Goal: Information Seeking & Learning: Learn about a topic

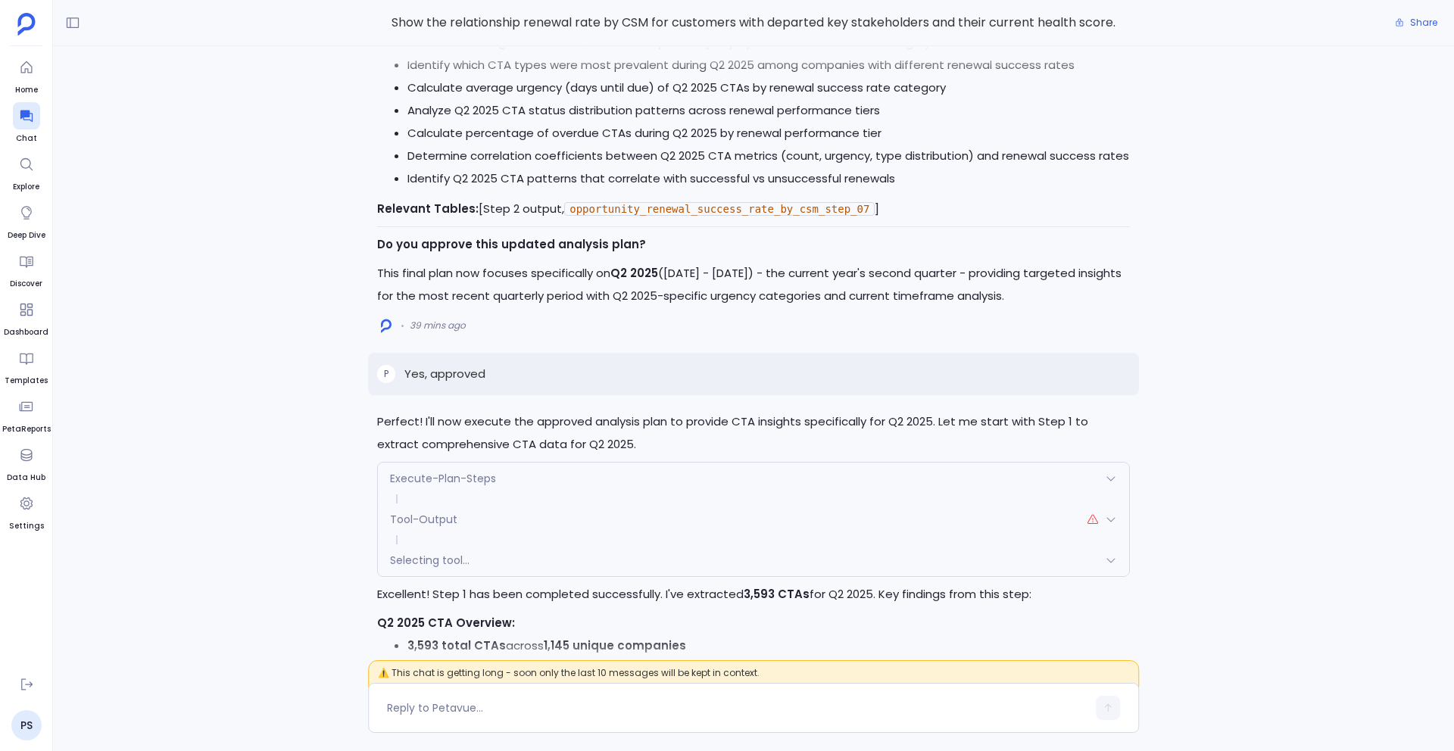
scroll to position [-1228, 0]
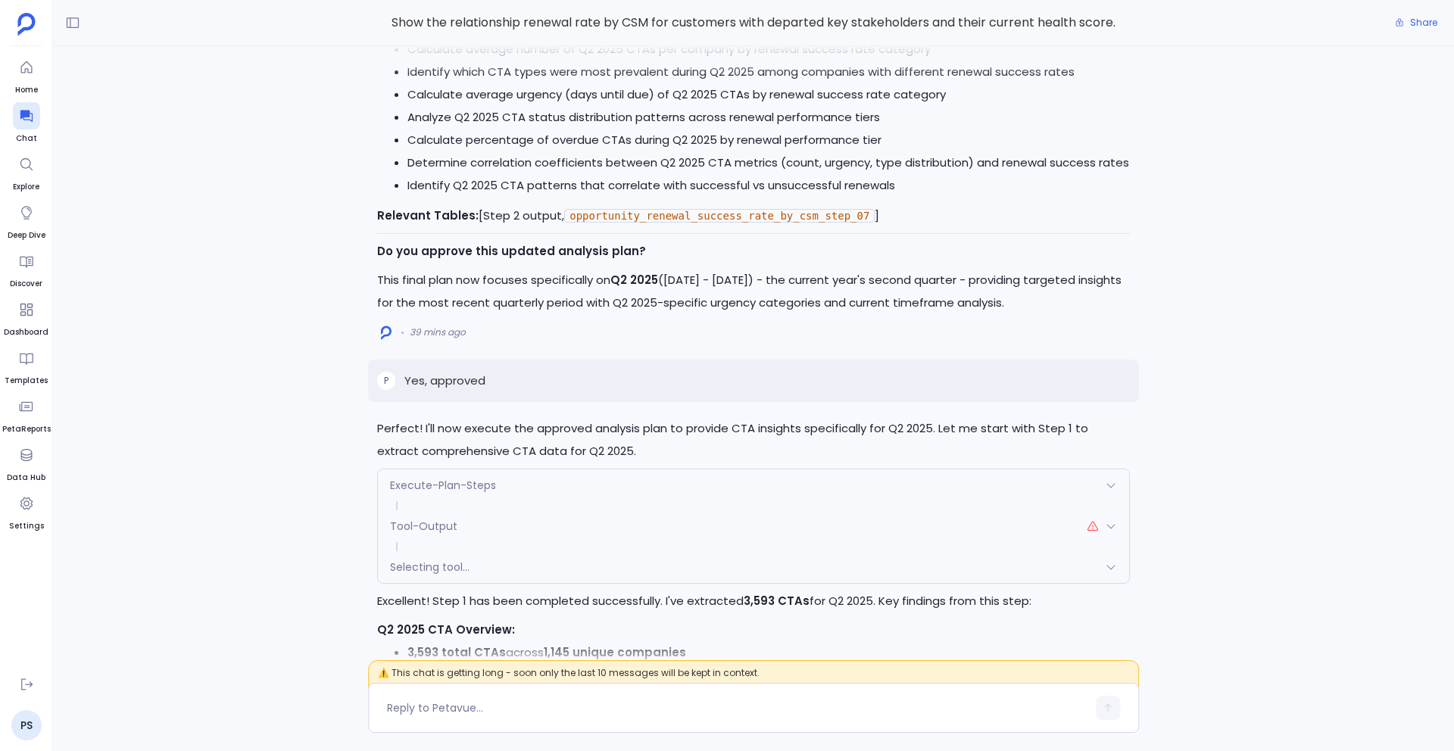
click at [454, 382] on p "Yes, approved" at bounding box center [444, 381] width 81 height 18
copy p "Yes, approved"
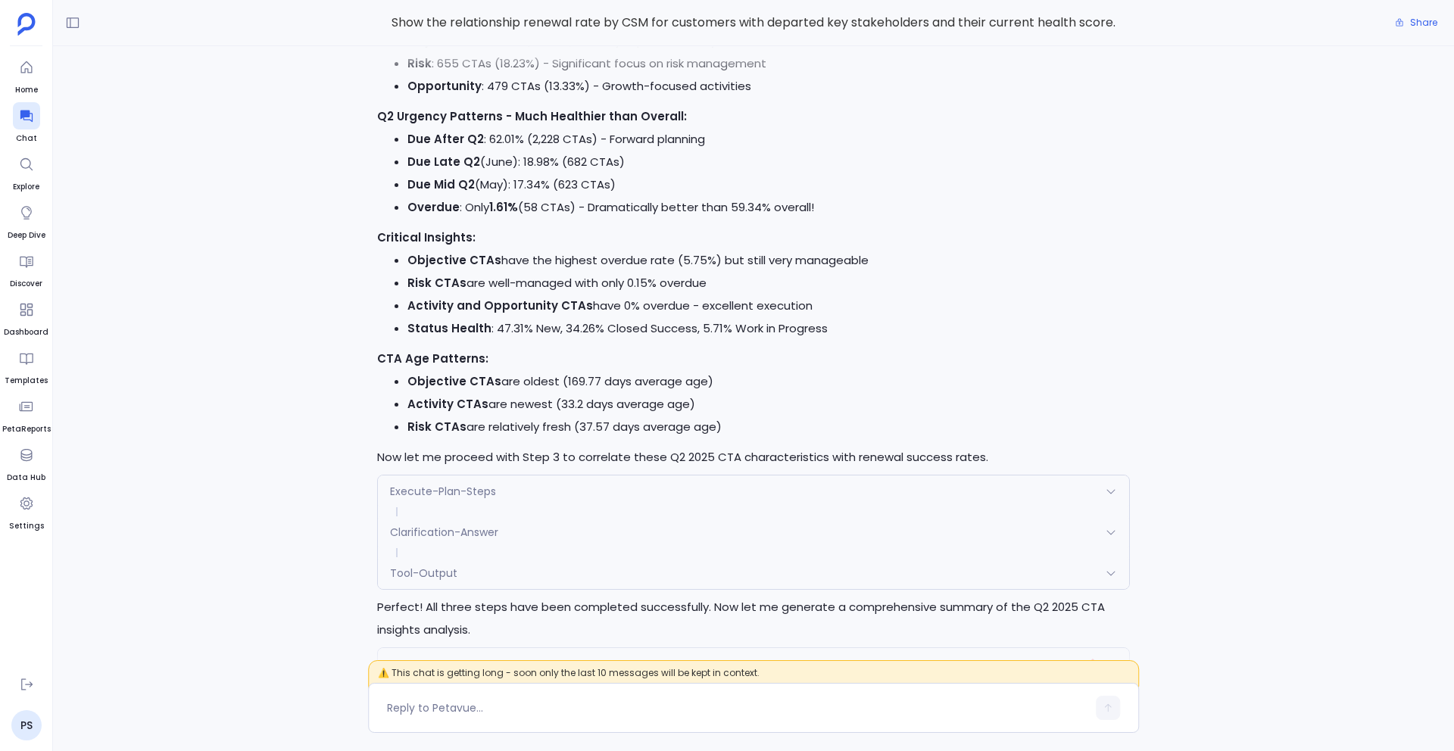
scroll to position [0, 0]
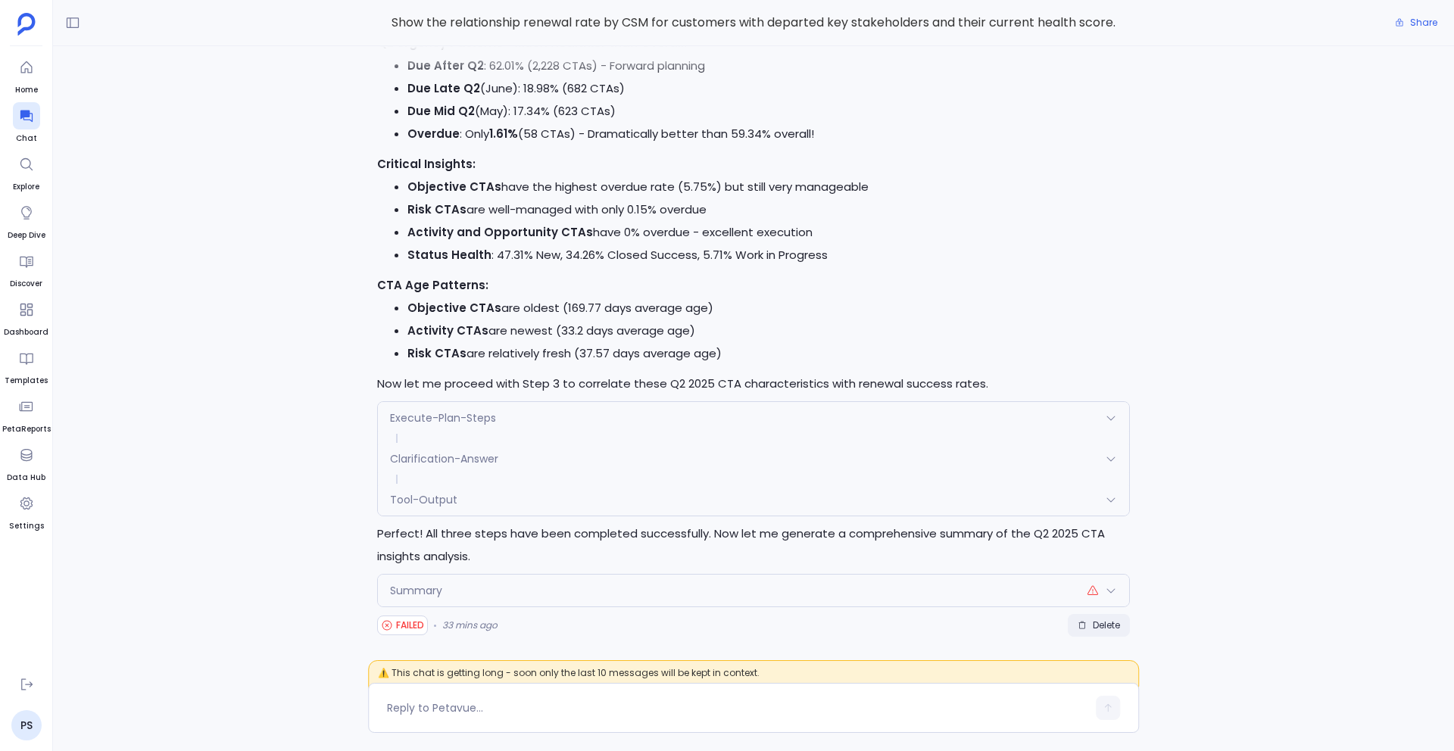
click at [1102, 615] on button "Delete" at bounding box center [1099, 625] width 62 height 23
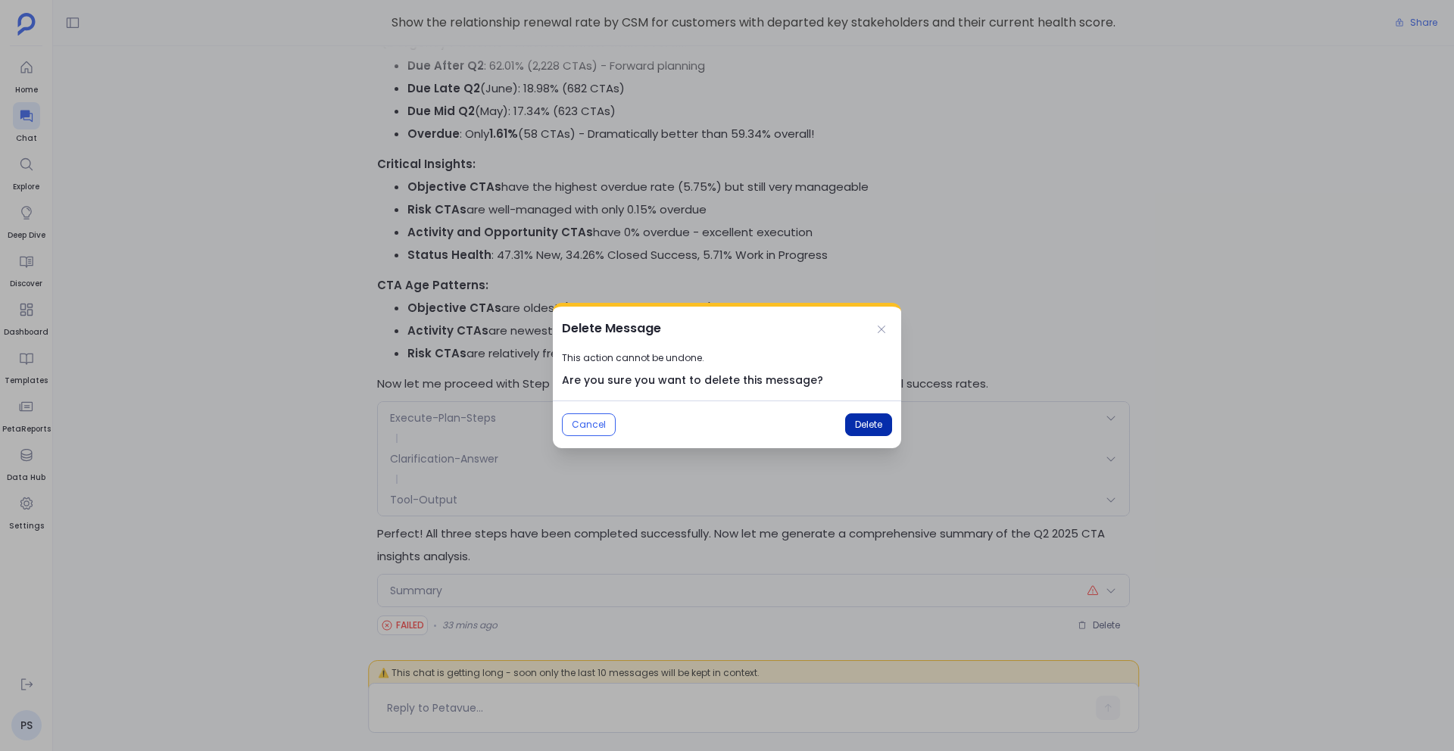
click at [870, 428] on span "Delete" at bounding box center [868, 425] width 27 height 12
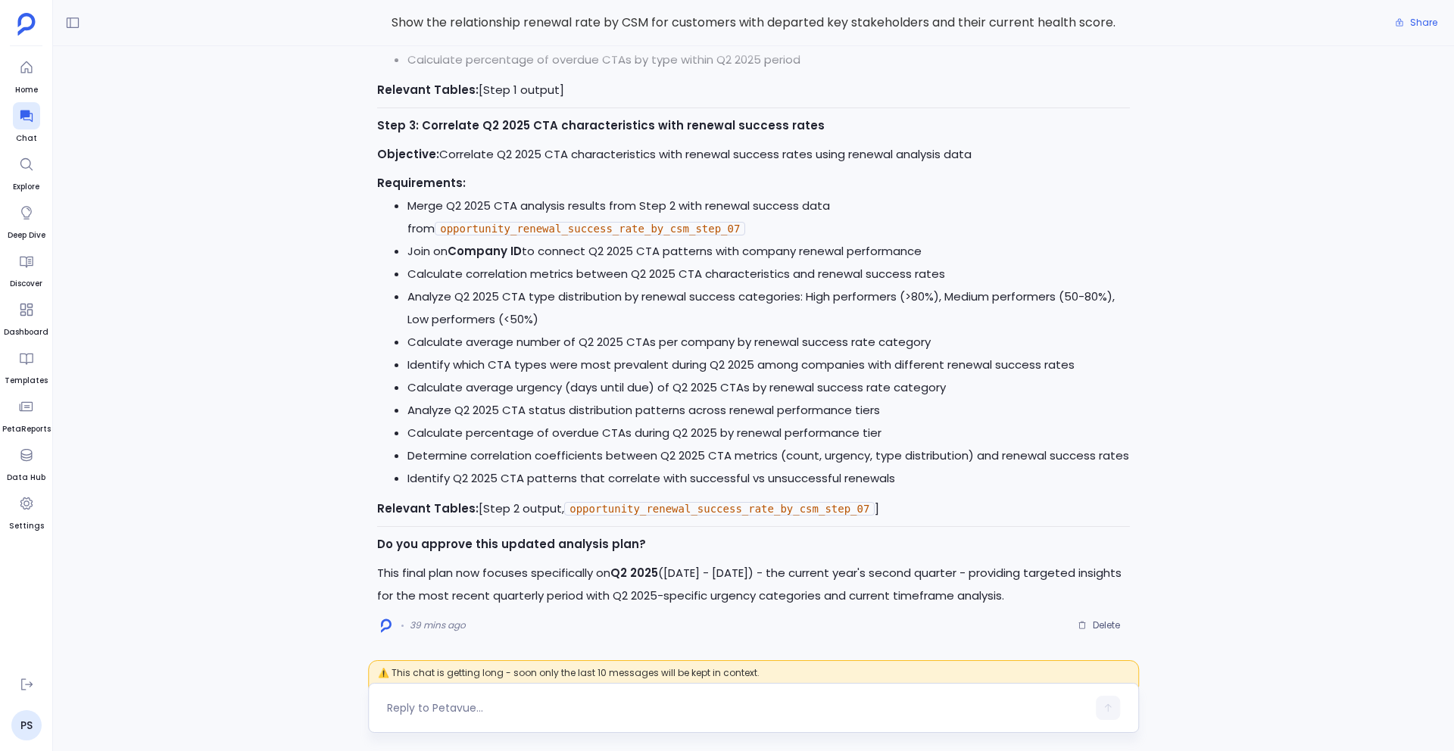
click at [473, 715] on textarea at bounding box center [737, 708] width 700 height 15
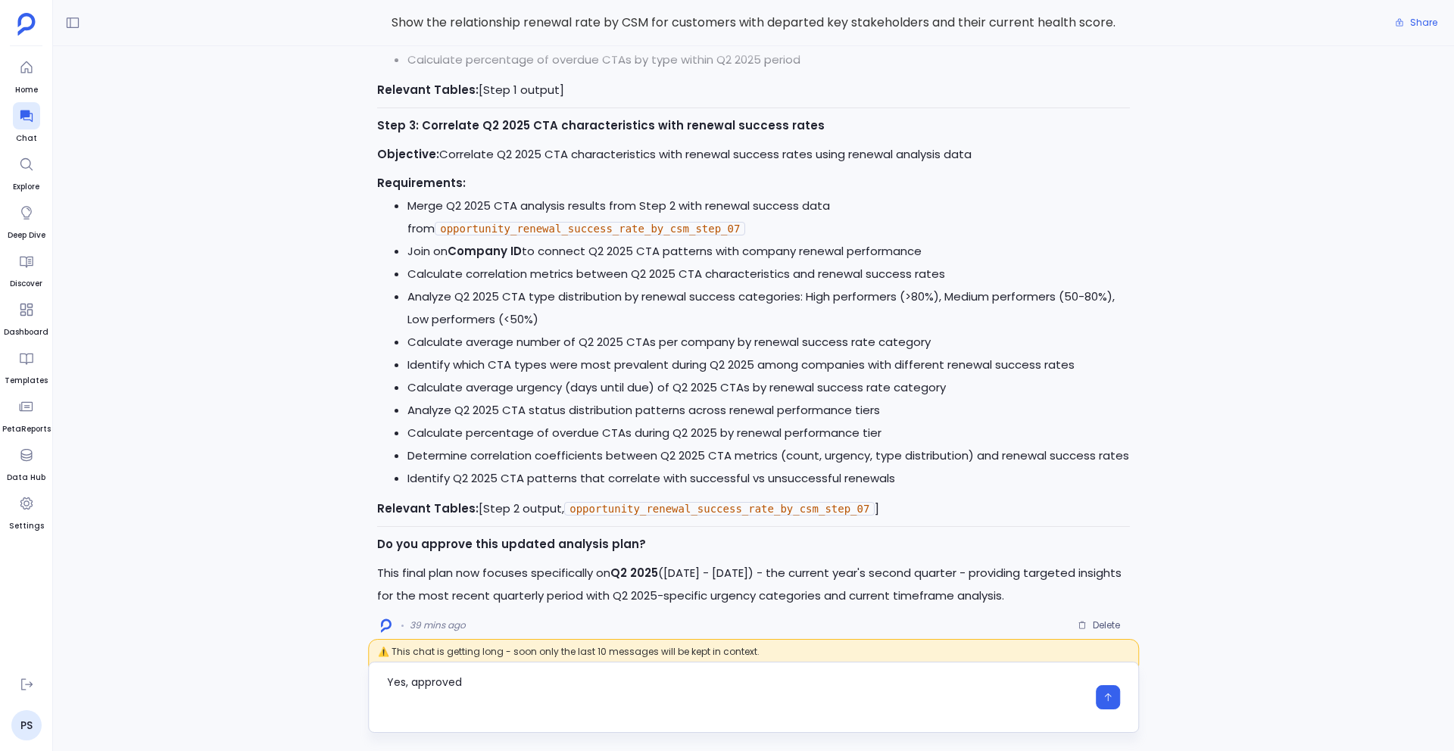
type textarea "Yes, approved"
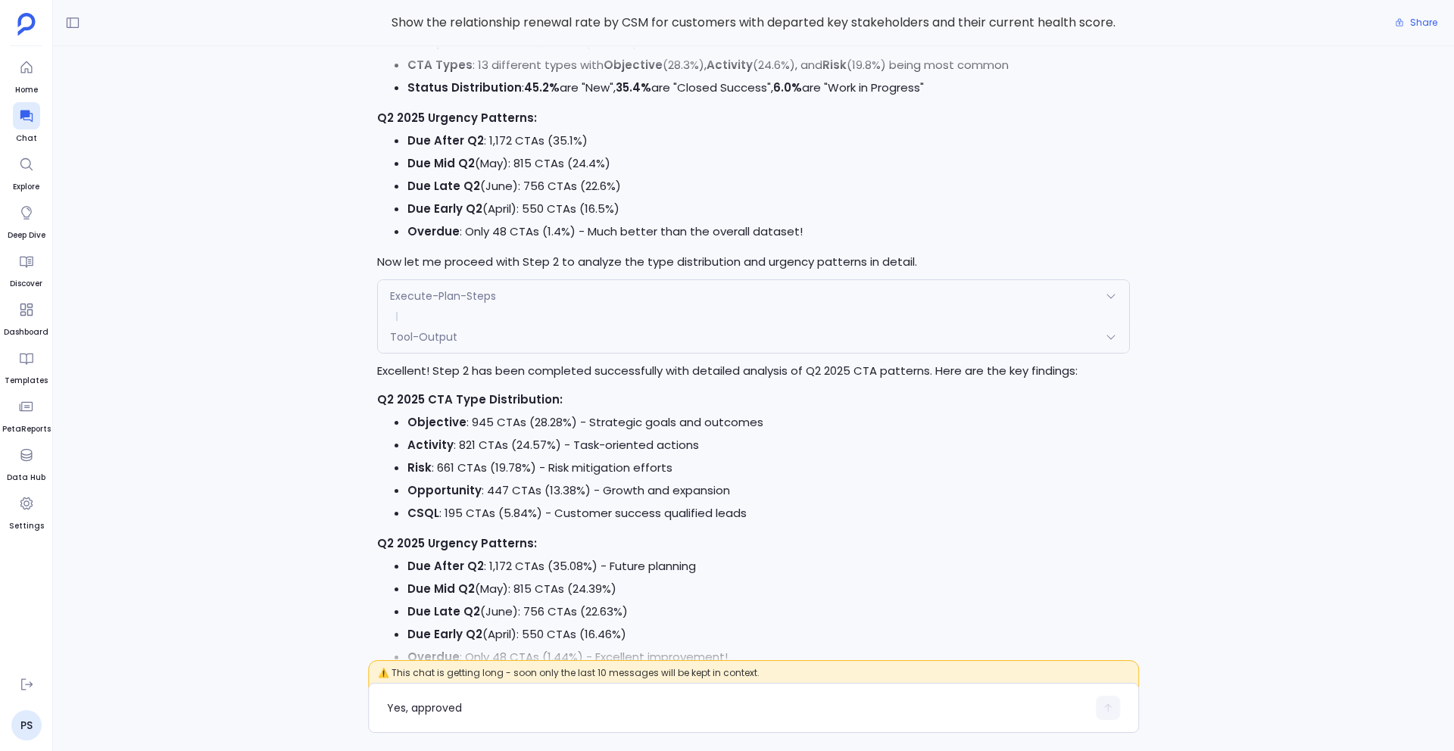
scroll to position [-3161, 0]
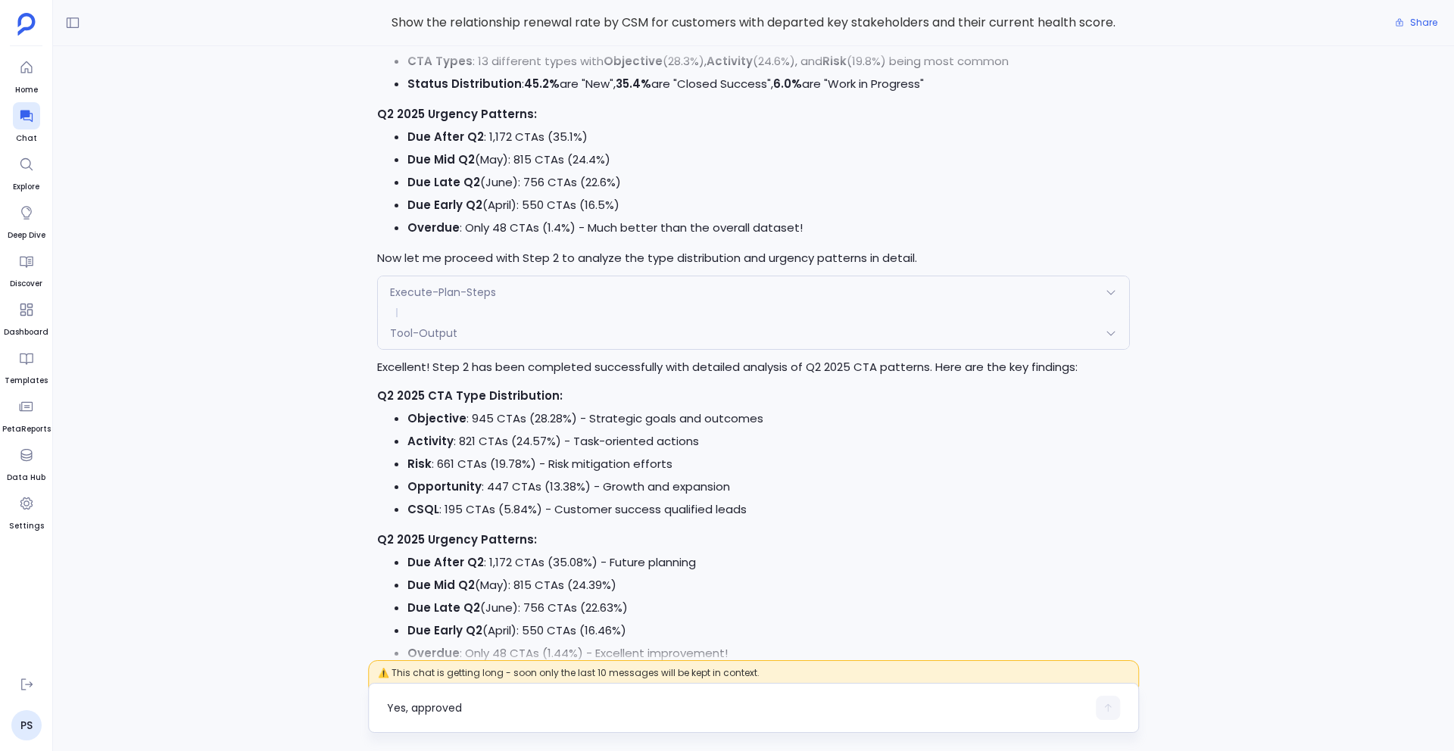
click at [440, 713] on textarea "Yes, approved" at bounding box center [737, 708] width 700 height 15
type textarea "C"
type textarea "Provide insights for CSQL"
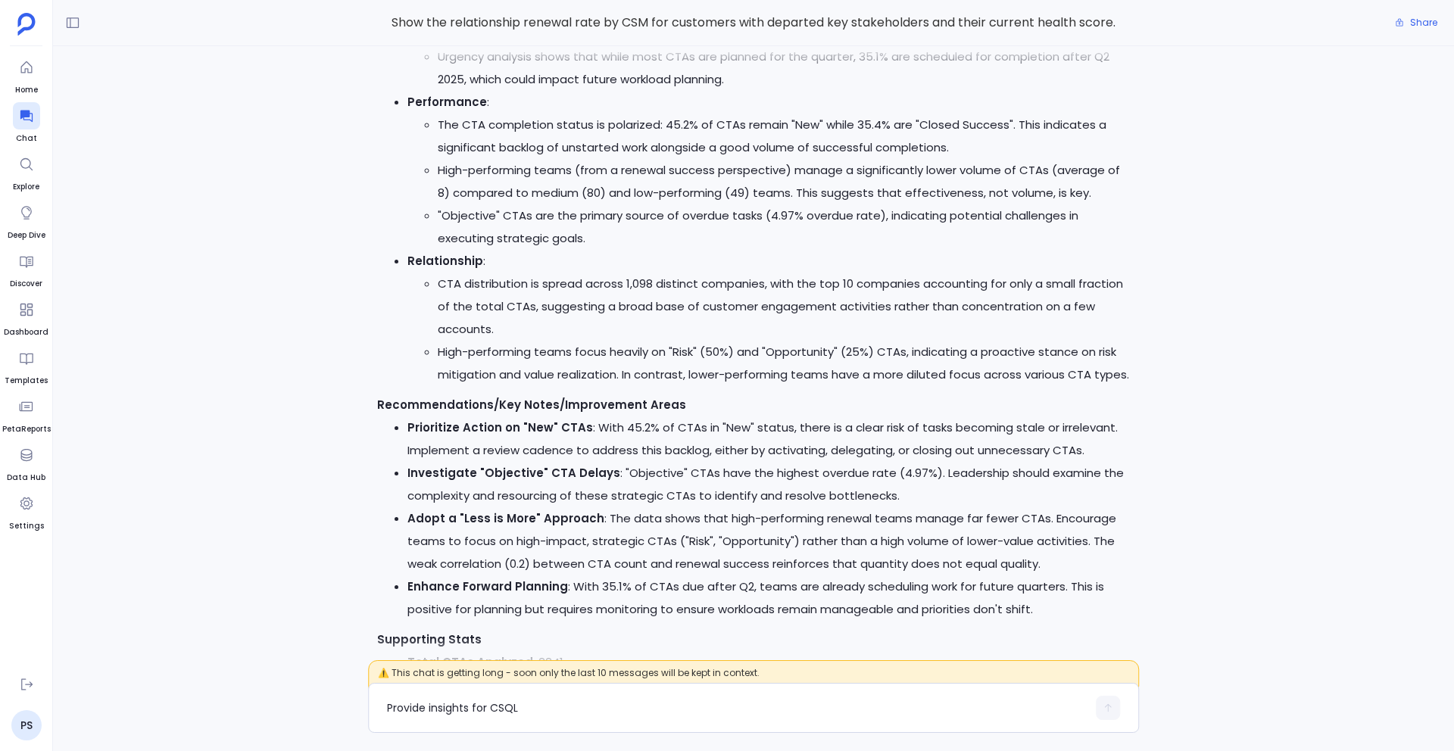
scroll to position [-3635, 0]
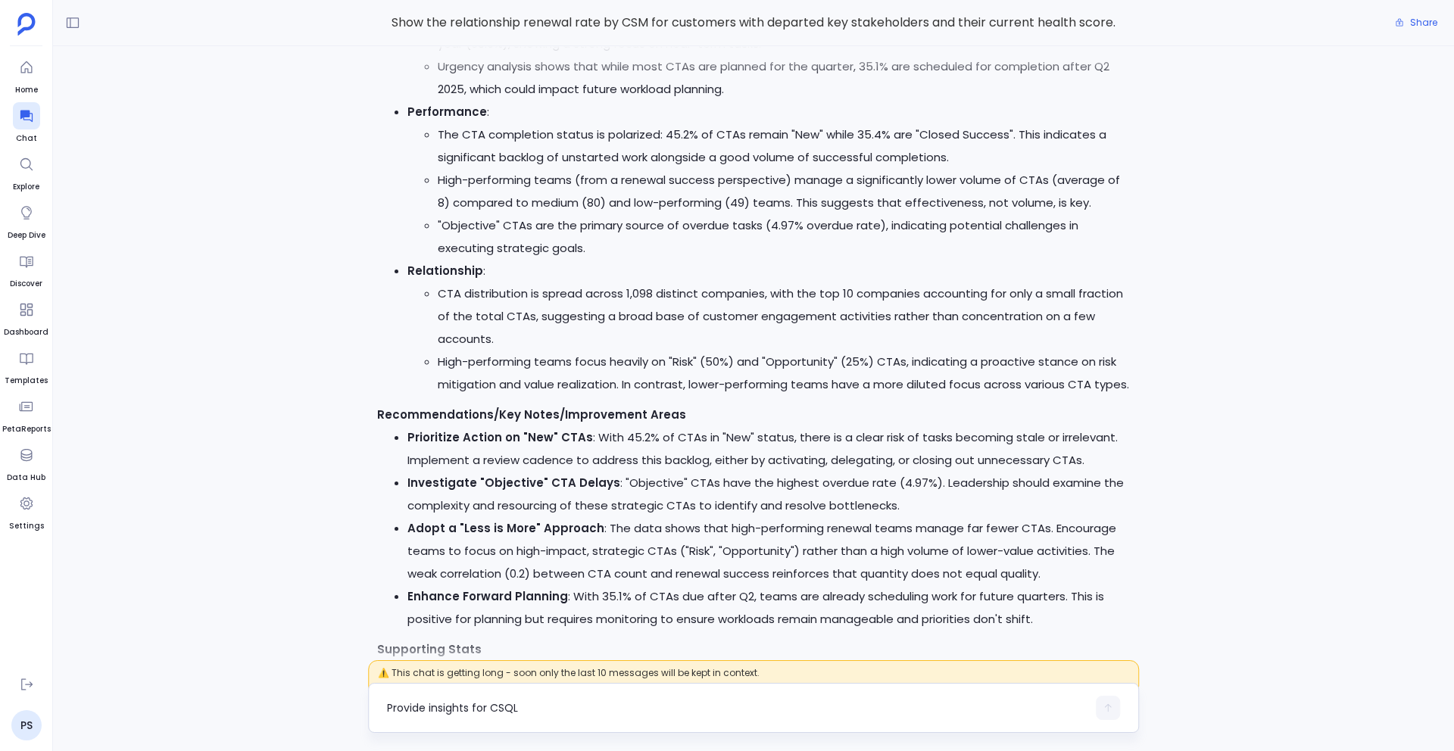
click at [582, 703] on textarea "Provide insights for CSQL" at bounding box center [737, 708] width 700 height 15
type textarea "Are customers with a drop in relationship score more likely to churn in the nex…"
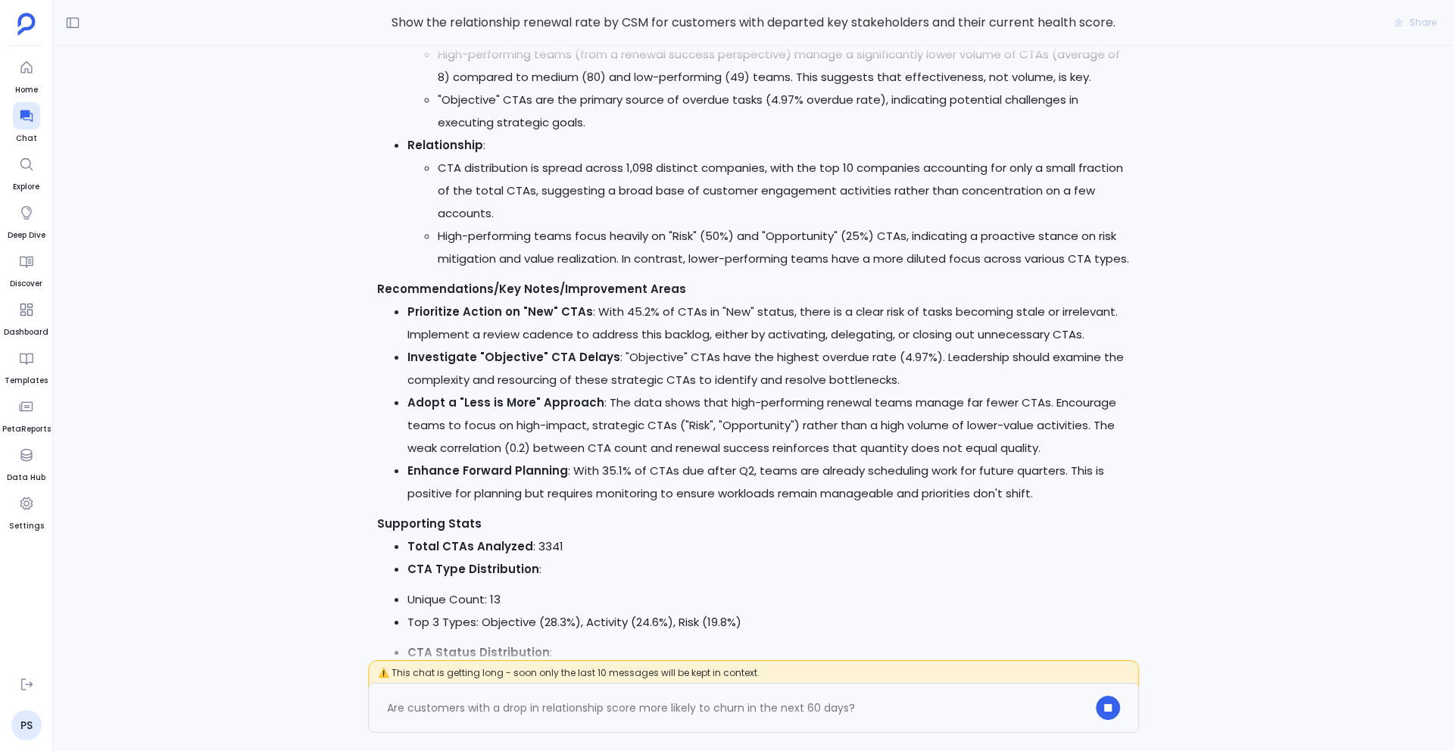
scroll to position [0, 0]
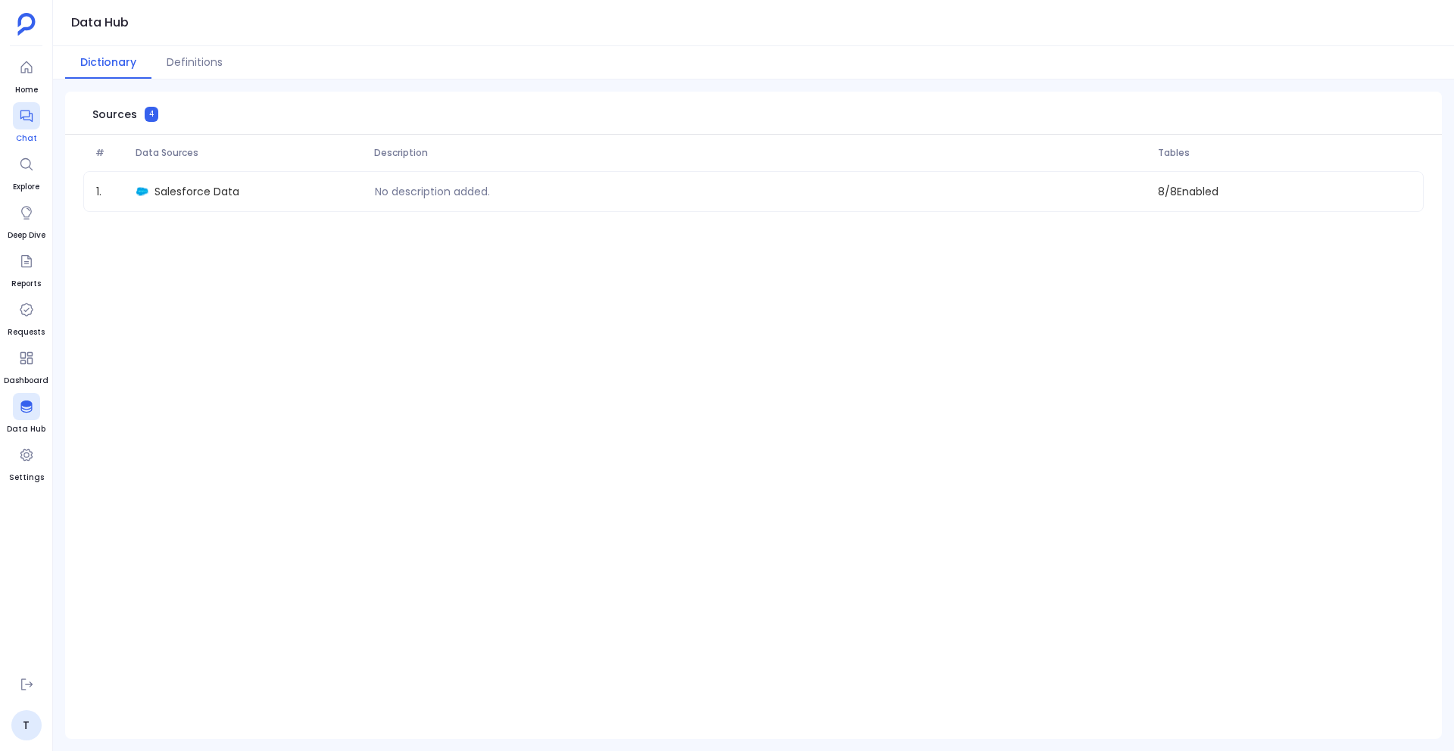
click at [35, 121] on div at bounding box center [26, 115] width 27 height 27
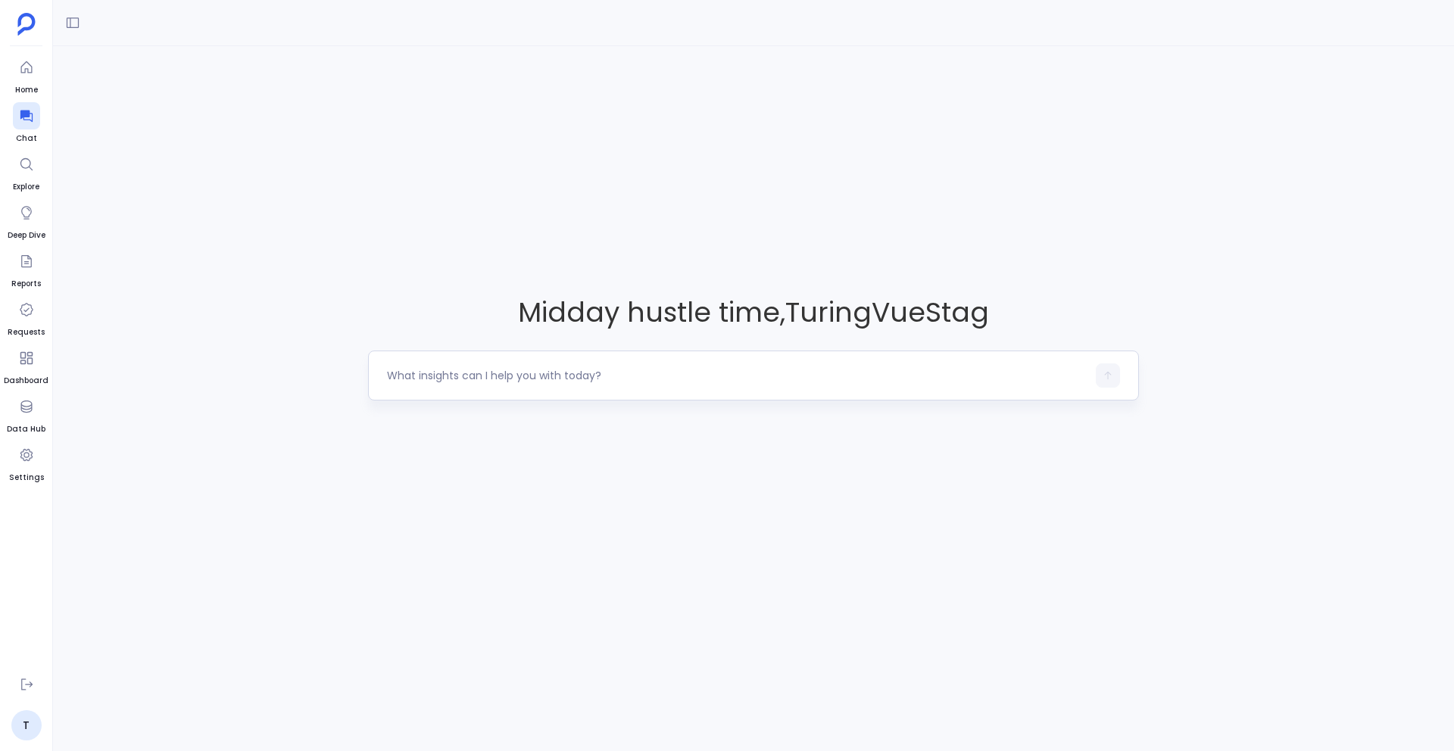
click at [527, 372] on textarea at bounding box center [737, 375] width 700 height 15
type textarea "show me closed deals from Q2"
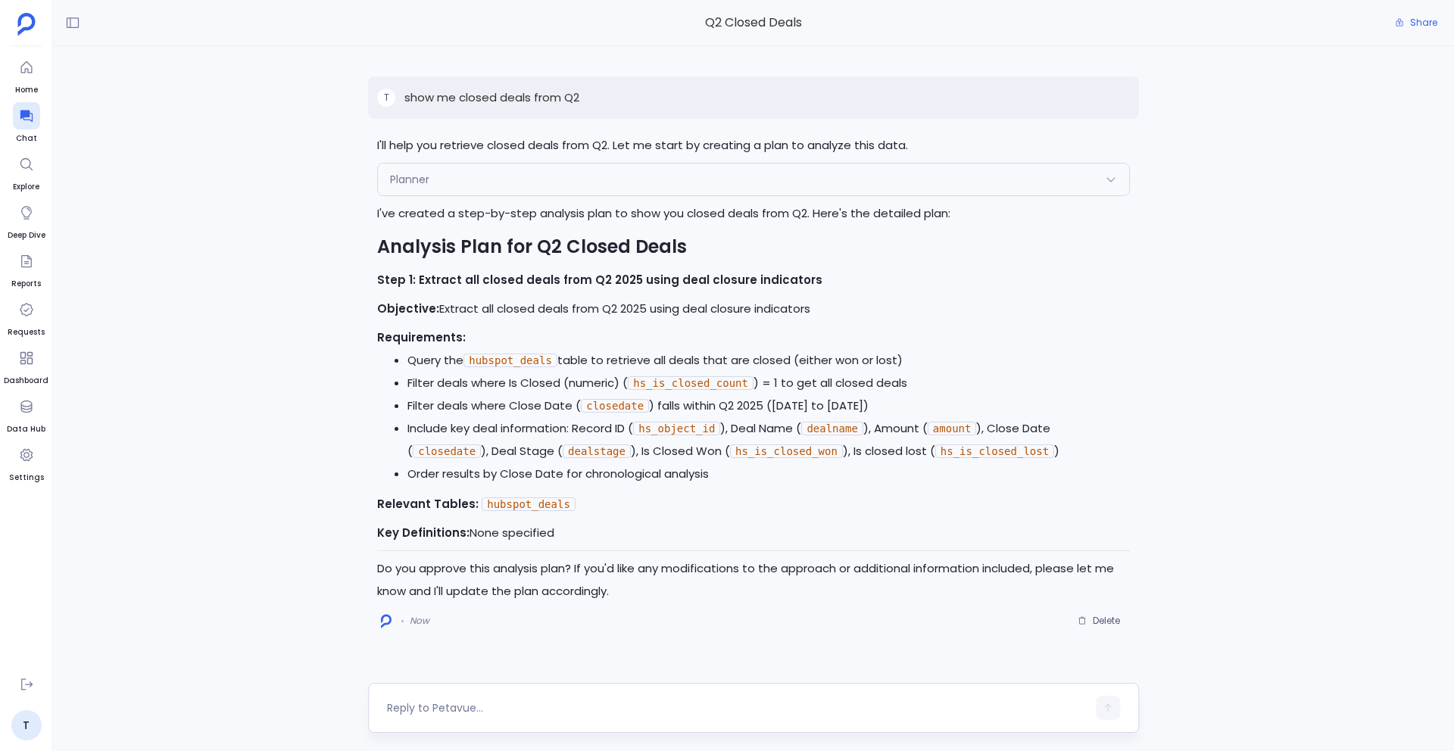
click at [466, 715] on textarea at bounding box center [737, 708] width 700 height 15
type textarea "c"
type textarea "update it for last 6months"
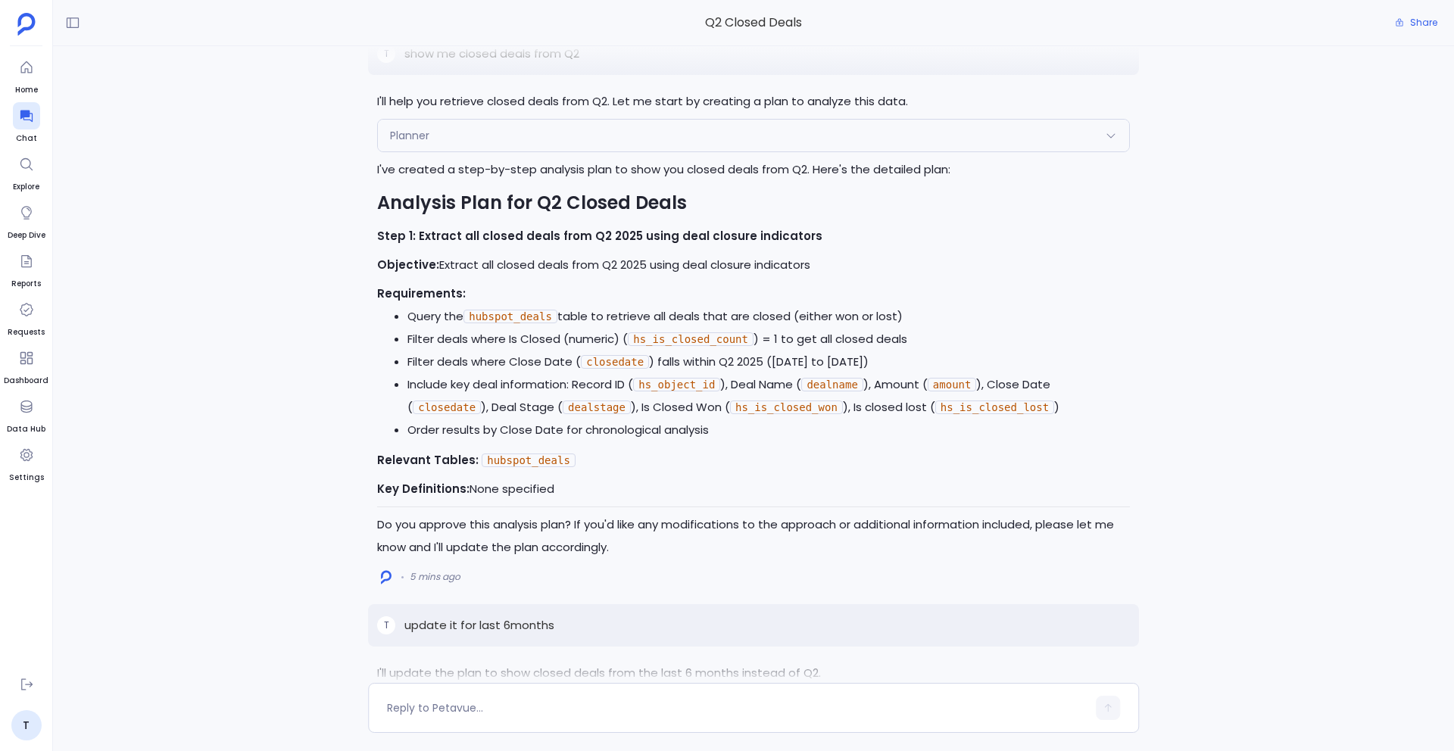
scroll to position [-552, 0]
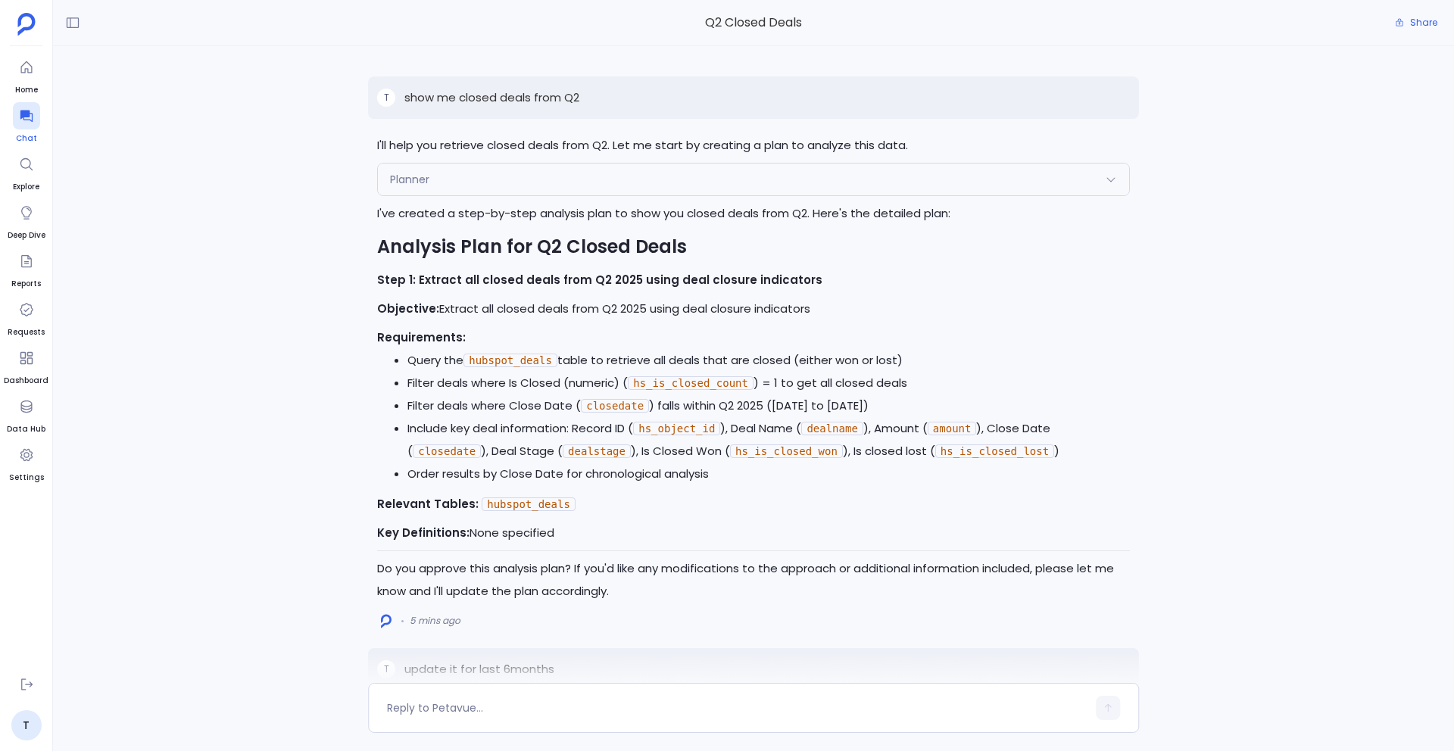
click at [27, 119] on icon at bounding box center [26, 117] width 12 height 12
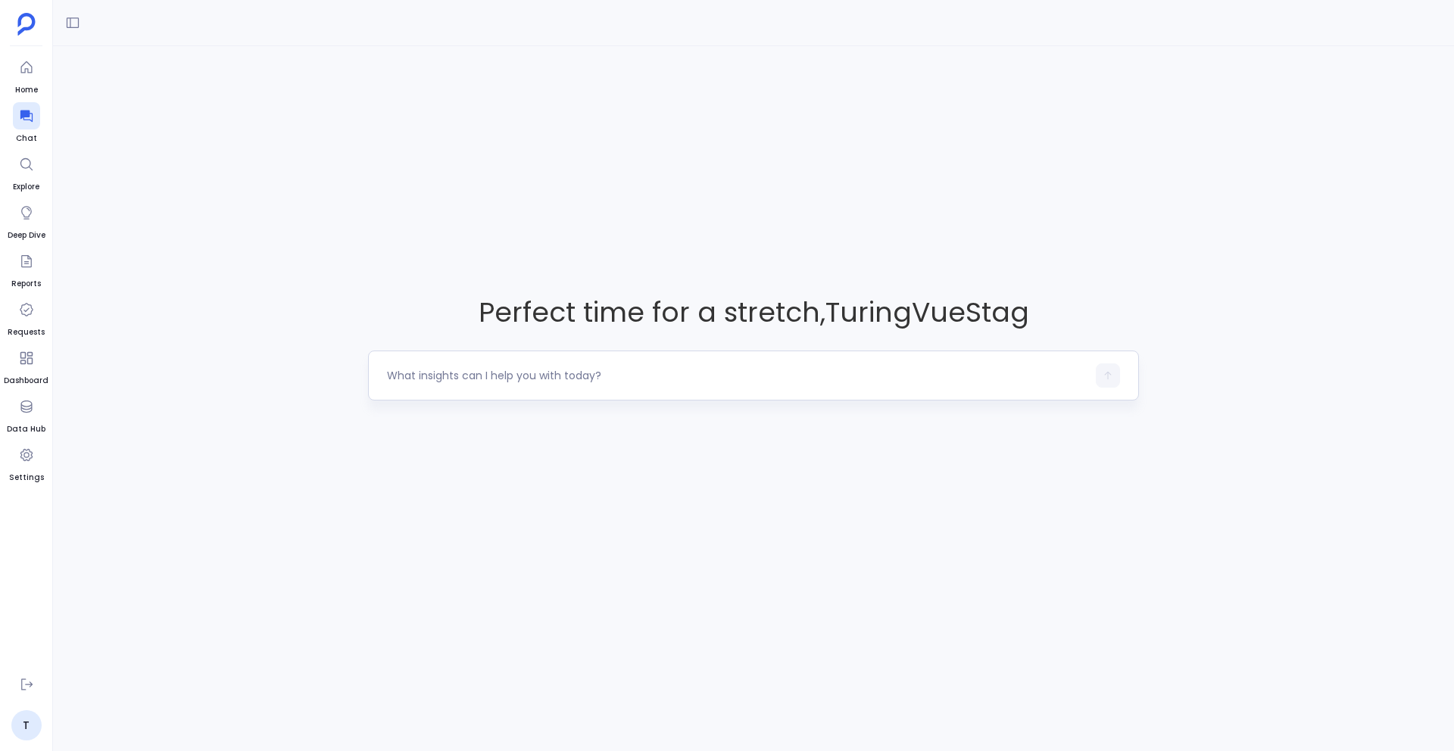
click at [520, 382] on div at bounding box center [737, 376] width 700 height 24
click at [503, 378] on textarea at bounding box center [737, 375] width 700 height 15
type textarea "Hows the customer journey looking like for deals lost in last two years?"
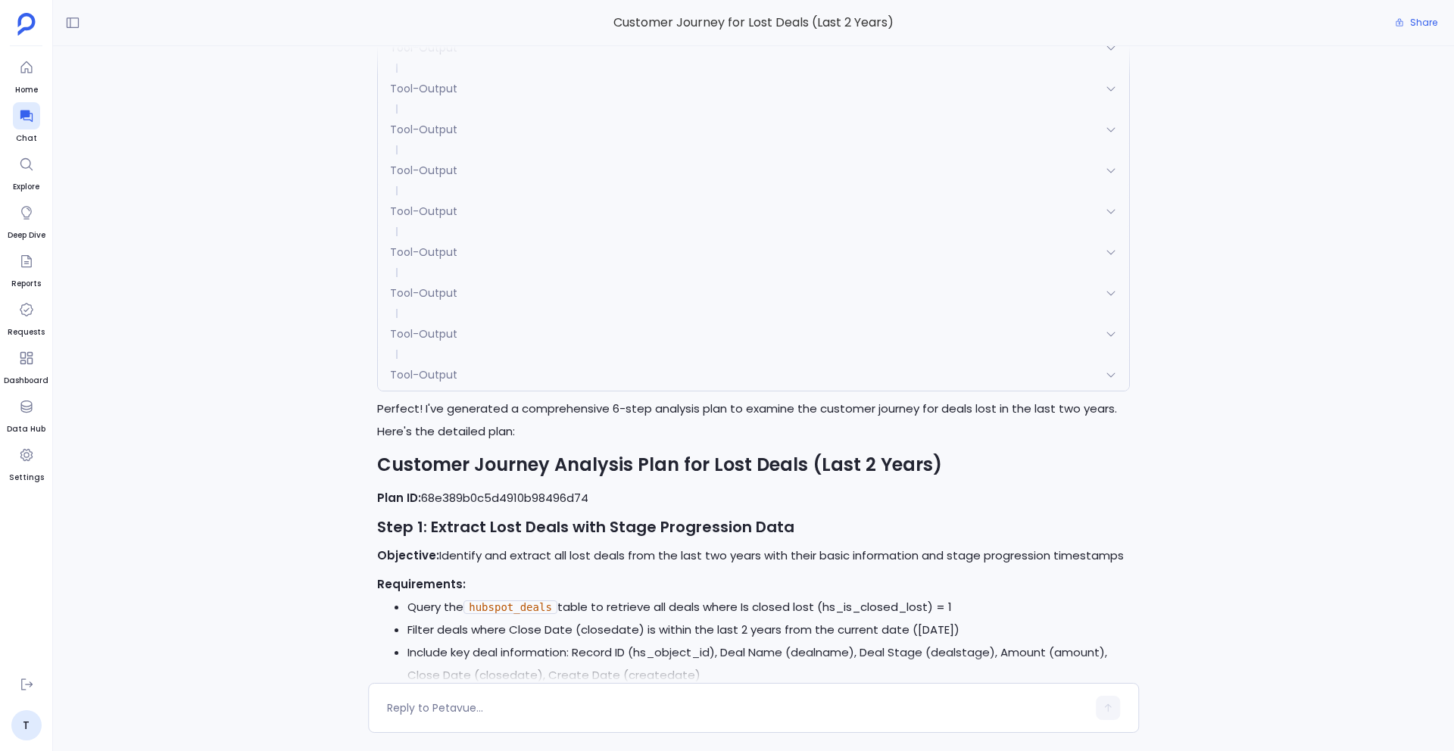
scroll to position [-2377, 0]
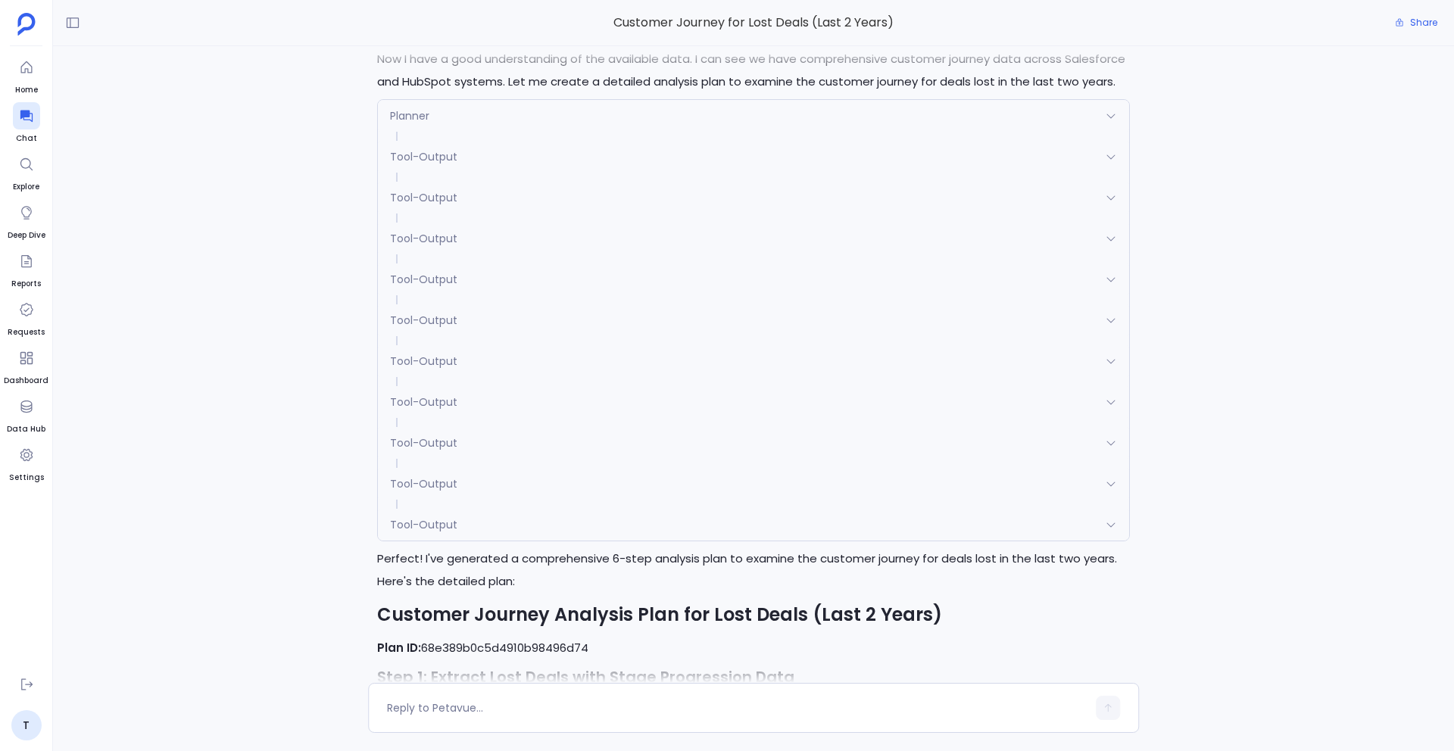
click at [430, 514] on div "Tool-Output" at bounding box center [753, 525] width 751 height 32
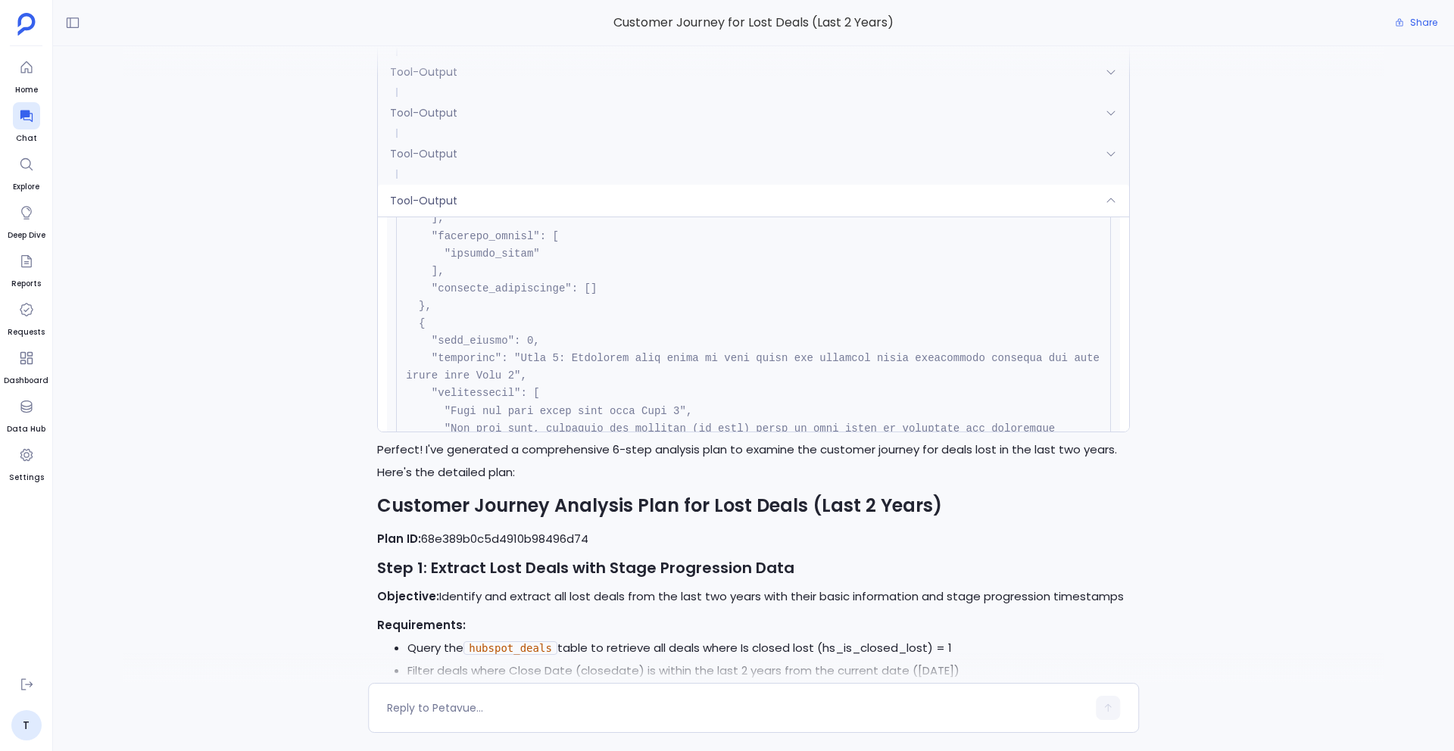
scroll to position [909, 0]
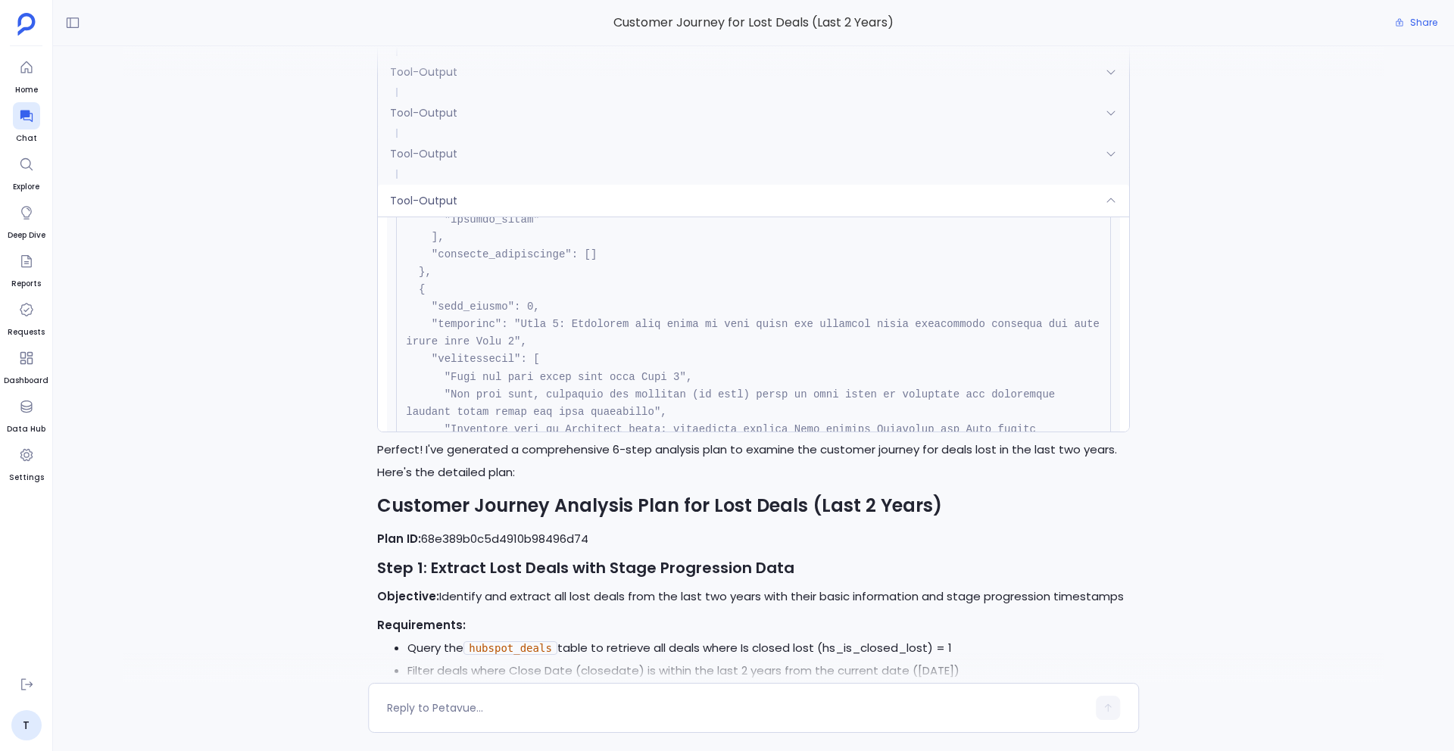
click at [505, 205] on div "Tool-Output" at bounding box center [753, 201] width 751 height 32
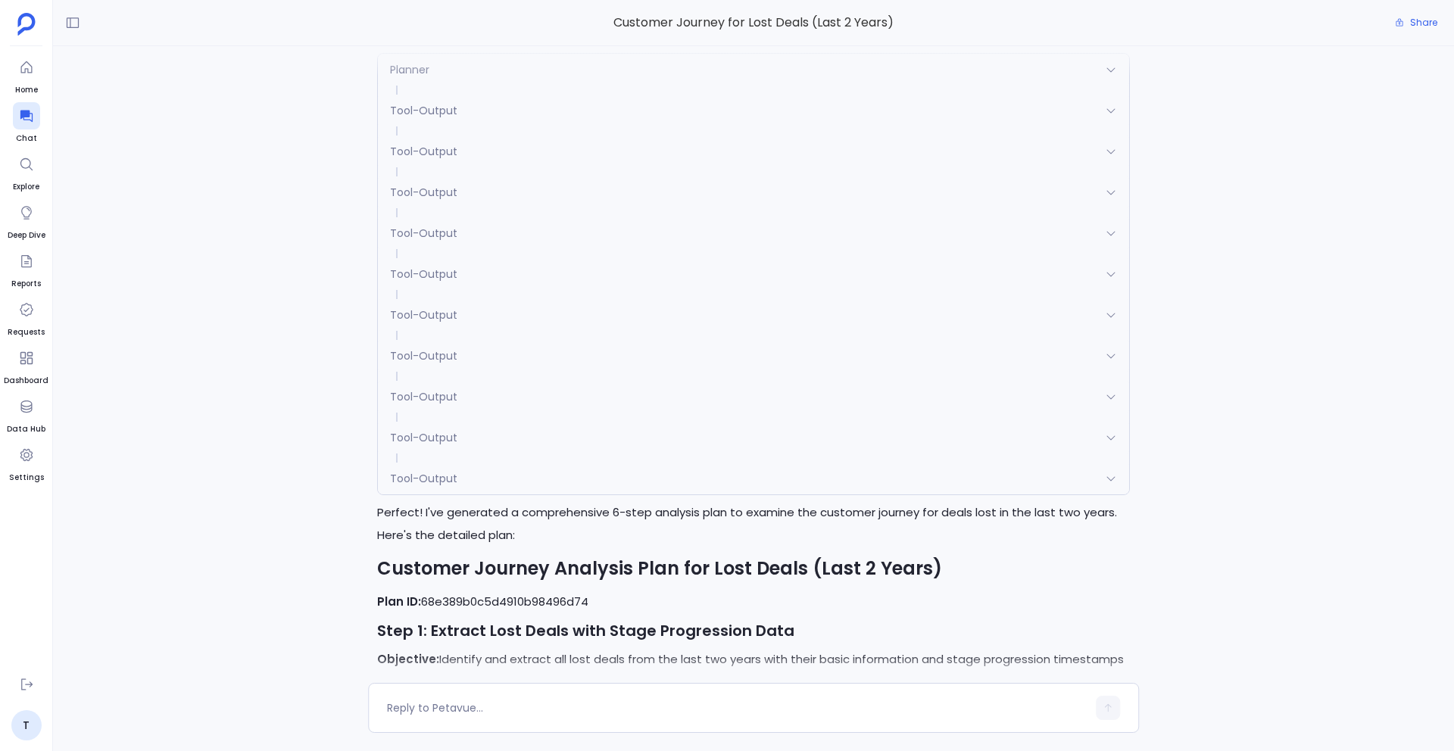
click at [479, 217] on div "Tool-Output" at bounding box center [753, 233] width 751 height 32
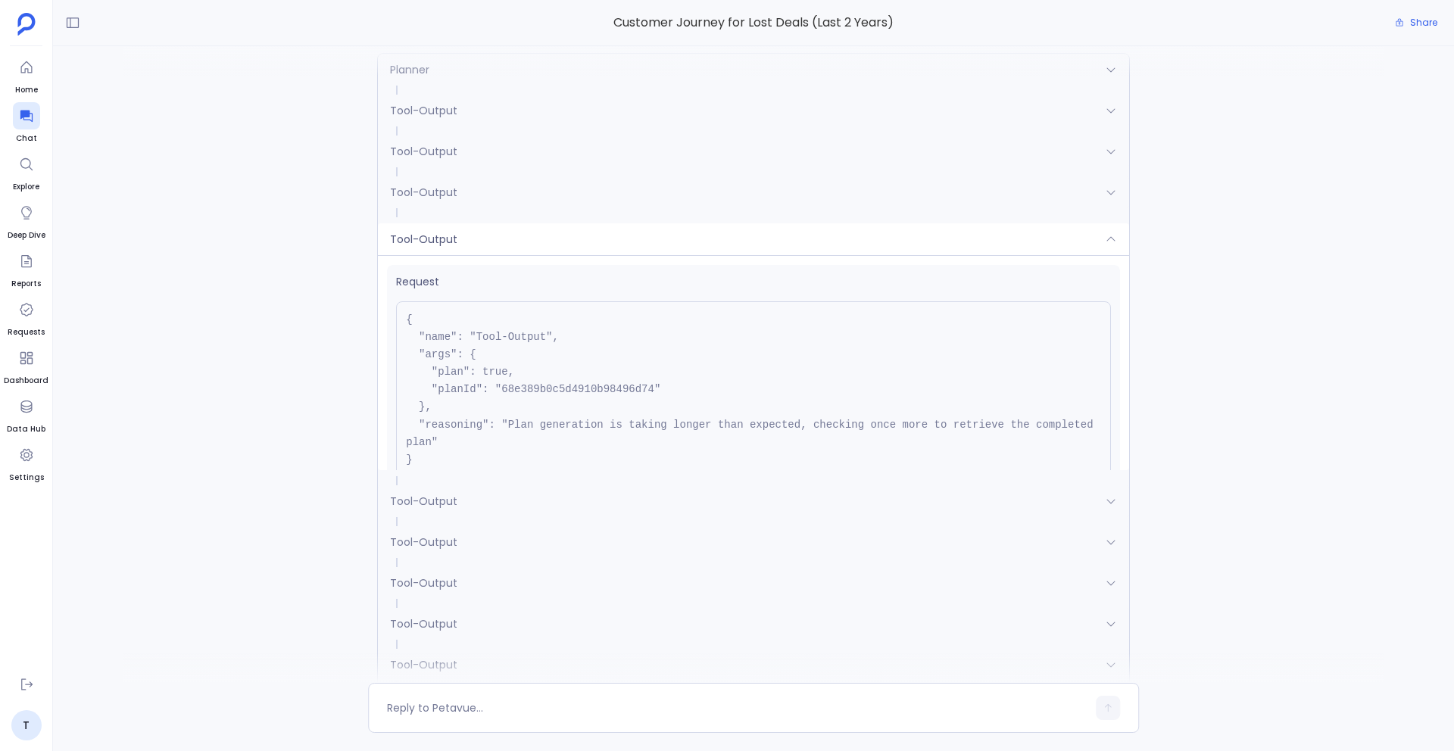
click at [490, 242] on div "Tool-Output" at bounding box center [753, 239] width 751 height 32
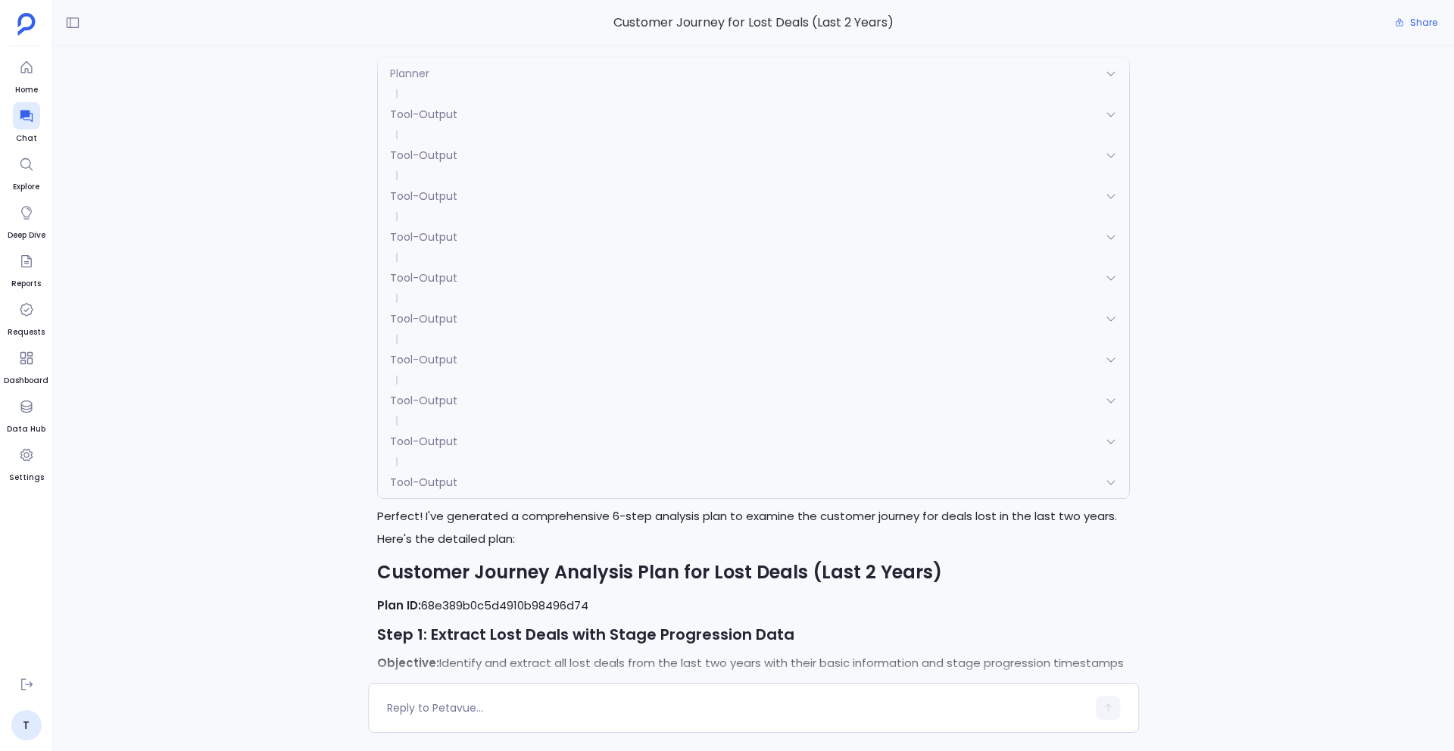
scroll to position [-2084, 0]
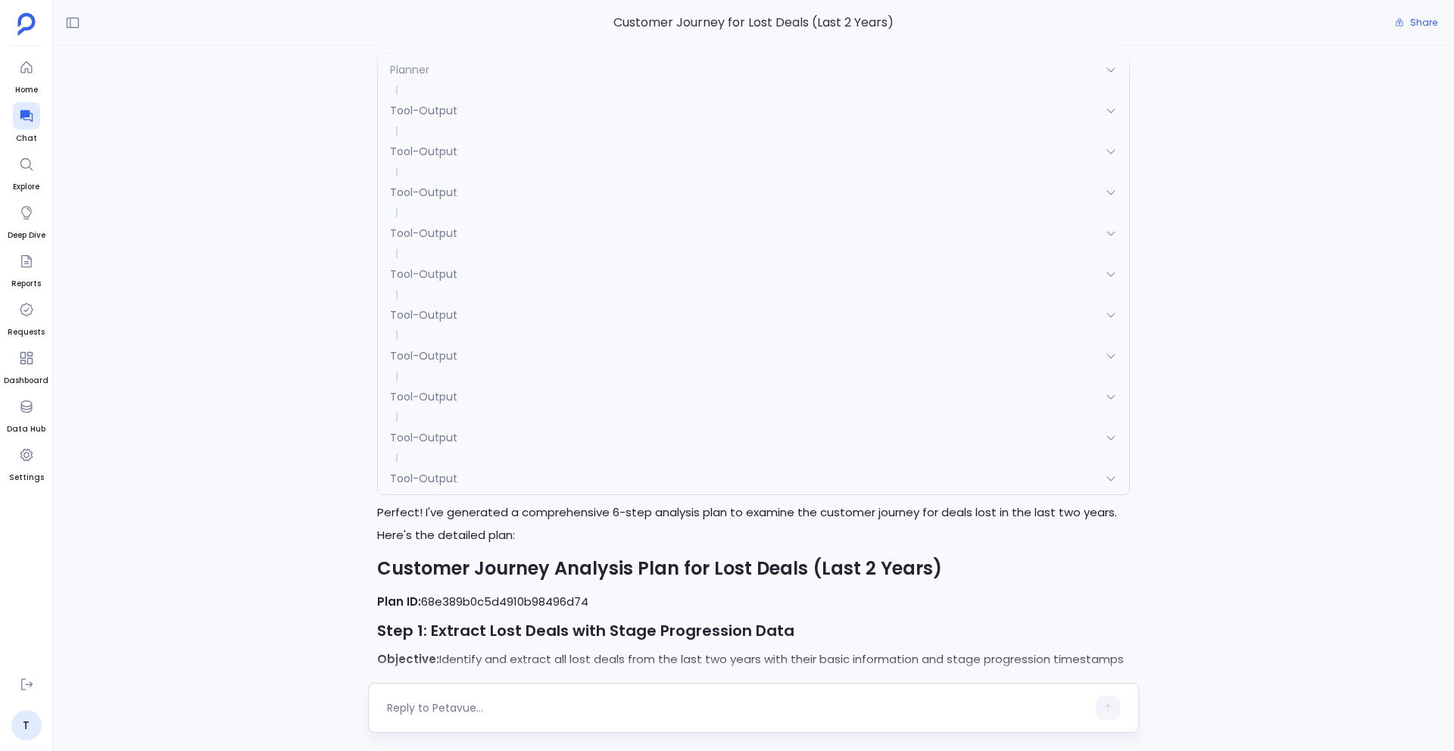
click at [489, 707] on textarea at bounding box center [737, 708] width 700 height 15
type textarea "Go ahead"
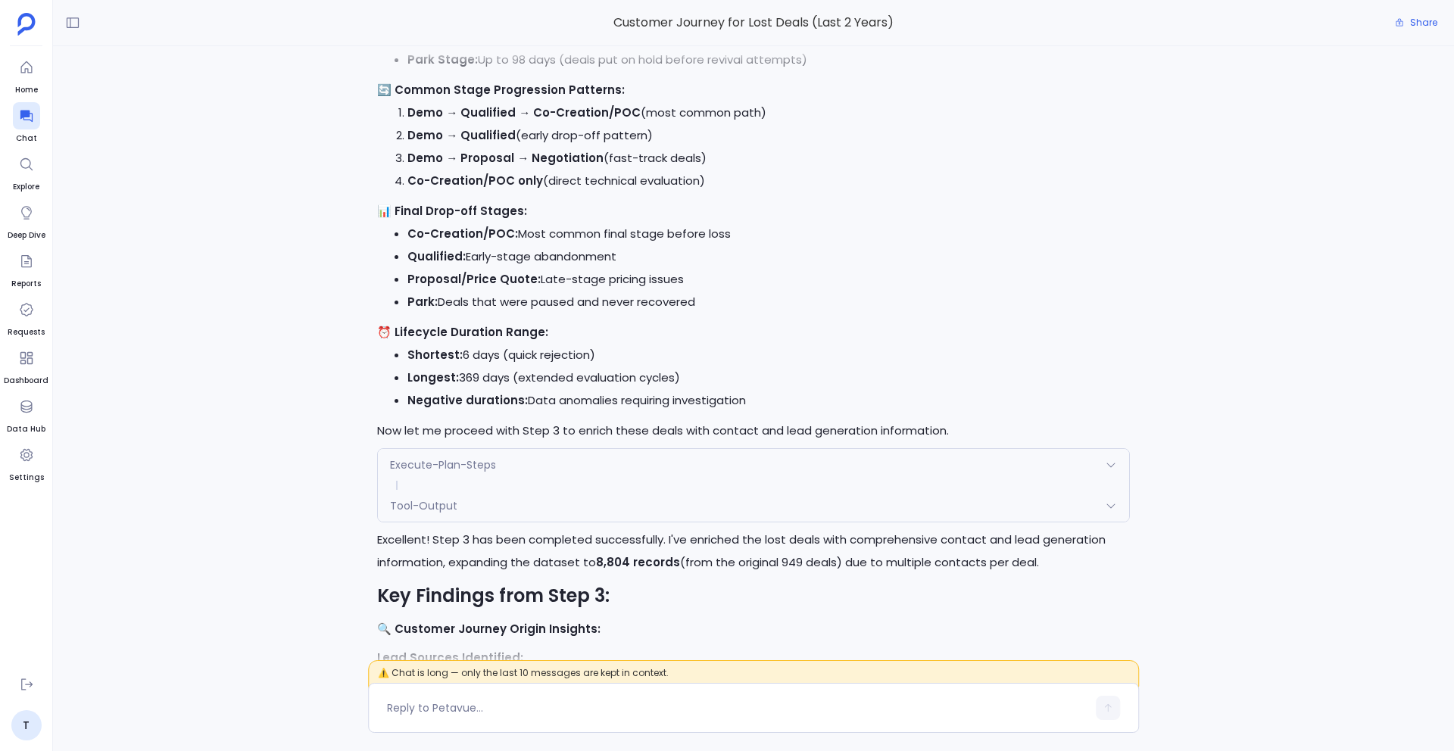
scroll to position [-679, 0]
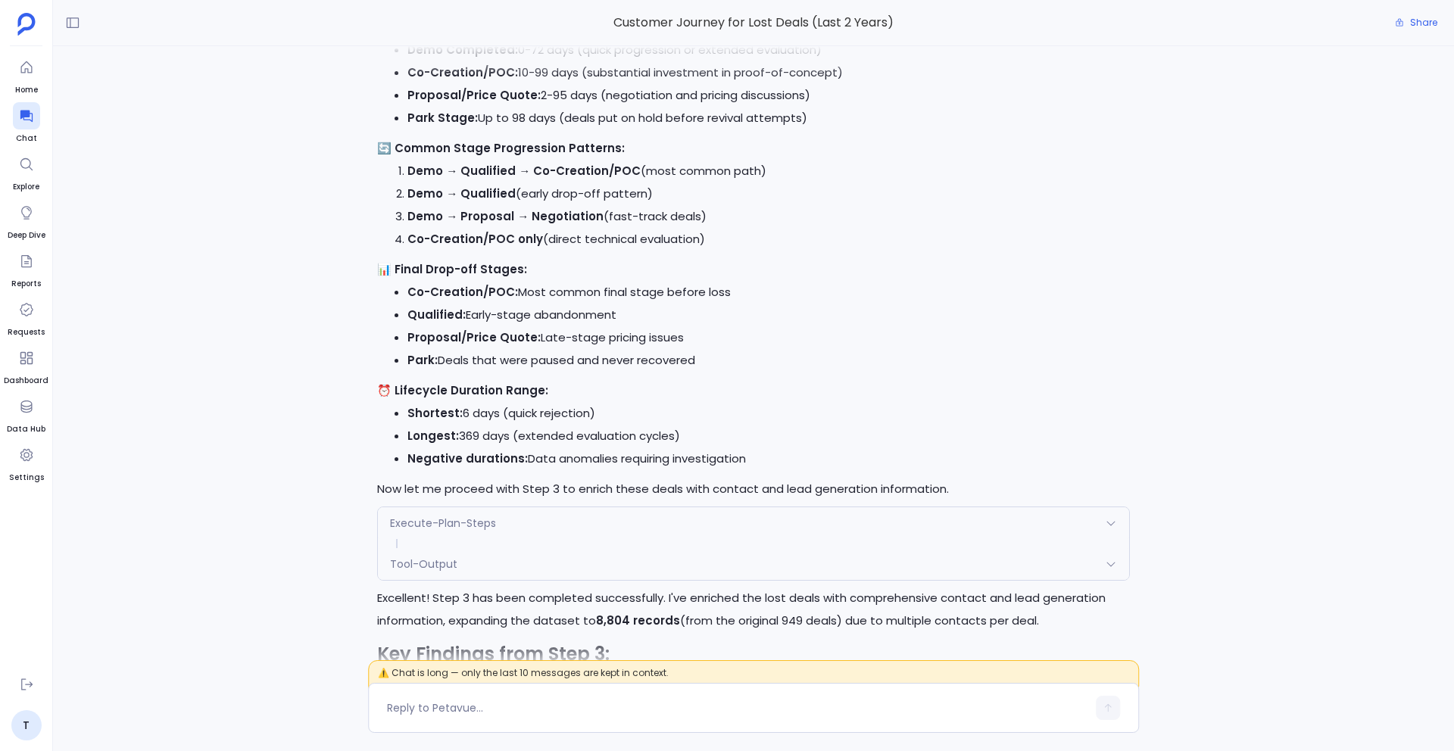
click at [301, 604] on div "Perfect! I'll start executing the first batch of steps (1-3) to analyze the cus…" at bounding box center [753, 357] width 1401 height 622
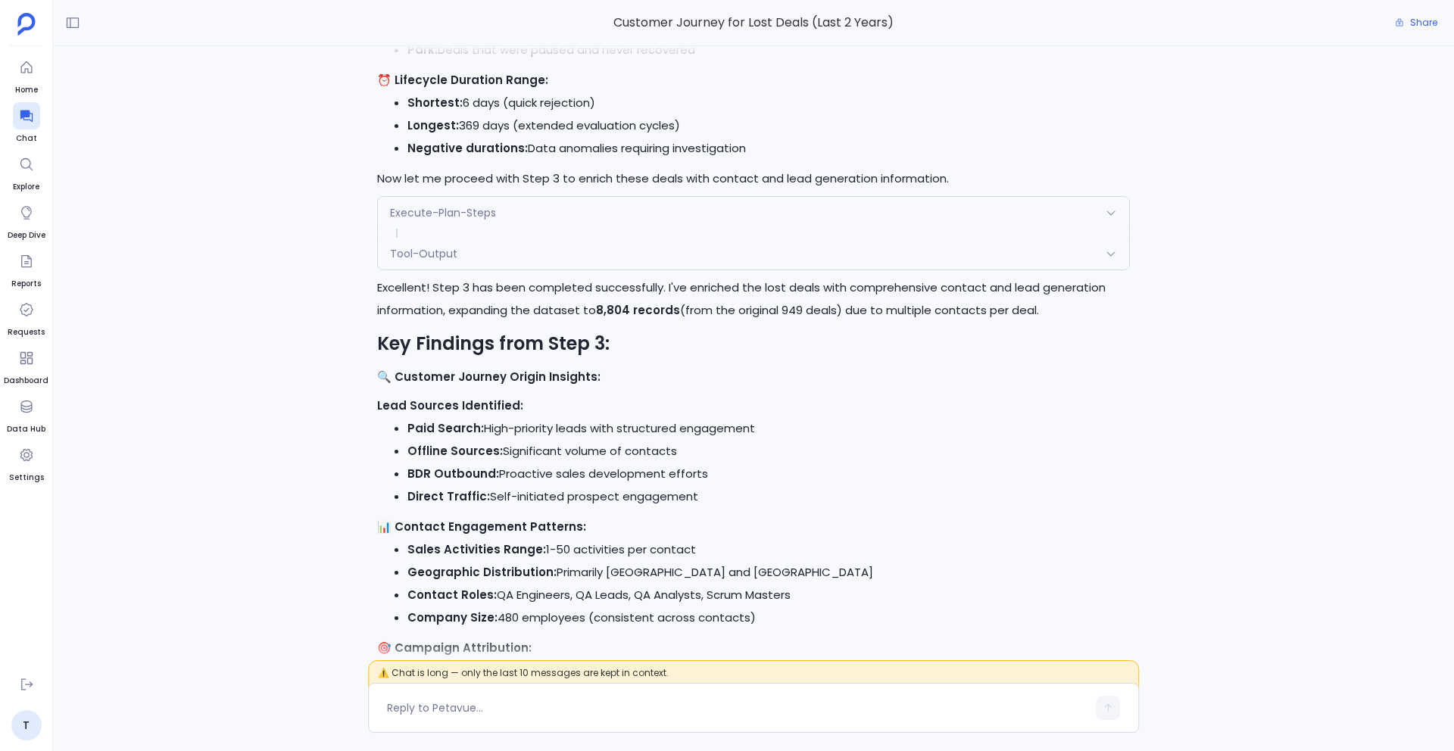
scroll to position [-314, 0]
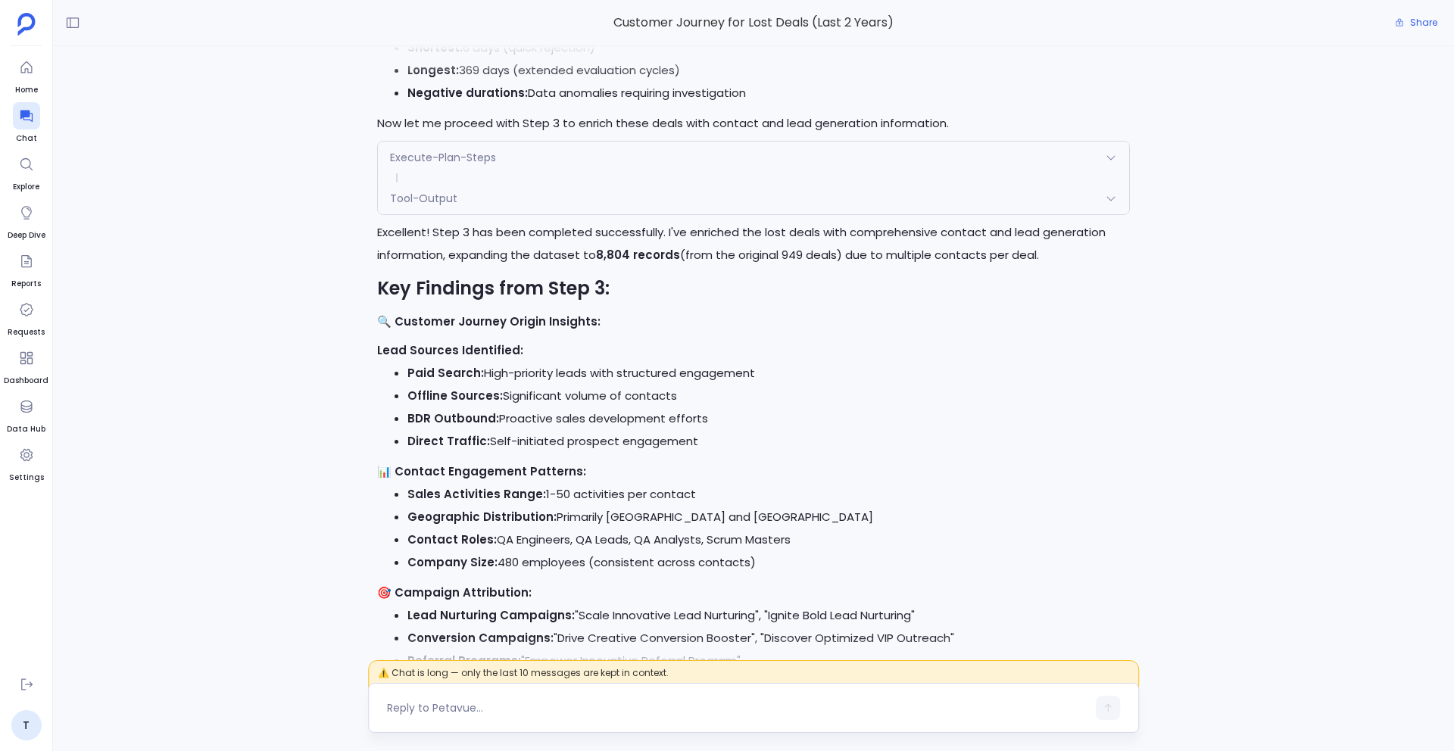
click at [448, 703] on textarea at bounding box center [737, 708] width 700 height 15
type textarea "{"
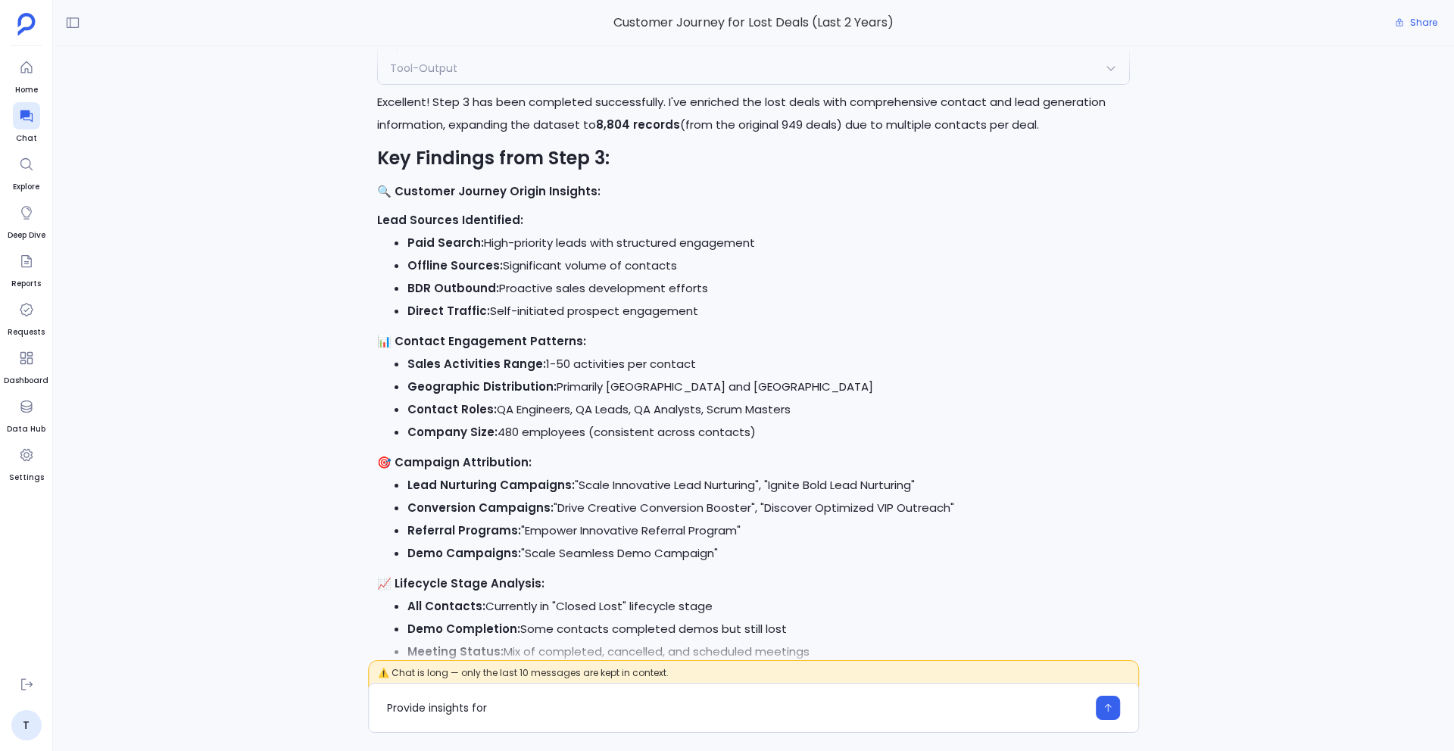
scroll to position [-165, 0]
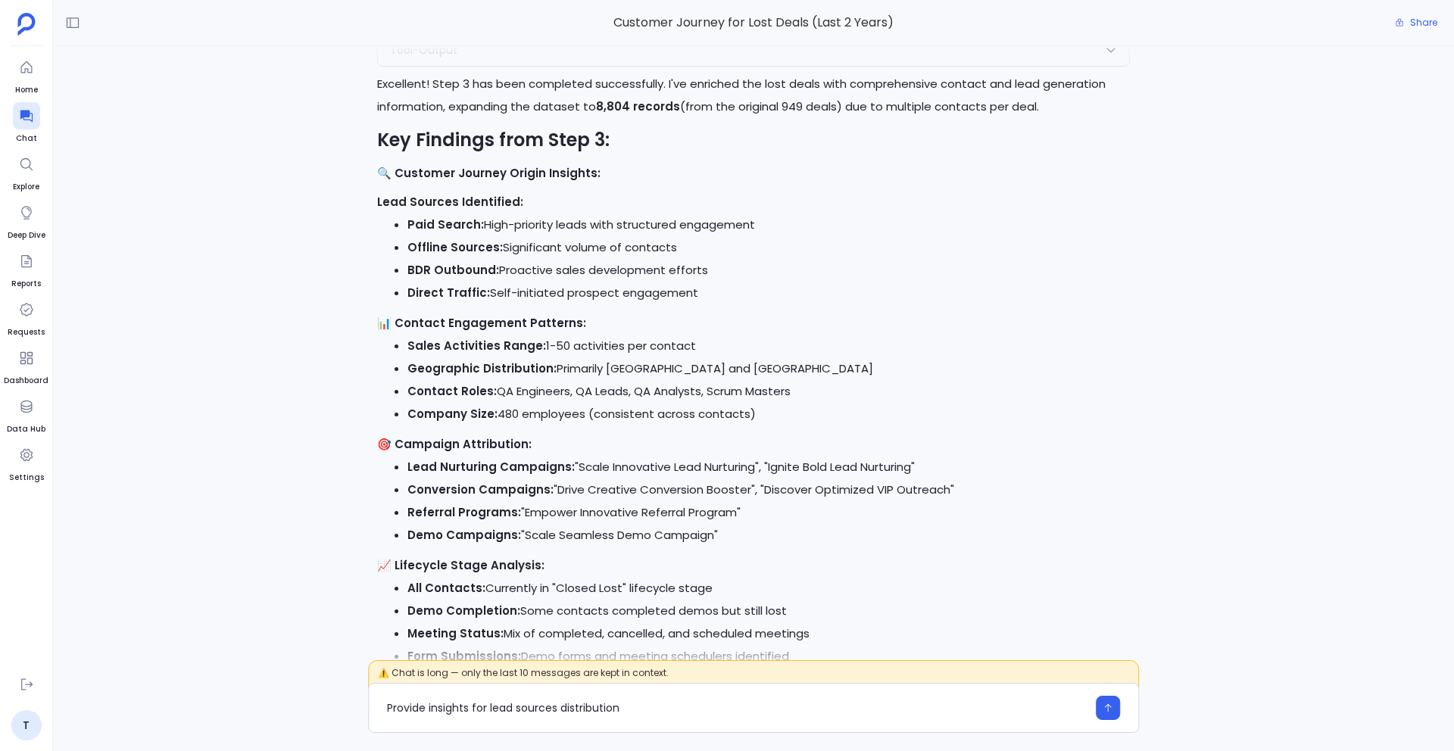
type textarea "Provide insights for lead sources distribution"
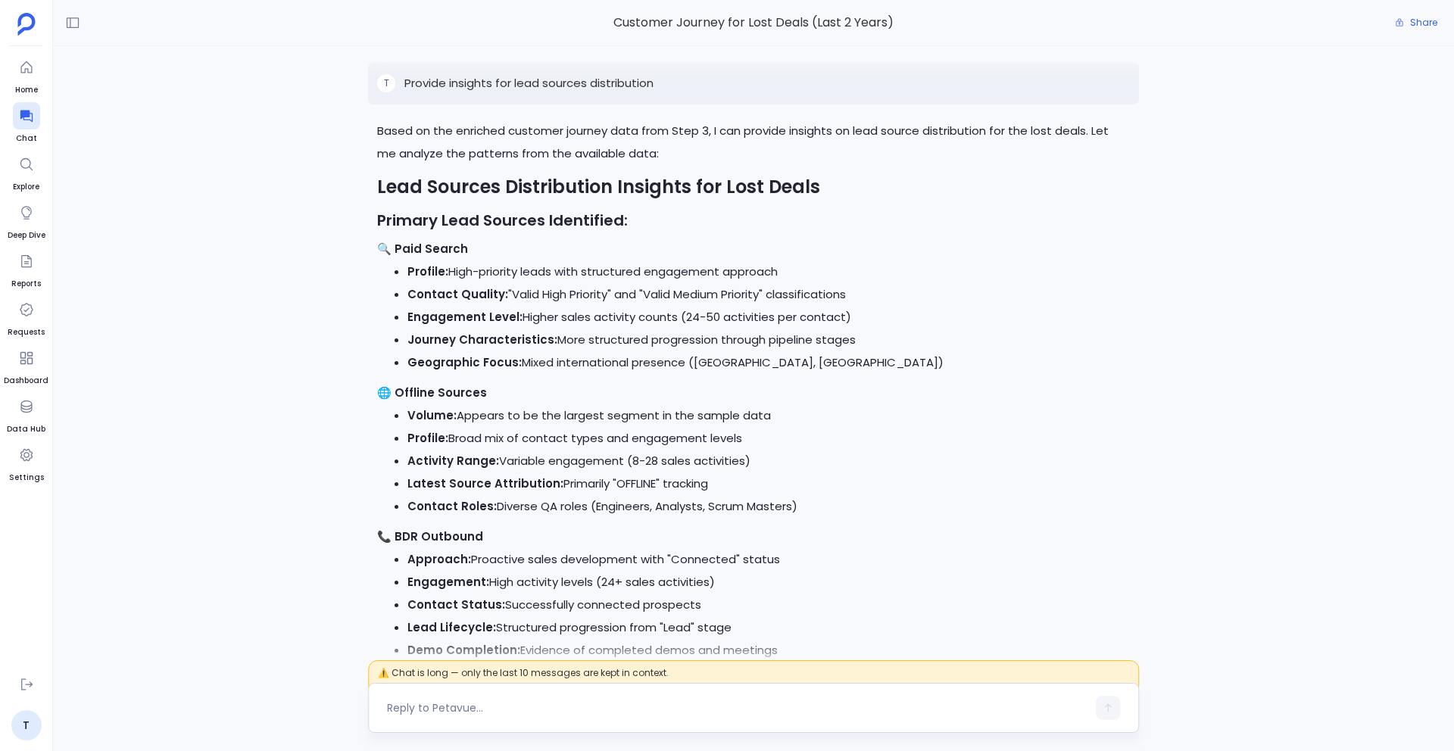
scroll to position [-489, 0]
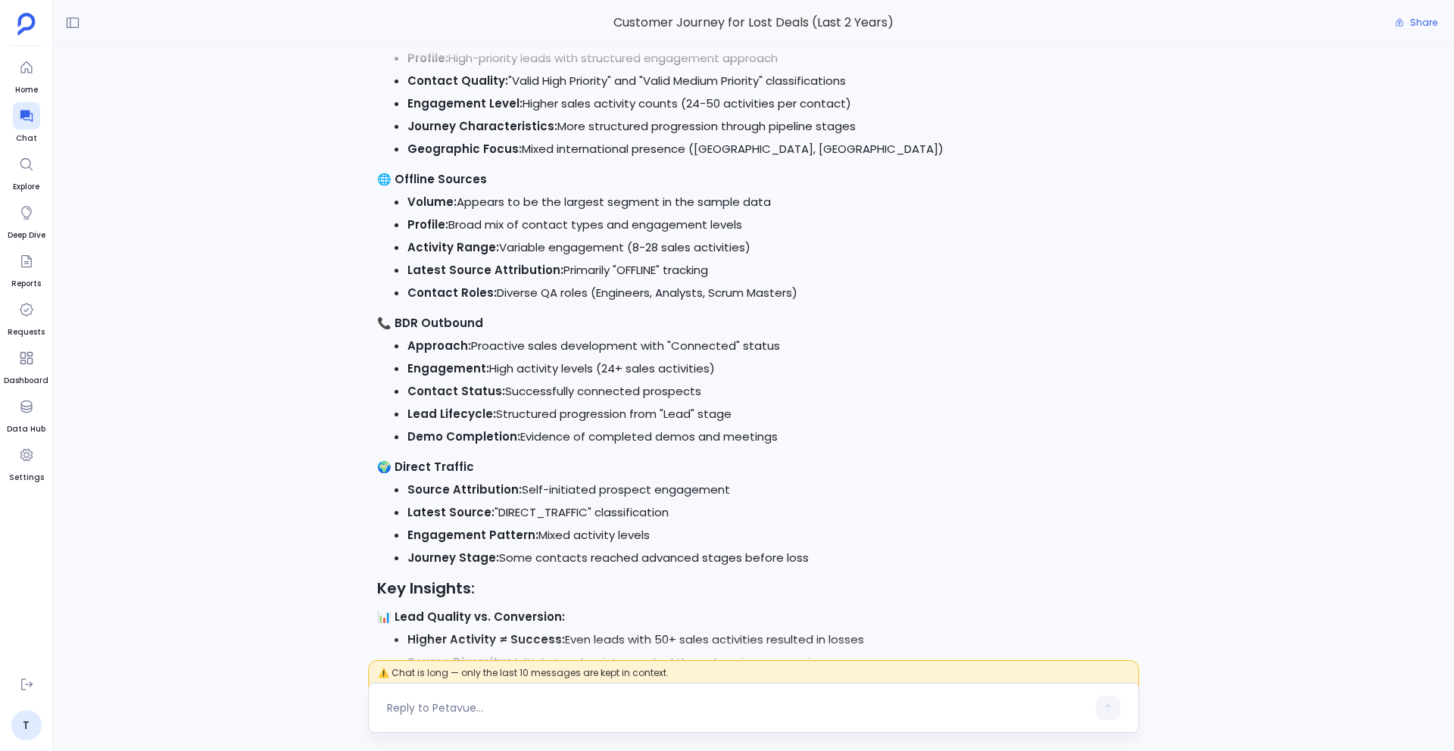
click at [454, 711] on textarea at bounding box center [737, 708] width 700 height 15
type textarea "Provide insights for step 2"
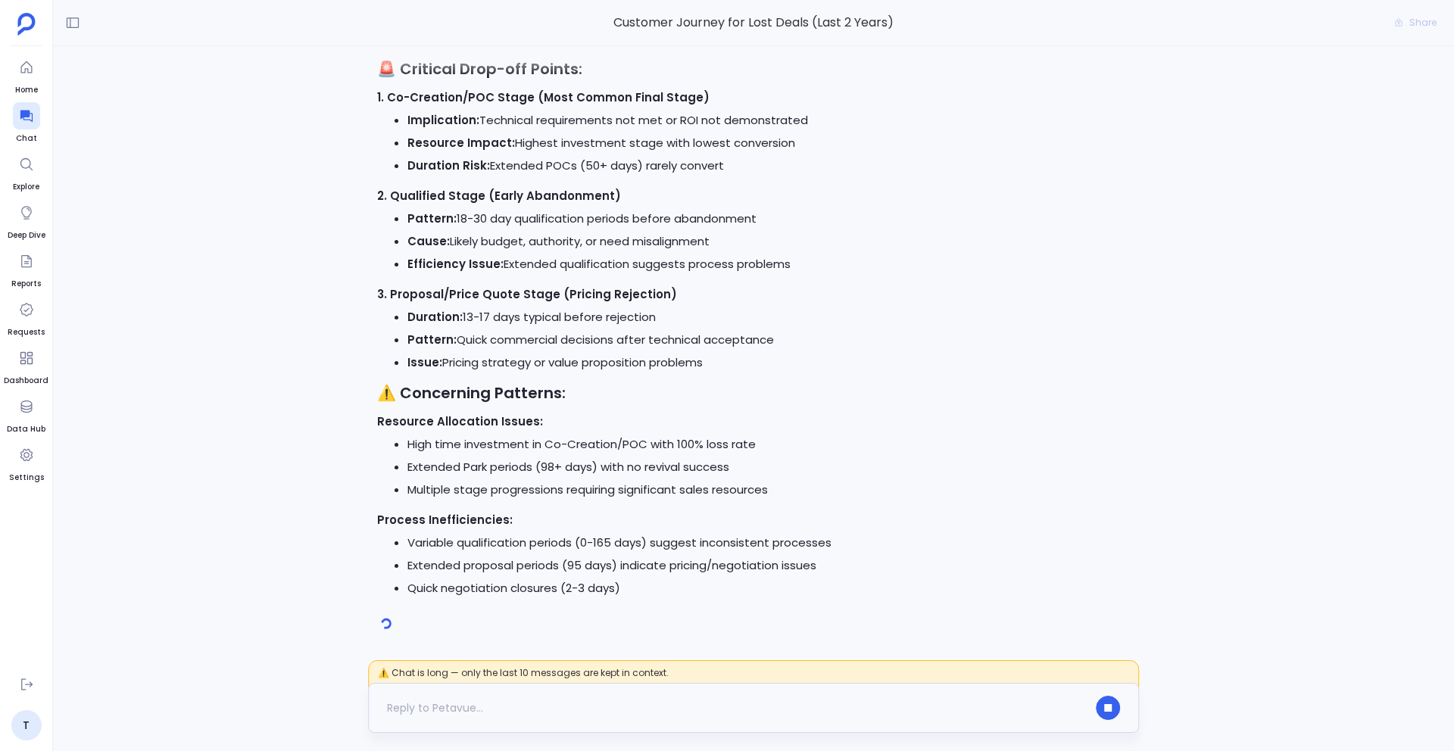
scroll to position [-1269, 0]
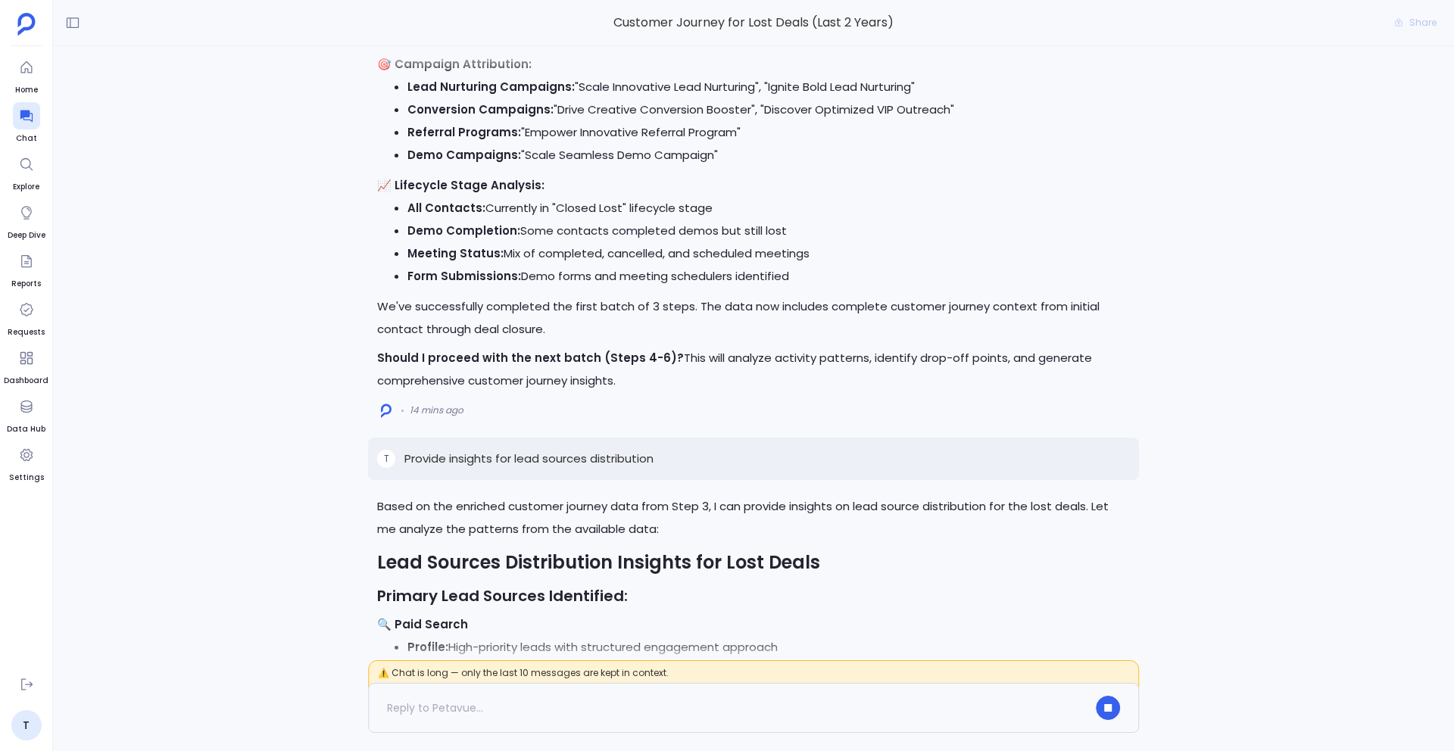
scroll to position [-3284, 0]
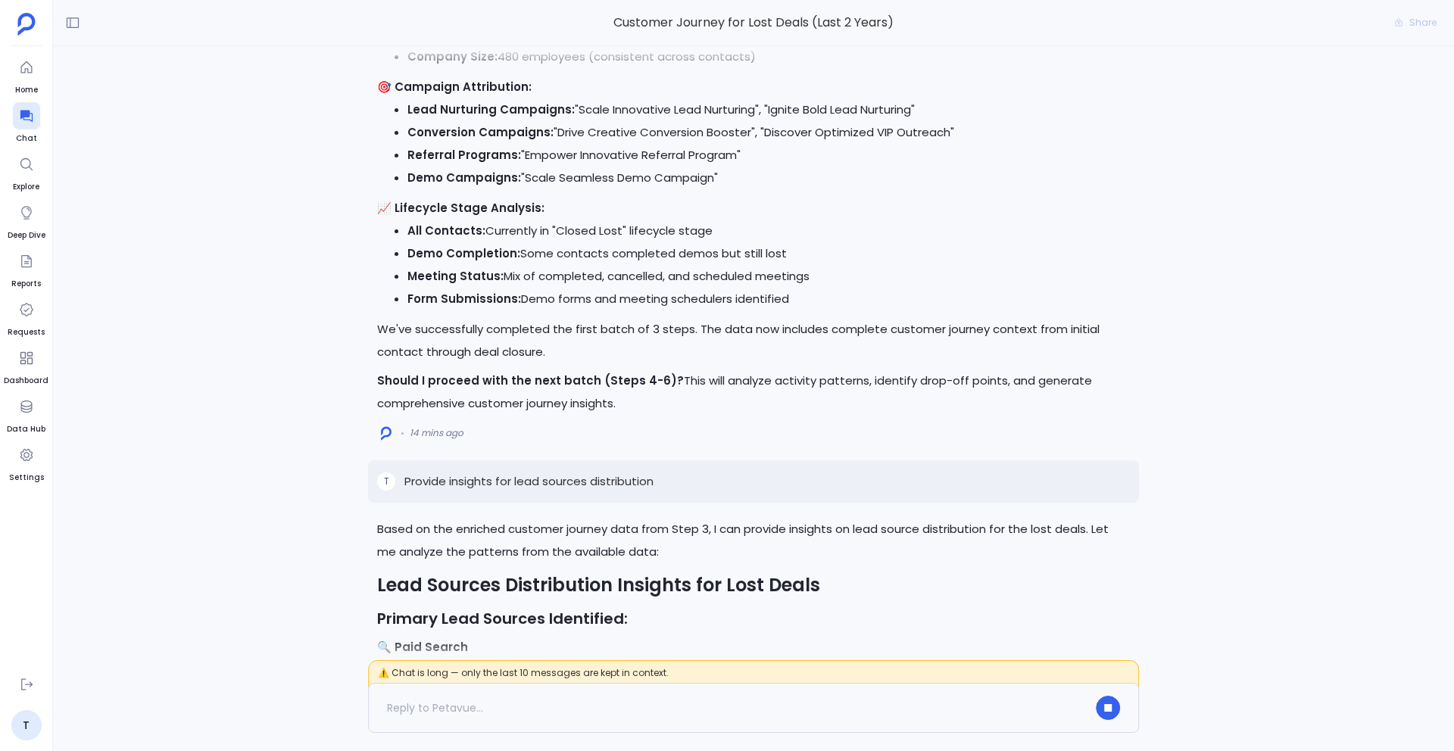
click at [516, 485] on p "Provide insights for lead sources distribution" at bounding box center [528, 482] width 249 height 18
copy p "Provide insights for lead sources distribution"
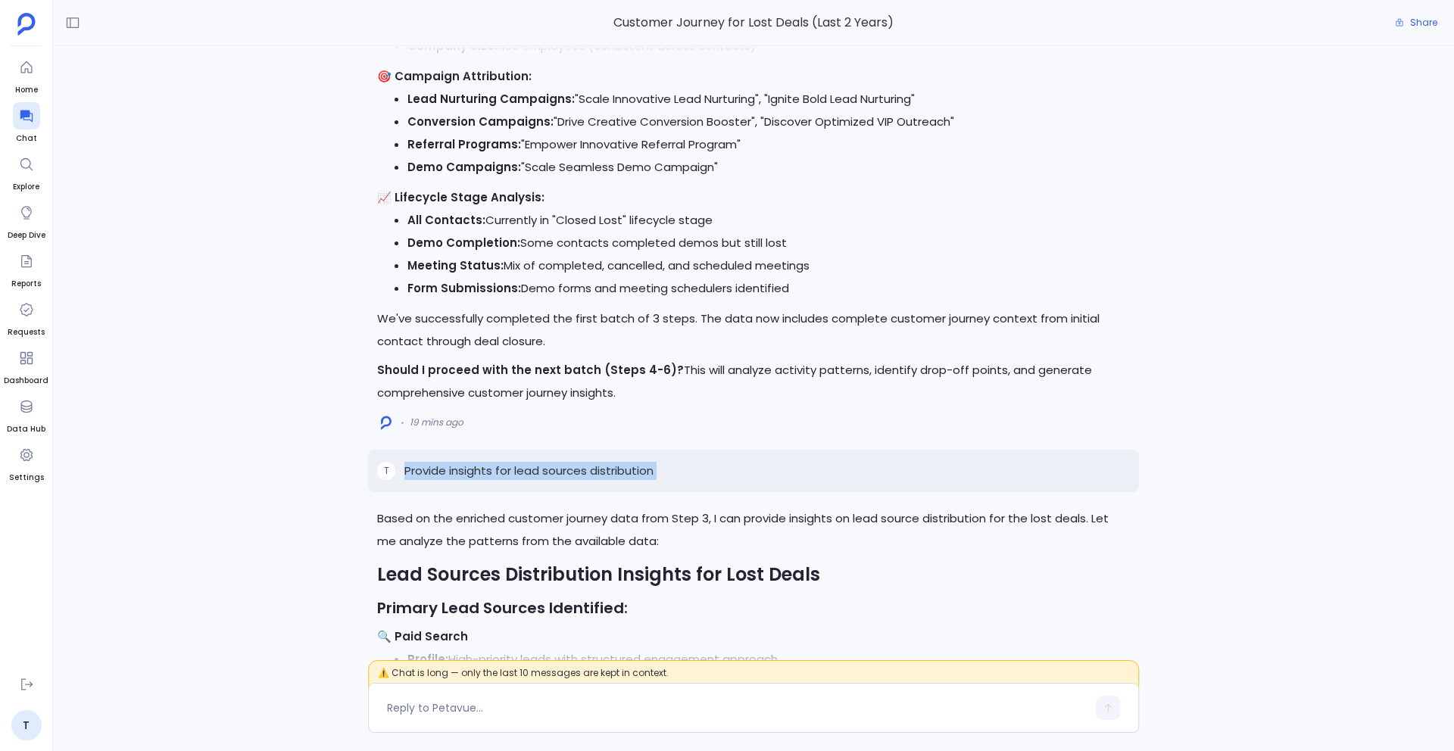
scroll to position [-3154, 0]
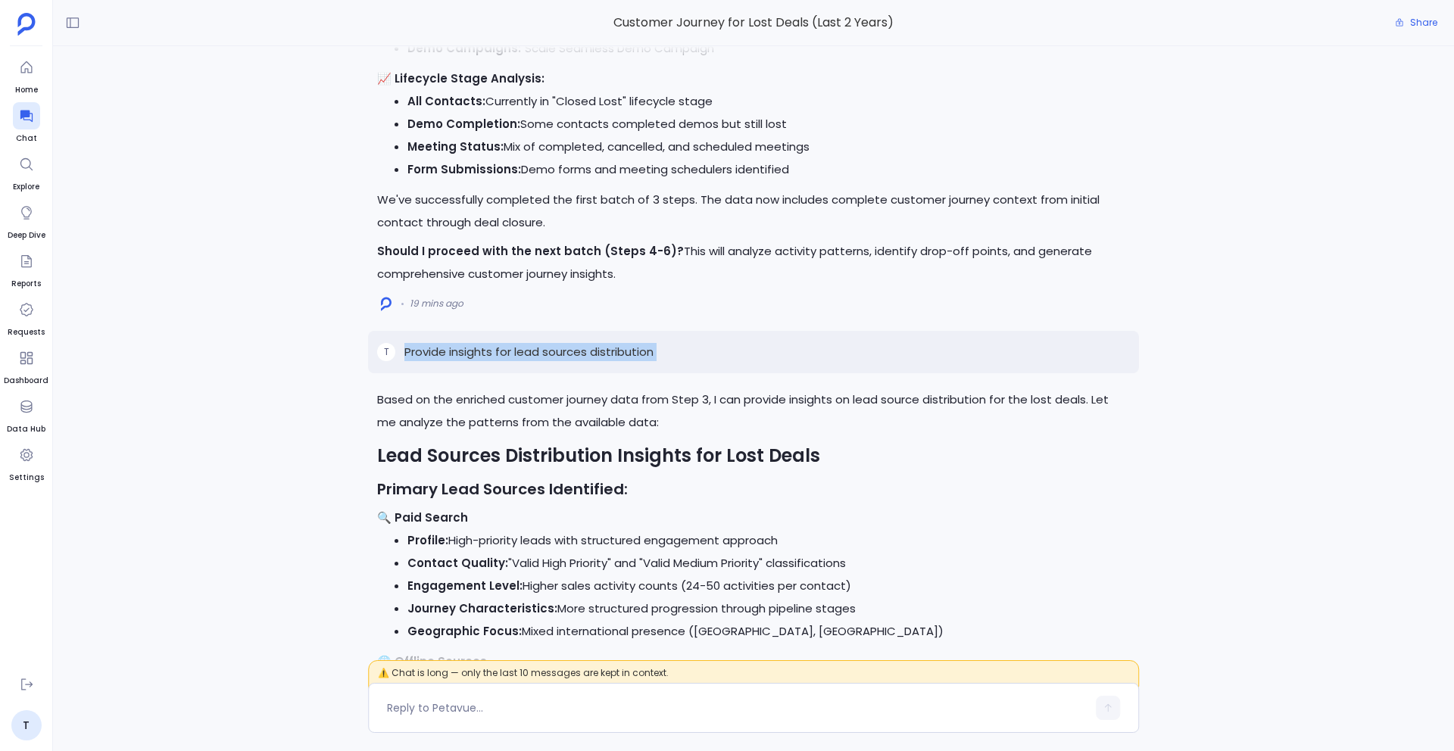
copy p "Provide insights for lead sources distribution"
click at [462, 714] on textarea at bounding box center [737, 708] width 700 height 15
click at [436, 705] on textarea "Provide insights for lead sources distribution" at bounding box center [737, 708] width 700 height 15
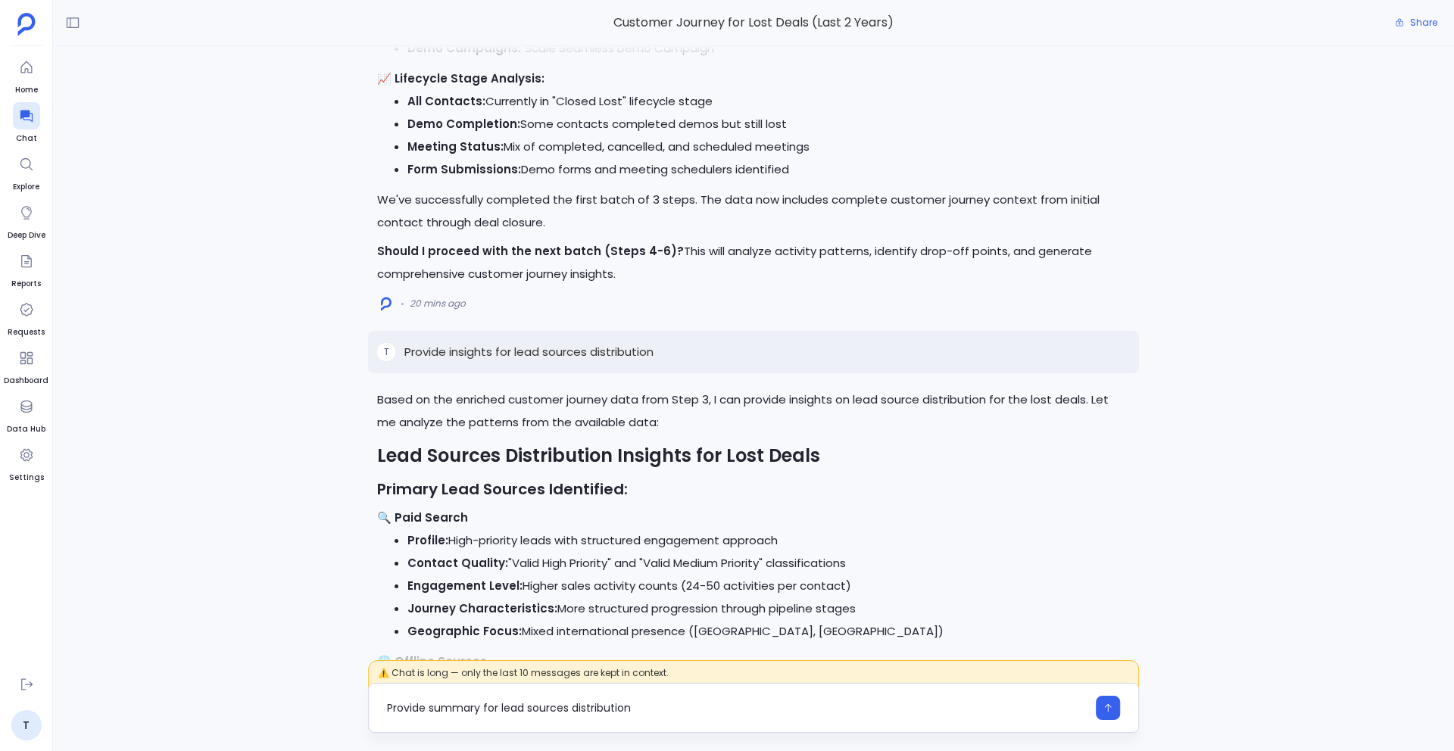
type textarea "Provide summary for lead sources distribution"
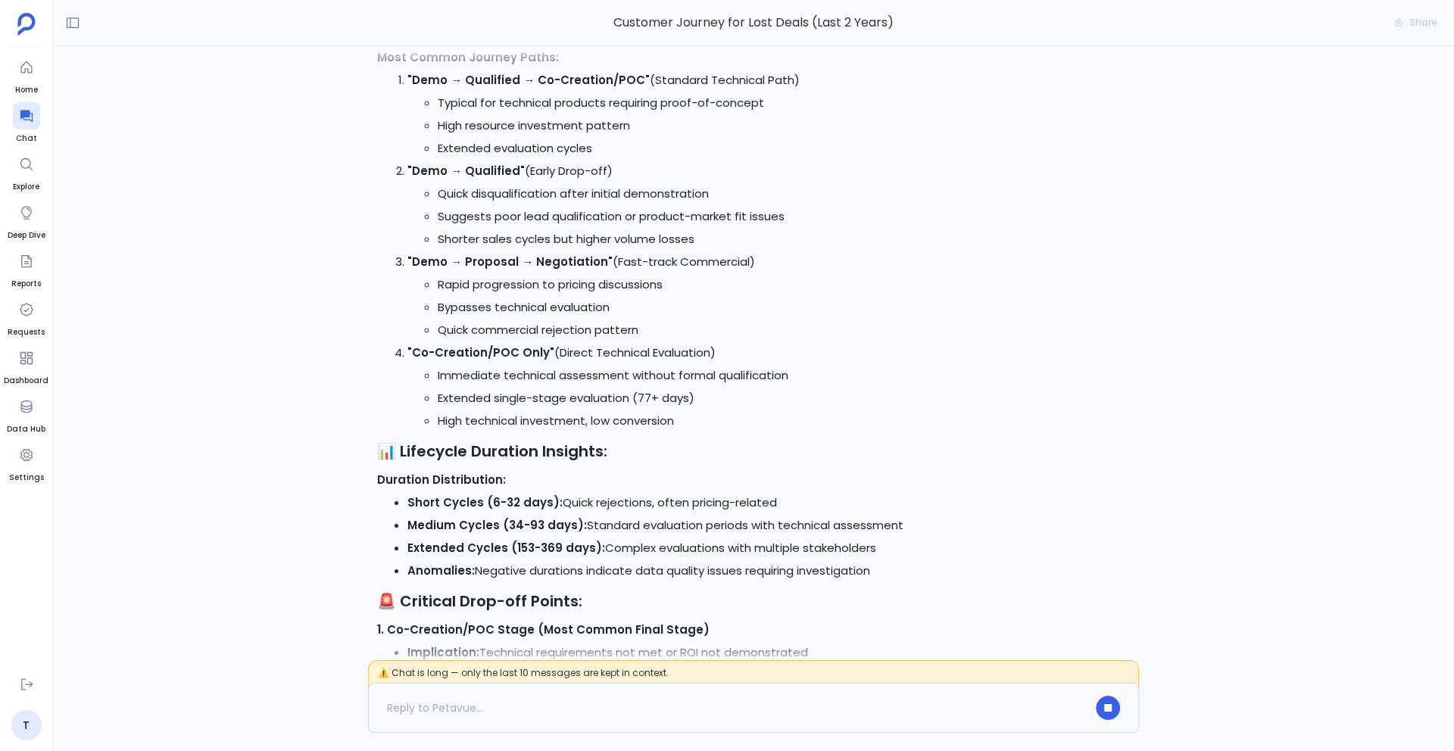
scroll to position [-2221, 0]
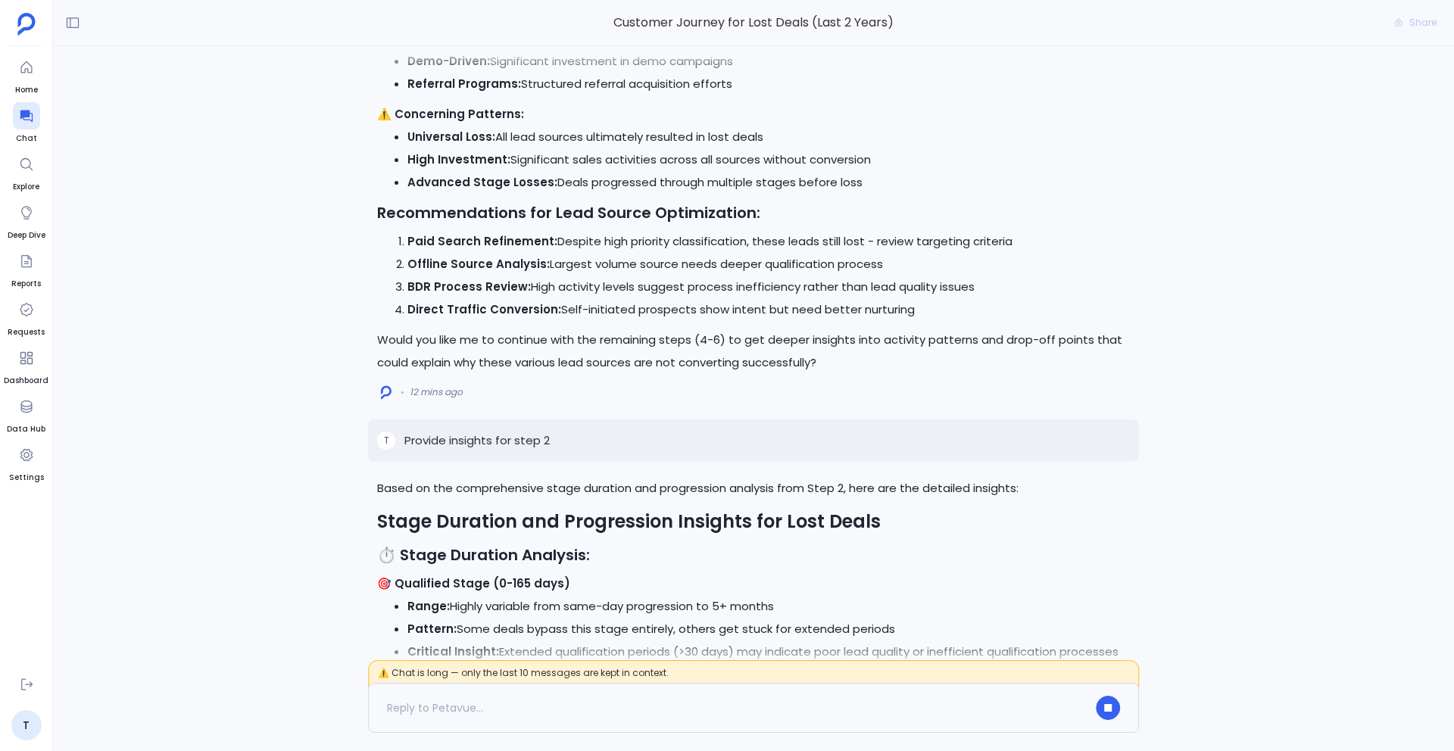
click at [507, 433] on p "Provide insights for step 2" at bounding box center [476, 441] width 145 height 18
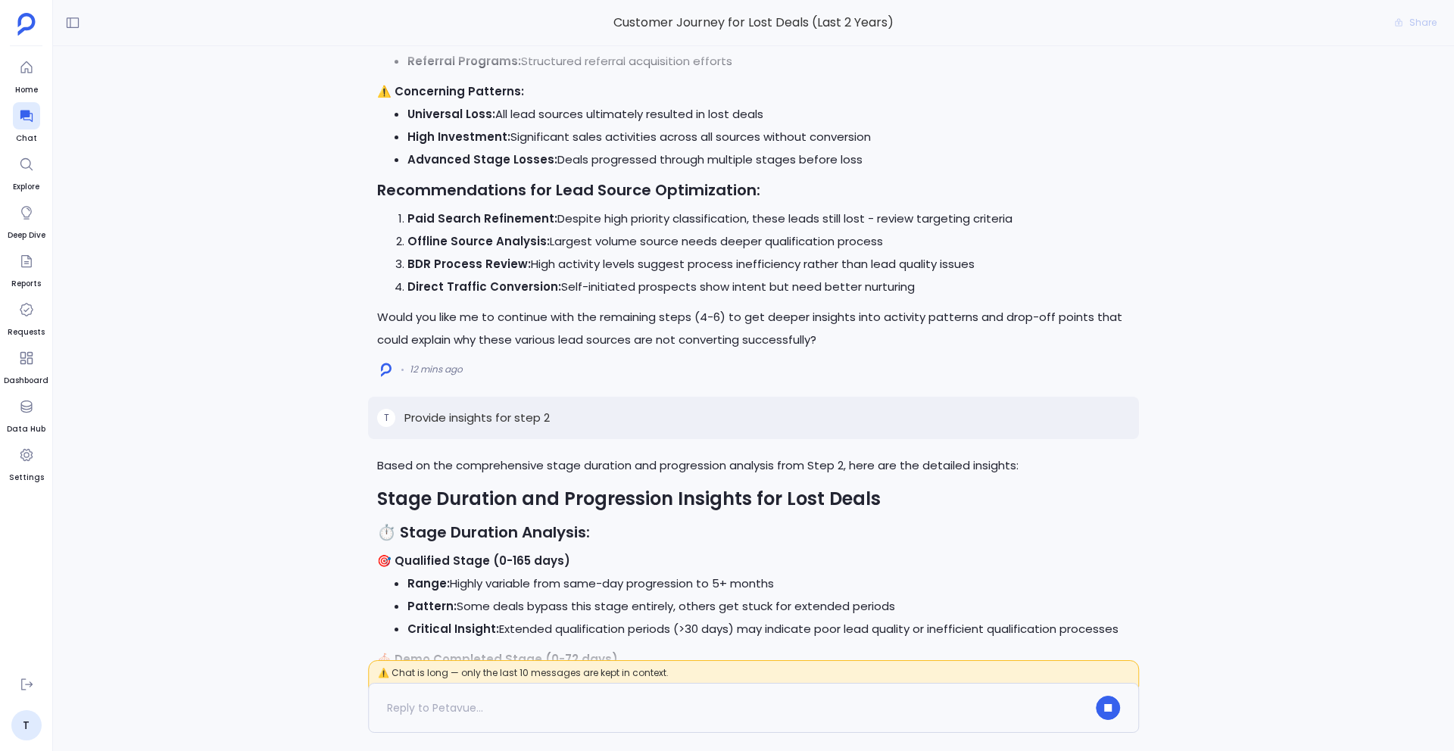
click at [507, 427] on p "Provide insights for step 2" at bounding box center [476, 418] width 145 height 18
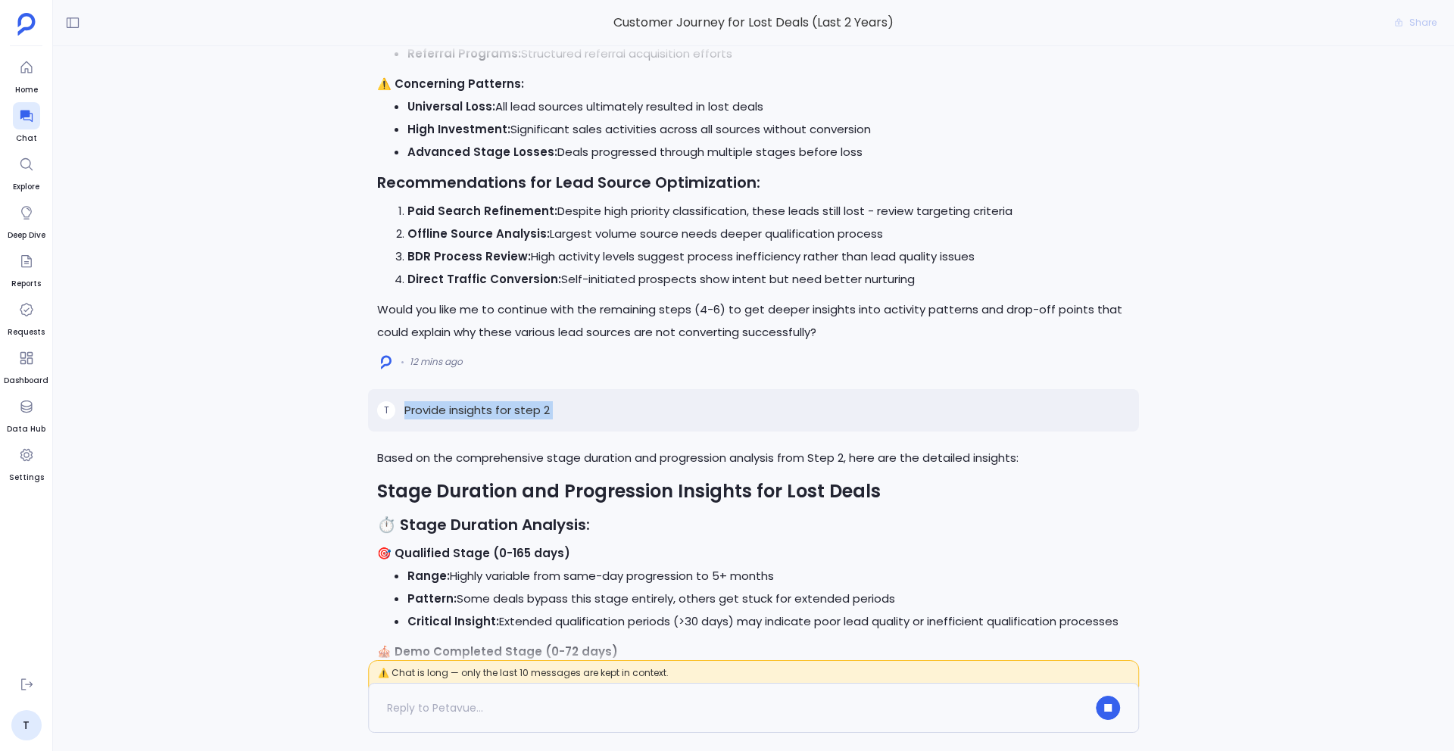
click at [507, 420] on p "Provide insights for step 2" at bounding box center [476, 410] width 145 height 18
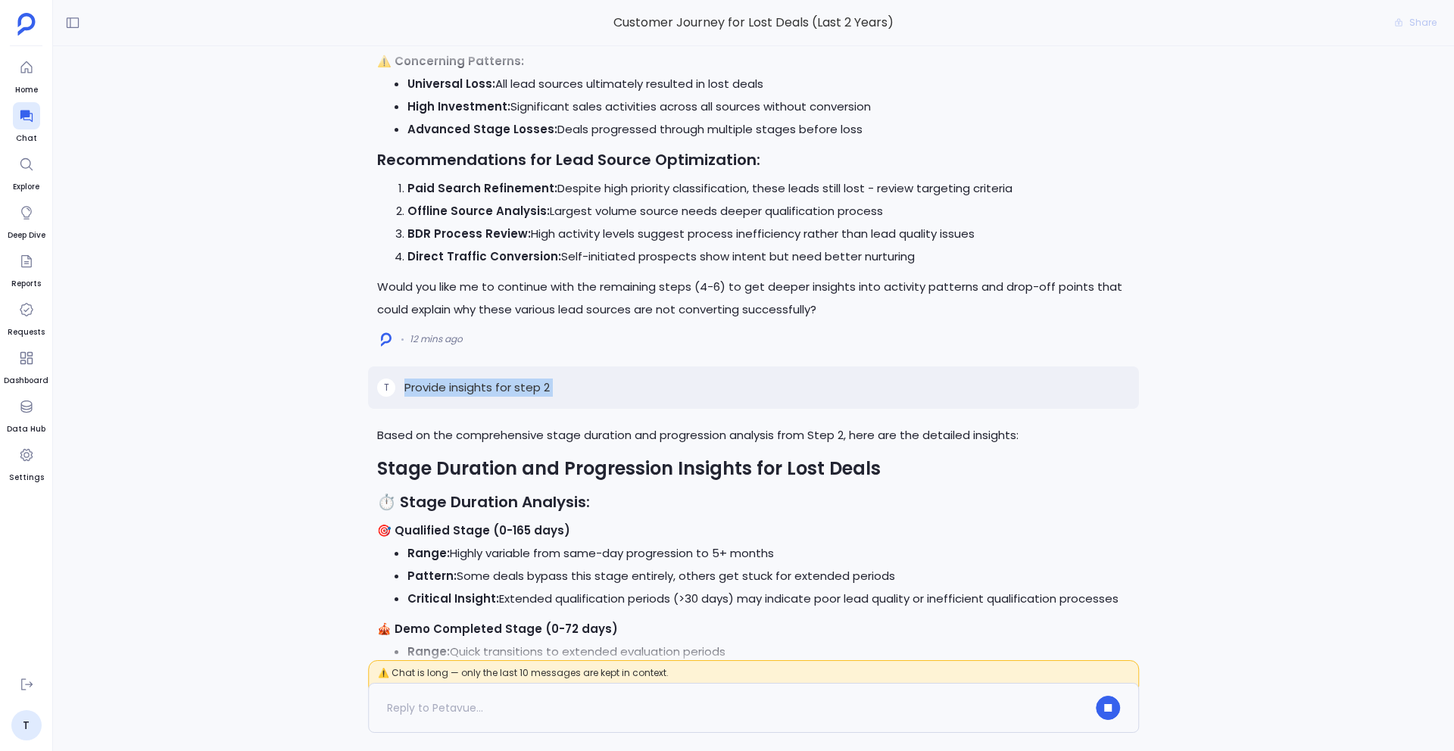
click at [507, 397] on p "Provide insights for step 2" at bounding box center [476, 388] width 145 height 18
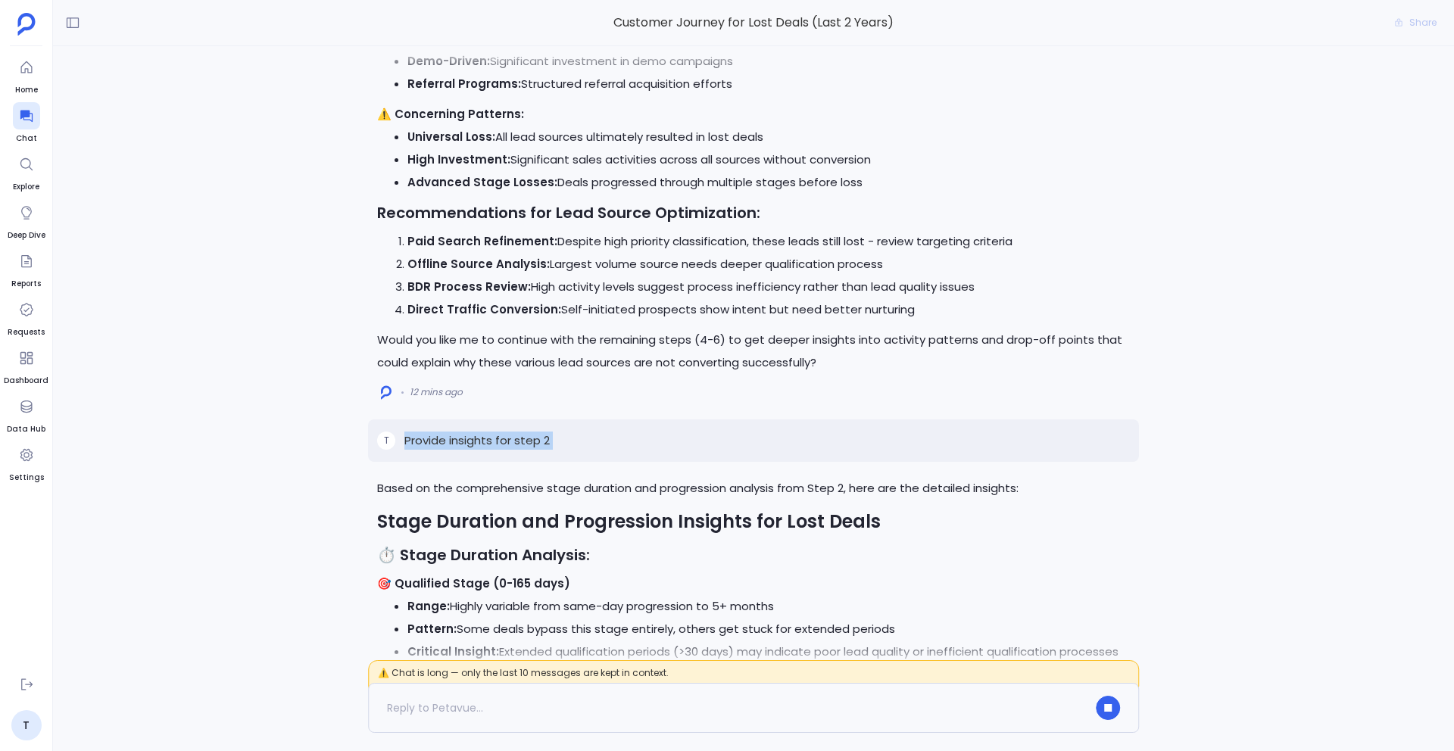
copy p "Provide insights for step 2"
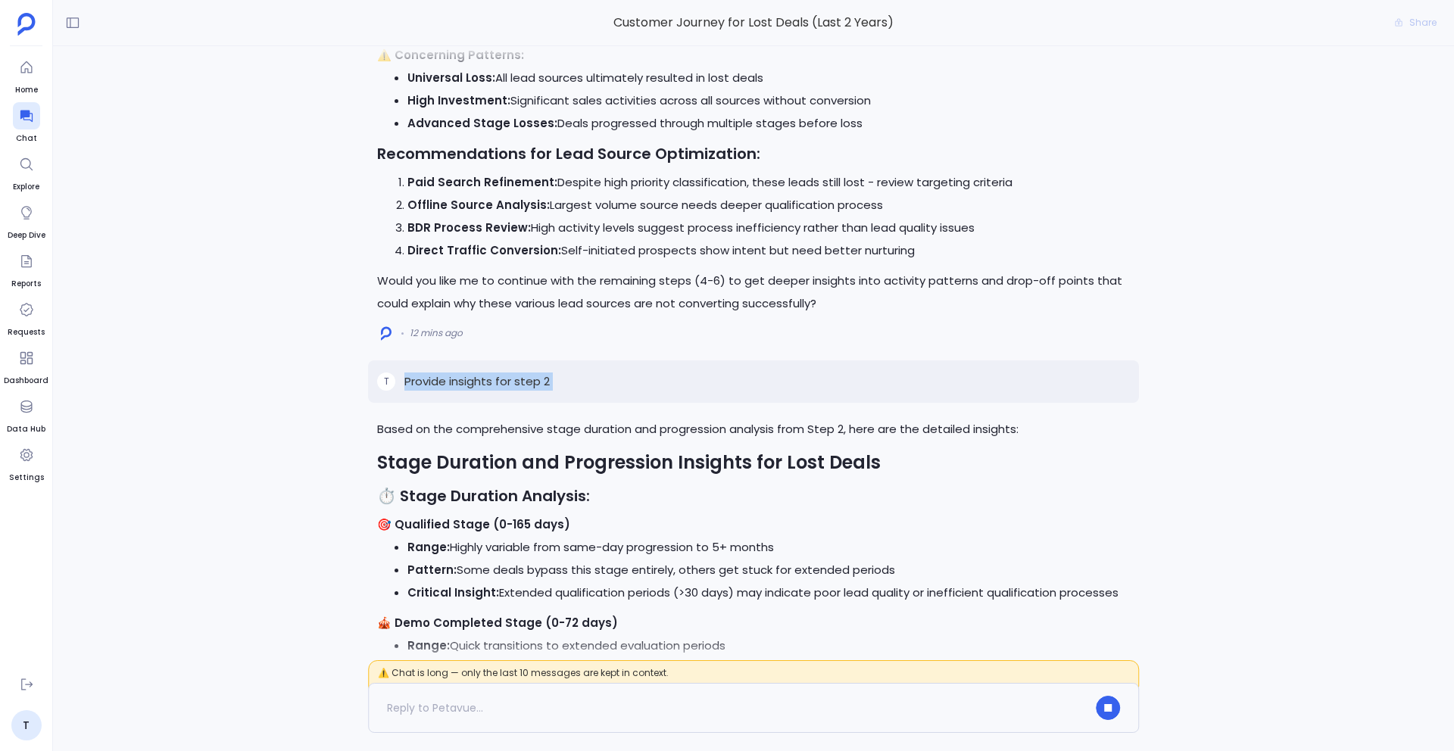
scroll to position [-3128, 0]
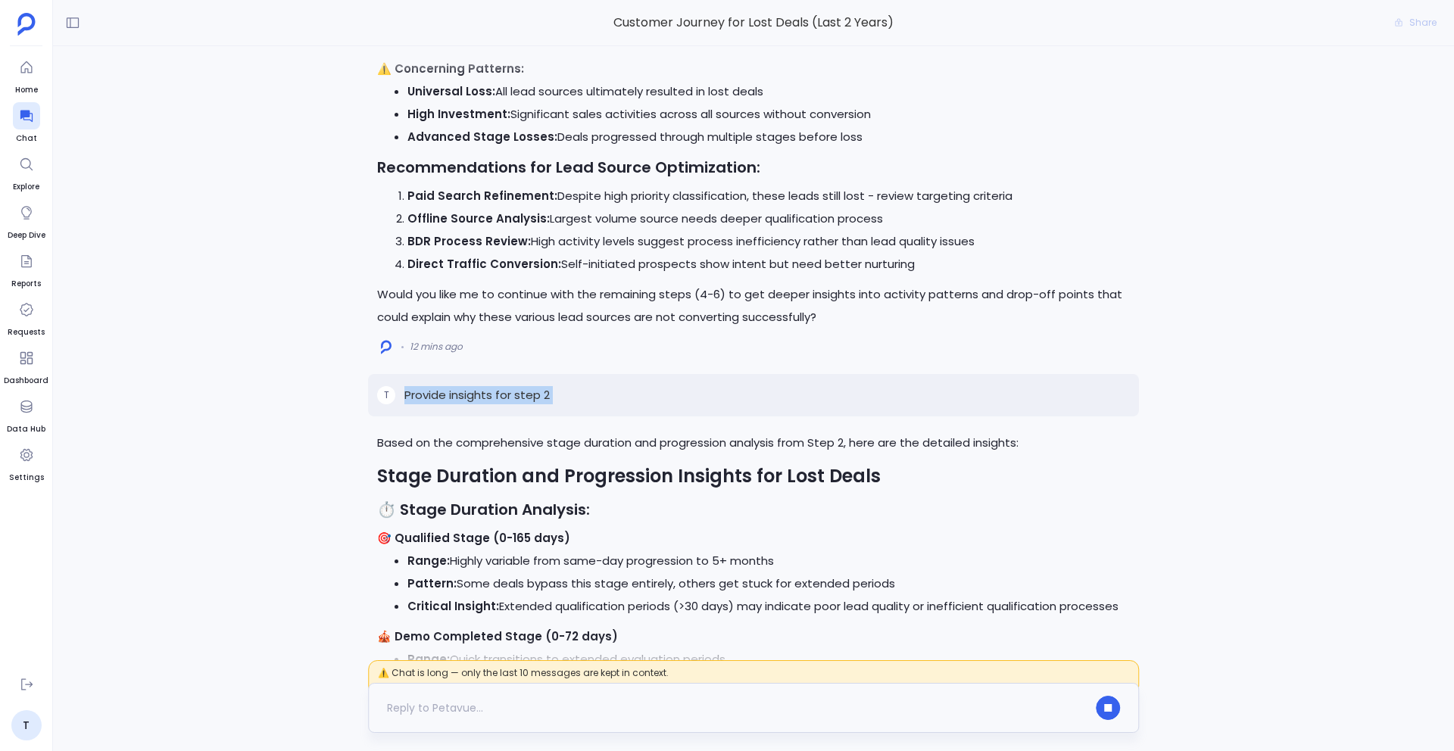
click at [440, 711] on div at bounding box center [737, 708] width 700 height 24
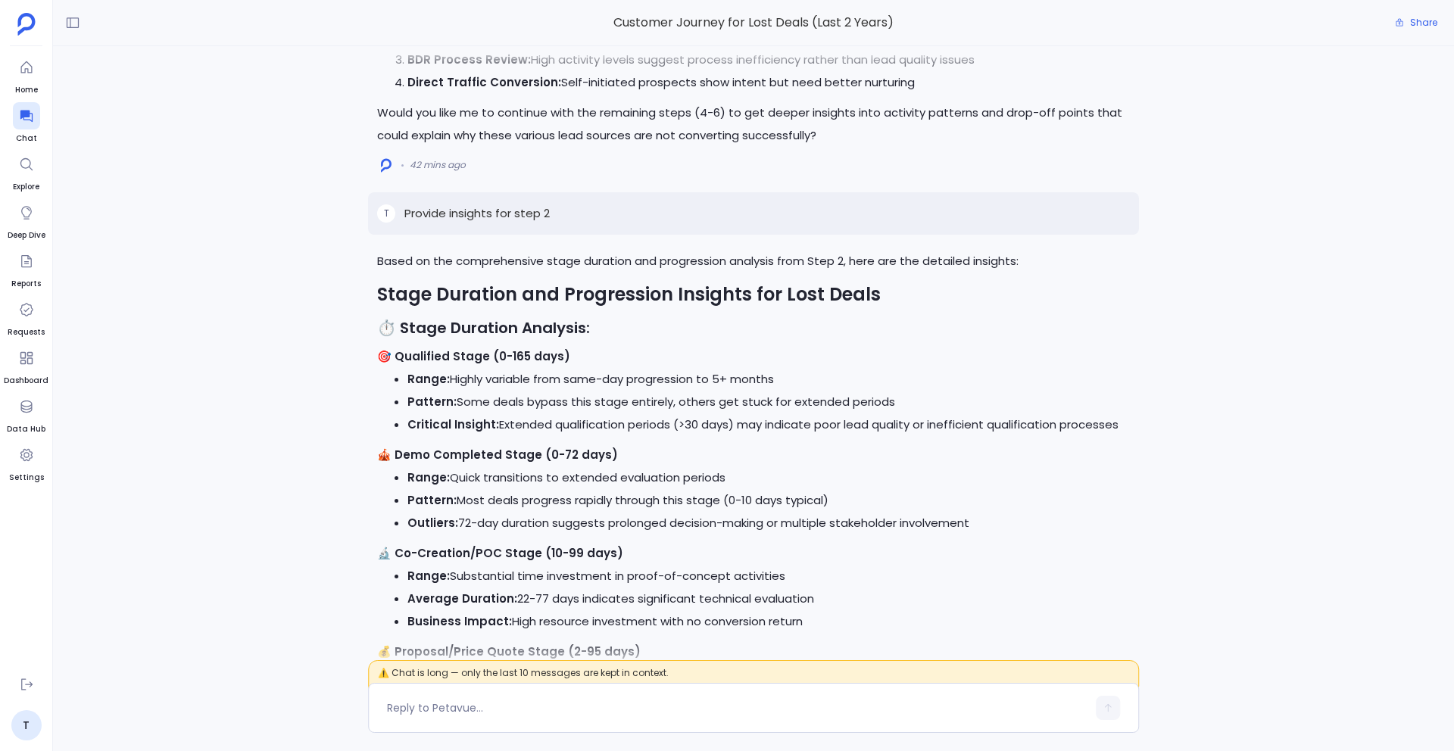
scroll to position [-3547, 0]
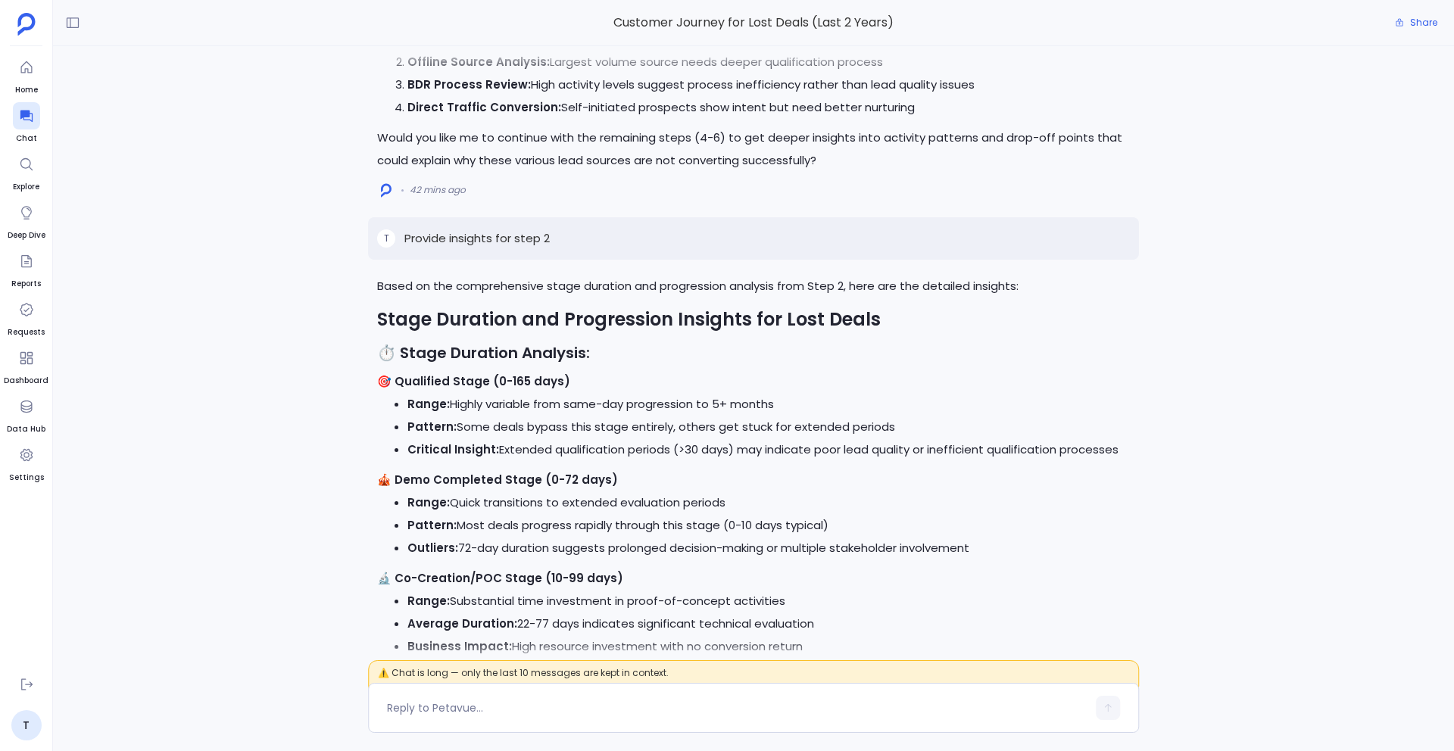
click at [531, 232] on p "Provide insights for step 2" at bounding box center [476, 238] width 145 height 18
copy p "Provide insights for step 2"
click at [470, 703] on textarea at bounding box center [737, 708] width 700 height 15
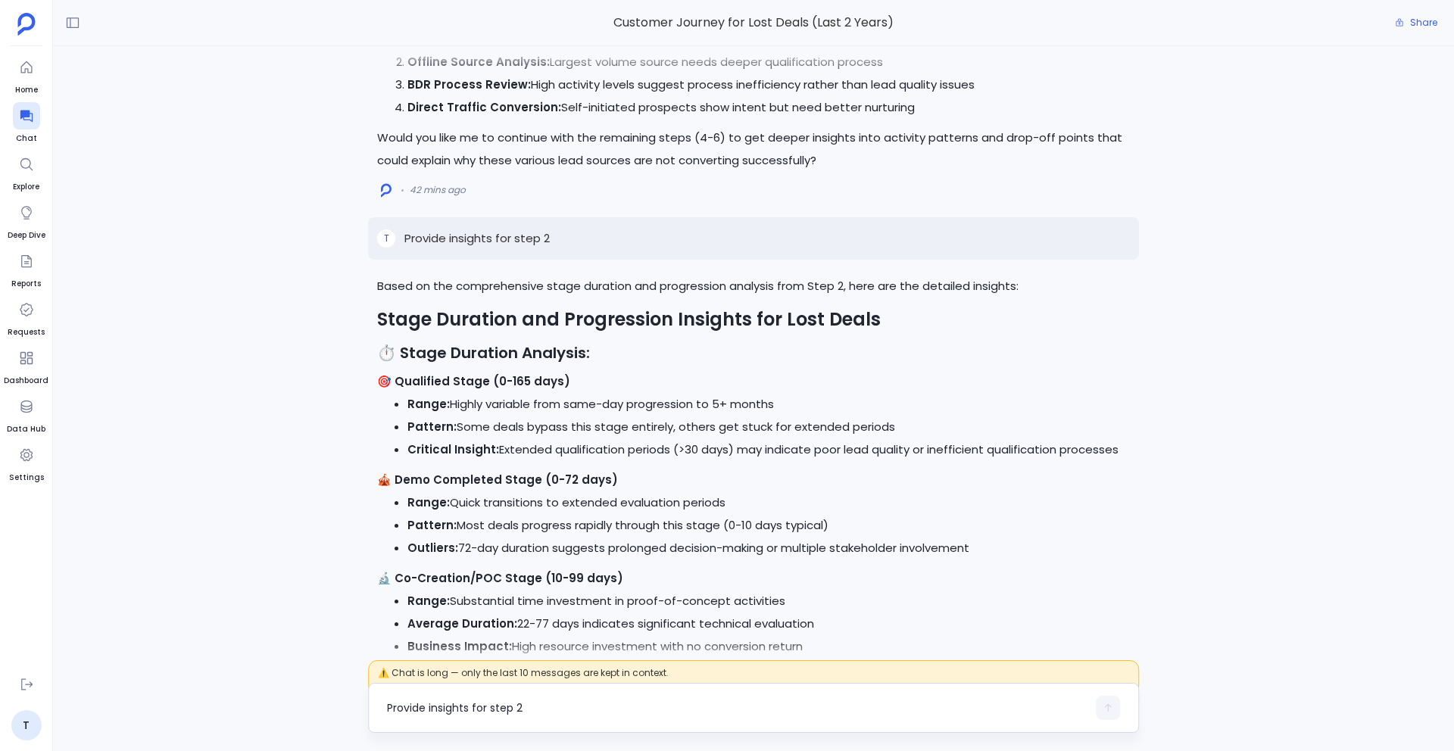
scroll to position [0, 0]
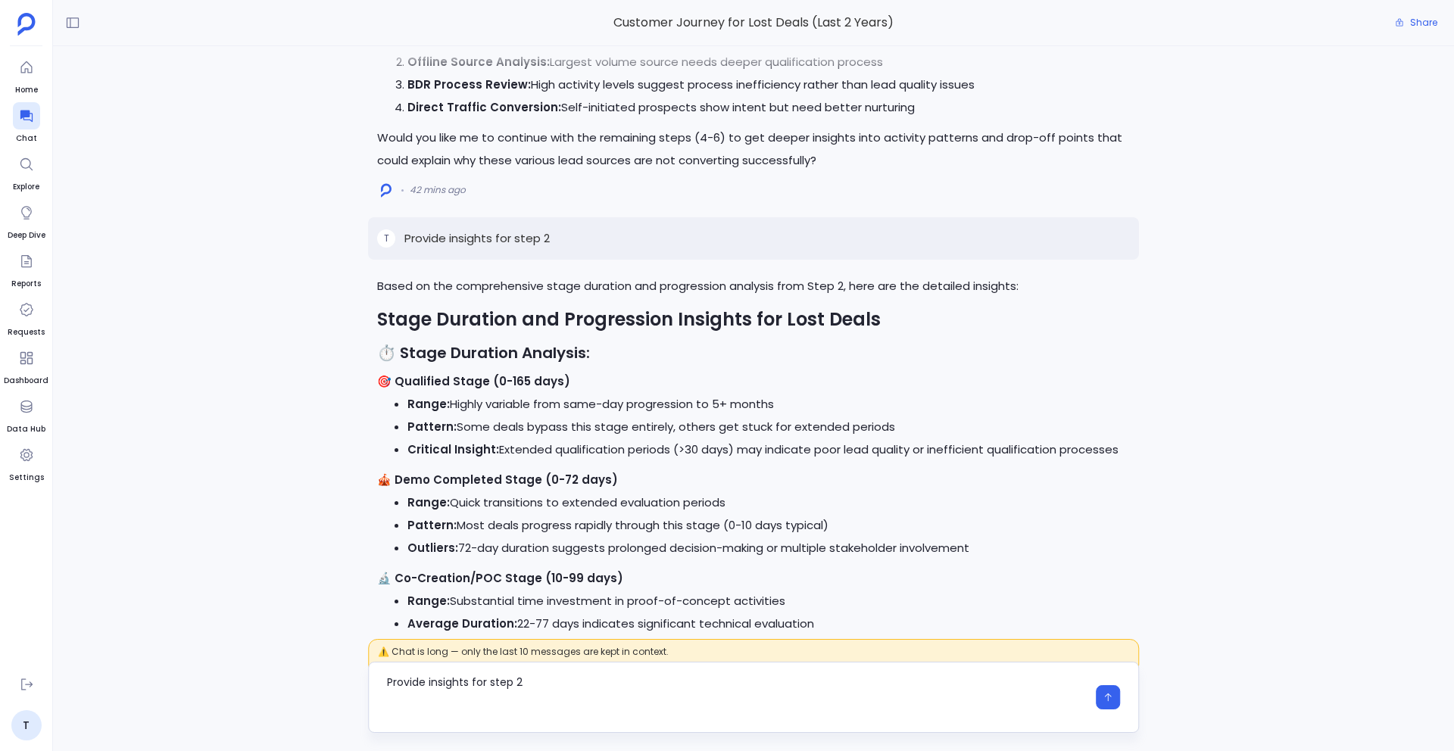
click at [441, 686] on textarea "Provide insights for step 2" at bounding box center [737, 697] width 700 height 45
type textarea "Provide summary for step 2"
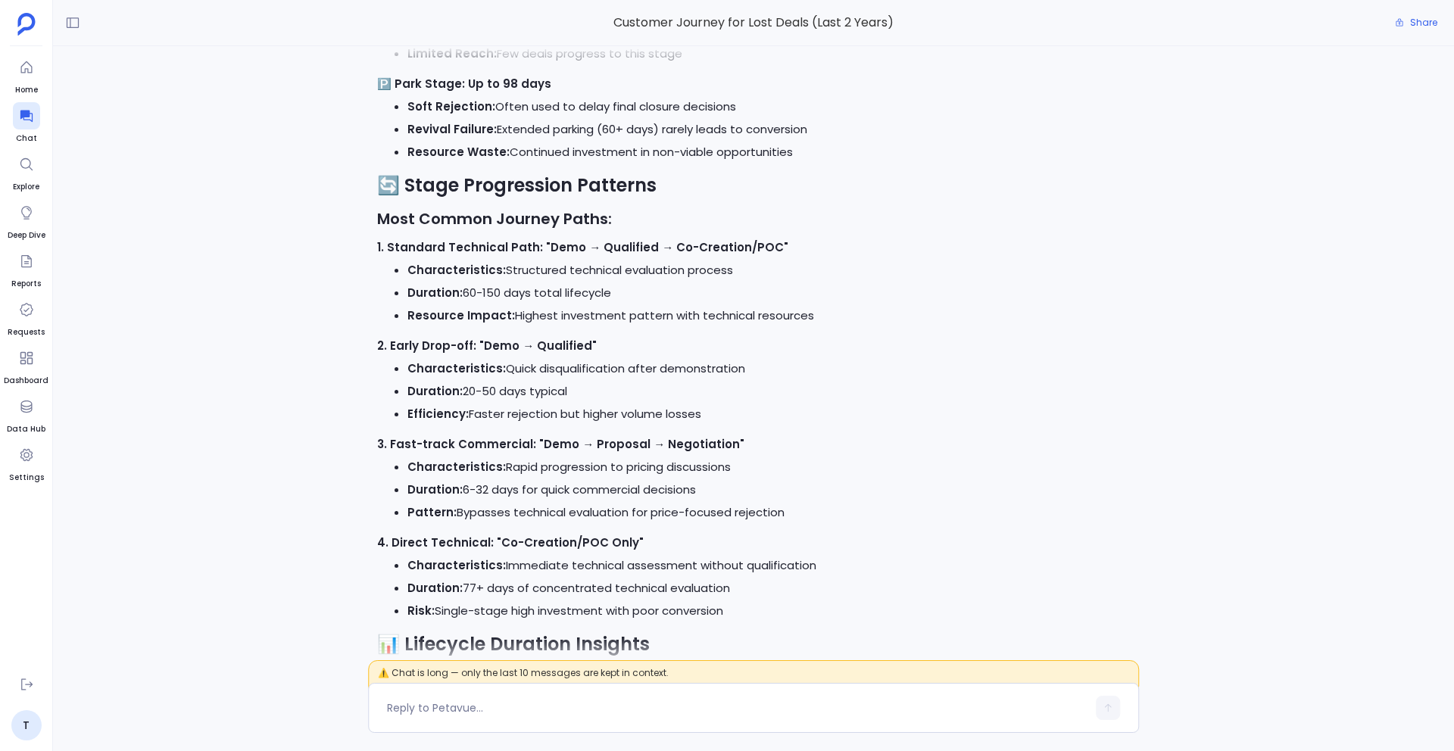
scroll to position [-1307, 0]
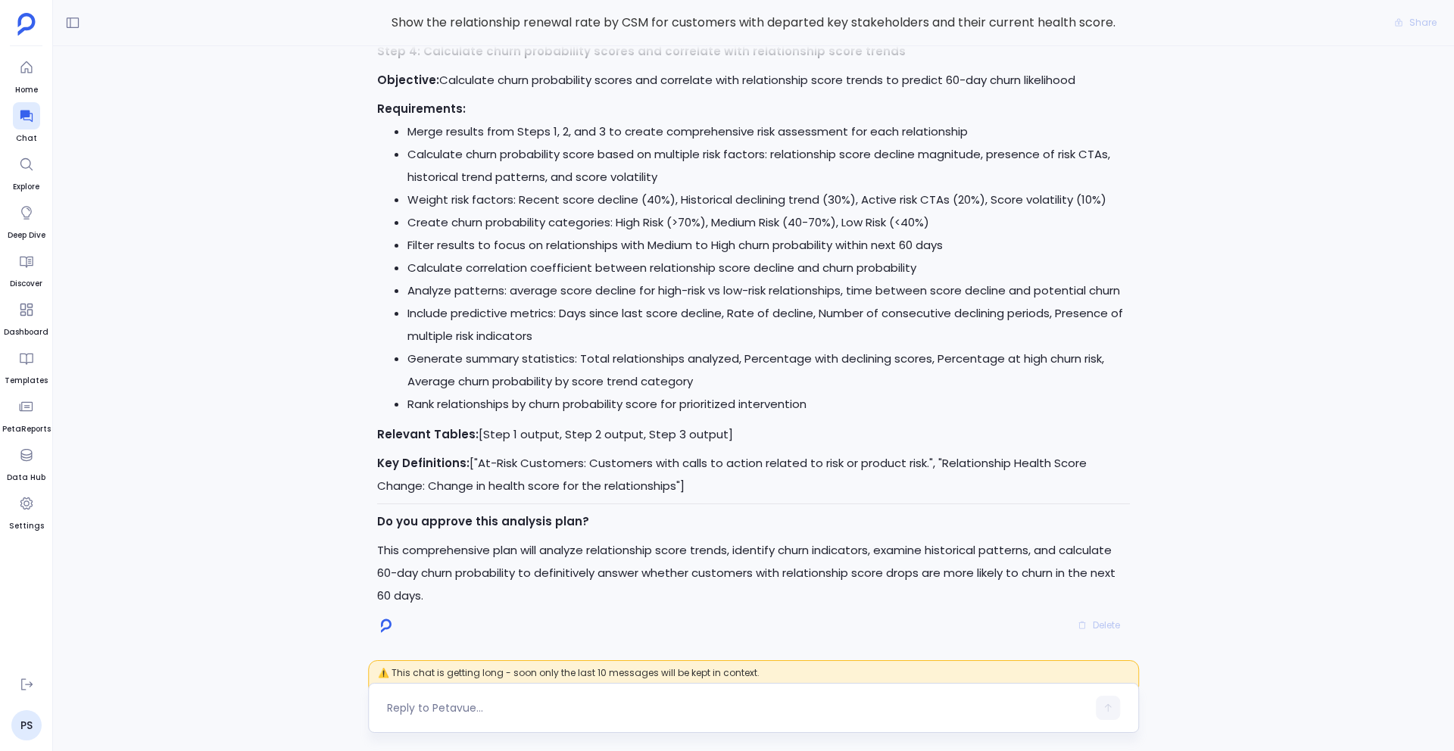
click at [448, 710] on textarea at bounding box center [737, 708] width 700 height 15
type textarea "Go ahead"
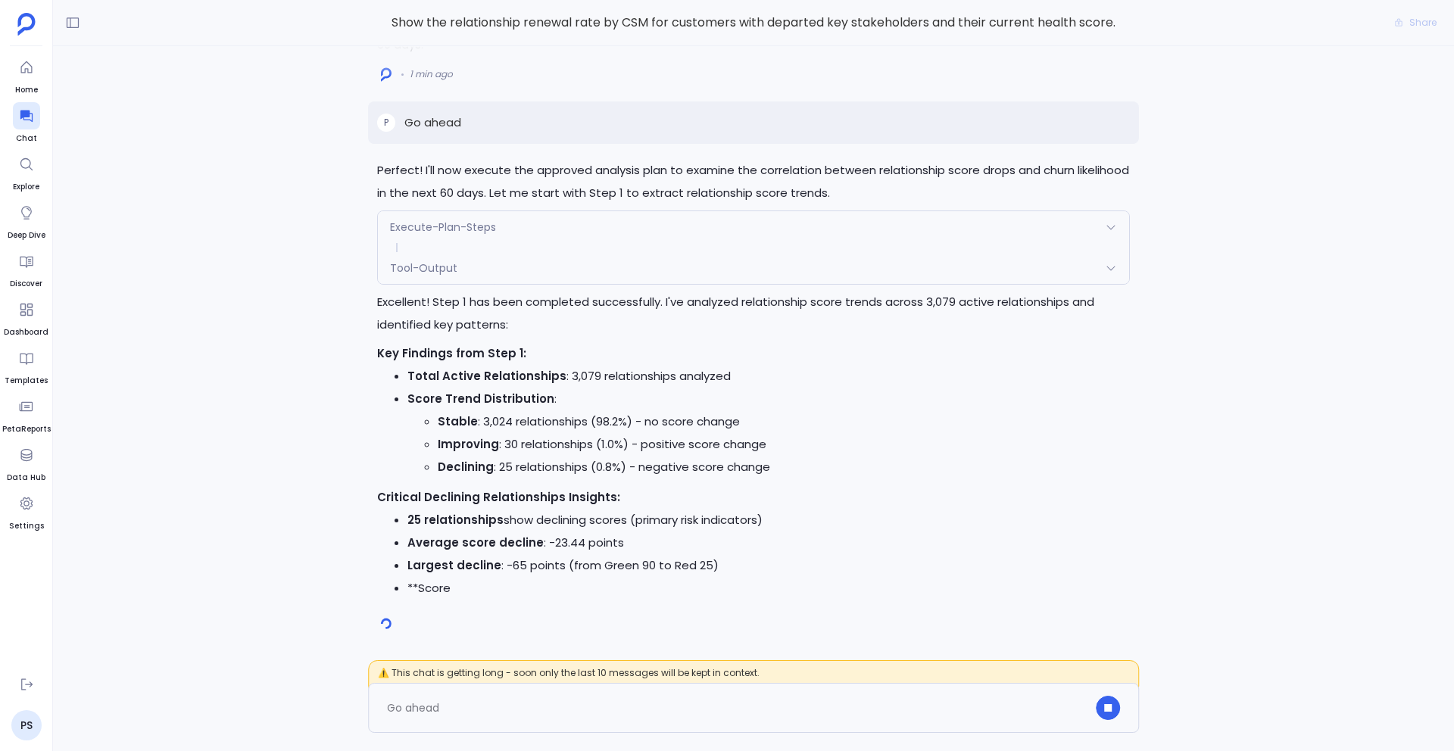
click at [277, 436] on div "Perfect! I'll now execute the approved analysis plan to examine the correlation…" at bounding box center [753, 357] width 1401 height 622
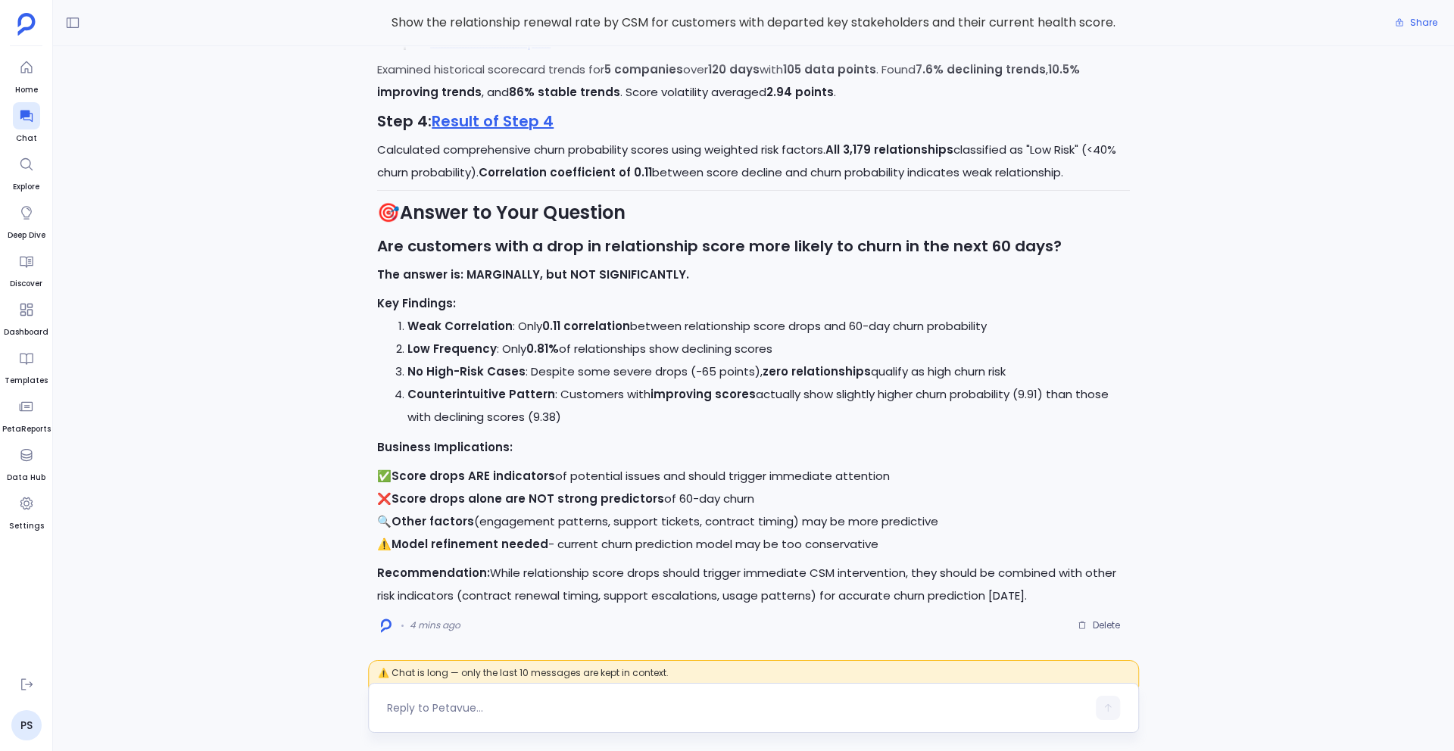
click at [401, 713] on textarea at bounding box center [737, 708] width 700 height 15
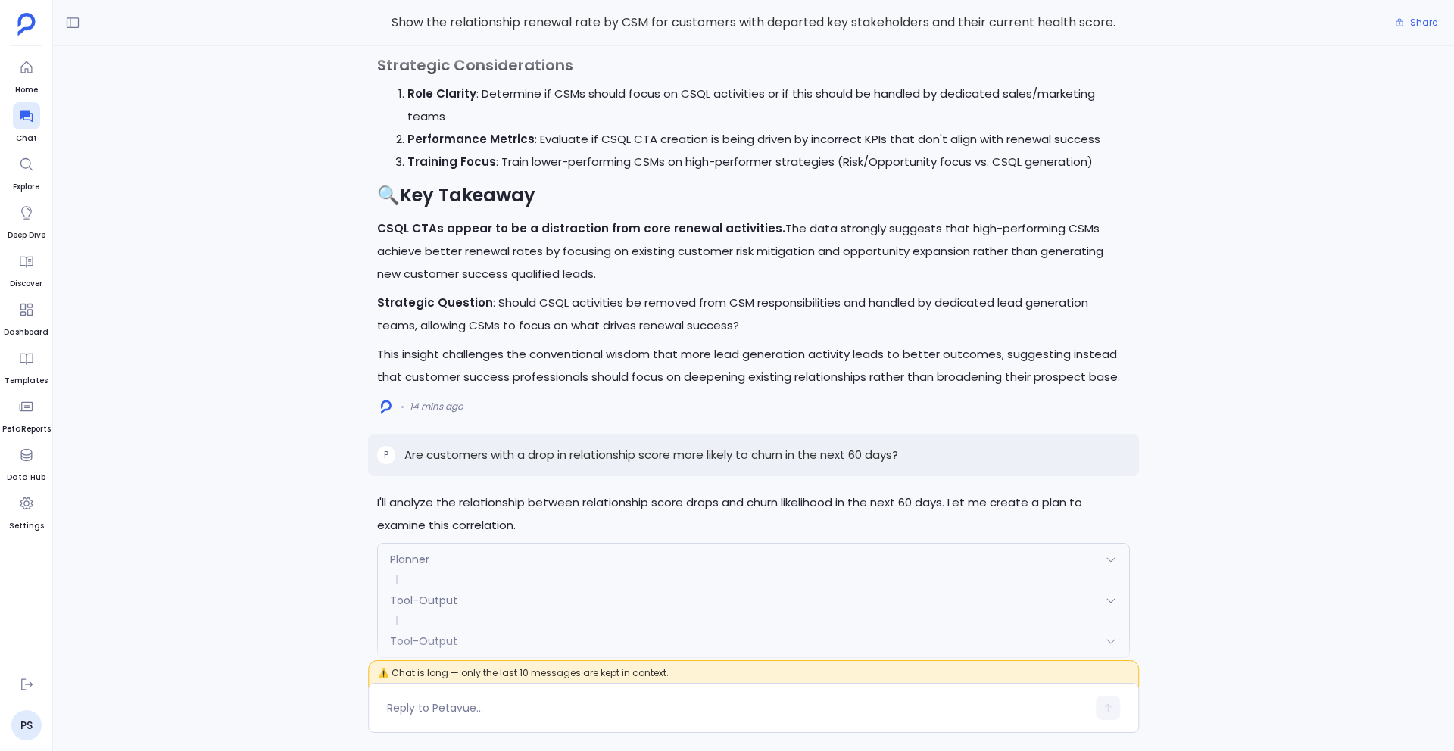
scroll to position [-6310, 0]
type textarea "Perform the above analysis based on last 6months data"
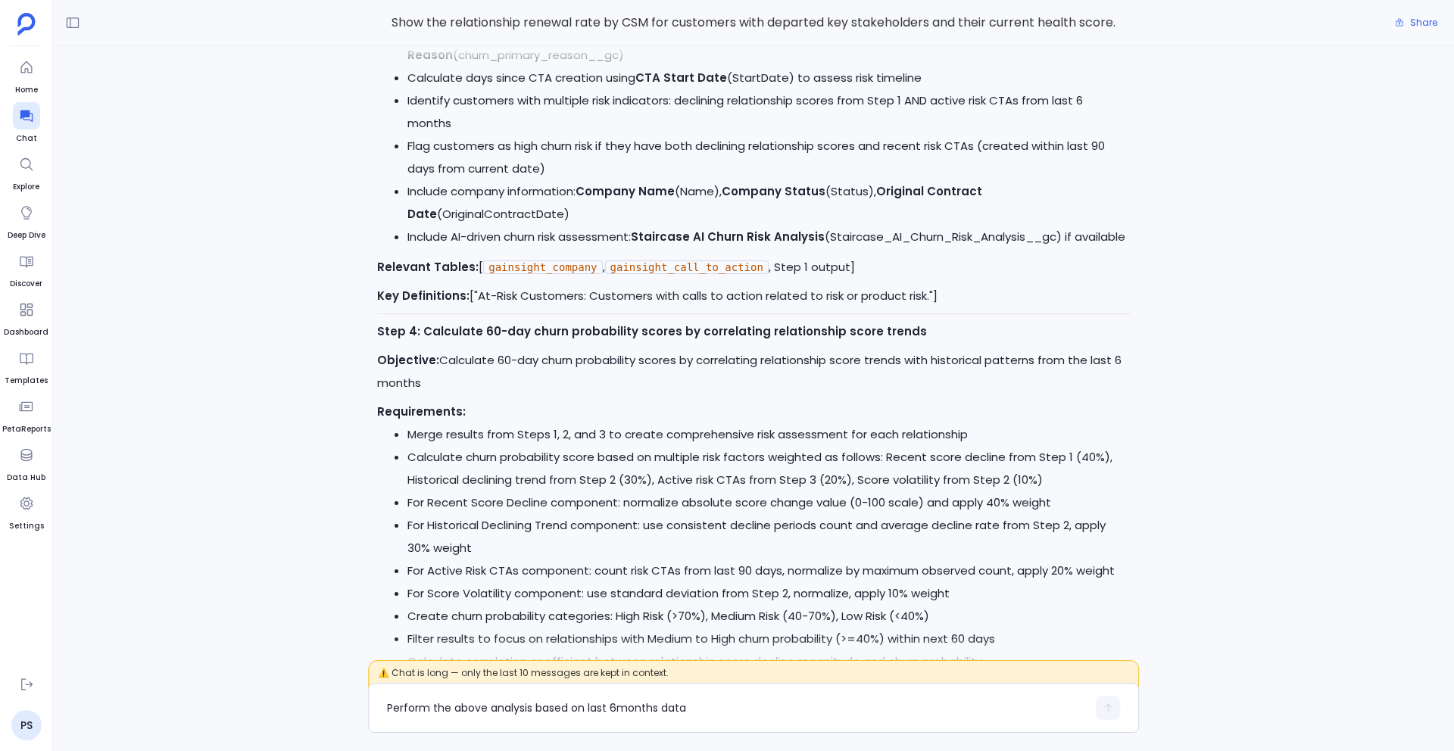
scroll to position [0, 0]
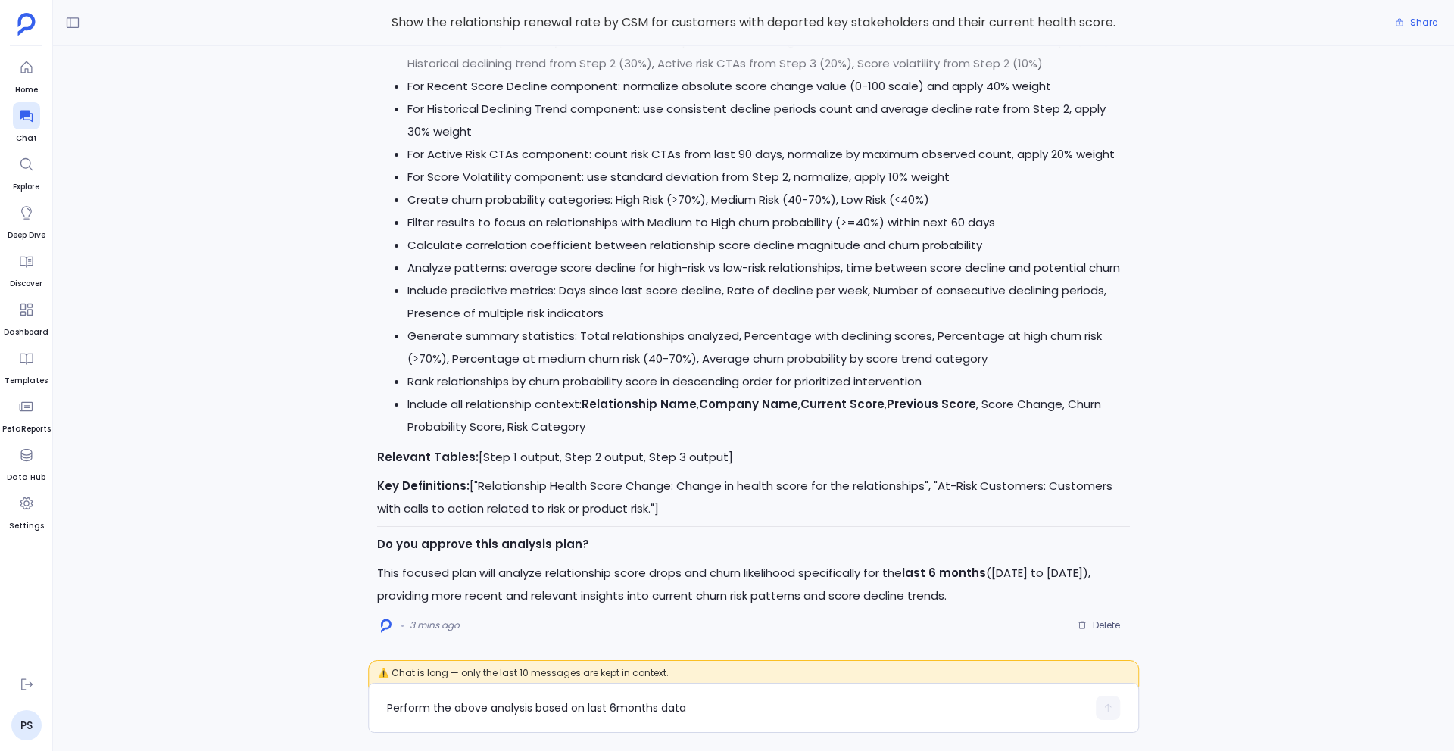
click at [1225, 7] on div "Show the relationship renewal rate by CSM for customers with departed key stake…" at bounding box center [753, 23] width 1401 height 46
click at [477, 713] on textarea "Perform the above analysis based on last 6months data" at bounding box center [737, 708] width 700 height 15
type textarea "Execute this plan"
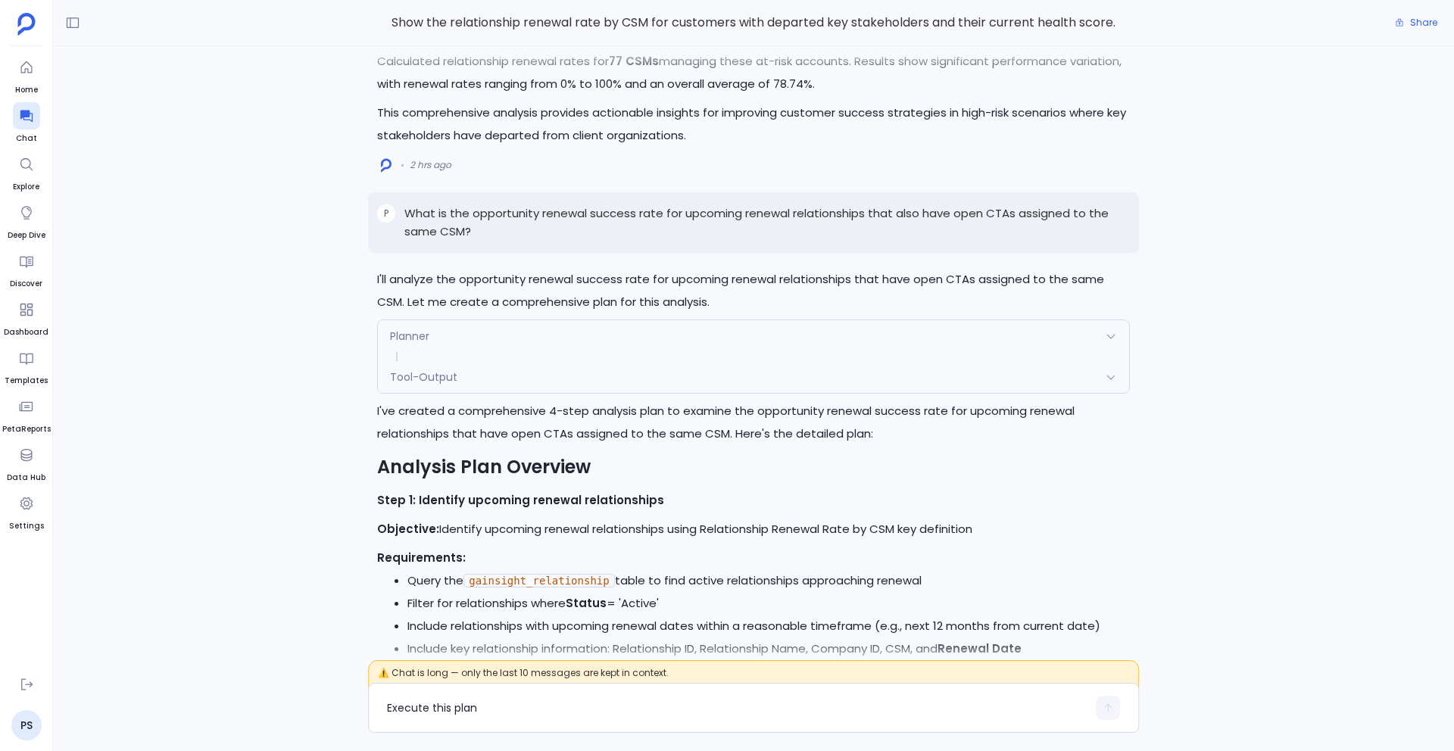
scroll to position [-37551, 0]
click at [477, 715] on textarea "Execute this plan" at bounding box center [737, 708] width 700 height 15
type textarea "U"
type textarea "Perform the Opportunity renewal success rate analysis for Q1 and Q2"
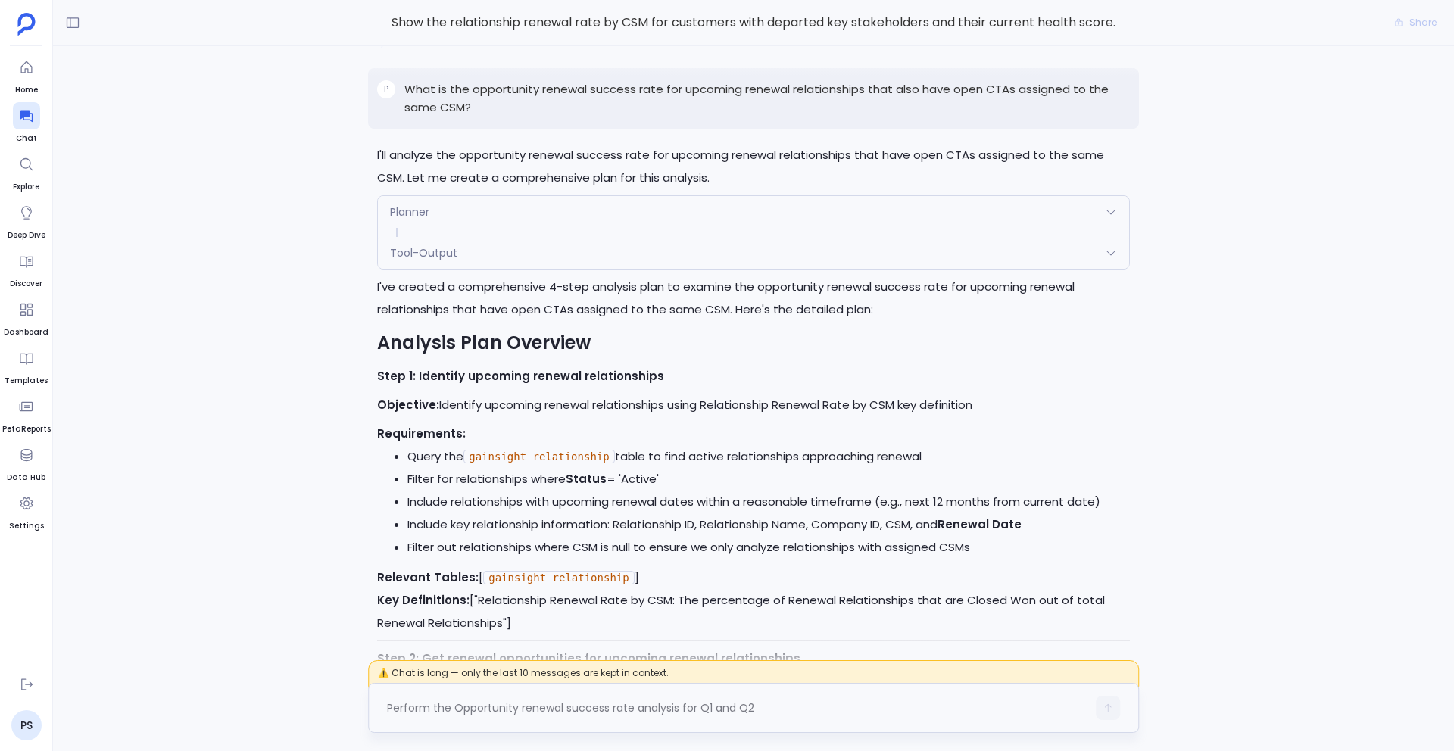
scroll to position [0, 0]
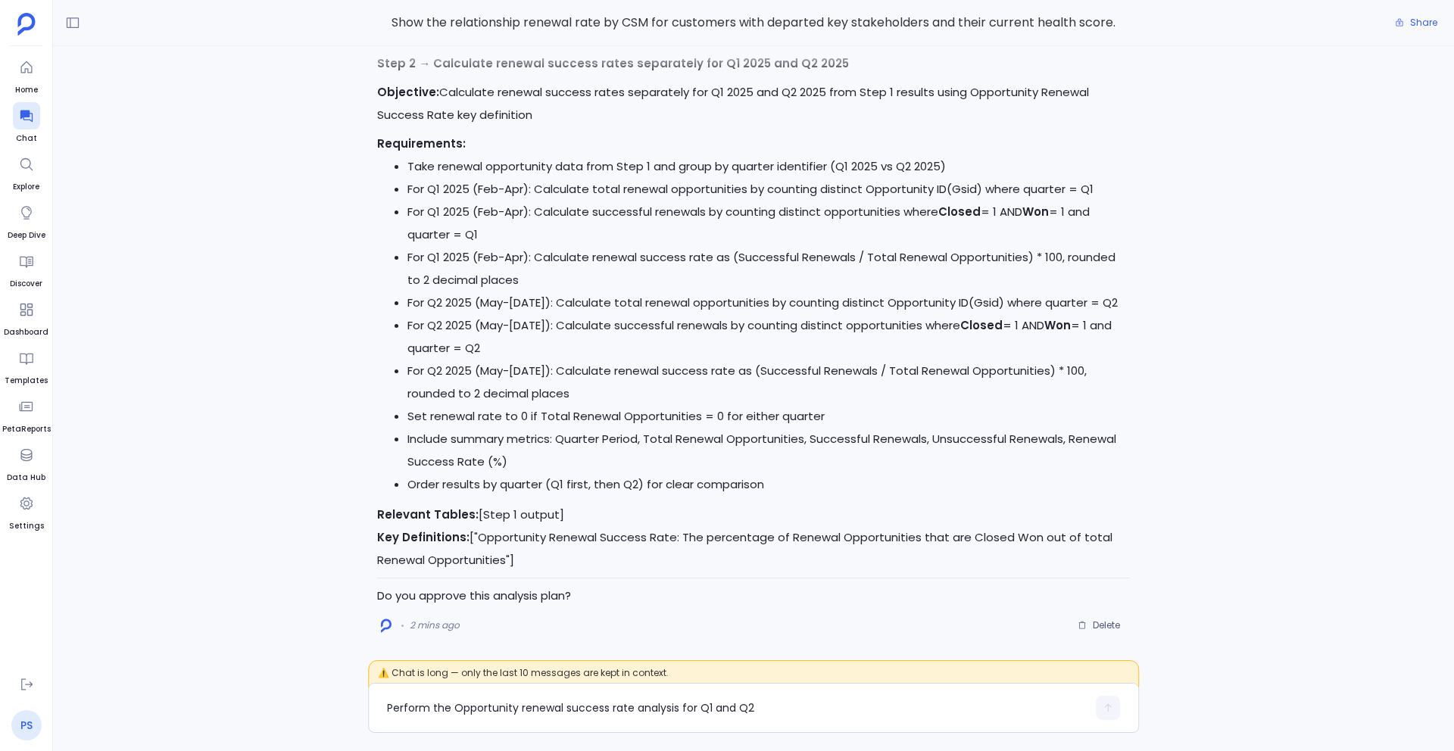
click at [27, 722] on link "PS" at bounding box center [26, 725] width 30 height 30
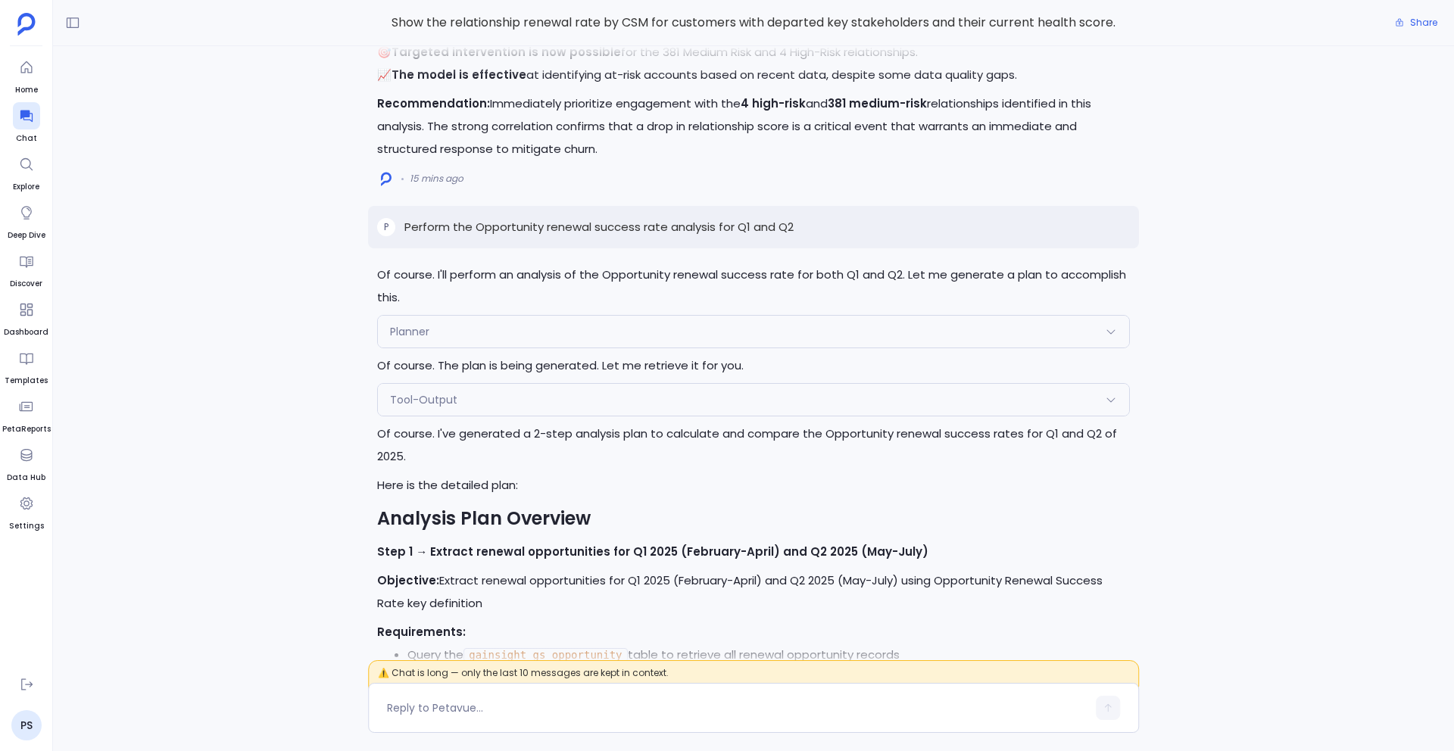
scroll to position [-890, 0]
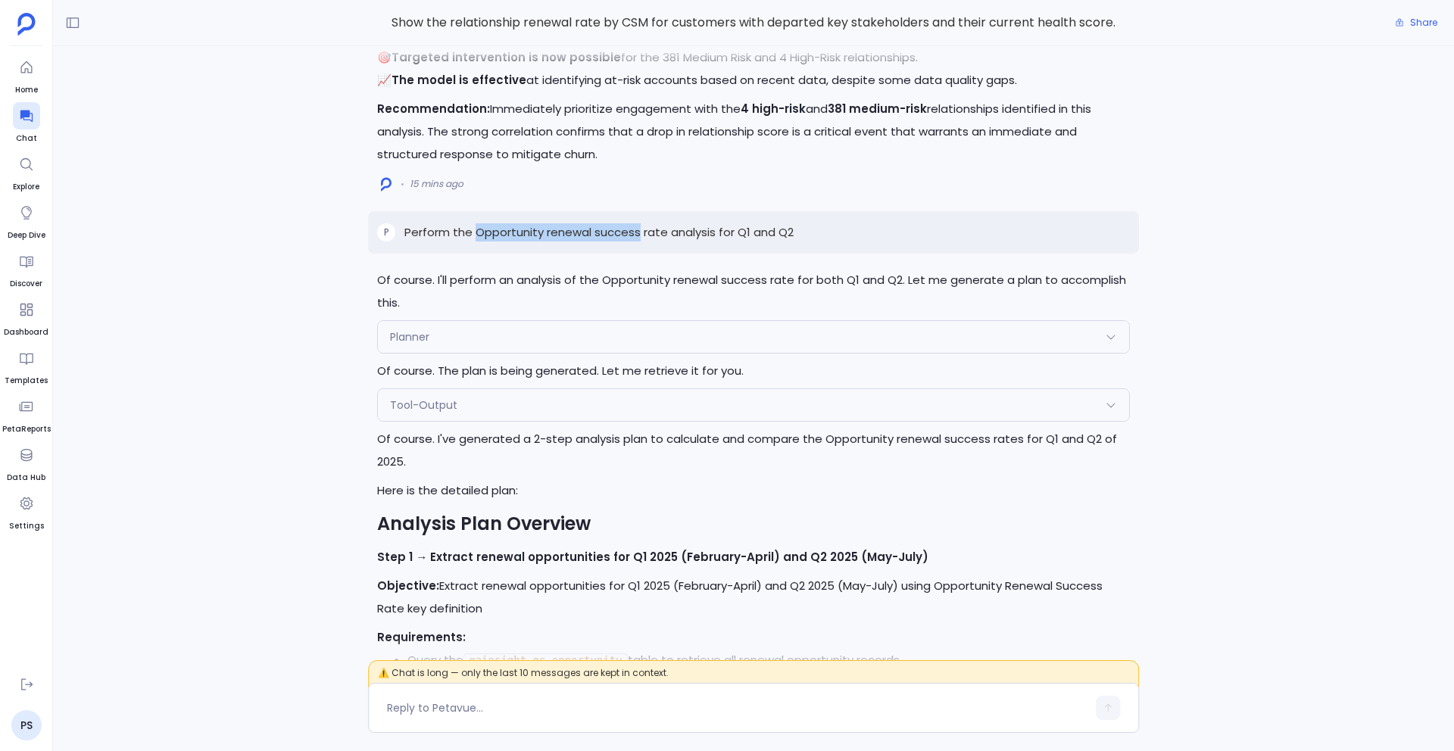
drag, startPoint x: 475, startPoint y: 208, endPoint x: 637, endPoint y: 208, distance: 162.1
click at [638, 223] on p "Perform the Opportunity renewal success rate analysis for Q1 and Q2" at bounding box center [598, 232] width 389 height 18
copy p "Opportunity renewal success"
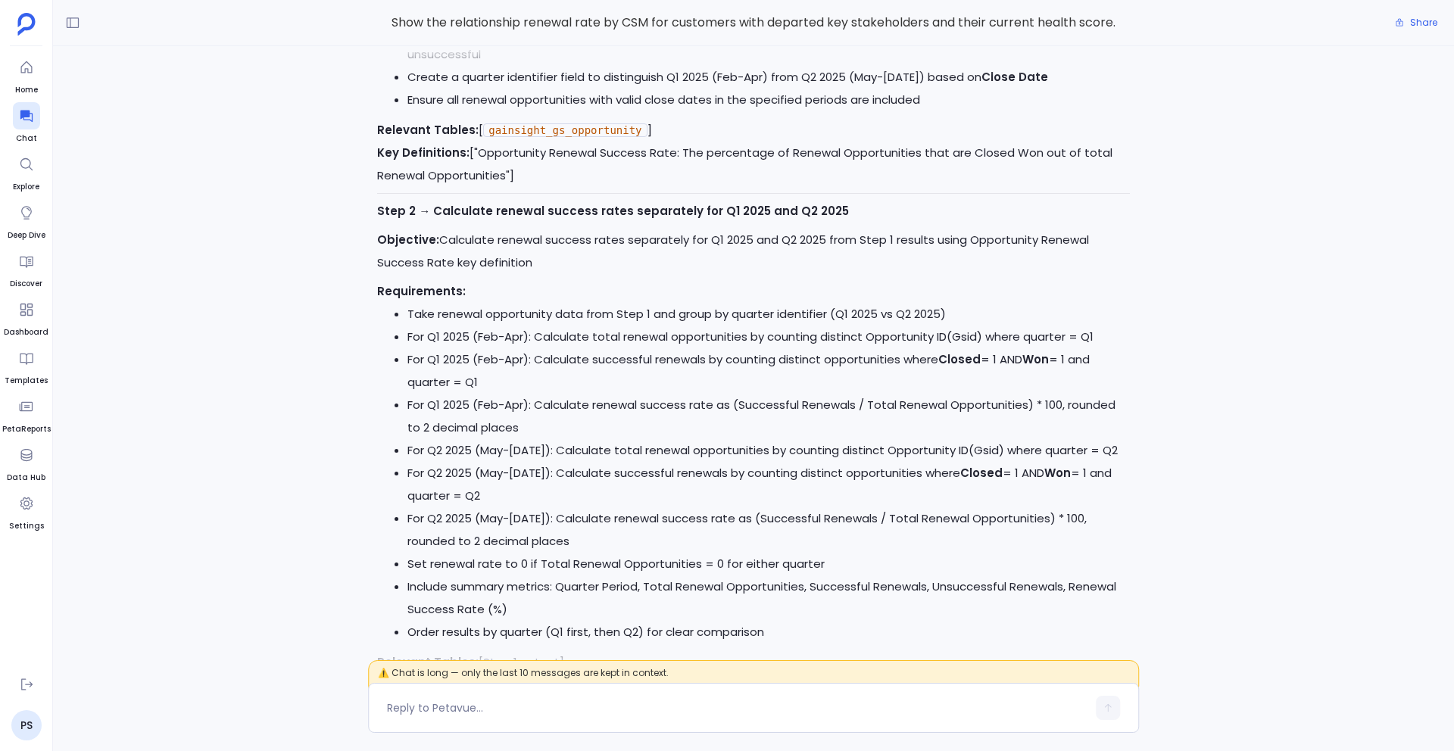
scroll to position [0, 0]
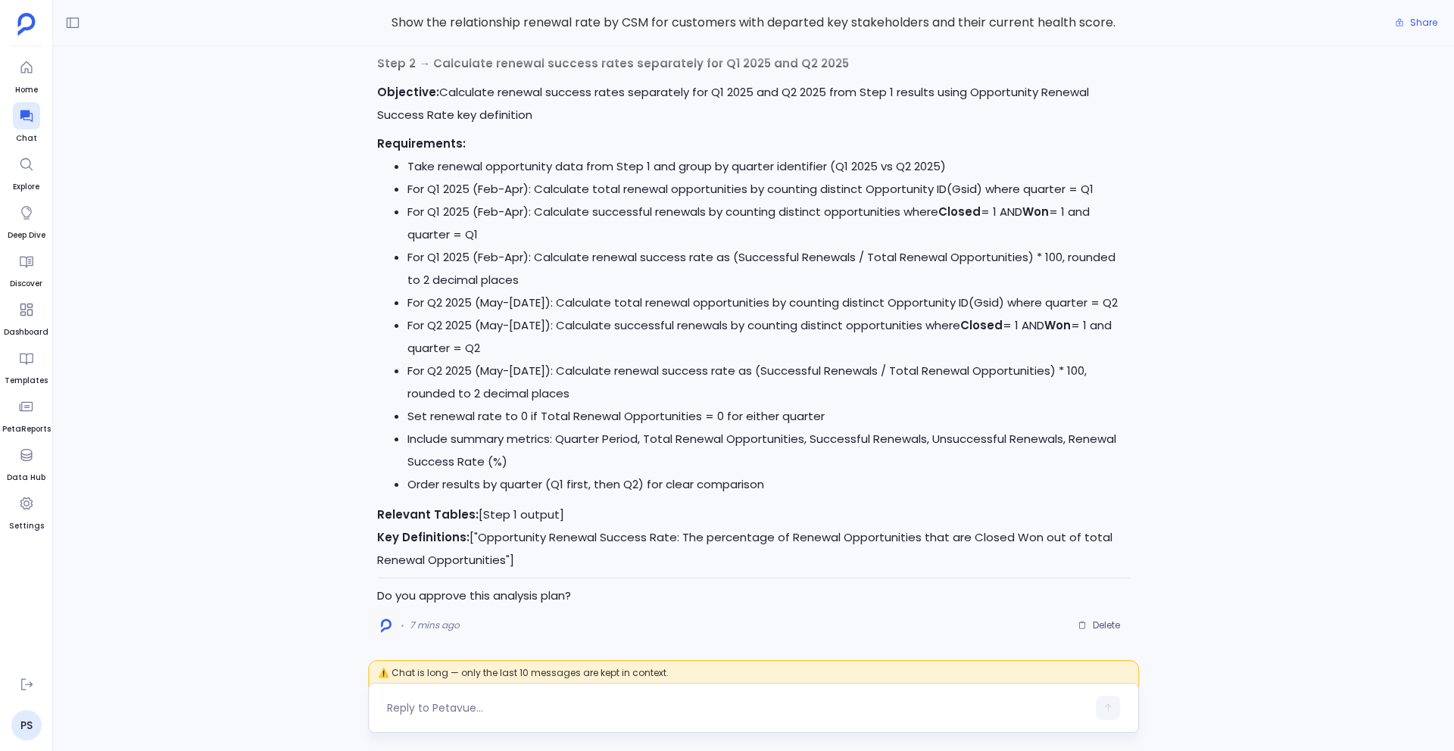
click at [421, 710] on textarea at bounding box center [737, 708] width 700 height 15
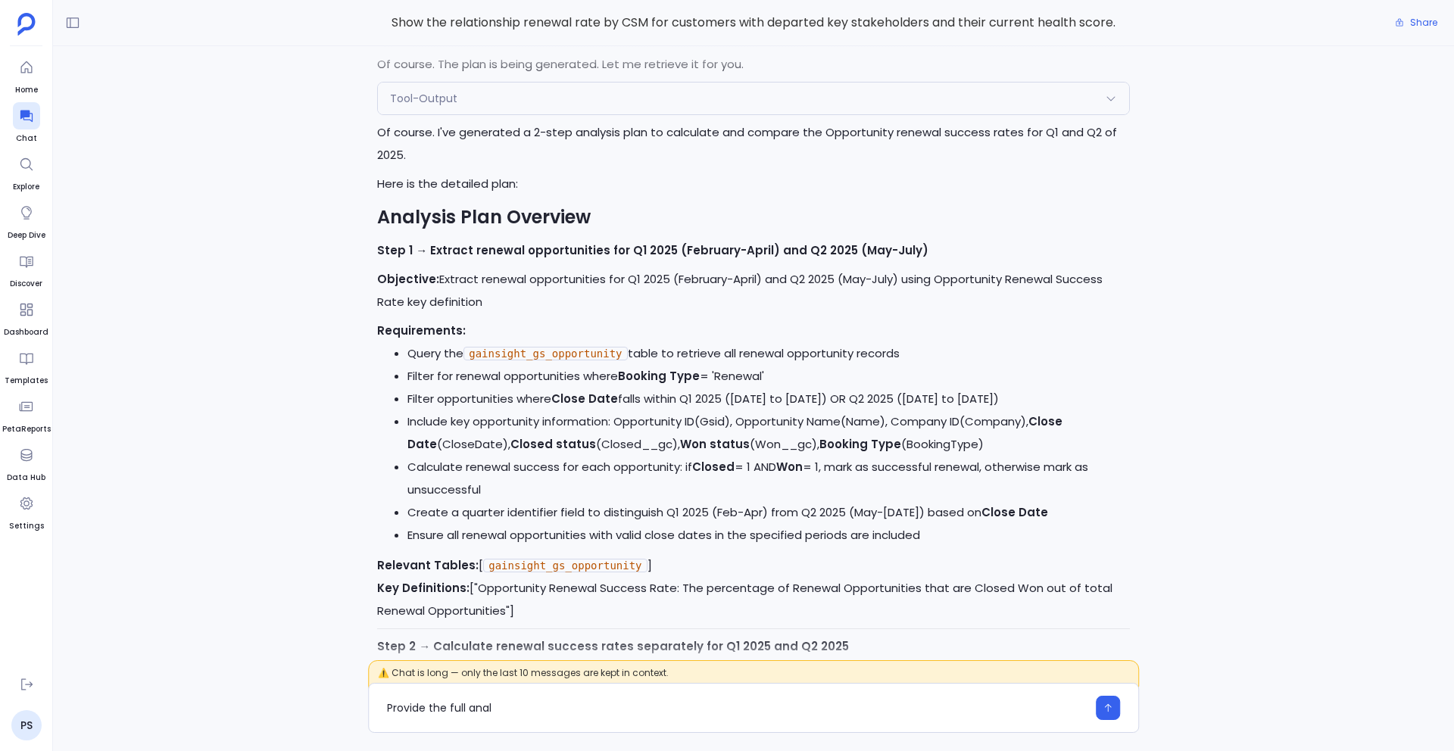
scroll to position [-702, 0]
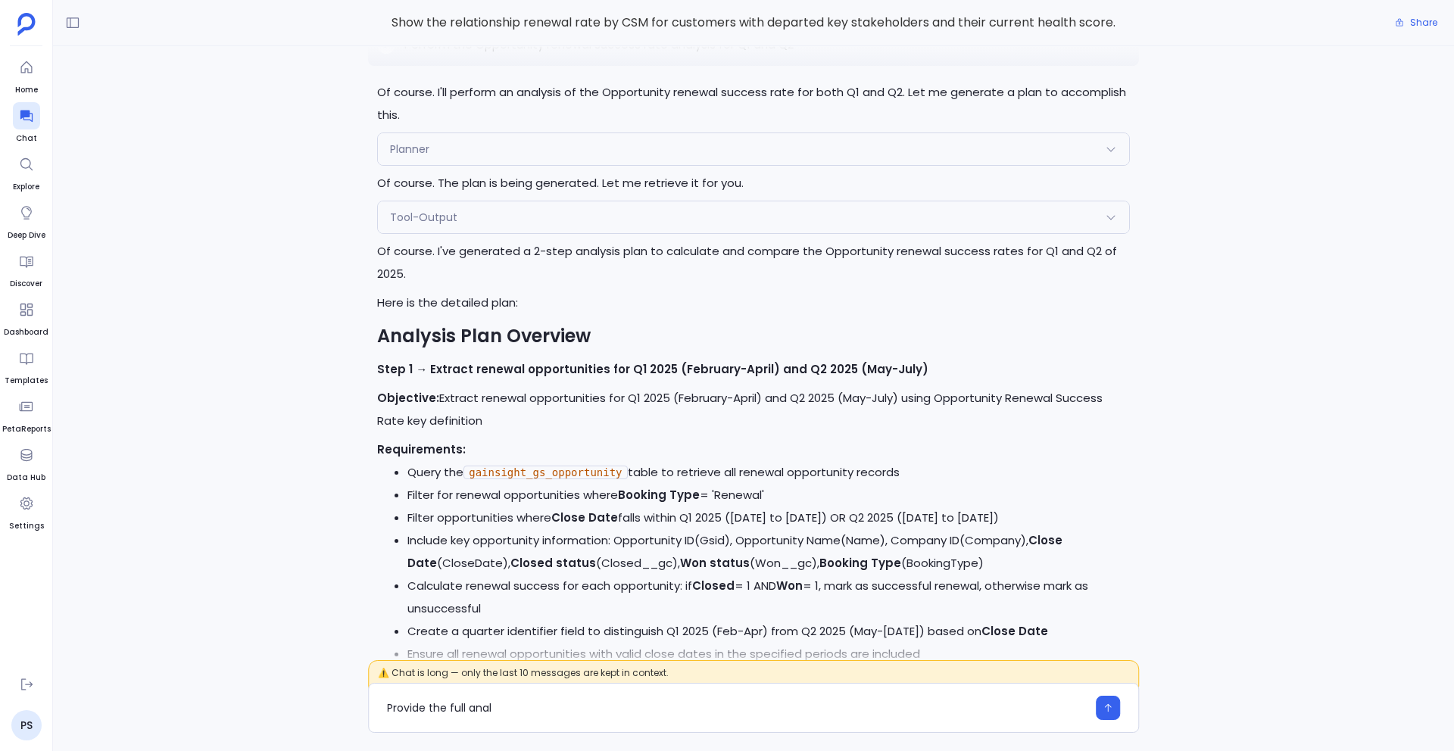
click at [502, 134] on div "Planner" at bounding box center [753, 149] width 751 height 32
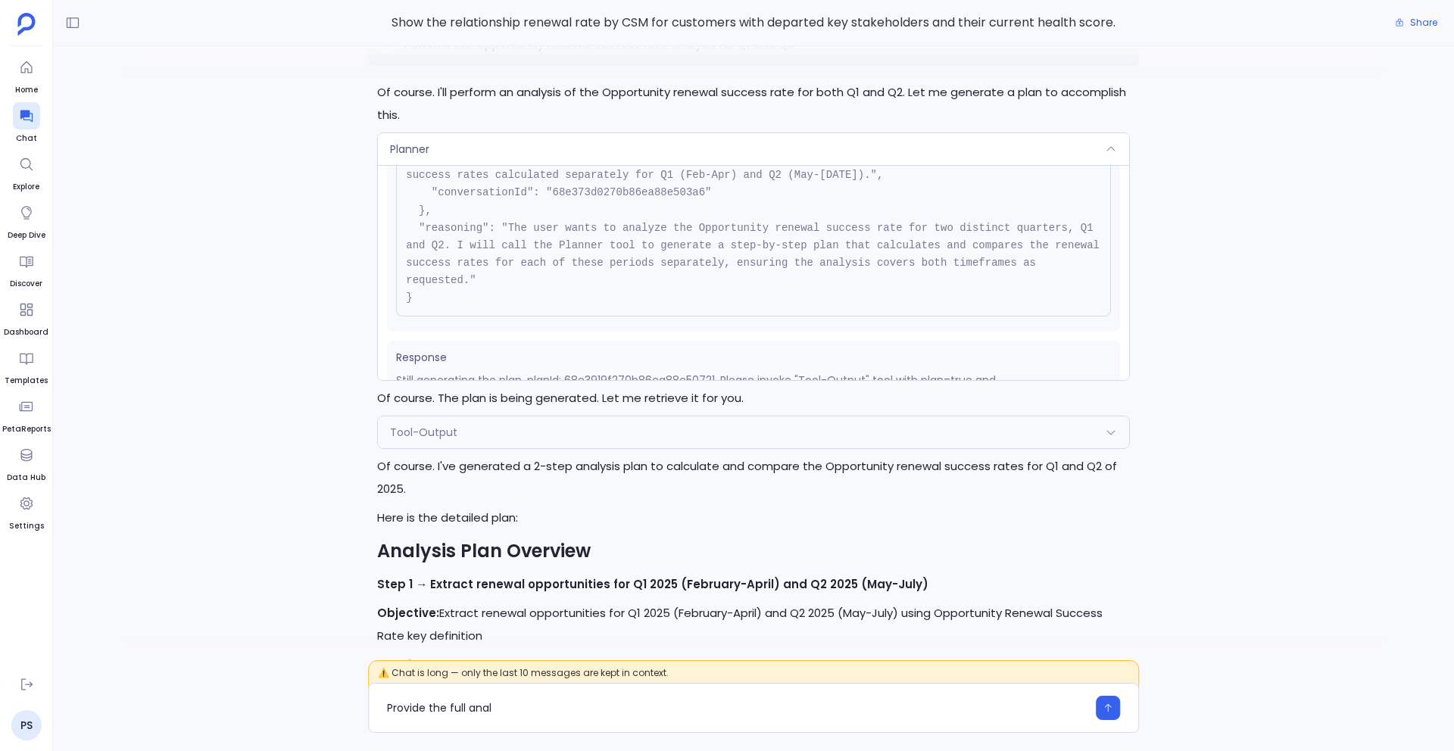
scroll to position [170, 0]
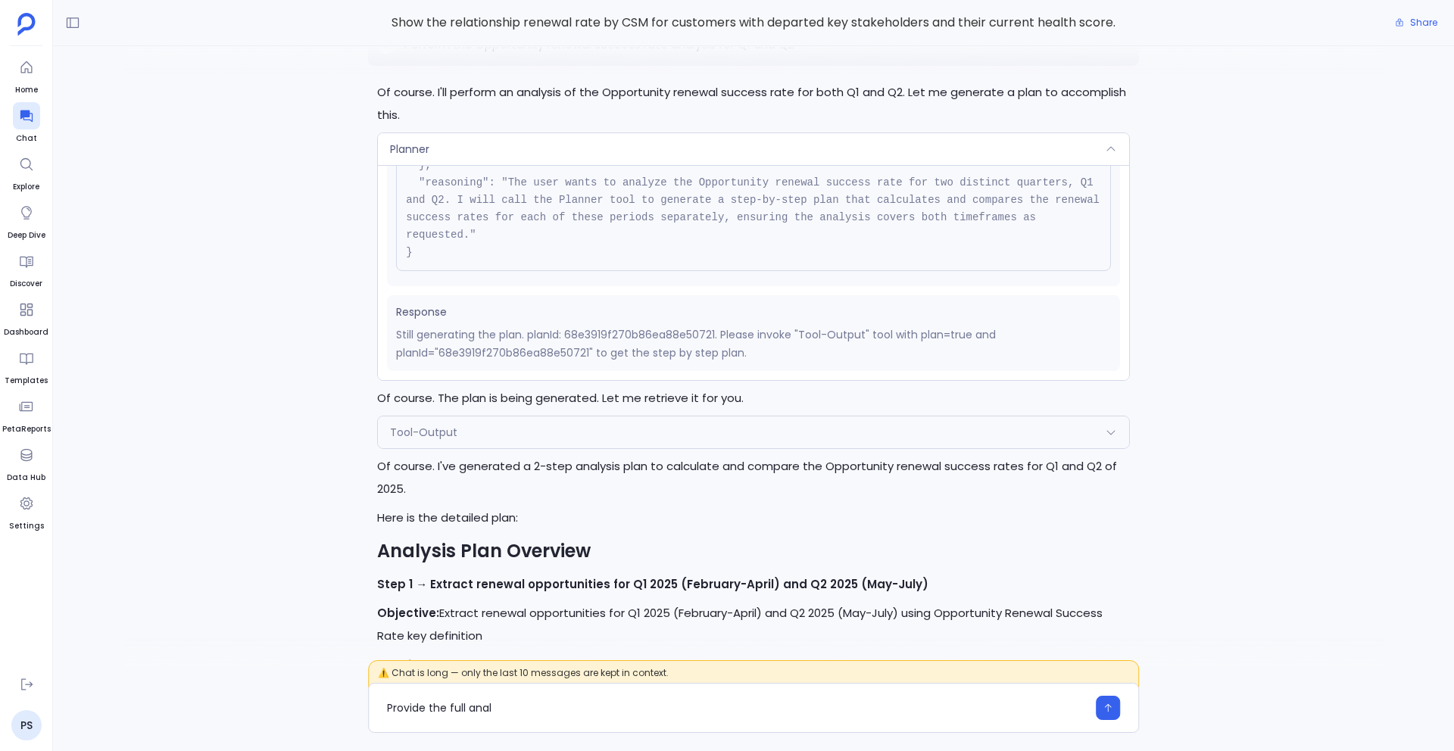
click at [527, 133] on div "Planner" at bounding box center [753, 149] width 751 height 32
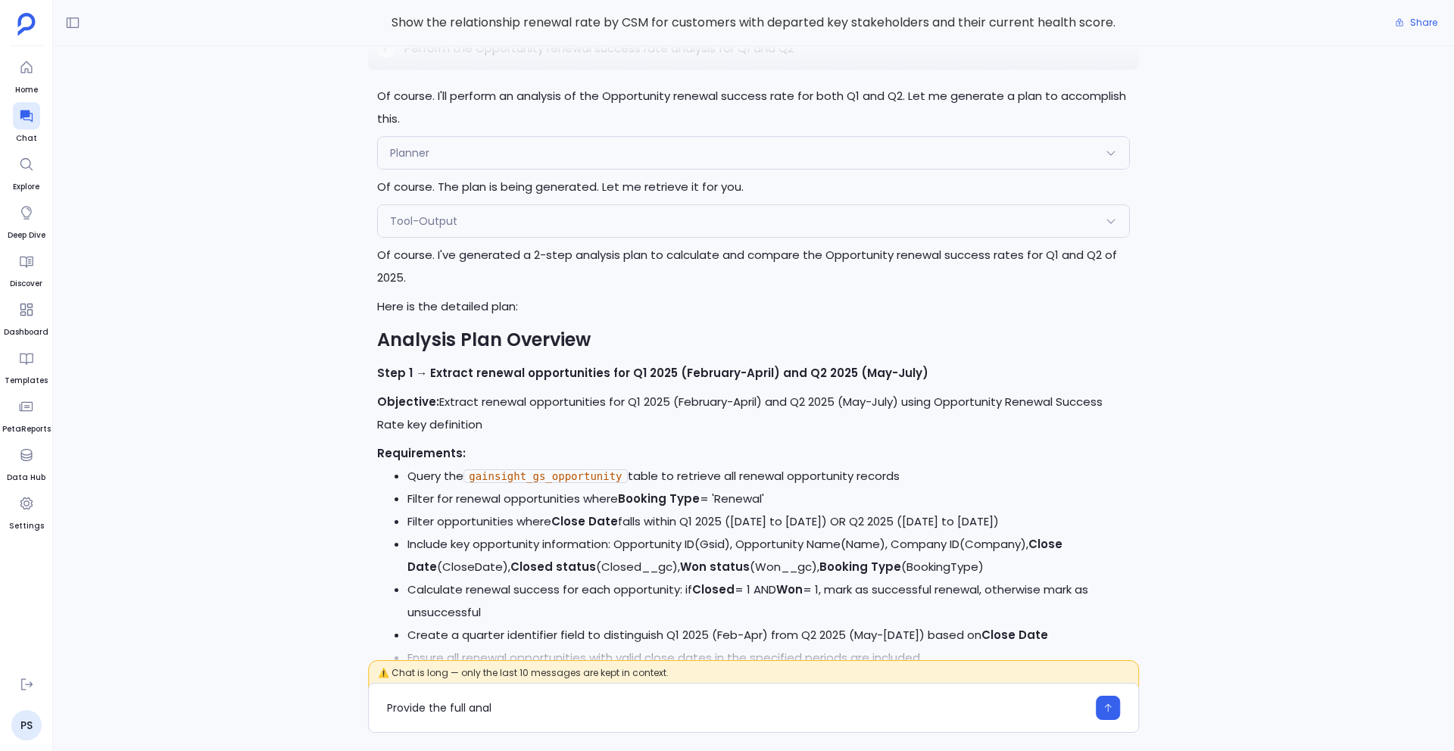
scroll to position [-702, 0]
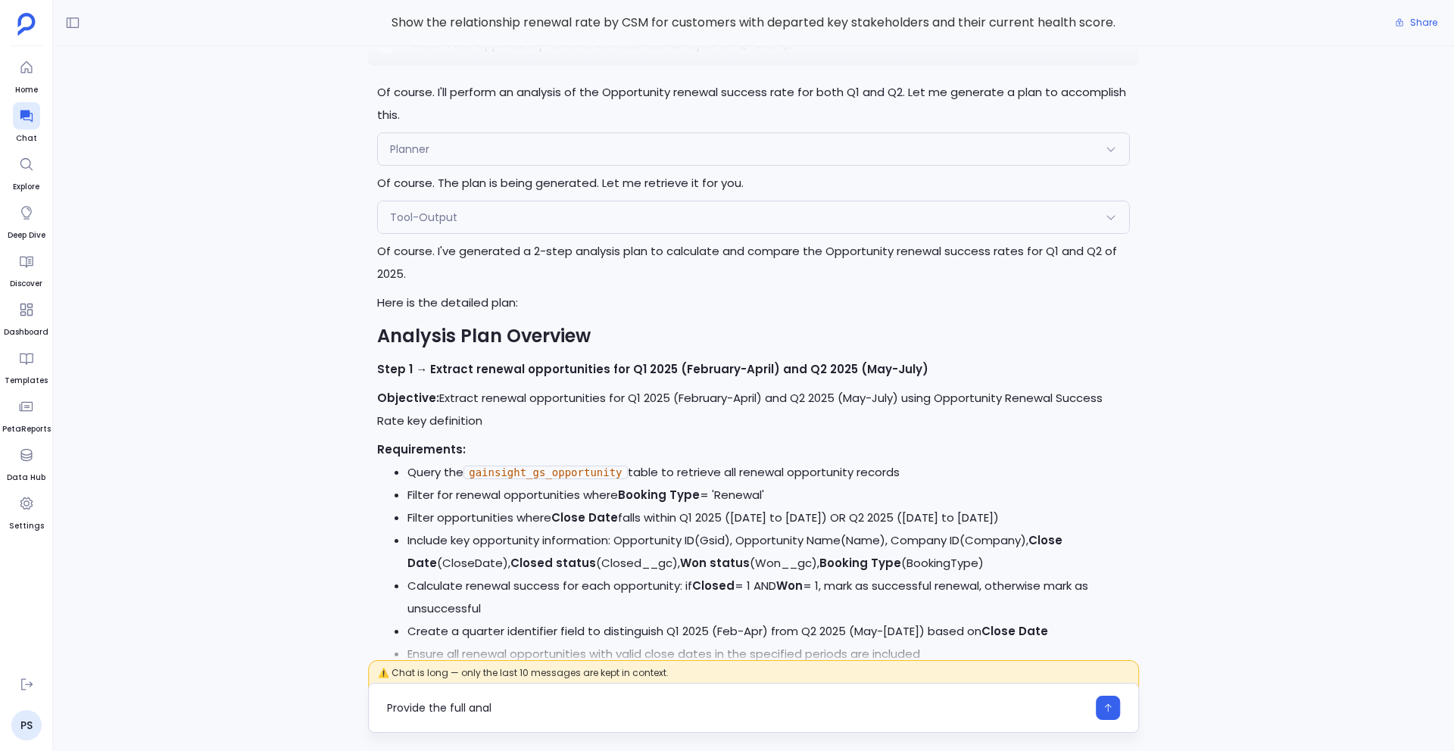
click at [582, 704] on textarea "Provide the full anal" at bounding box center [737, 708] width 700 height 15
type textarea "Provide the full analysis plan like the previous one"
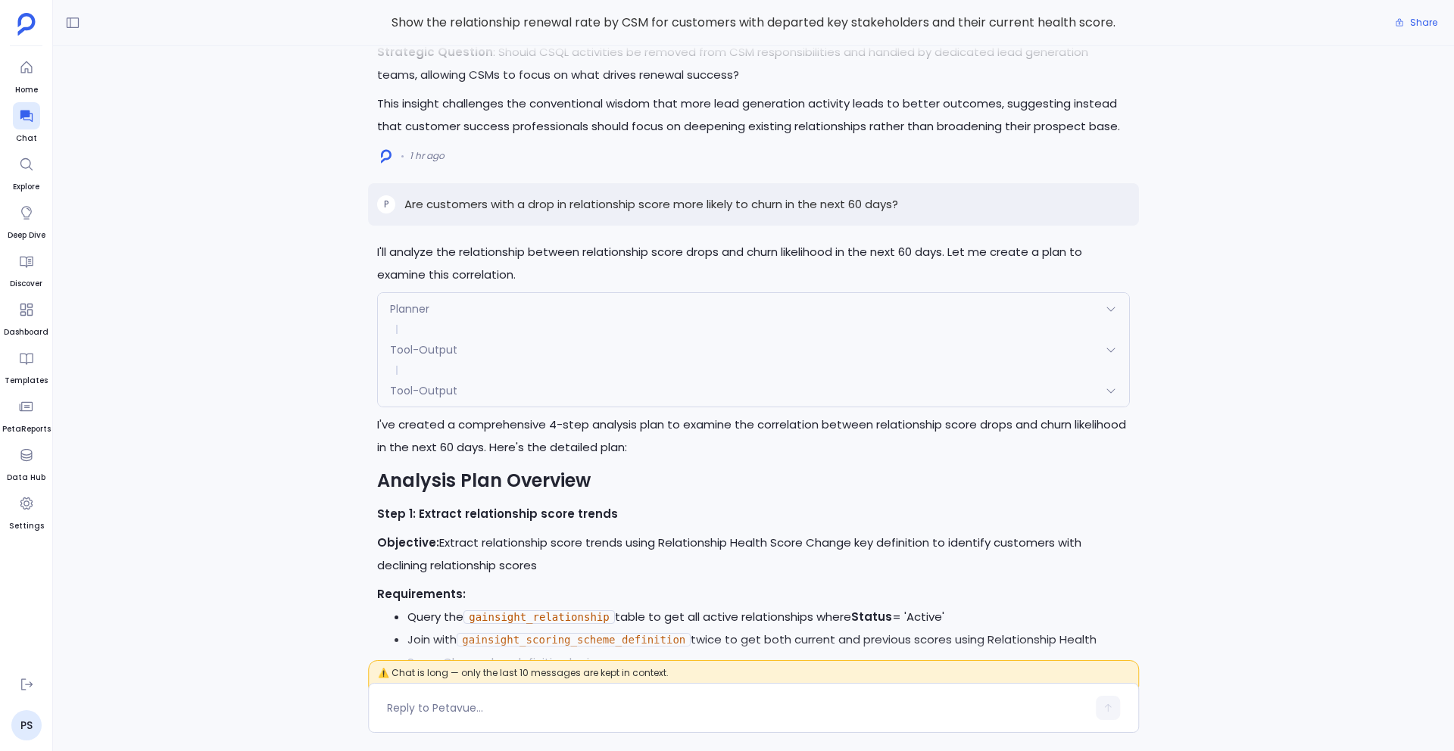
scroll to position [-16407, 0]
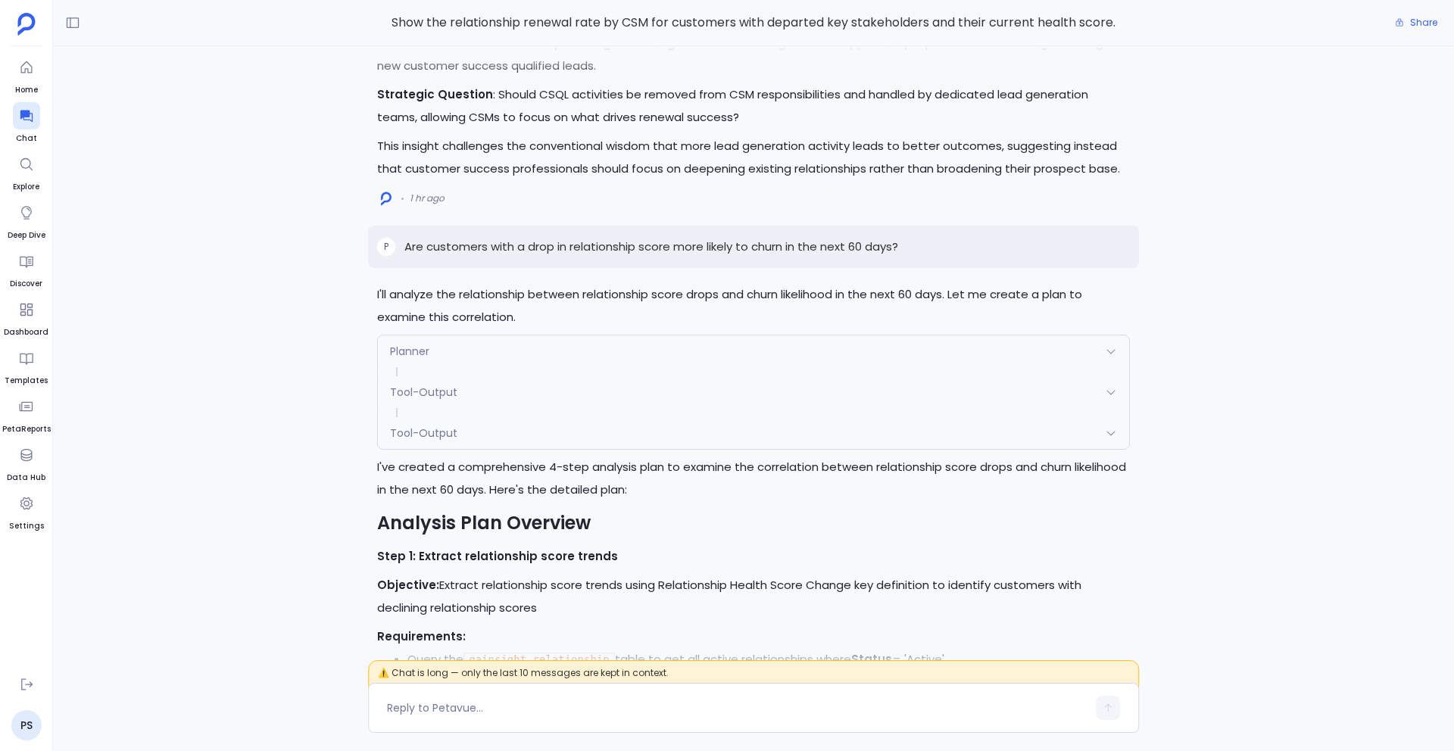
drag, startPoint x: 404, startPoint y: 246, endPoint x: 917, endPoint y: 249, distance: 512.7
click at [917, 249] on div "P Are customers with a drop in relationship score more likely to churn in the n…" at bounding box center [753, 247] width 771 height 42
copy p "Are customers with a drop in relationship score more likely to churn in the nex…"
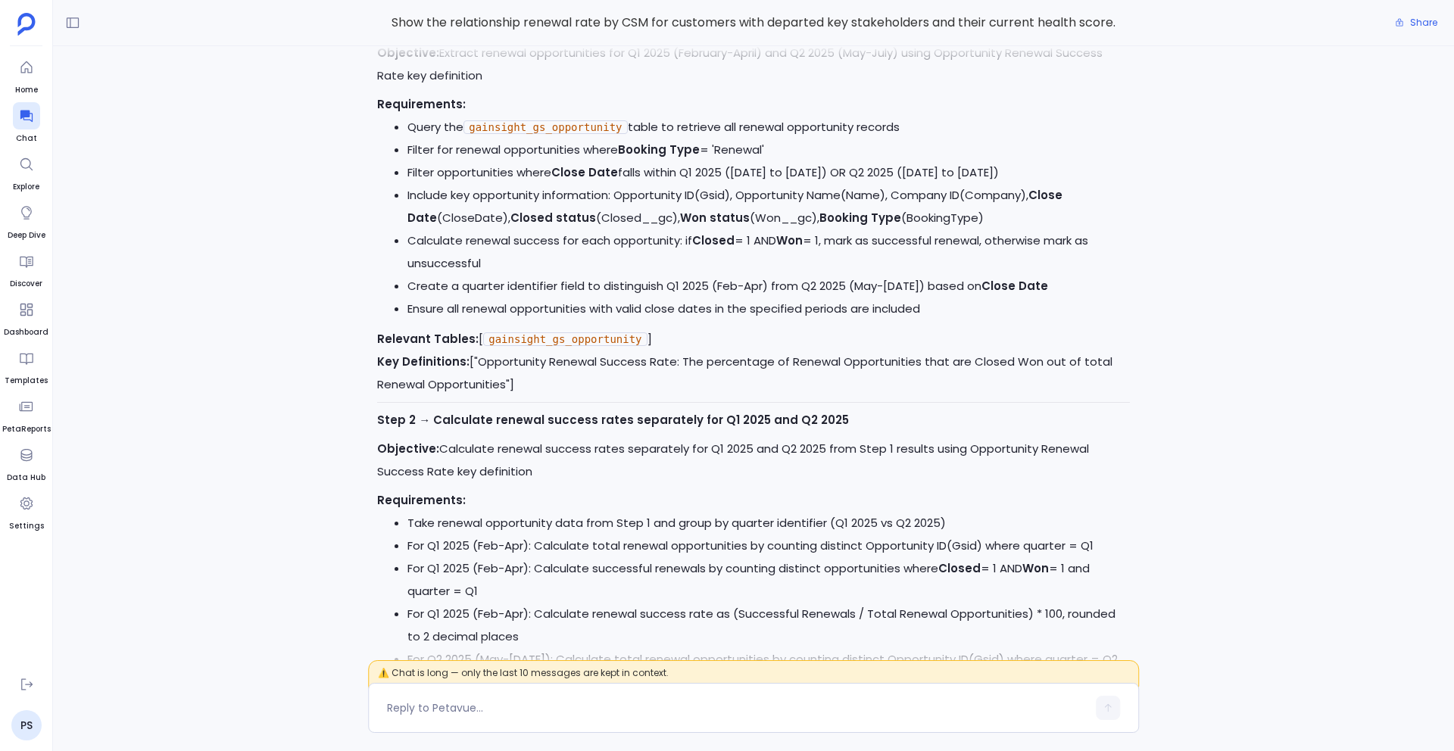
scroll to position [0, 0]
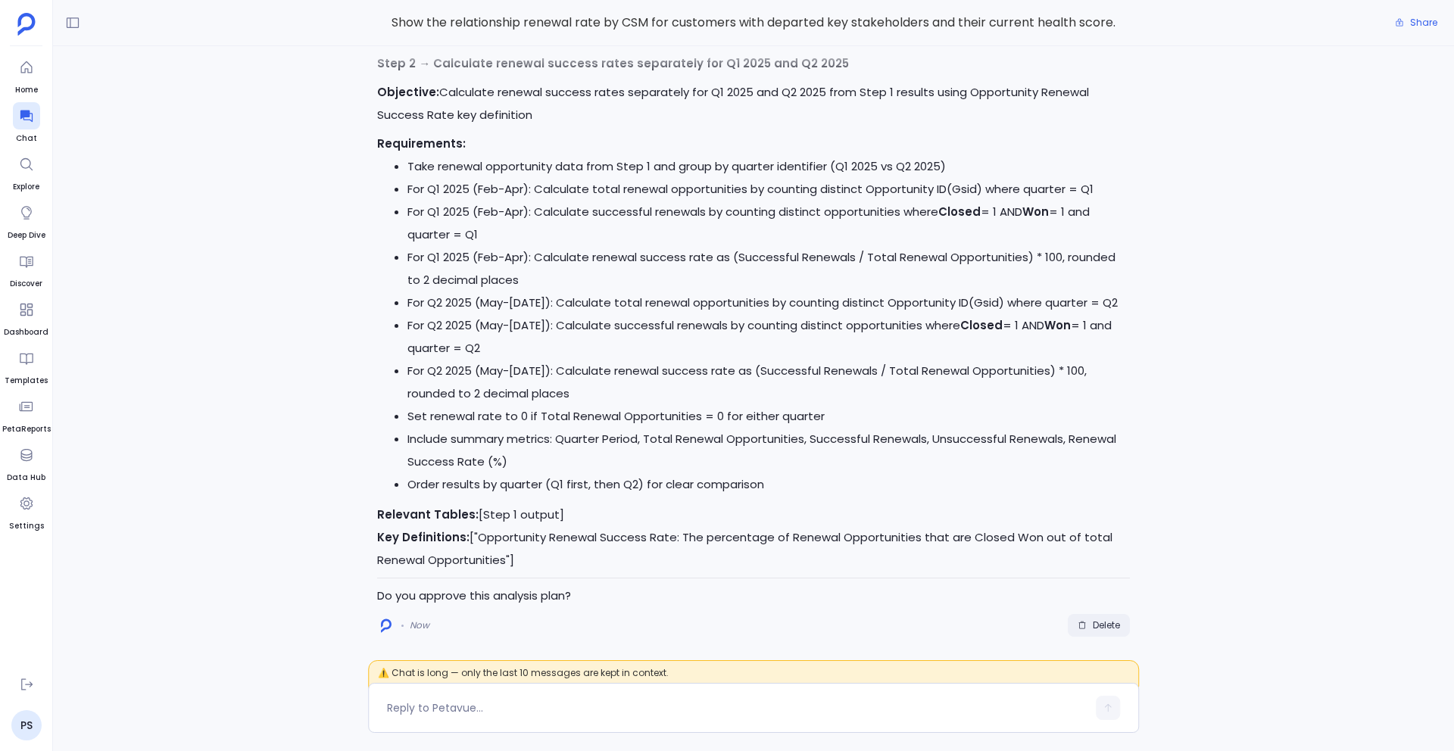
click at [1094, 623] on span "Delete" at bounding box center [1106, 626] width 27 height 12
click at [417, 710] on textarea at bounding box center [737, 708] width 700 height 15
drag, startPoint x: 408, startPoint y: 710, endPoint x: 371, endPoint y: 712, distance: 37.1
click at [371, 712] on div "Are customers with a drop in relationship score more likely to churn in the nex…" at bounding box center [753, 708] width 771 height 50
drag, startPoint x: 537, startPoint y: 711, endPoint x: 682, endPoint y: 713, distance: 145.4
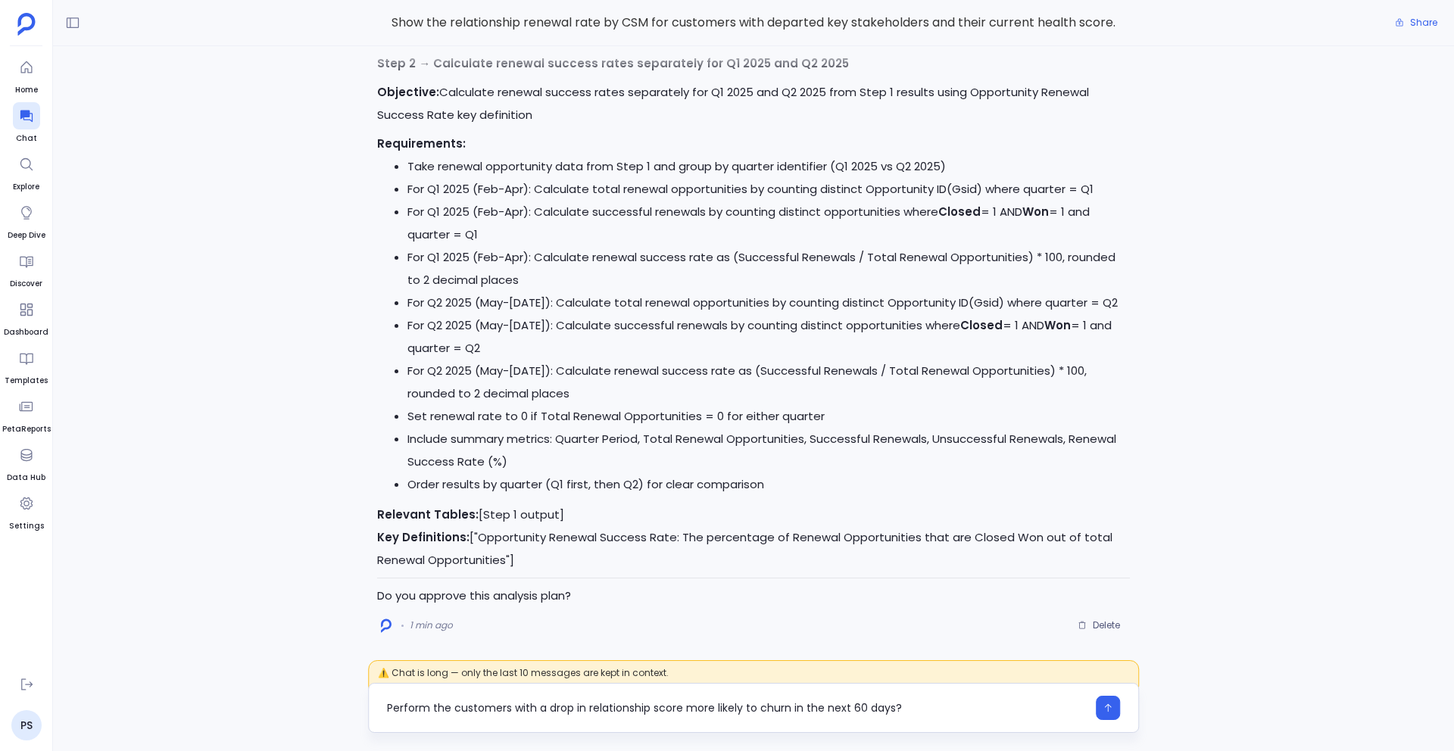
click at [682, 713] on textarea "Perform the customers with a drop in relationship score more likely to churn in…" at bounding box center [737, 708] width 700 height 15
click at [543, 713] on textarea "Perform the customers with a drop in relationship score more likely to churn in…" at bounding box center [737, 708] width 700 height 15
click at [538, 708] on textarea "Perform the customers with a drop in relationship score more likely to churn in…" at bounding box center [737, 708] width 700 height 15
click at [641, 707] on textarea "Perform the customers with drop in relationship score more likely to churn in t…" at bounding box center [737, 708] width 700 height 15
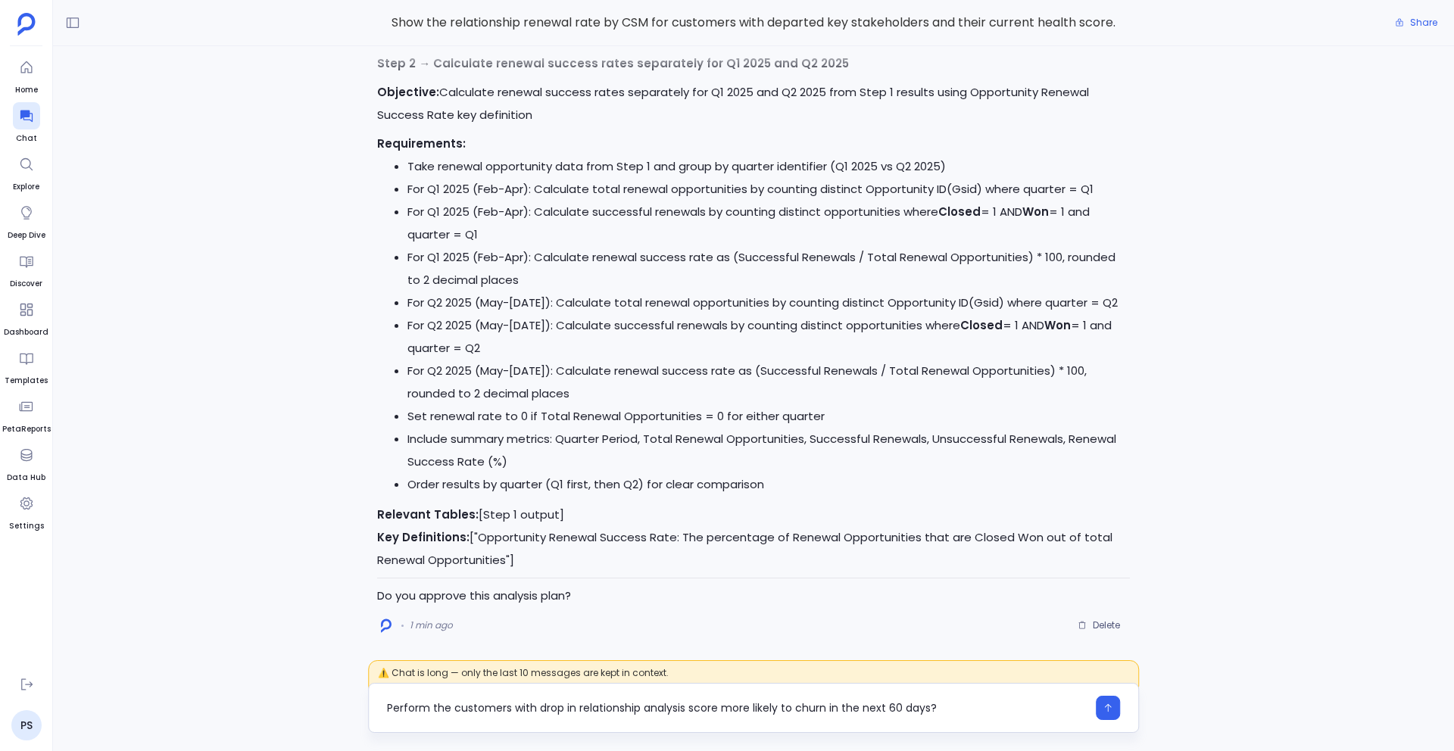
click at [699, 708] on textarea "Perform the customers with drop in relationship analysis score more likely to c…" at bounding box center [737, 708] width 700 height 15
click at [641, 706] on textarea "Perform the customers with drop in relationship analysis more likely to churn i…" at bounding box center [737, 708] width 700 height 15
click at [721, 708] on textarea "Perform the customers with drop in relationship score analysis more likely to c…" at bounding box center [737, 708] width 700 height 15
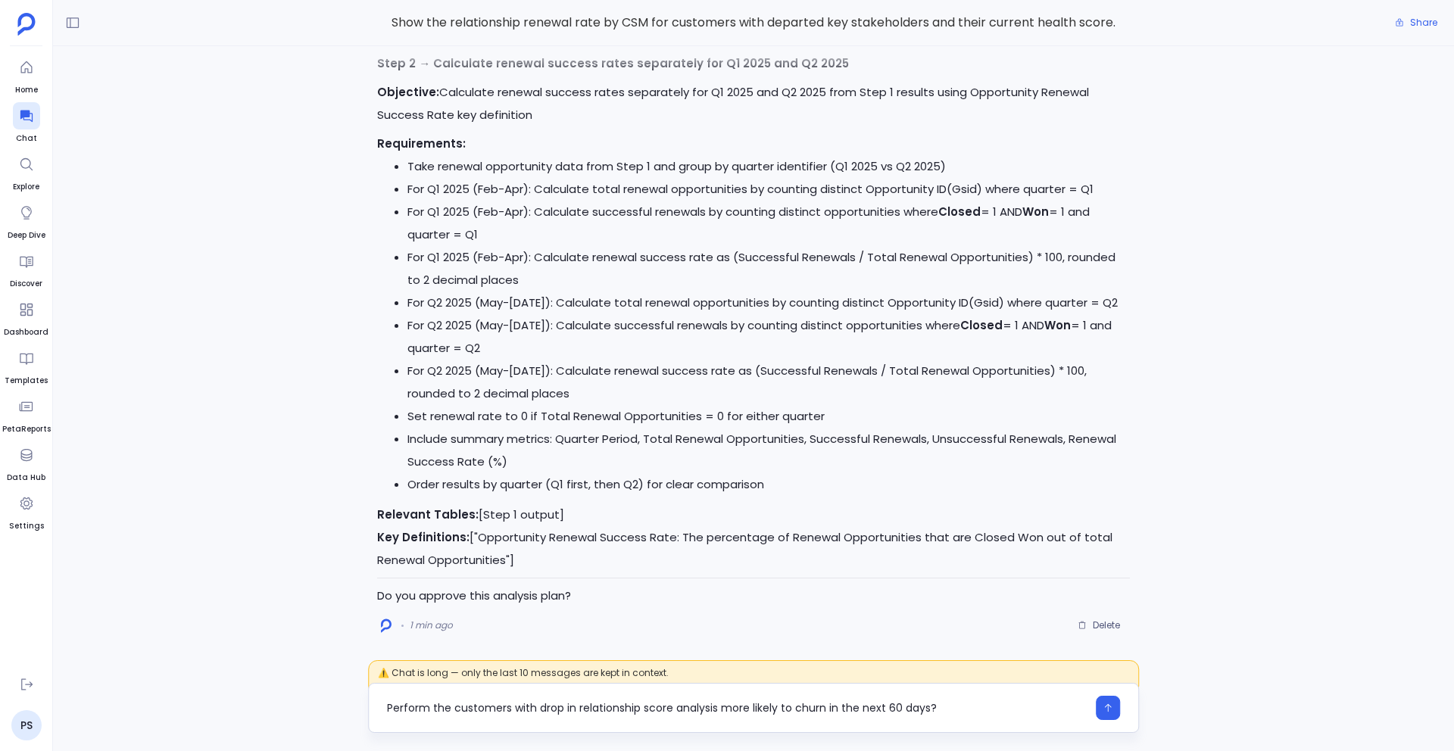
click at [716, 709] on textarea "Perform the customers with drop in relationship score analysis more likely to c…" at bounding box center [737, 708] width 700 height 15
drag, startPoint x: 720, startPoint y: 710, endPoint x: 854, endPoint y: 708, distance: 133.3
click at [854, 708] on textarea "Perform the customers with drop in relationship score analysis more likely to c…" at bounding box center [737, 708] width 700 height 15
click at [769, 711] on textarea "Perform the customers with drop in relationship score analysis for next 60 days?" at bounding box center [737, 708] width 700 height 15
type textarea "Perform the customers with drop in relationship score analysis for next 30 days?"
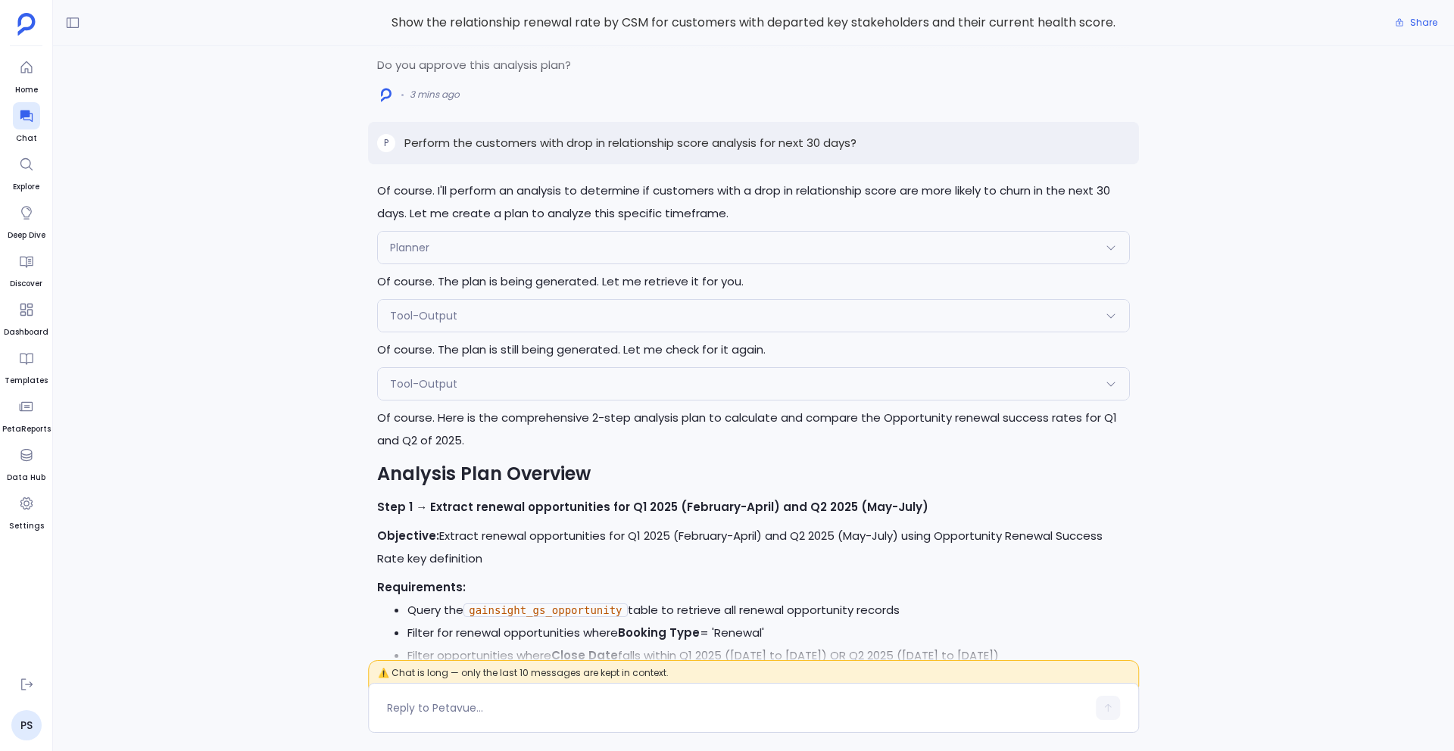
scroll to position [-838, 0]
click at [630, 230] on div "Planner" at bounding box center [753, 246] width 751 height 32
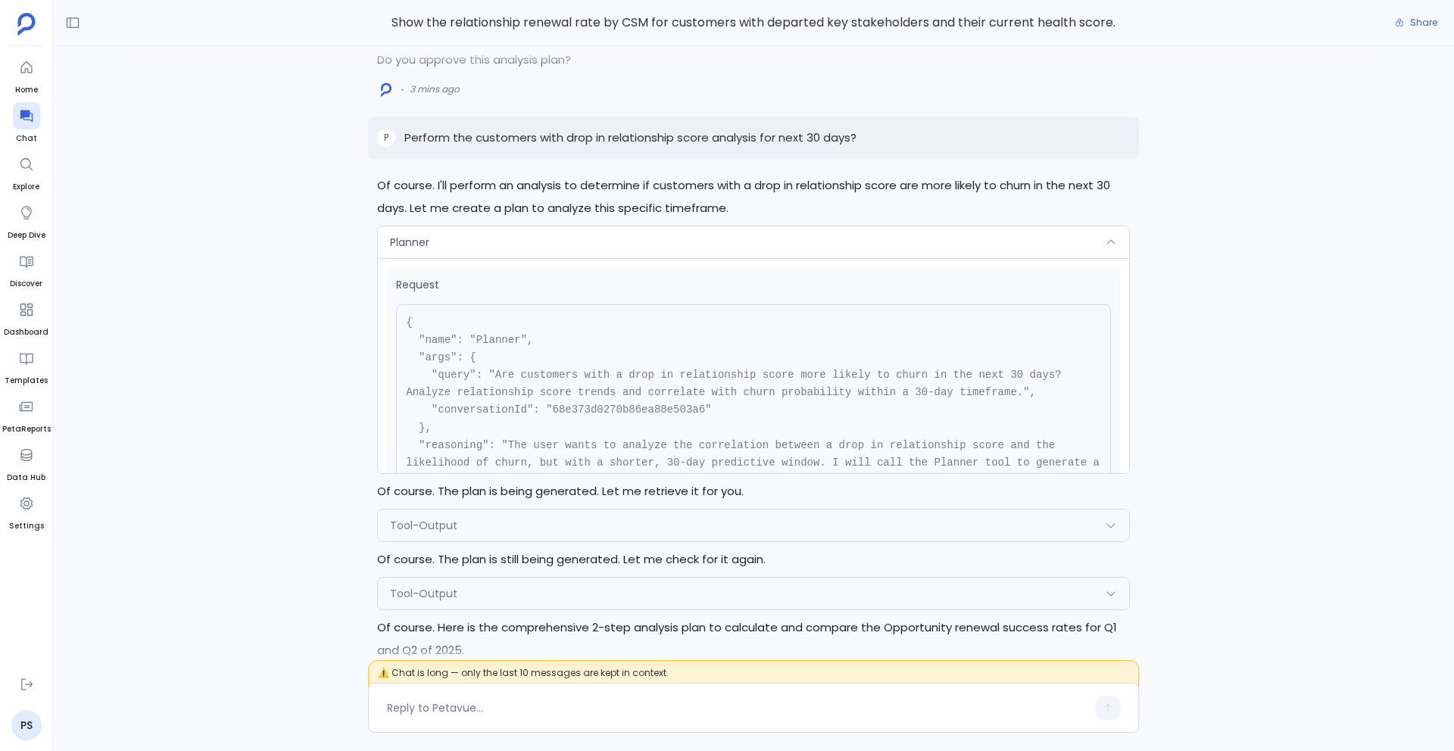
scroll to position [-1053, 0]
click at [574, 514] on div "Tool-Output" at bounding box center [753, 529] width 751 height 32
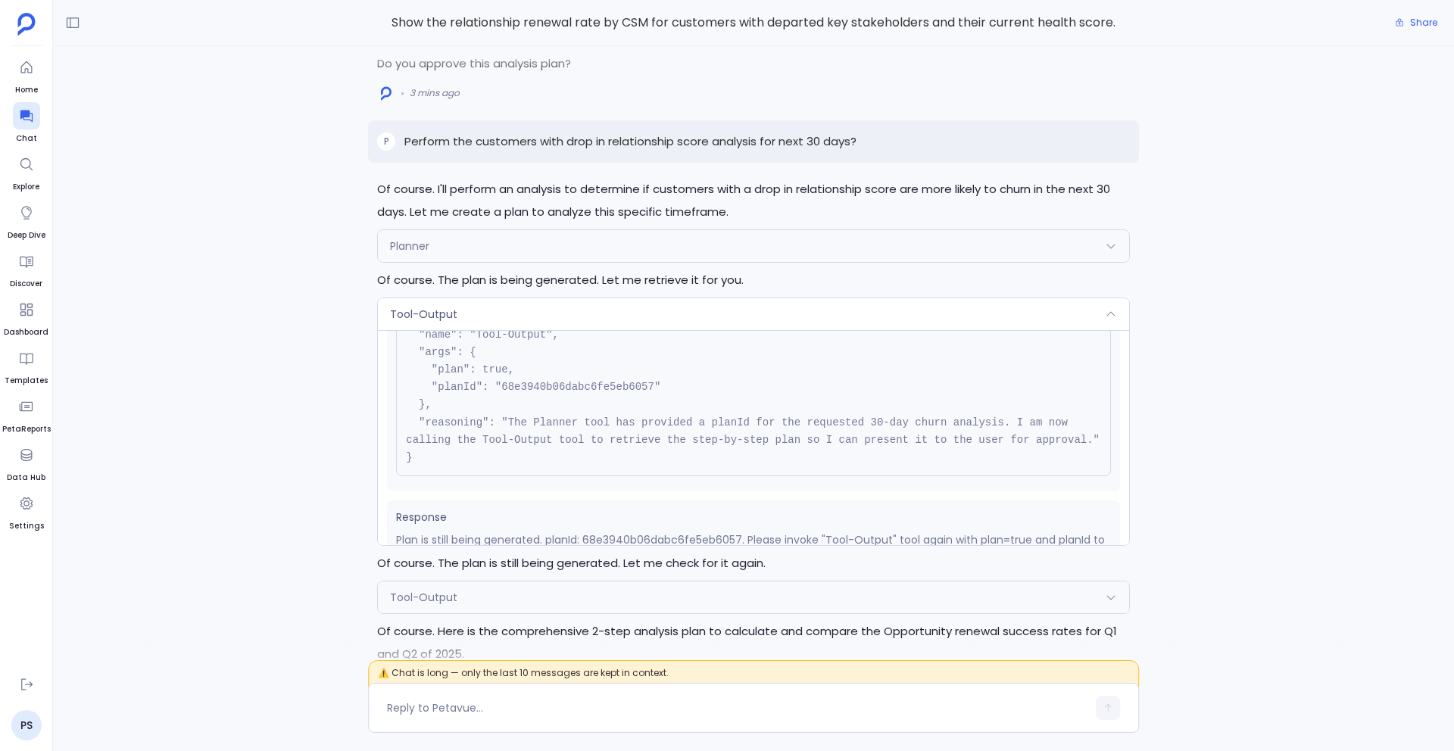
scroll to position [135, 0]
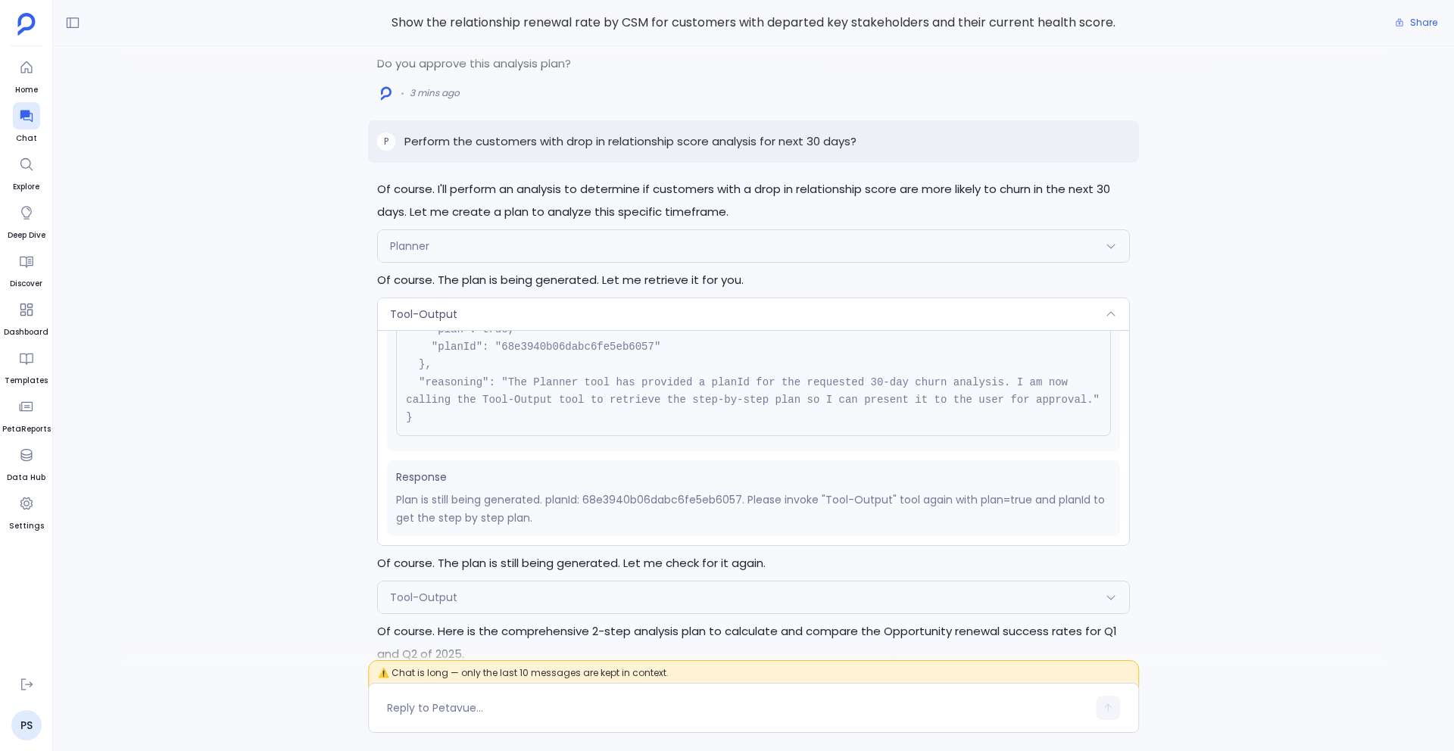
click at [535, 582] on div "Tool-Output" at bounding box center [753, 598] width 751 height 32
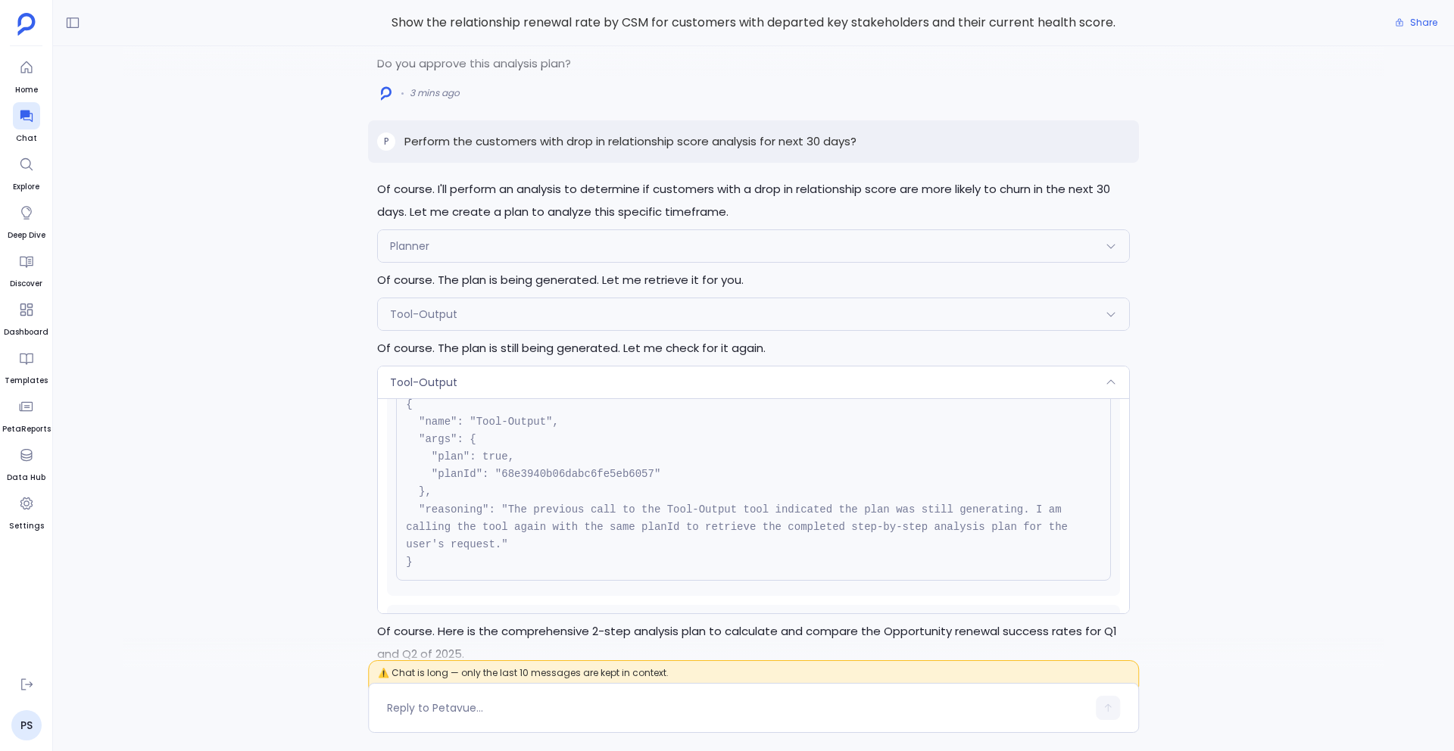
scroll to position [62, 0]
click at [517, 230] on div "Planner" at bounding box center [753, 246] width 751 height 32
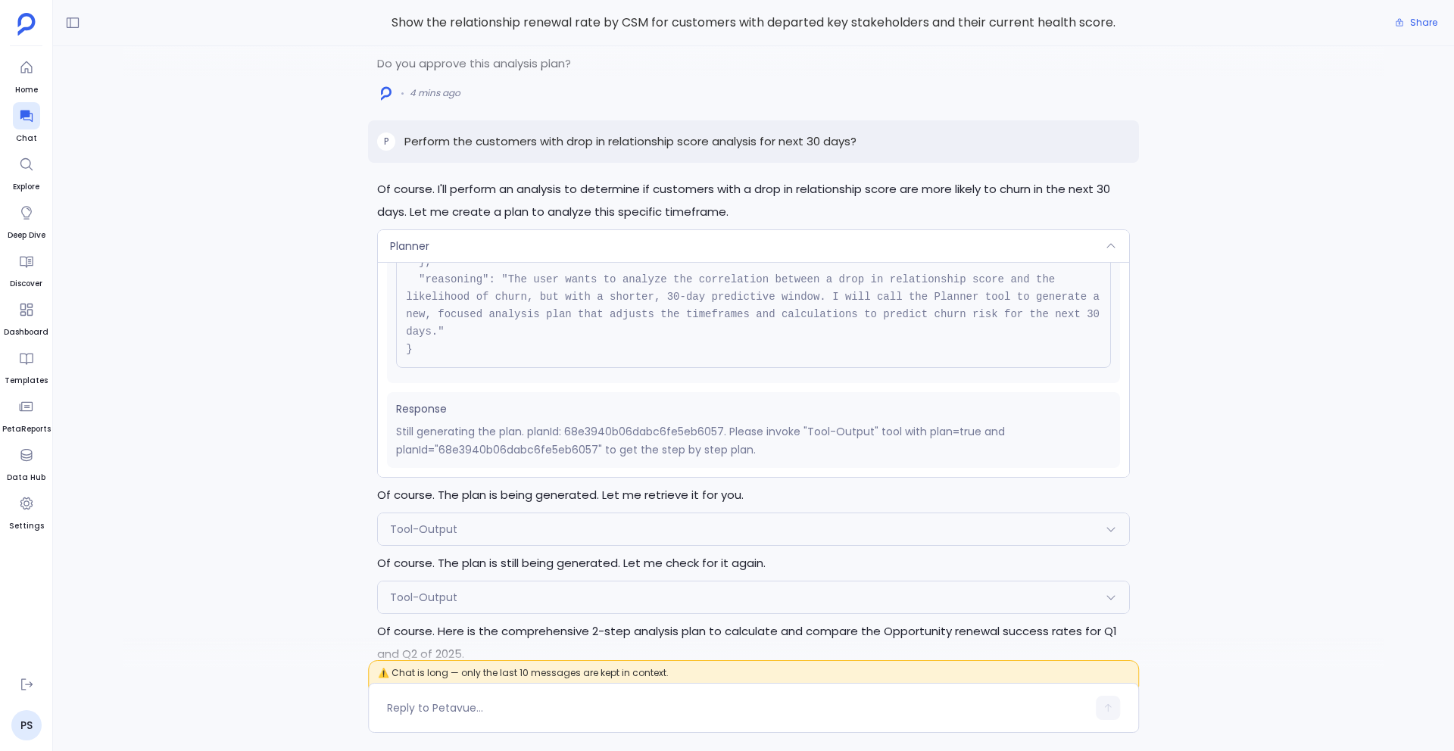
scroll to position [-1035, 0]
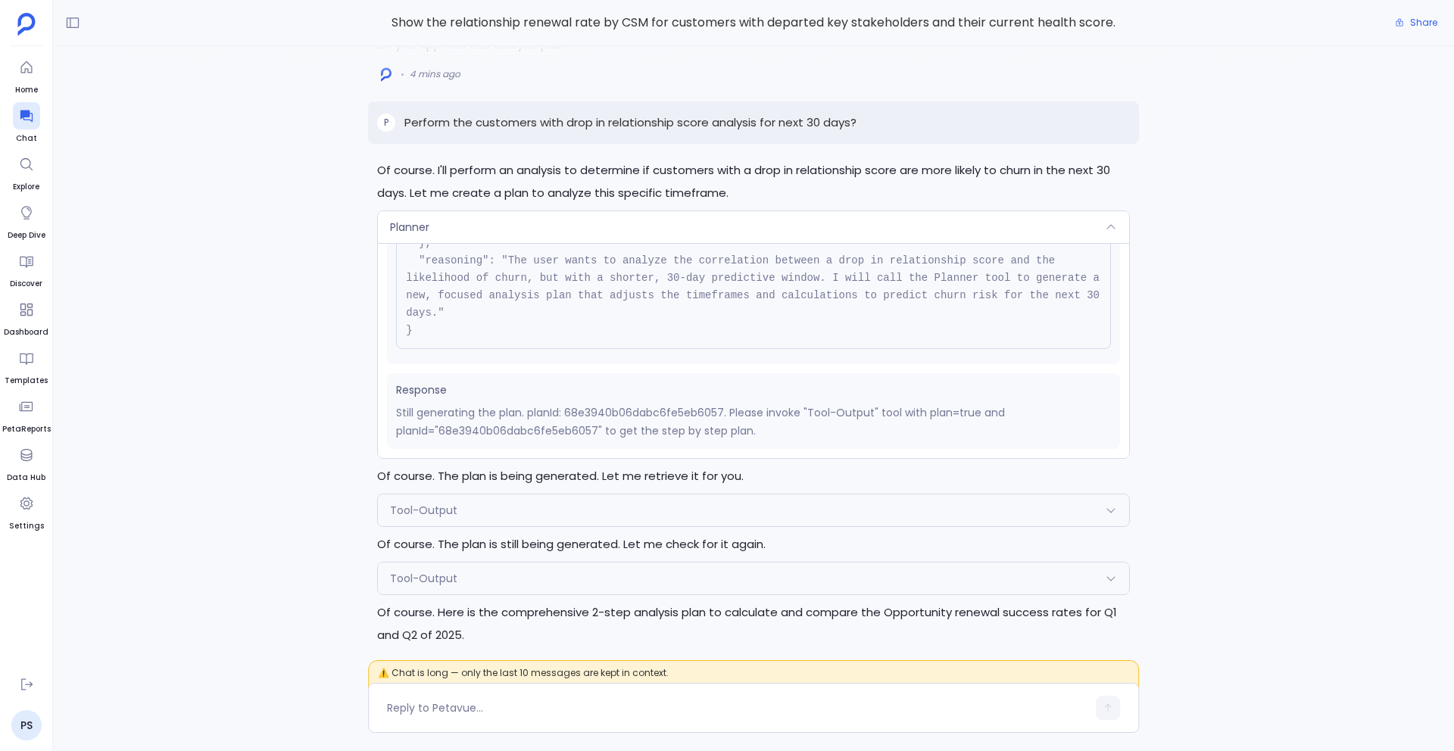
click at [512, 211] on div "Planner" at bounding box center [753, 227] width 751 height 32
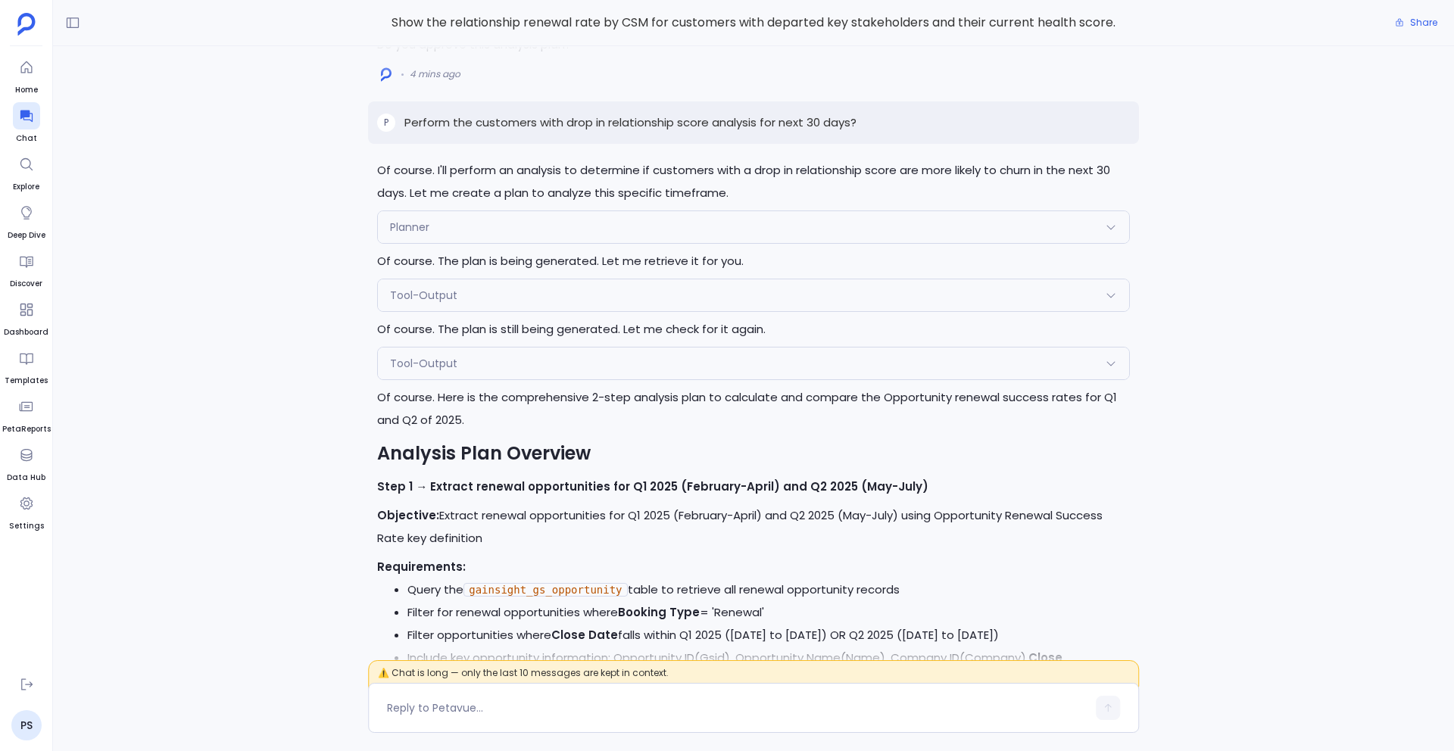
click at [510, 279] on div "Tool-Output" at bounding box center [753, 295] width 751 height 32
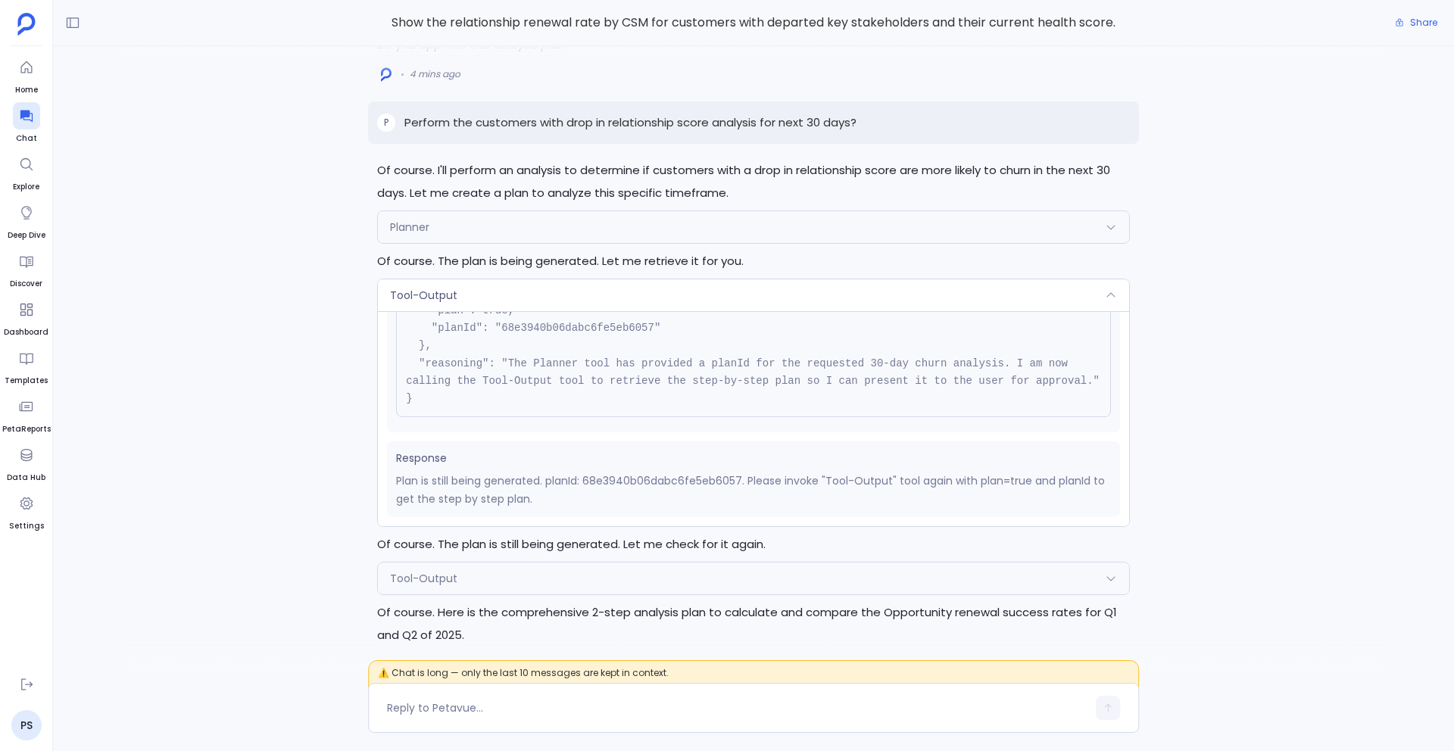
click at [513, 279] on div "Tool-Output" at bounding box center [753, 295] width 751 height 32
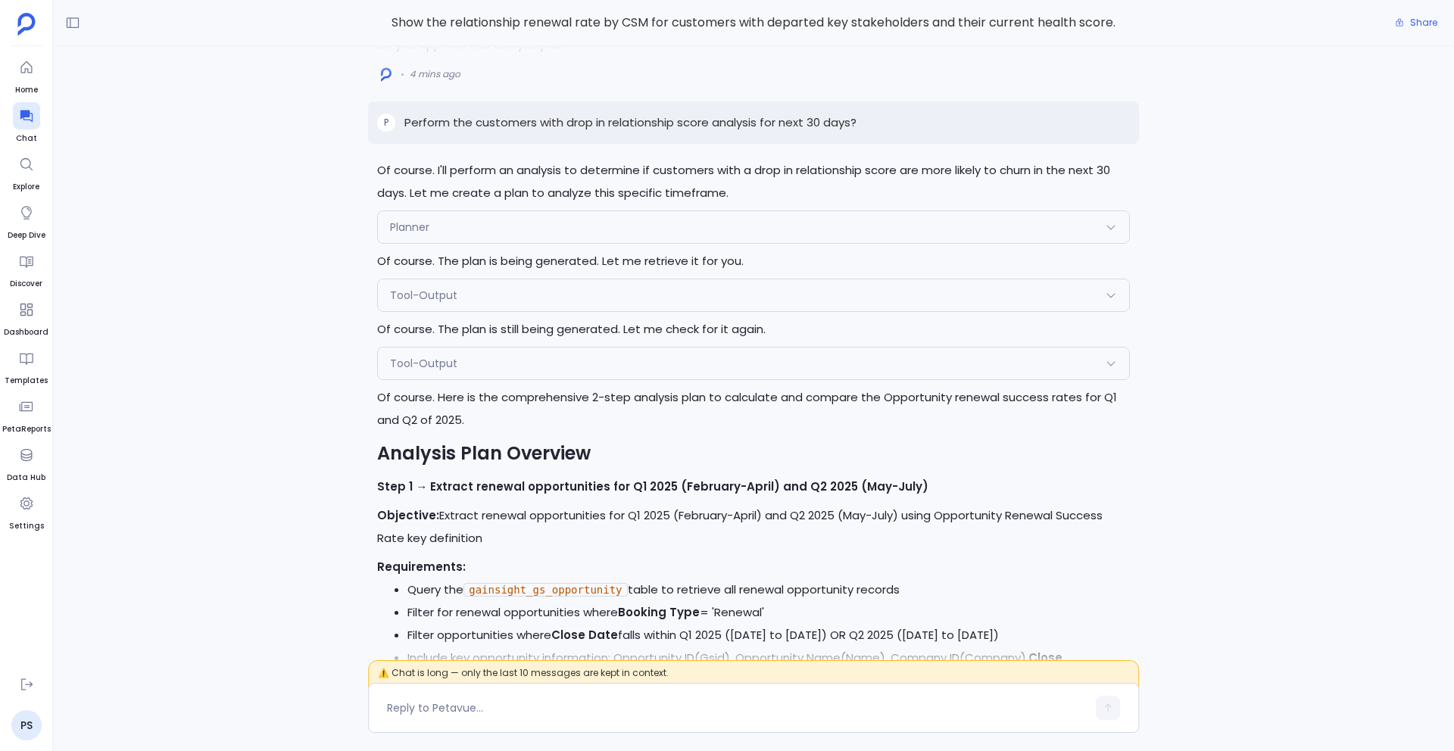
click at [538, 351] on div "Tool-Output" at bounding box center [753, 364] width 751 height 32
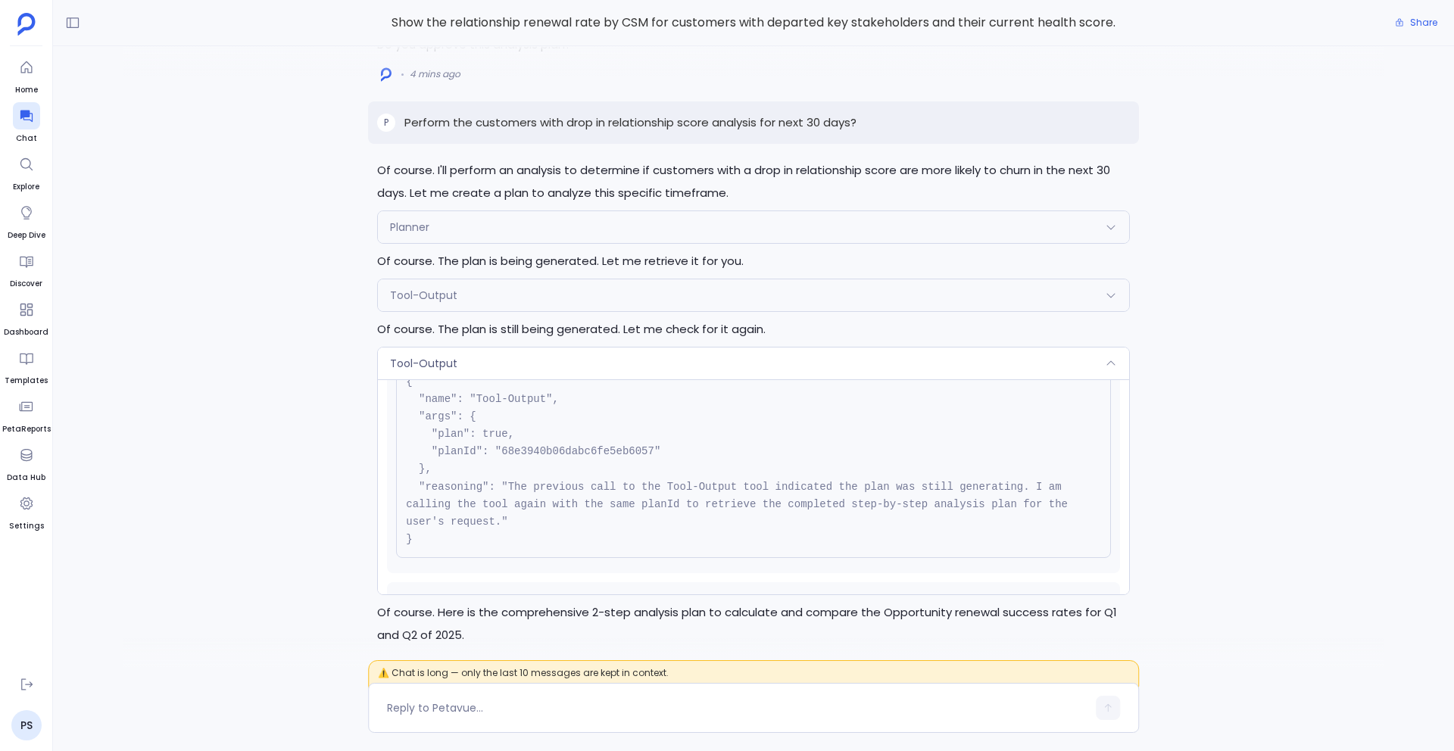
click at [526, 348] on div "Tool-Output" at bounding box center [753, 364] width 751 height 32
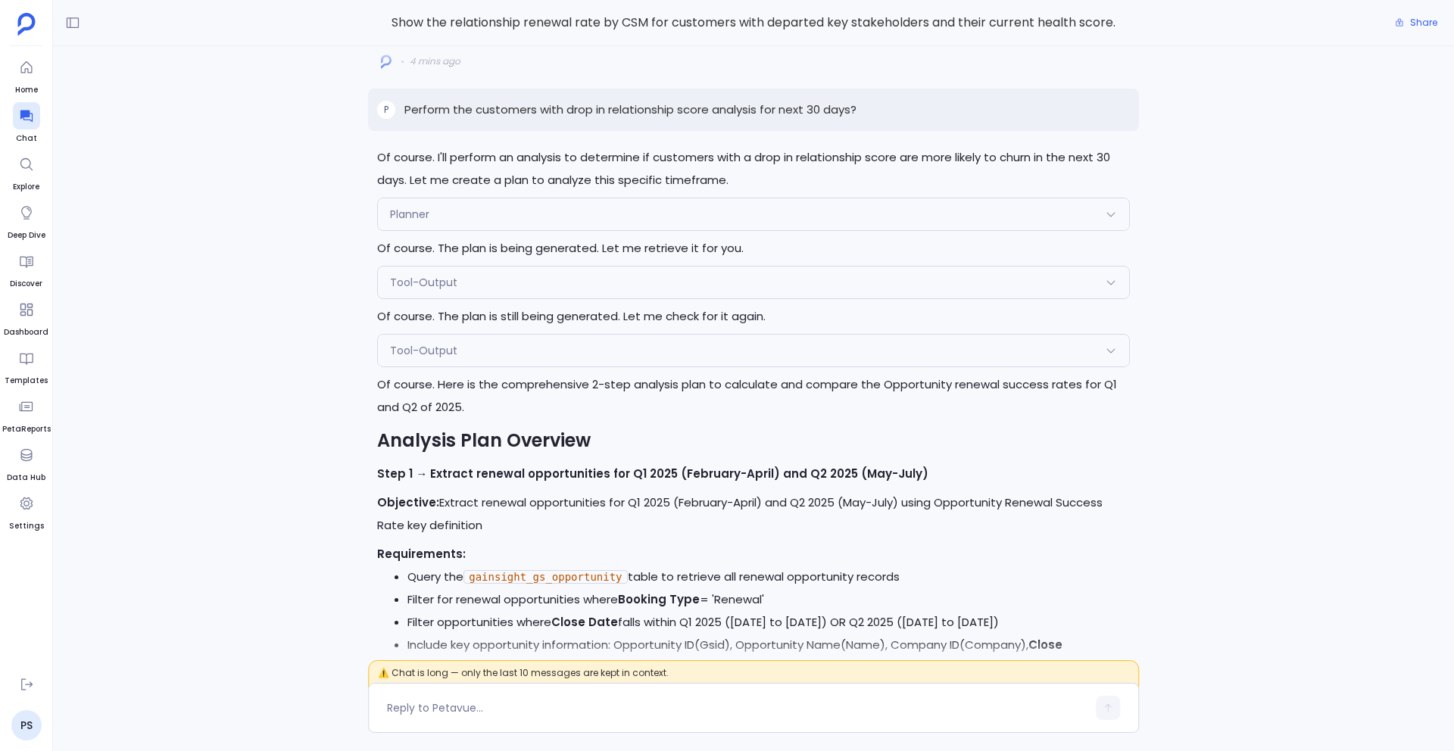
scroll to position [-980, 0]
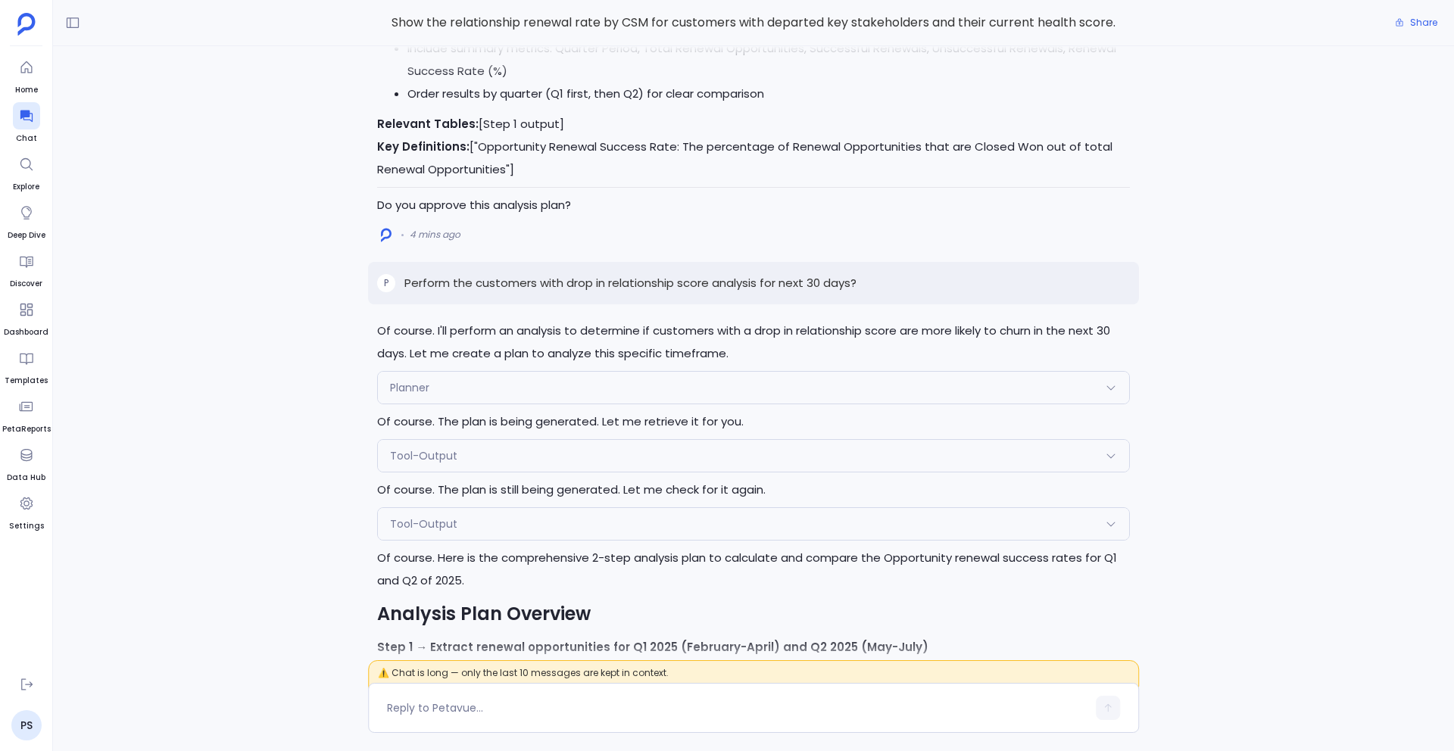
click at [526, 372] on div "Planner" at bounding box center [753, 388] width 751 height 32
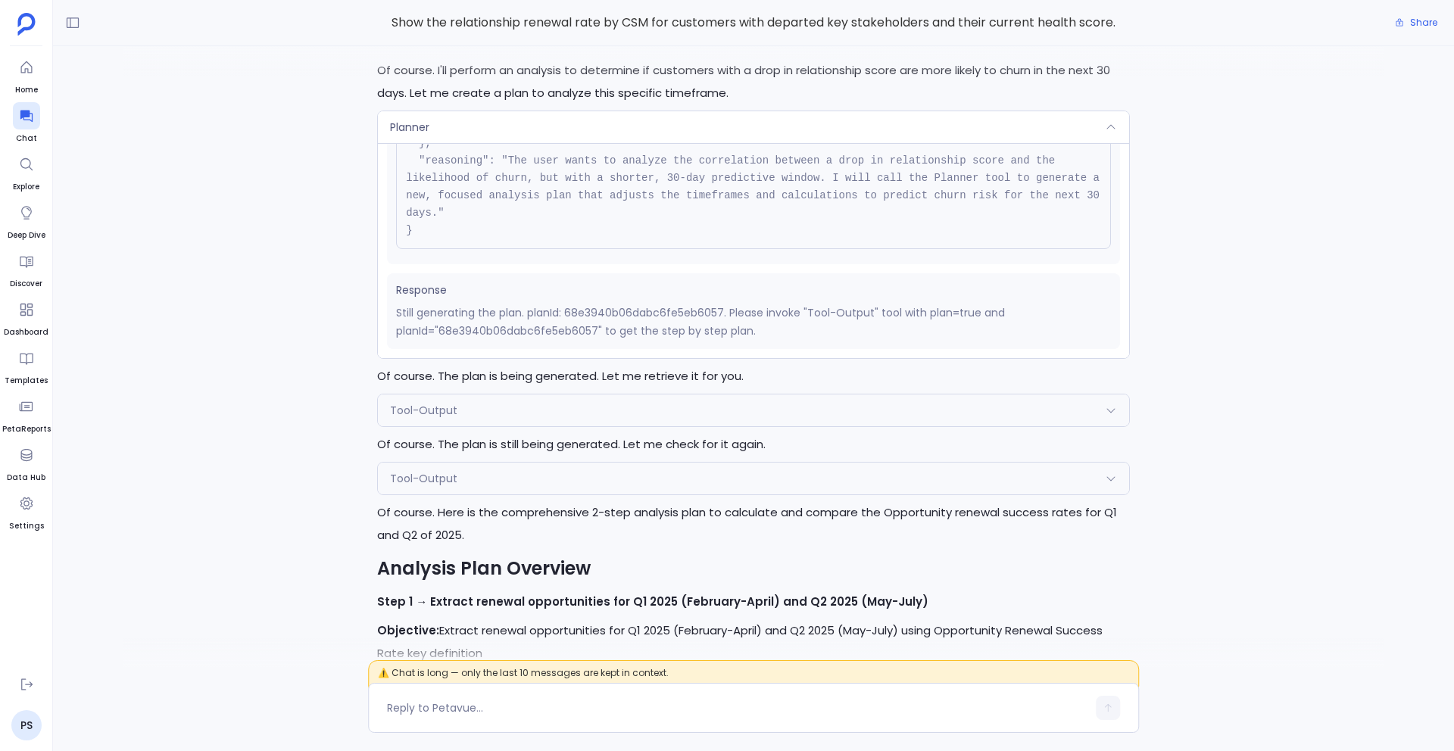
scroll to position [-932, 0]
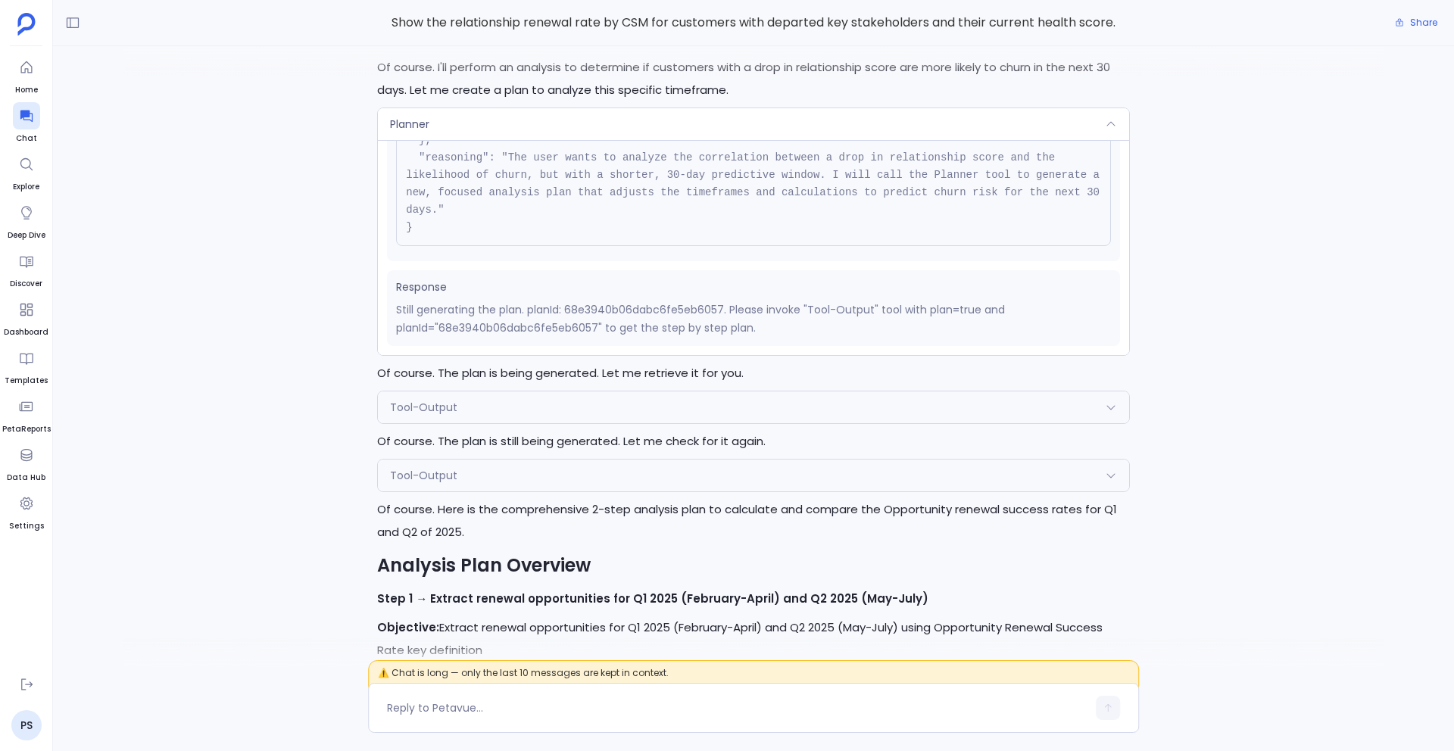
click at [522, 392] on div "Tool-Output" at bounding box center [753, 408] width 751 height 32
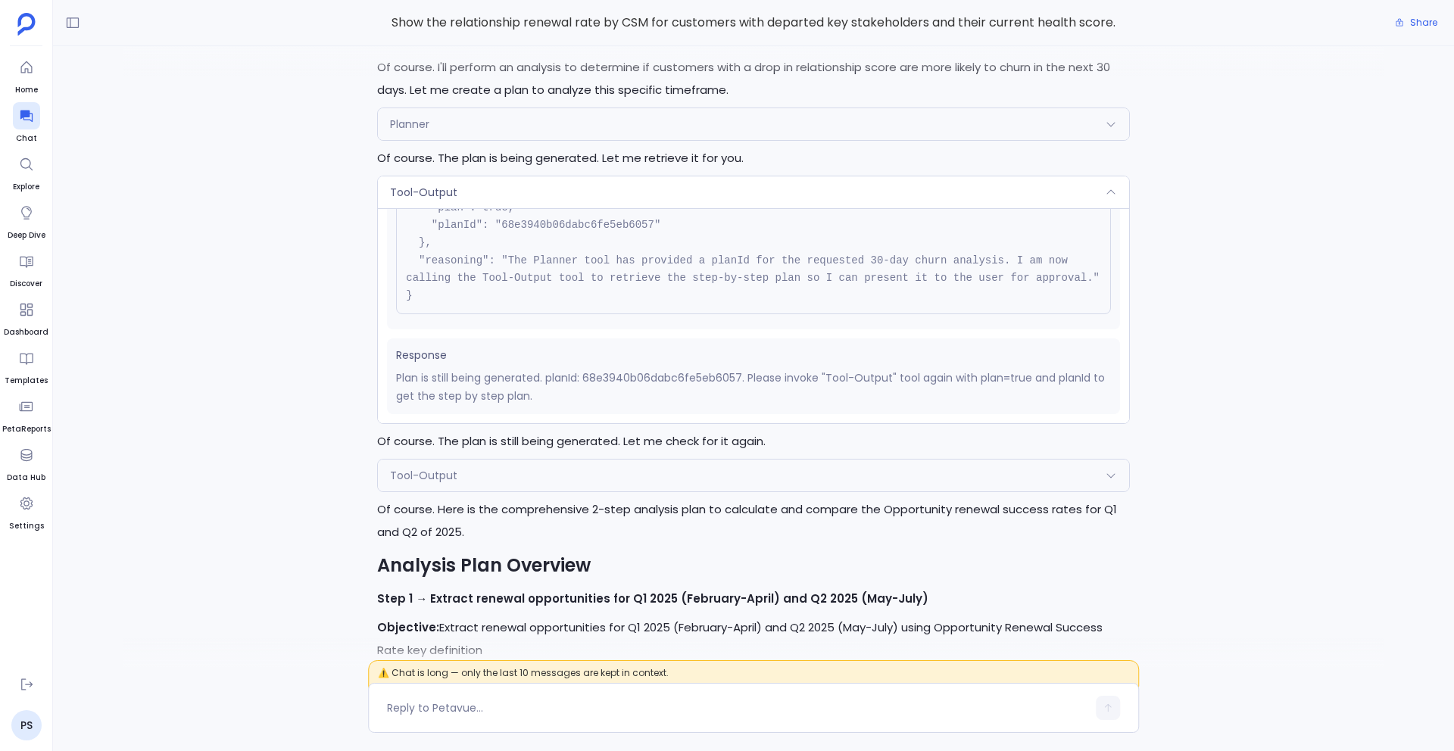
click at [563, 498] on p "Of course. Here is the comprehensive 2-step analysis plan to calculate and comp…" at bounding box center [753, 520] width 753 height 45
click at [550, 462] on div "Tool-Output" at bounding box center [753, 476] width 751 height 32
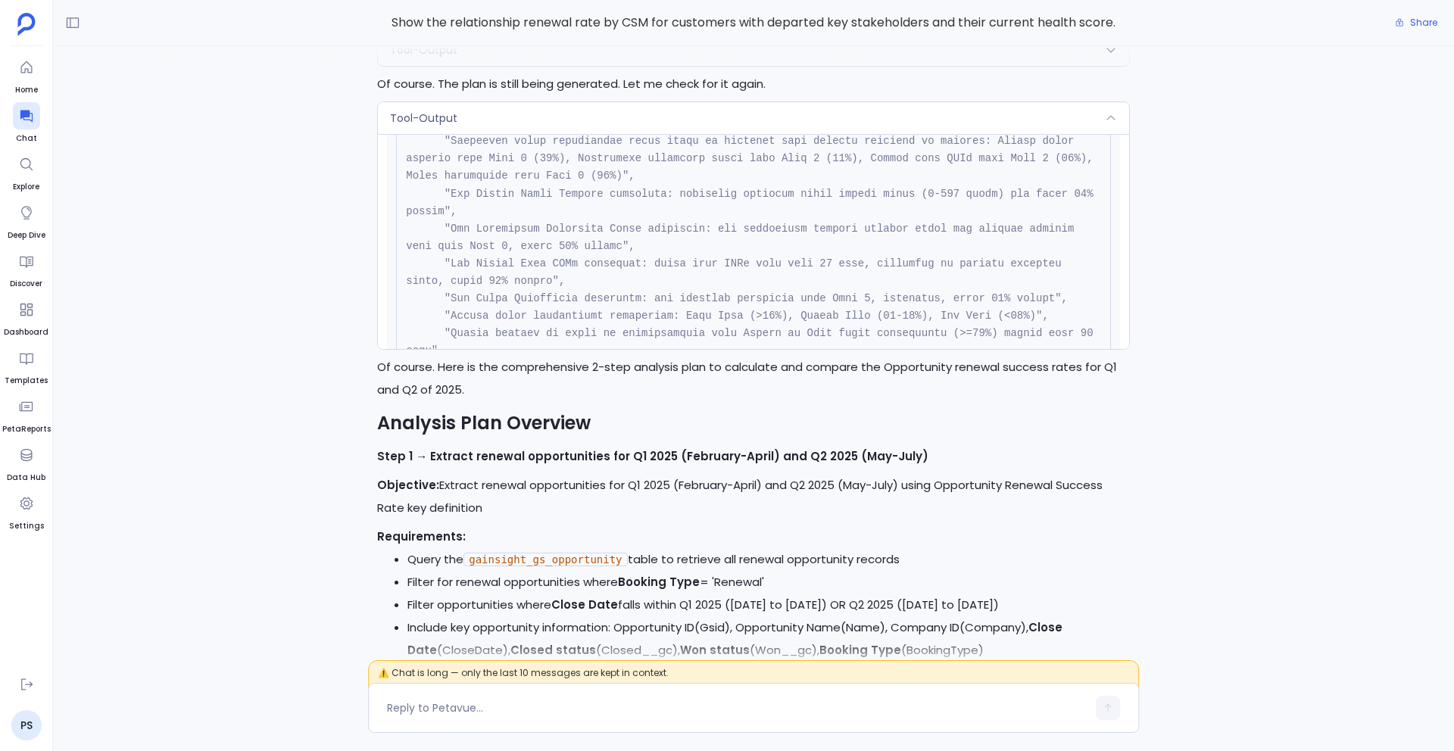
scroll to position [2127, 0]
click at [592, 102] on div "Tool-Output" at bounding box center [753, 118] width 751 height 32
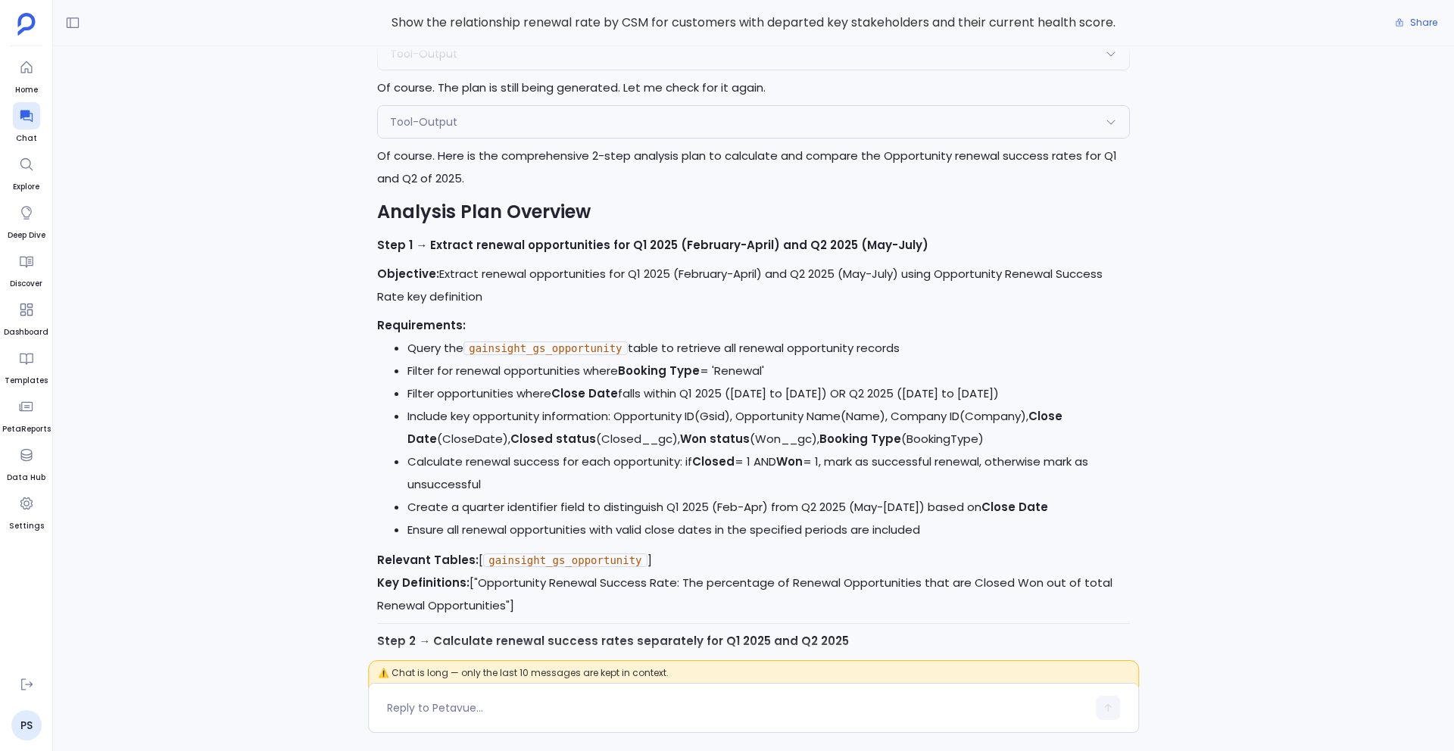
scroll to position [-574, 0]
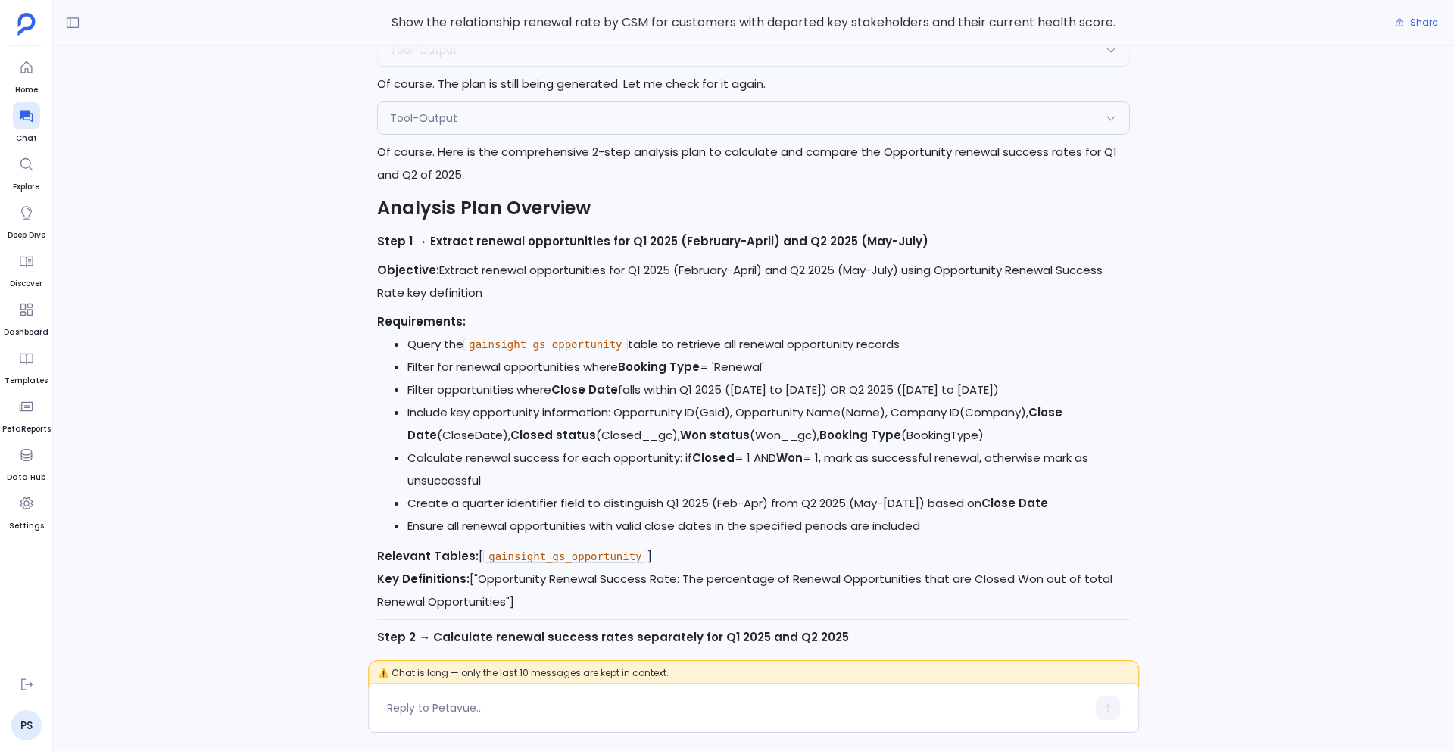
click at [530, 103] on div "Tool-Output" at bounding box center [753, 118] width 751 height 32
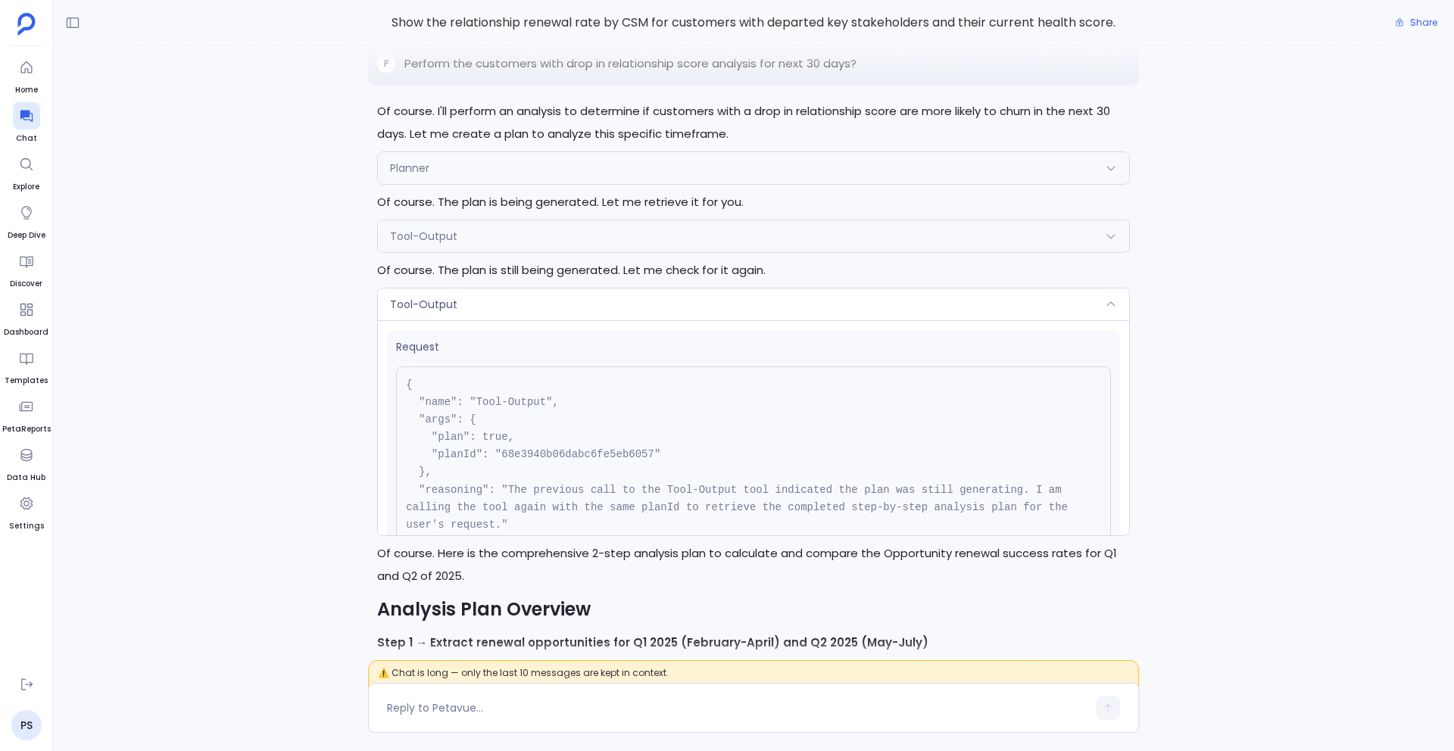
scroll to position [-978, 0]
click at [524, 155] on div "Planner" at bounding box center [753, 171] width 751 height 32
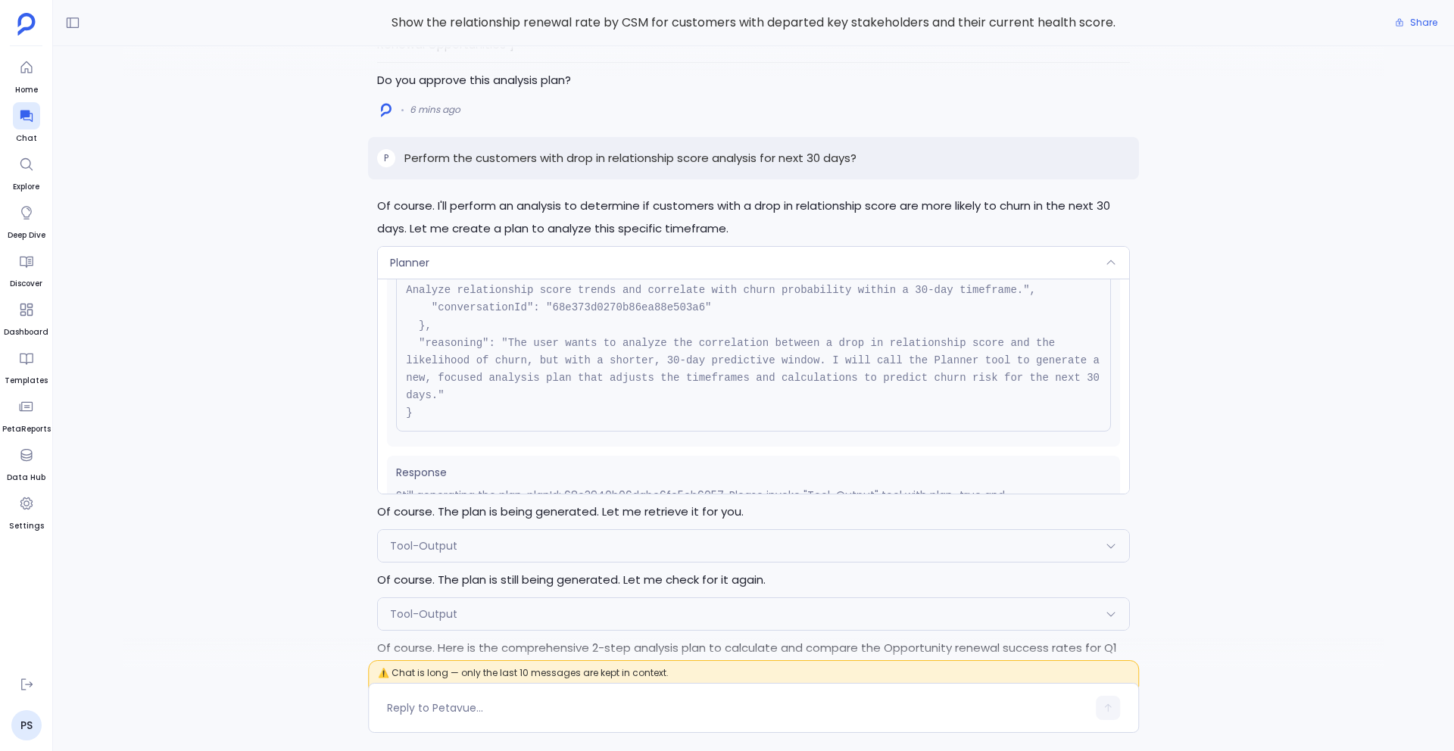
scroll to position [170, 0]
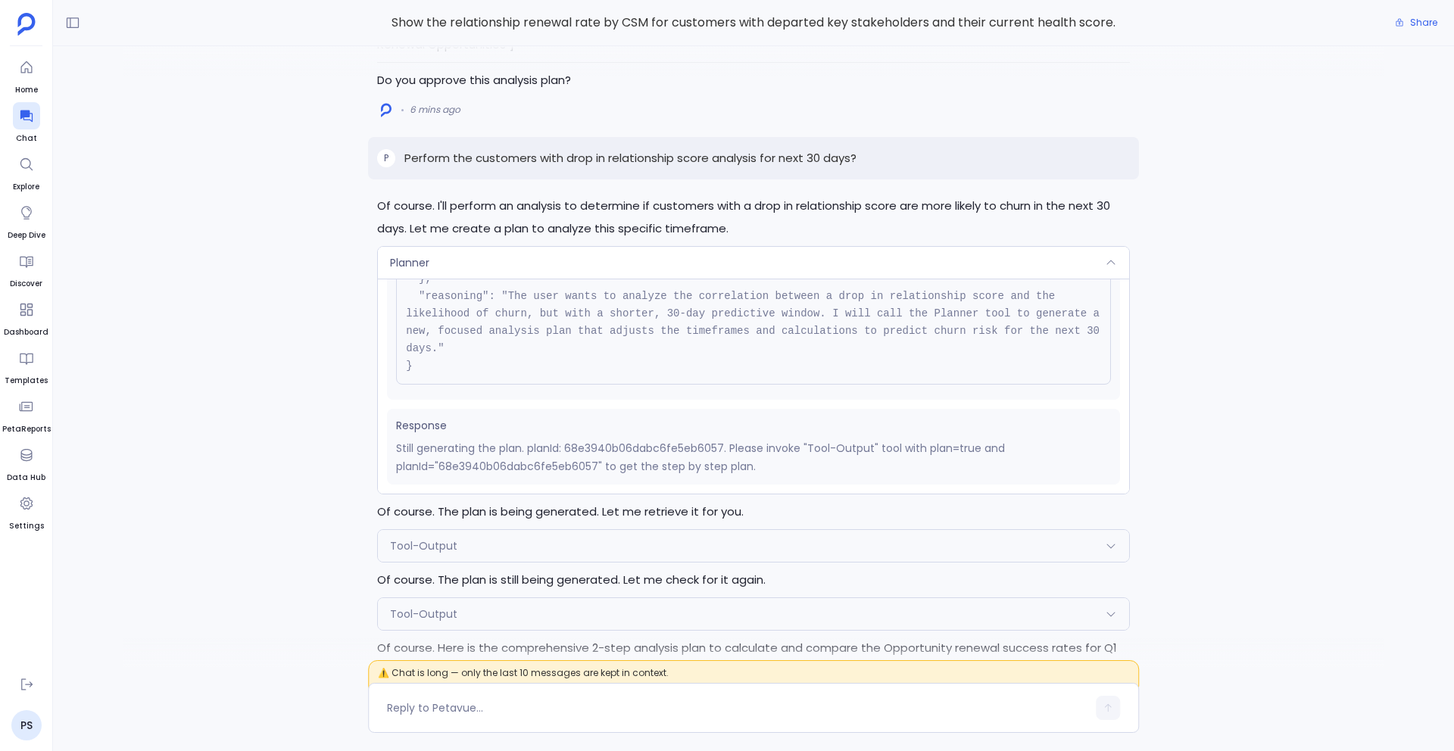
click at [548, 598] on div "Tool-Output" at bounding box center [753, 614] width 751 height 32
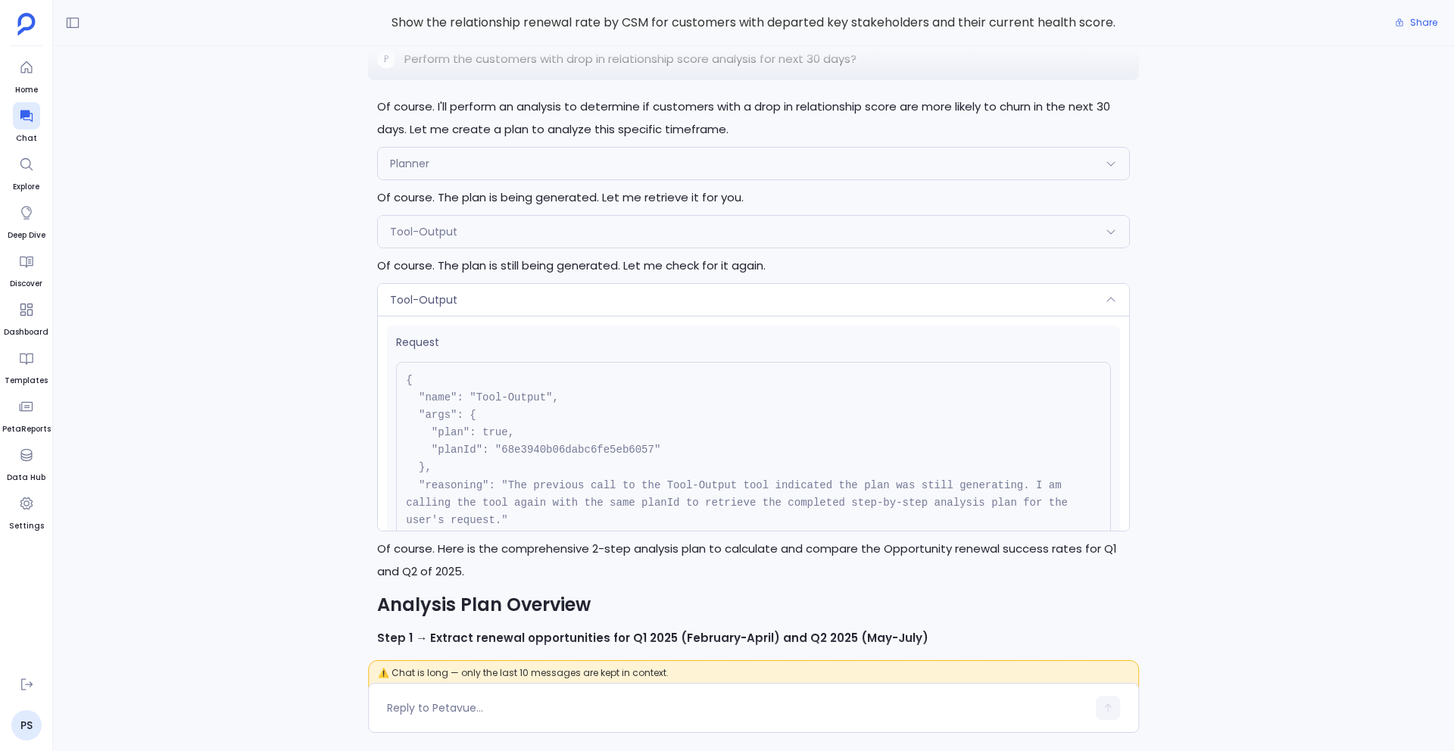
scroll to position [-1056, 0]
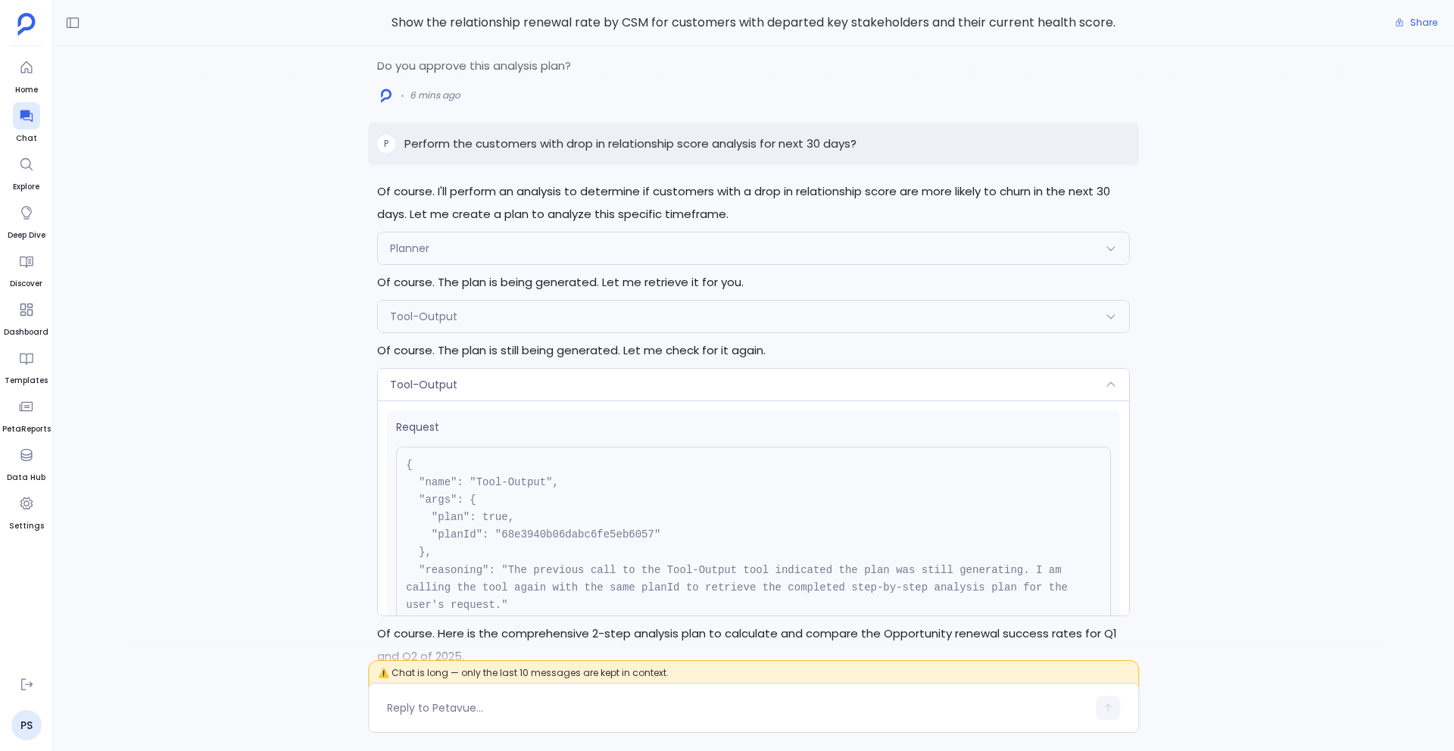
click at [501, 233] on div "Planner" at bounding box center [753, 249] width 751 height 32
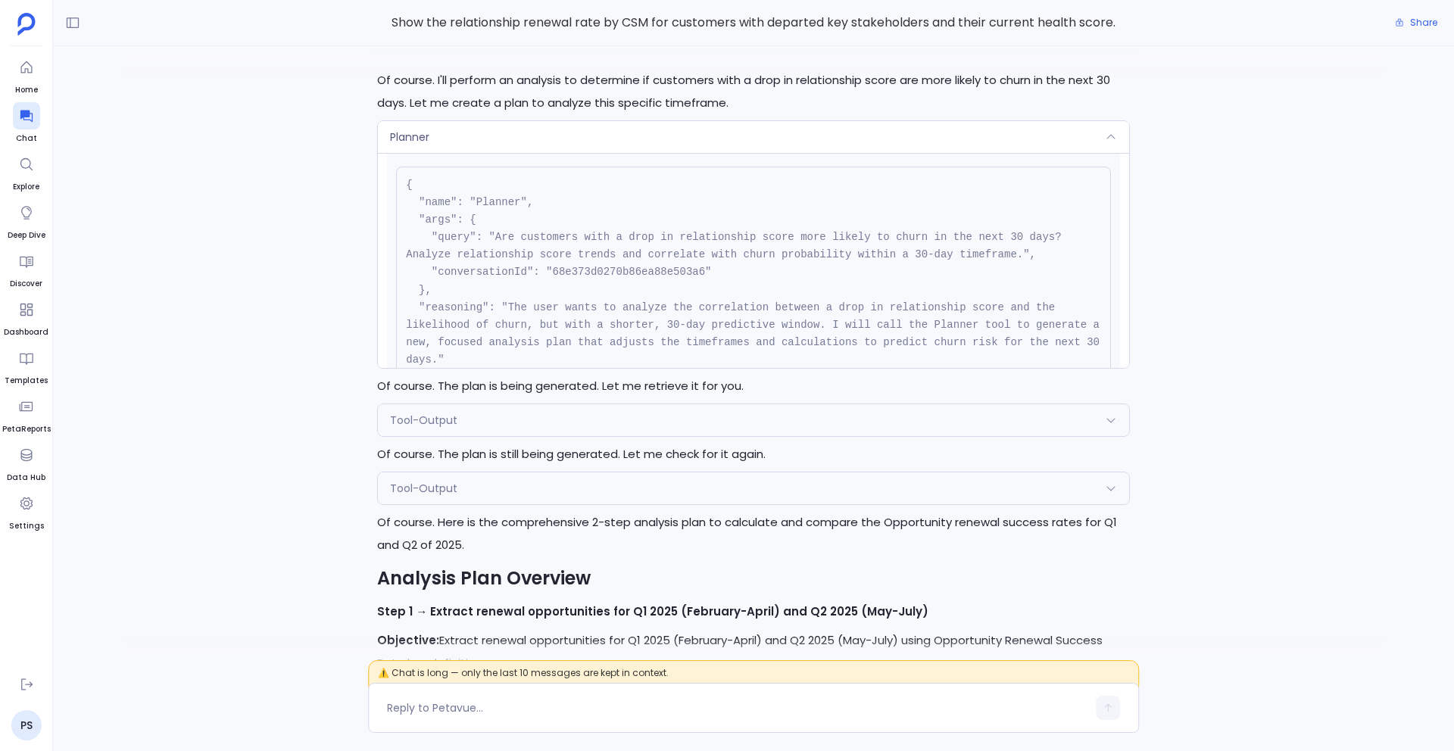
scroll to position [-954, 0]
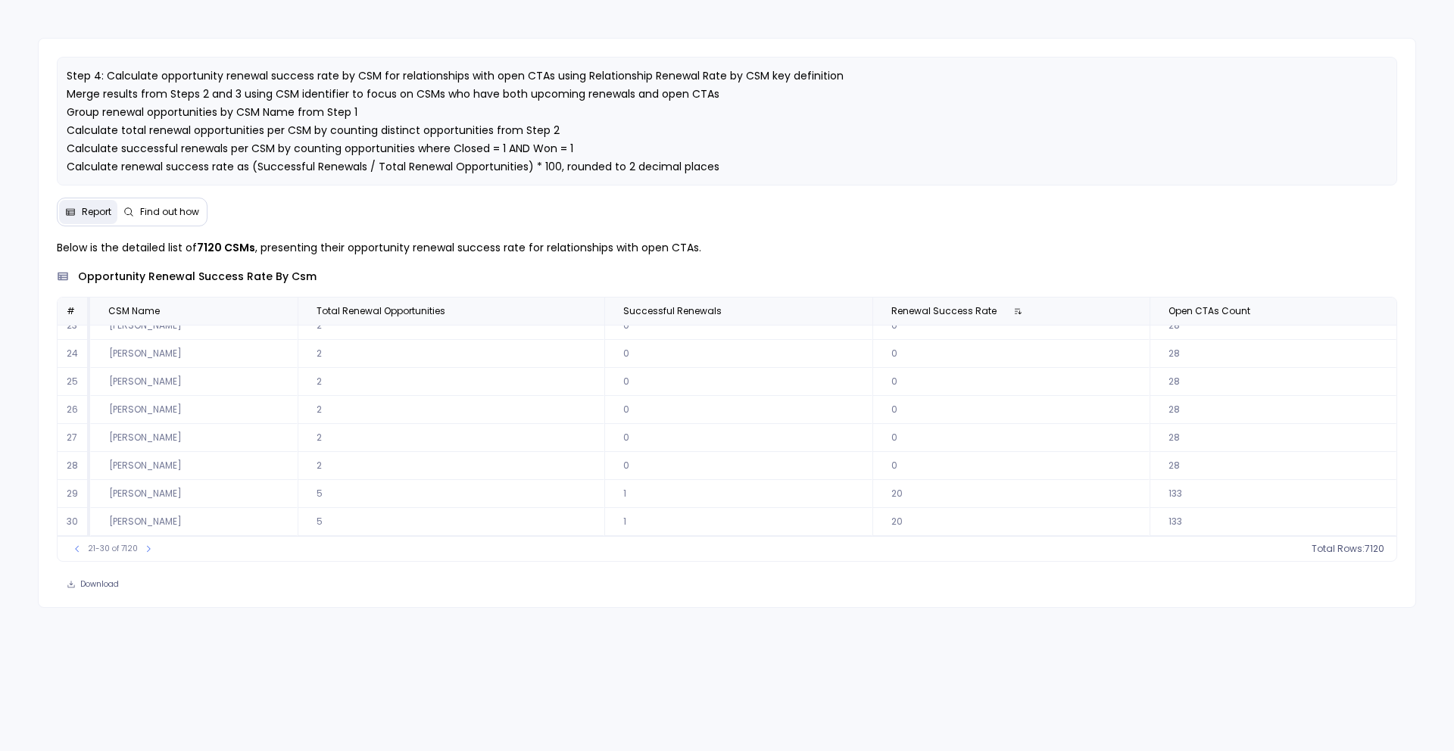
scroll to position [69, 0]
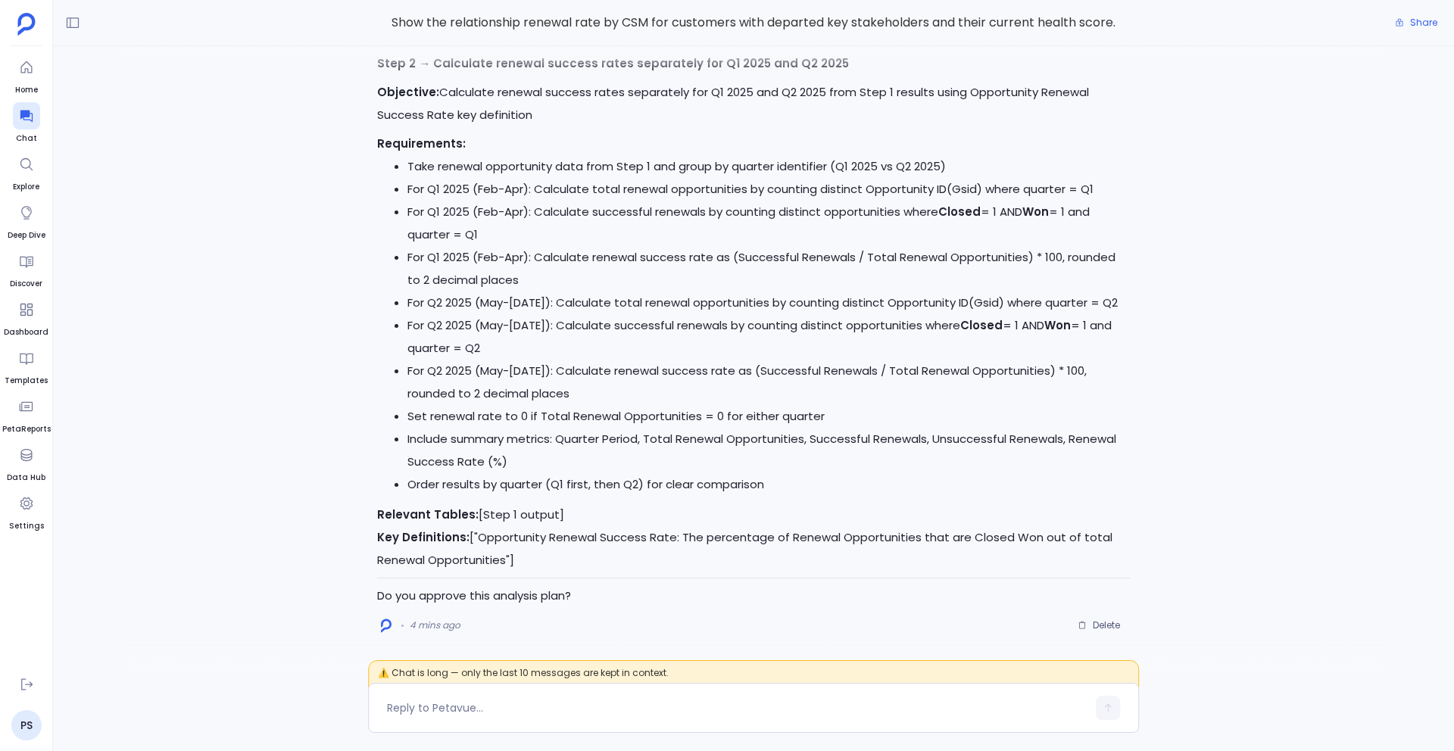
scroll to position [135, 0]
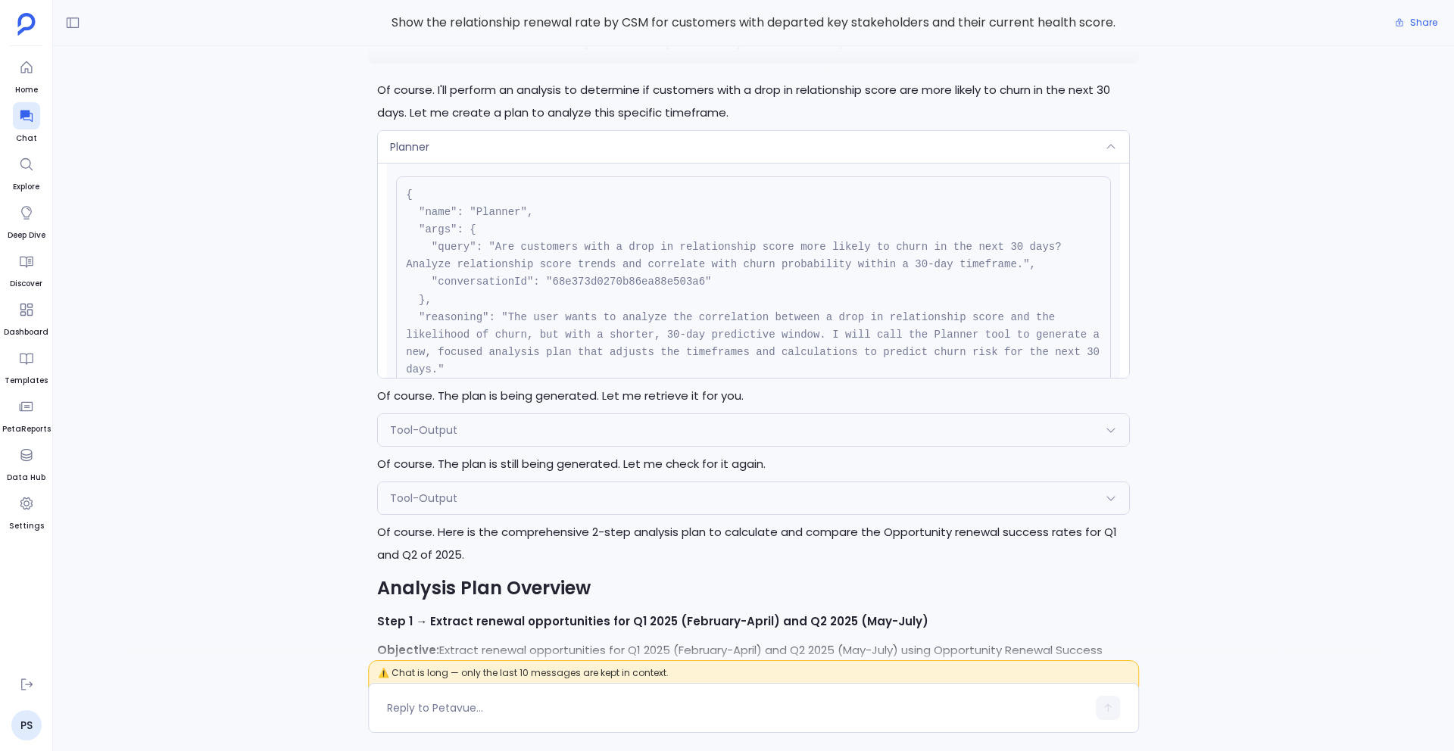
click at [474, 482] on div "Tool-Output" at bounding box center [753, 498] width 751 height 32
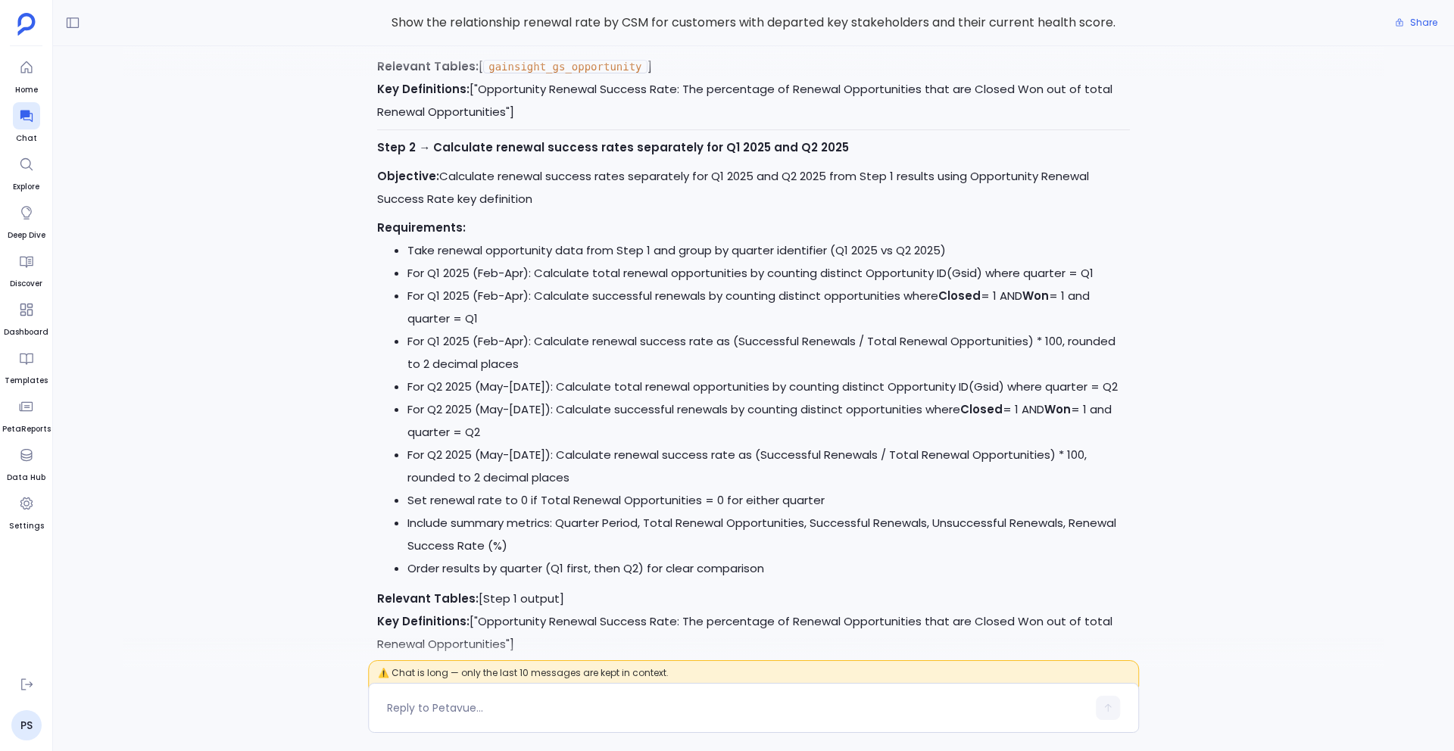
scroll to position [-80, 0]
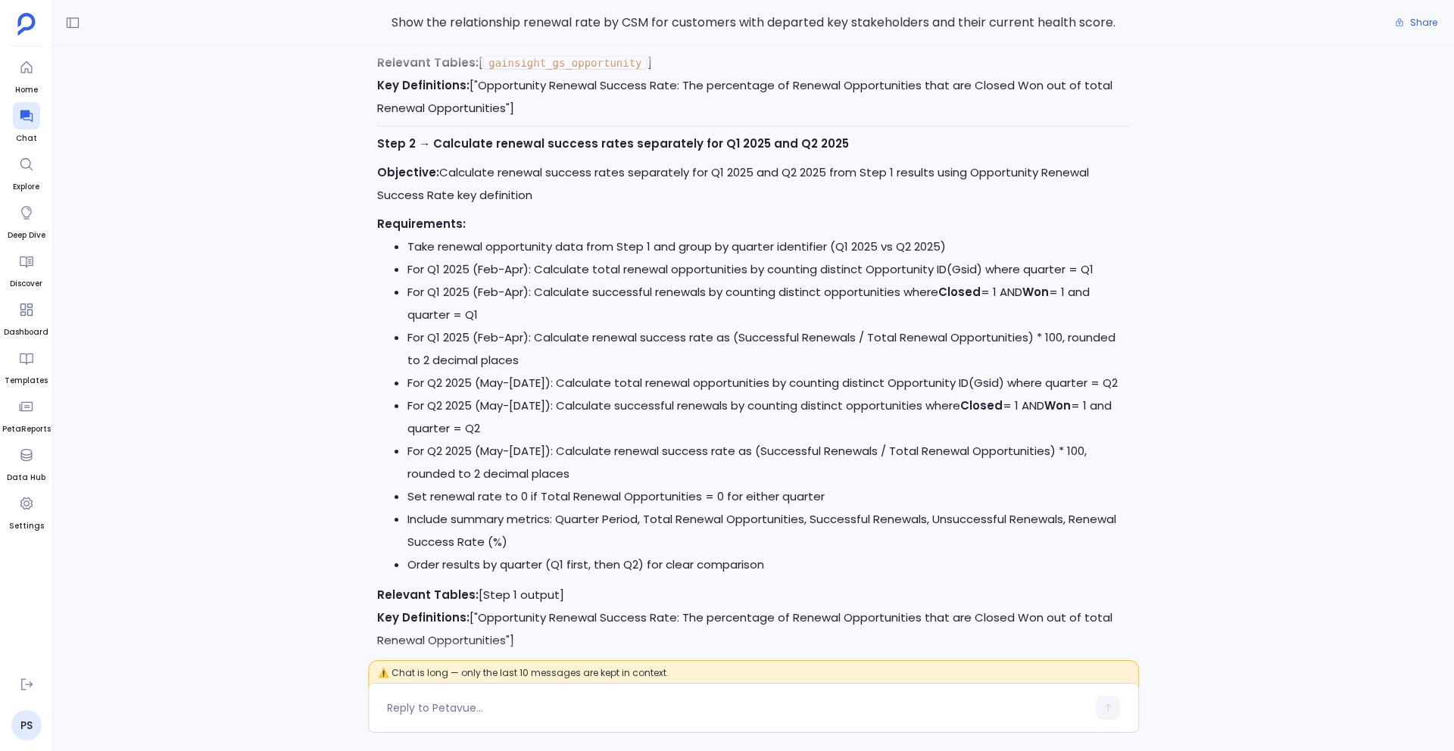
click at [422, 470] on li "For Q2 2025 (May-[DATE]): Calculate renewal success rate as (Successful Renewal…" at bounding box center [768, 462] width 723 height 45
click at [476, 245] on li "Take renewal opportunity data from Step 1 and group by quarter identifier (Q1 2…" at bounding box center [768, 247] width 723 height 23
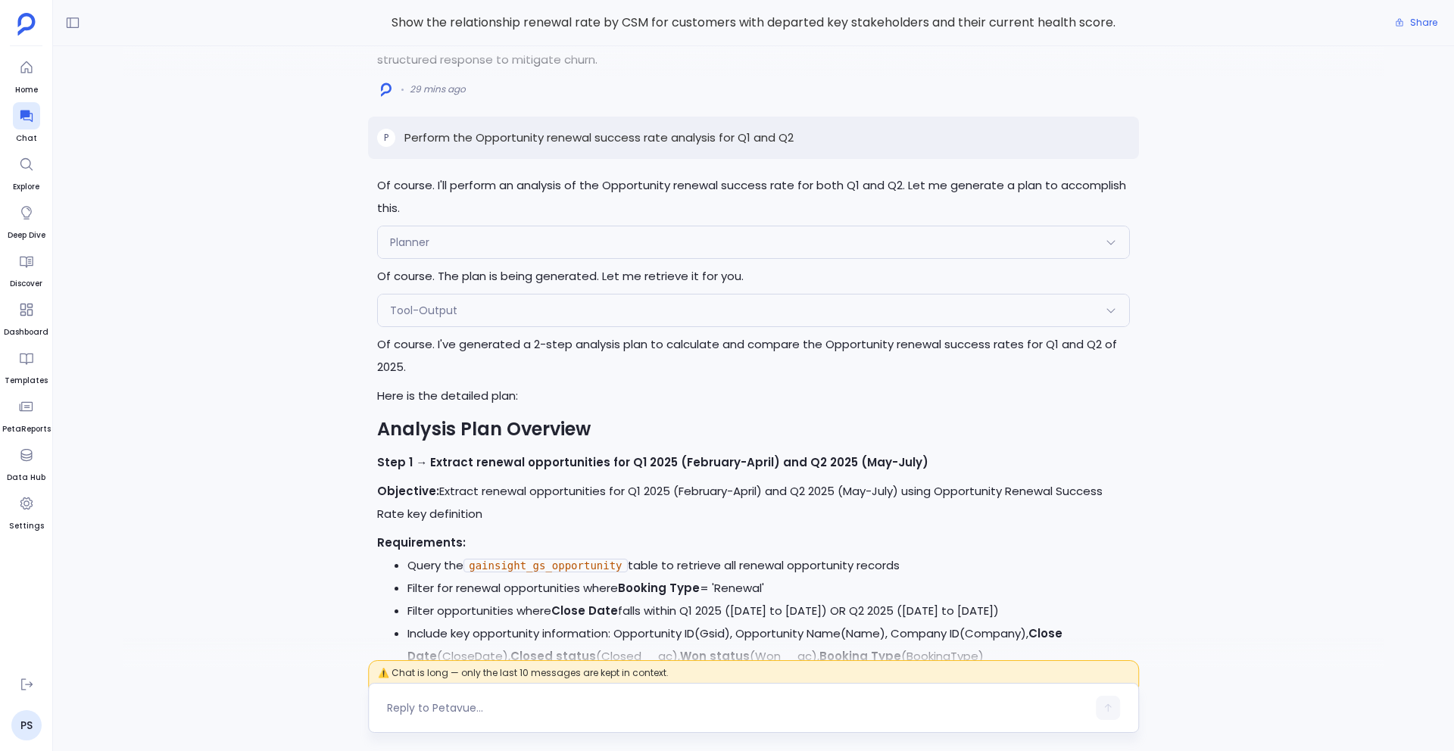
scroll to position [-3545, 0]
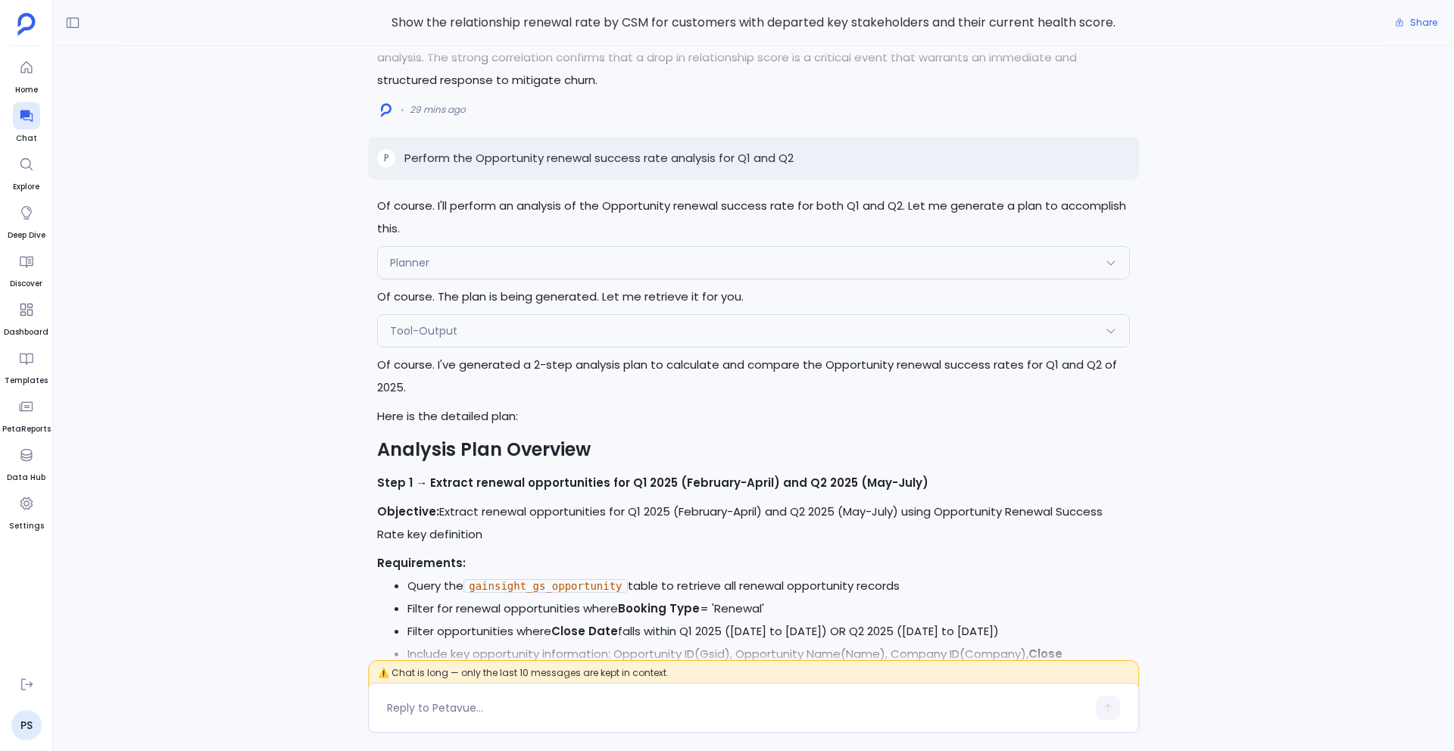
click at [448, 247] on div "Planner" at bounding box center [753, 263] width 751 height 32
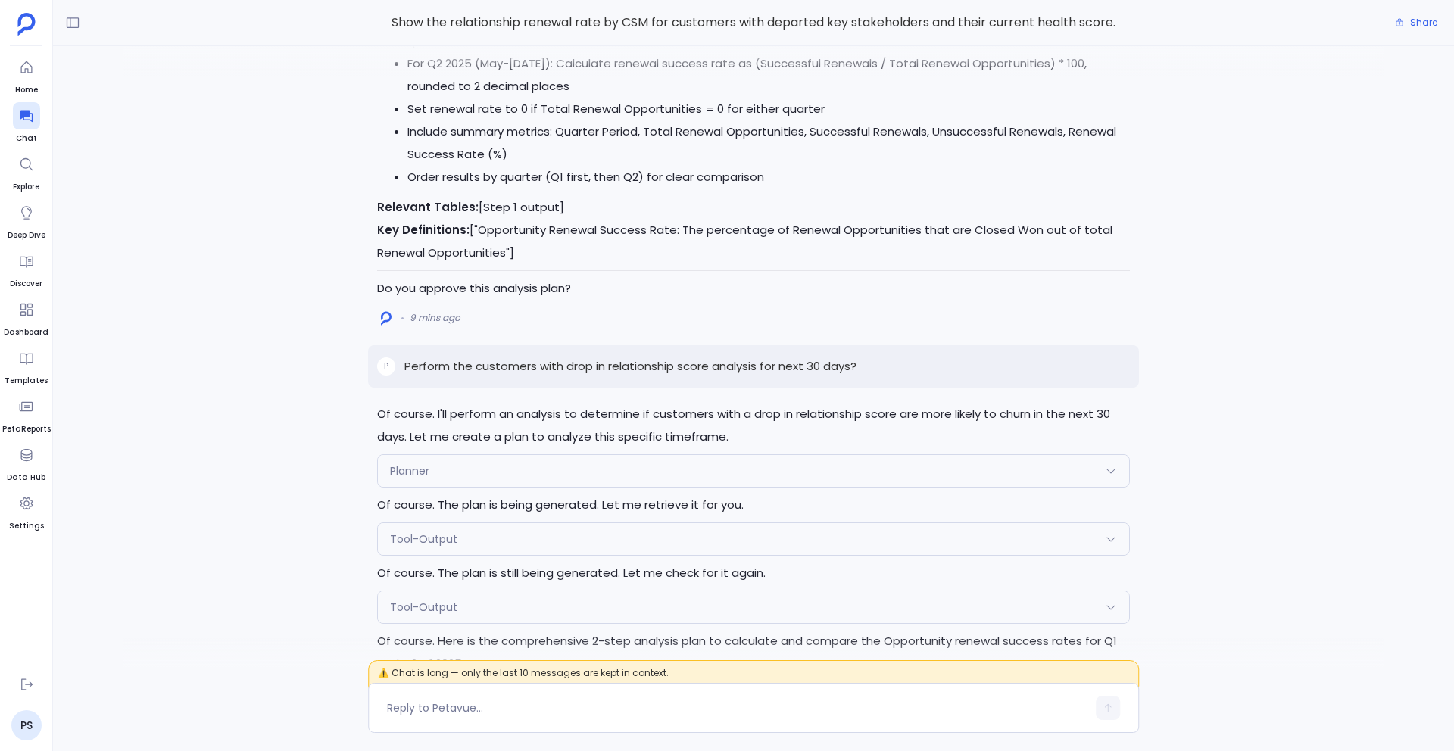
scroll to position [-1029, 0]
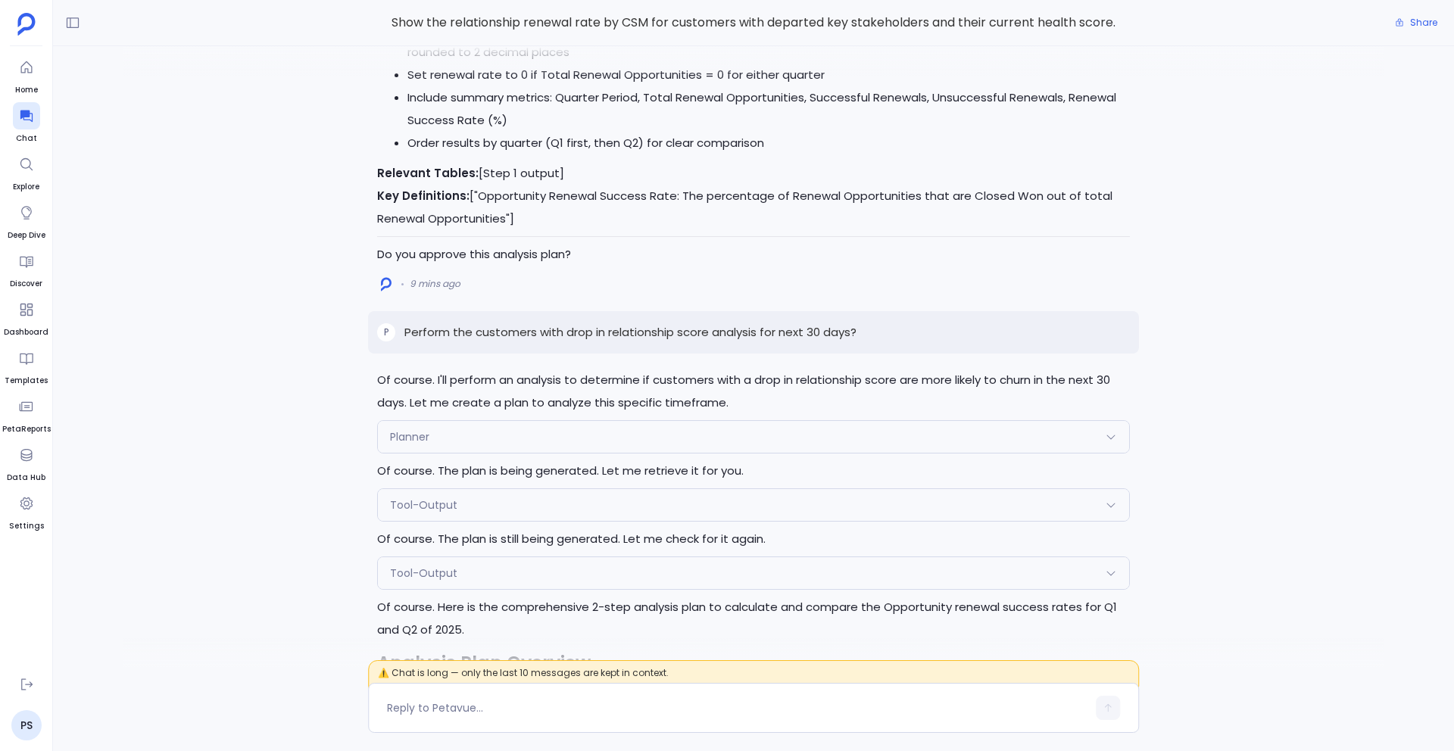
click at [434, 421] on div "Planner" at bounding box center [753, 437] width 751 height 32
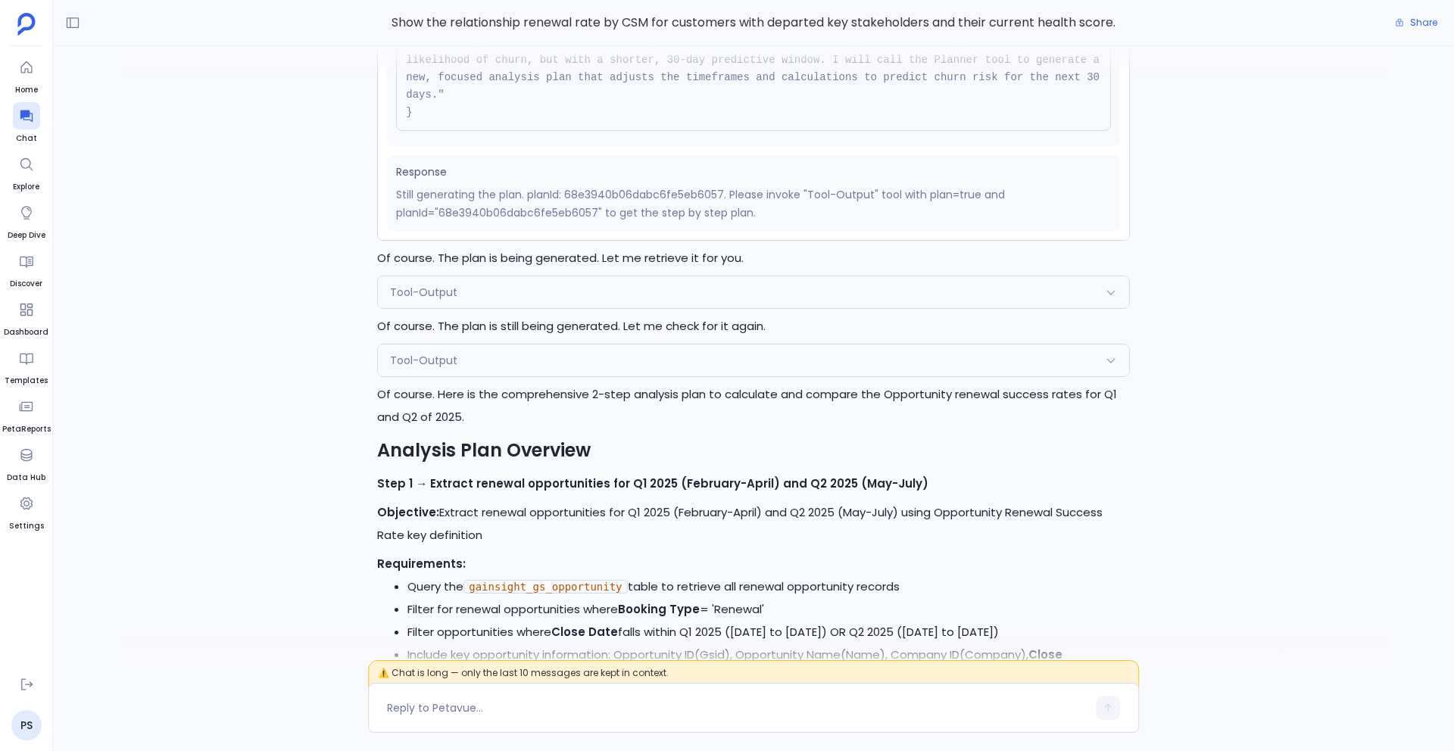
scroll to position [-810, 0]
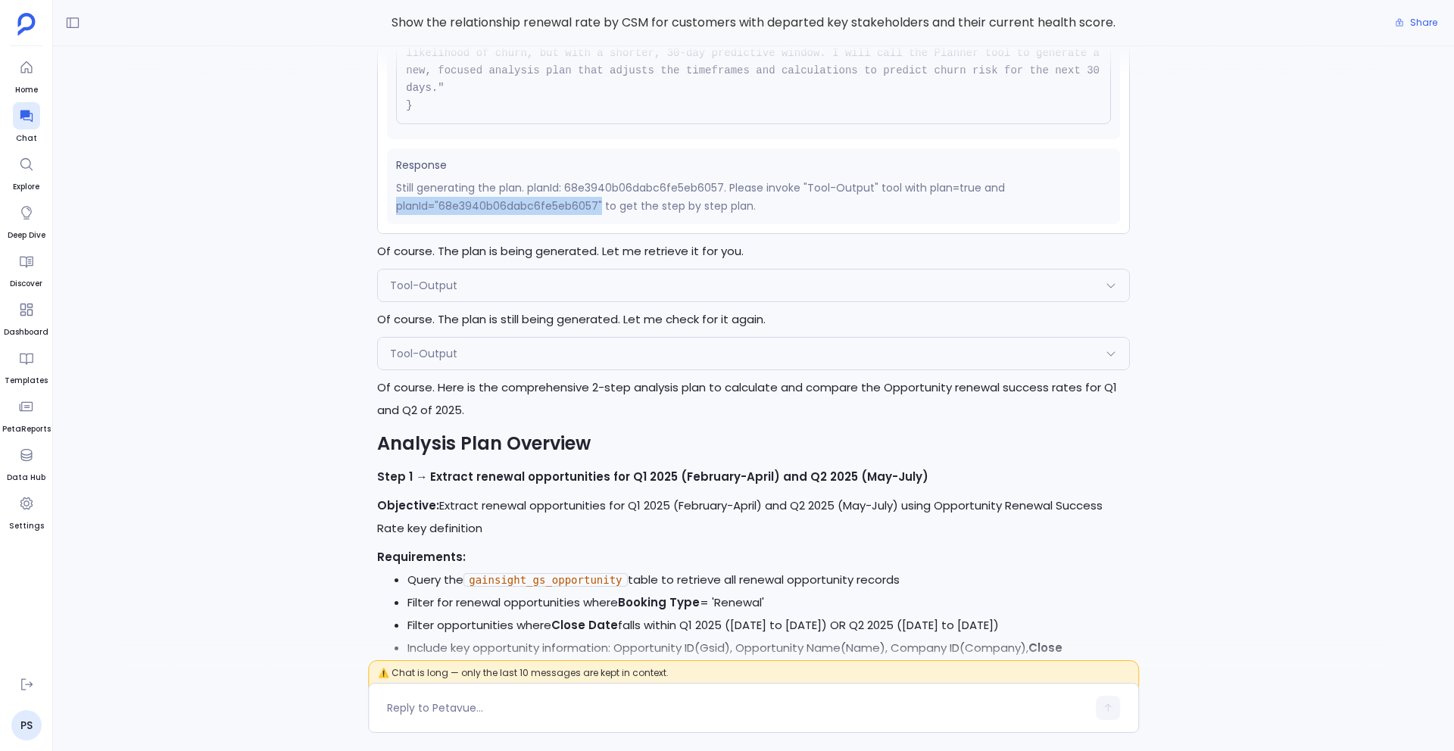
drag, startPoint x: 396, startPoint y: 186, endPoint x: 601, endPoint y: 185, distance: 205.2
click at [601, 185] on p "Still generating the plan. planId: 68e3940b06dabc6fe5eb6057. Please invoke "Too…" at bounding box center [753, 197] width 715 height 36
copy p "planId="68e3940b06dabc6fe5eb6057""
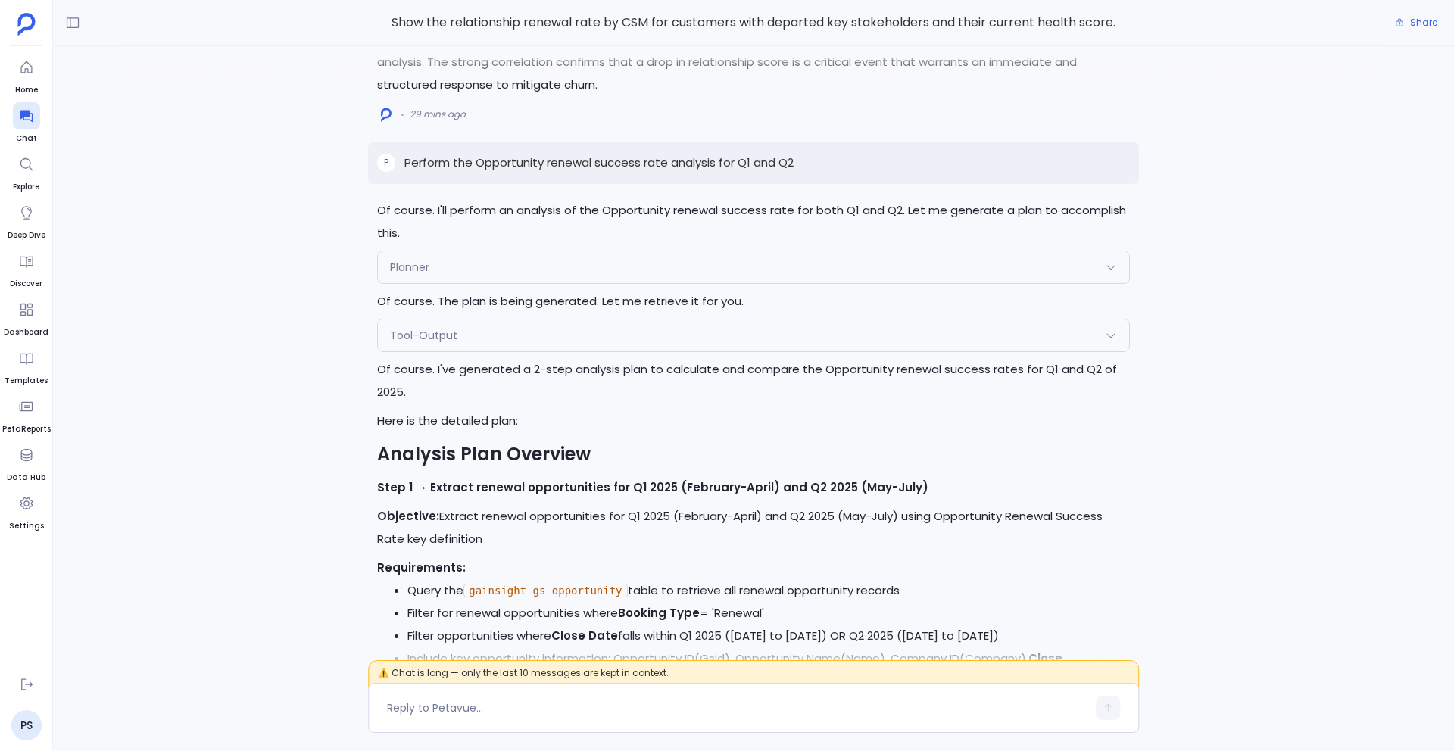
scroll to position [-3605, 0]
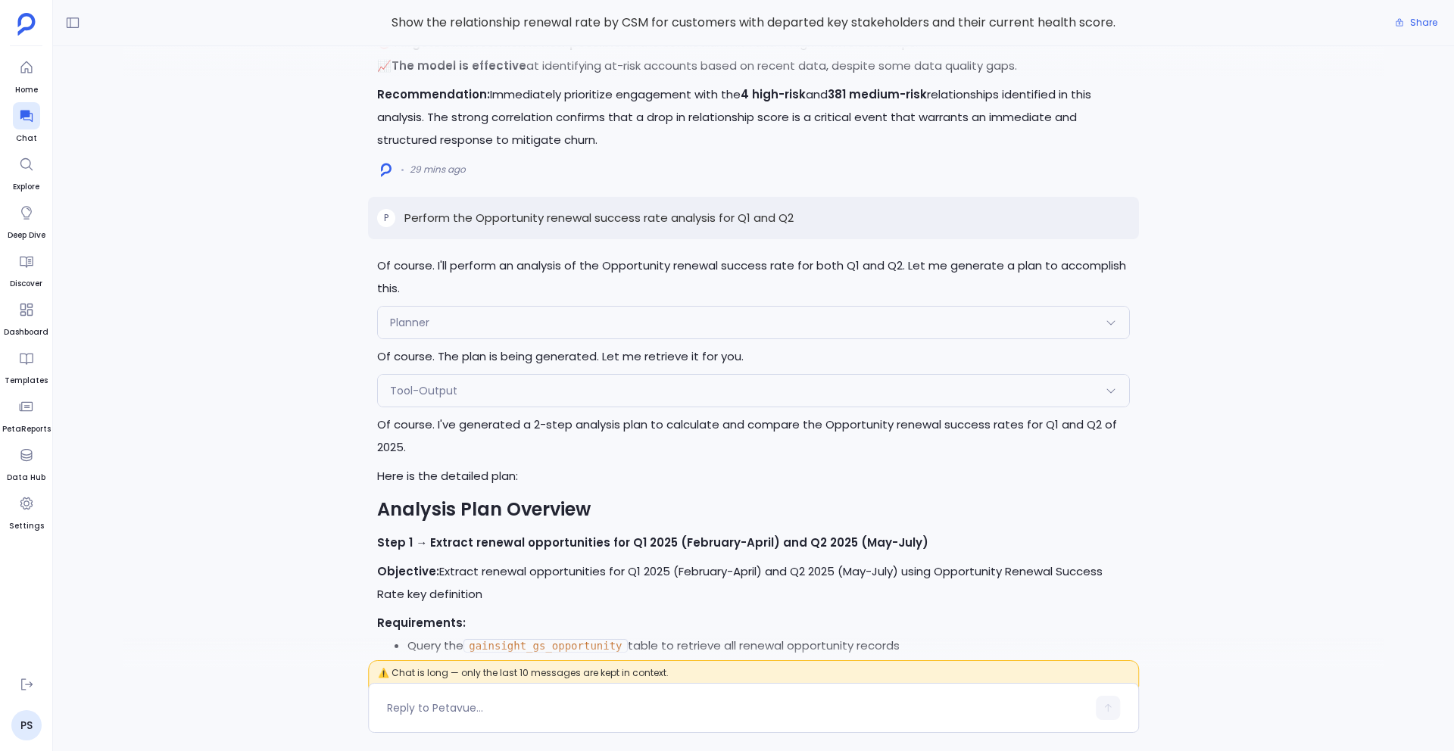
click at [418, 315] on span "Planner" at bounding box center [409, 322] width 39 height 15
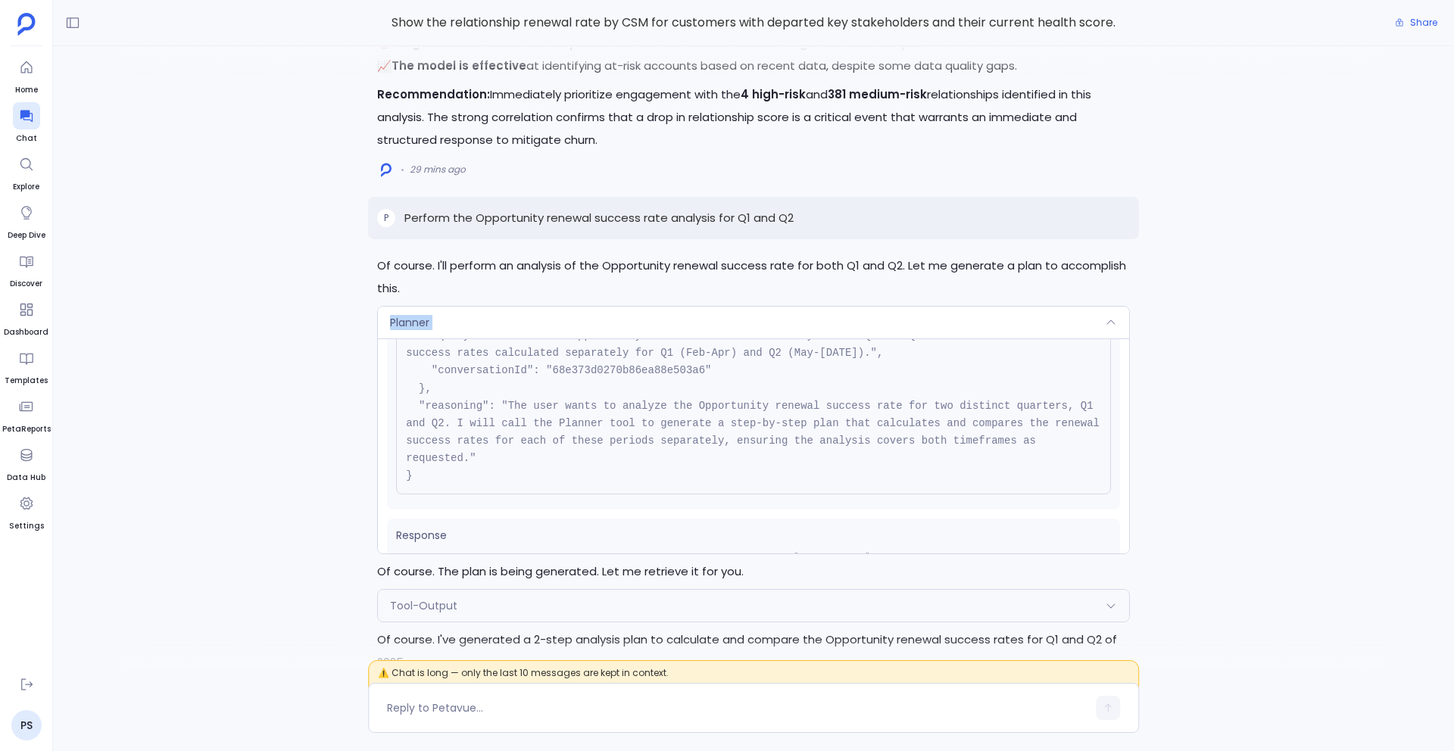
scroll to position [170, 0]
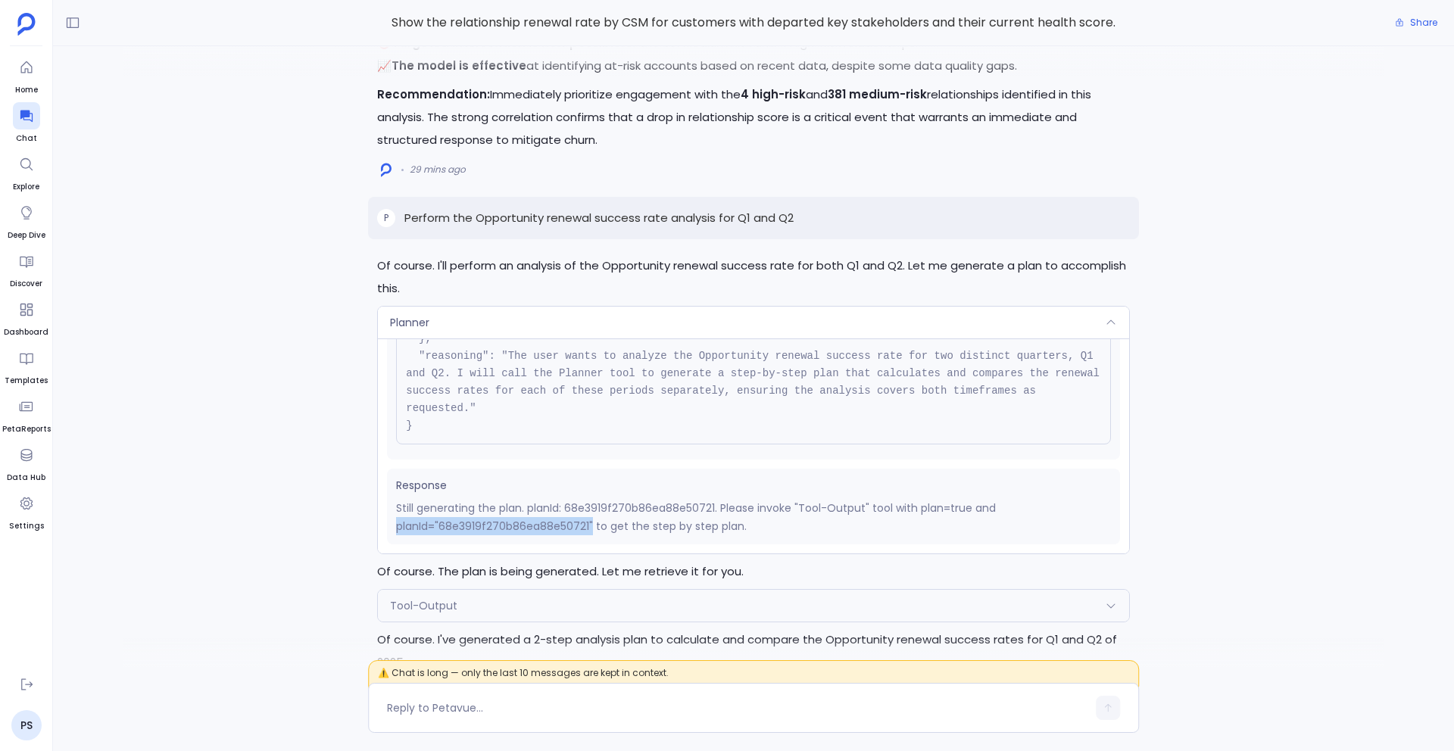
drag, startPoint x: 398, startPoint y: 460, endPoint x: 592, endPoint y: 463, distance: 194.7
click at [592, 499] on p "Still generating the plan. planId: 68e3919f270b86ea88e50721. Please invoke "Too…" at bounding box center [753, 517] width 715 height 36
copy p "planId="68e3919f270b86ea88e50721""
click at [325, 447] on div "Of course. I'll perform an analysis to determine if customers with a drop in re…" at bounding box center [753, 357] width 1401 height 622
click at [532, 307] on div "Planner" at bounding box center [753, 323] width 751 height 32
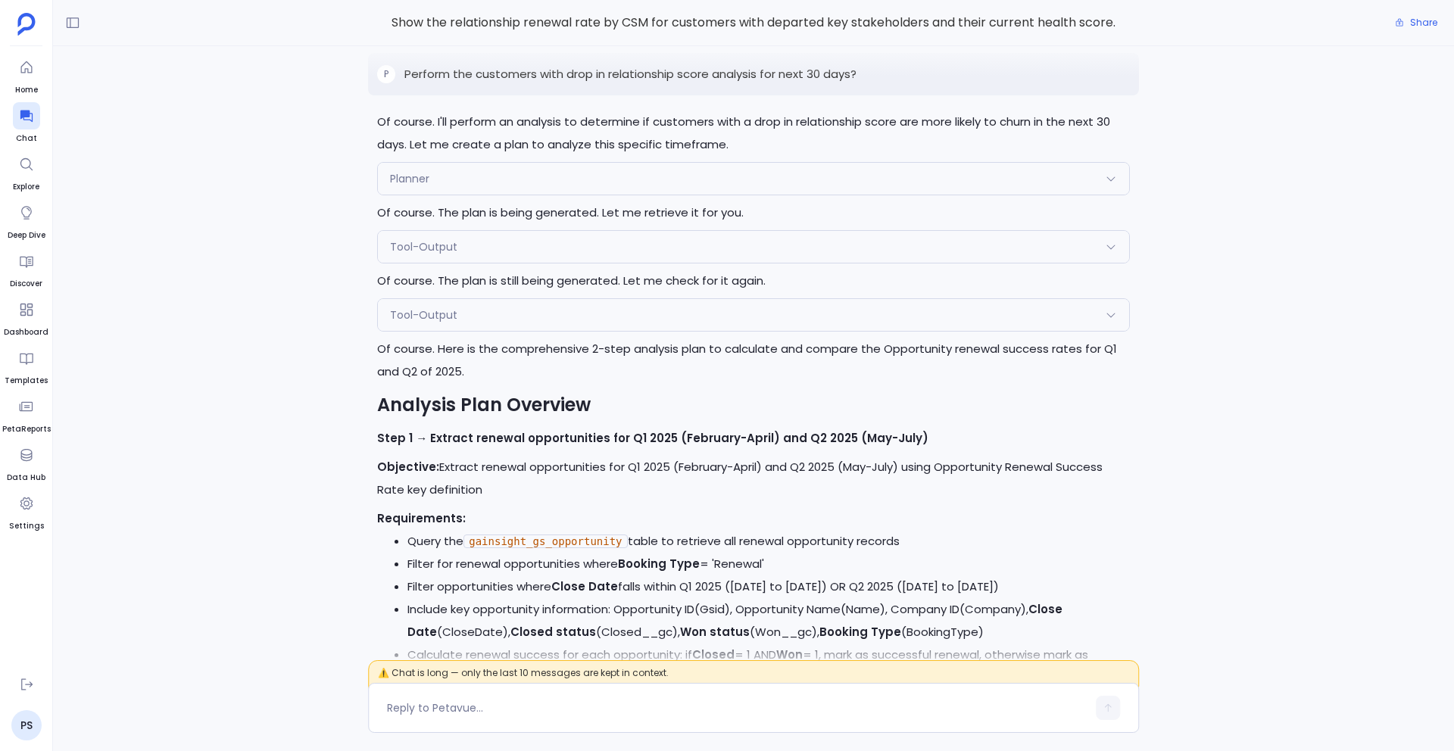
scroll to position [-772, 0]
click at [472, 300] on div "Tool-Output" at bounding box center [753, 316] width 751 height 32
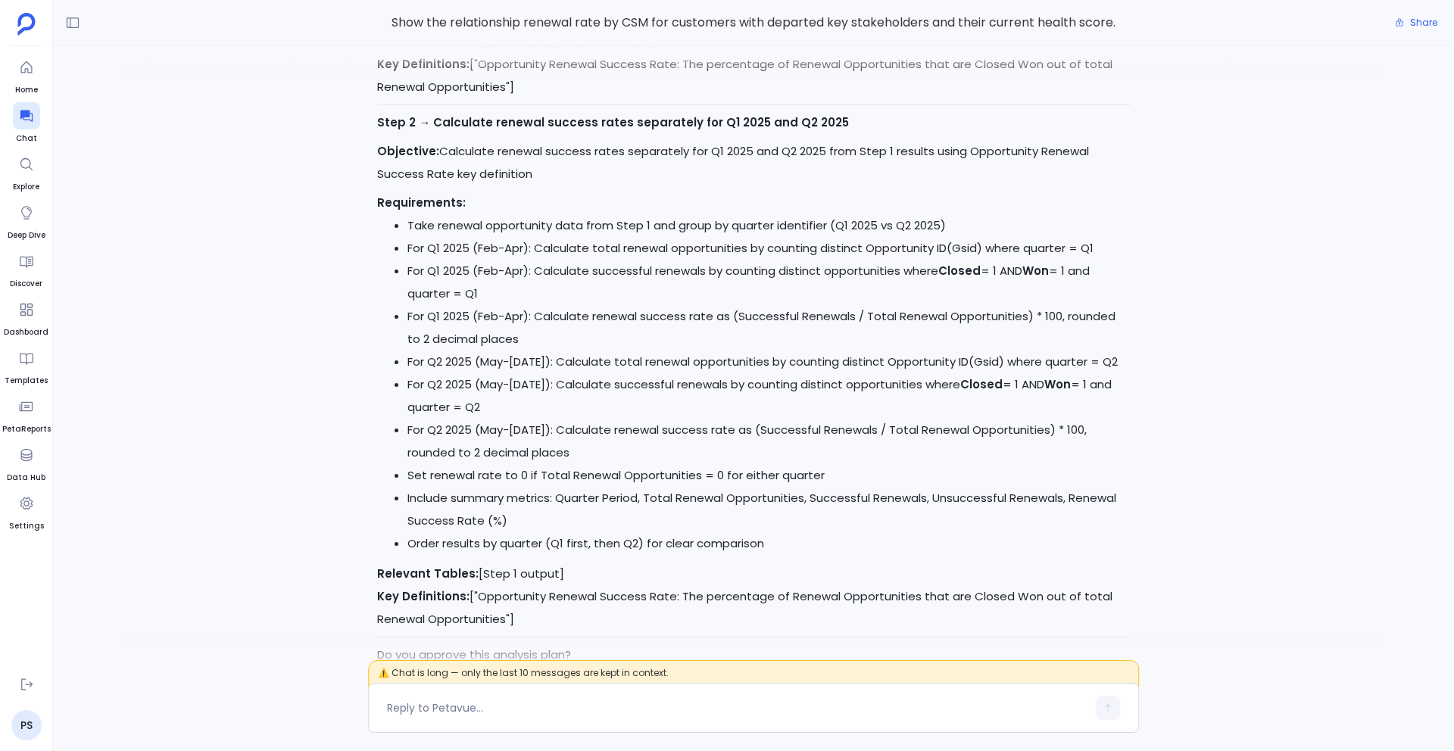
scroll to position [0, 0]
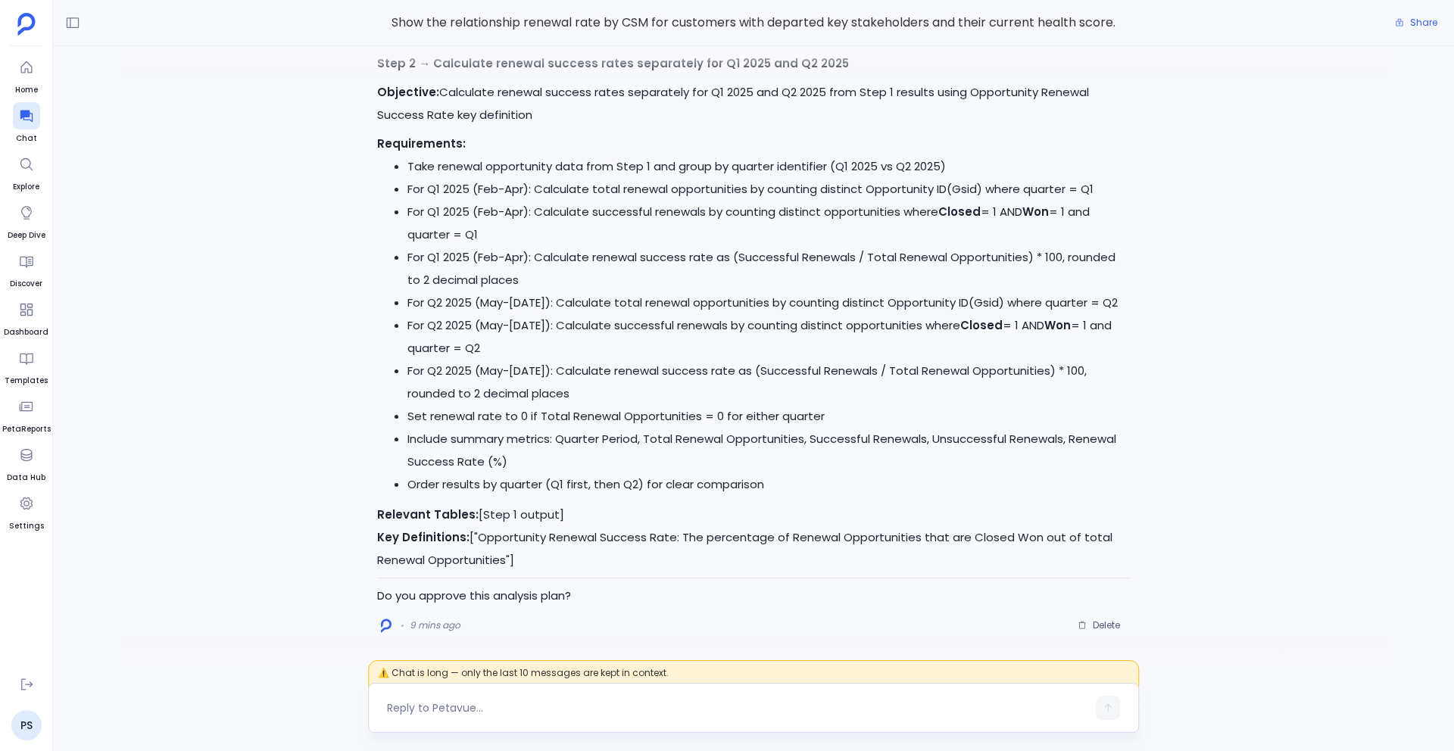
click at [402, 704] on textarea at bounding box center [737, 708] width 700 height 15
type textarea "Yes, go ahead"
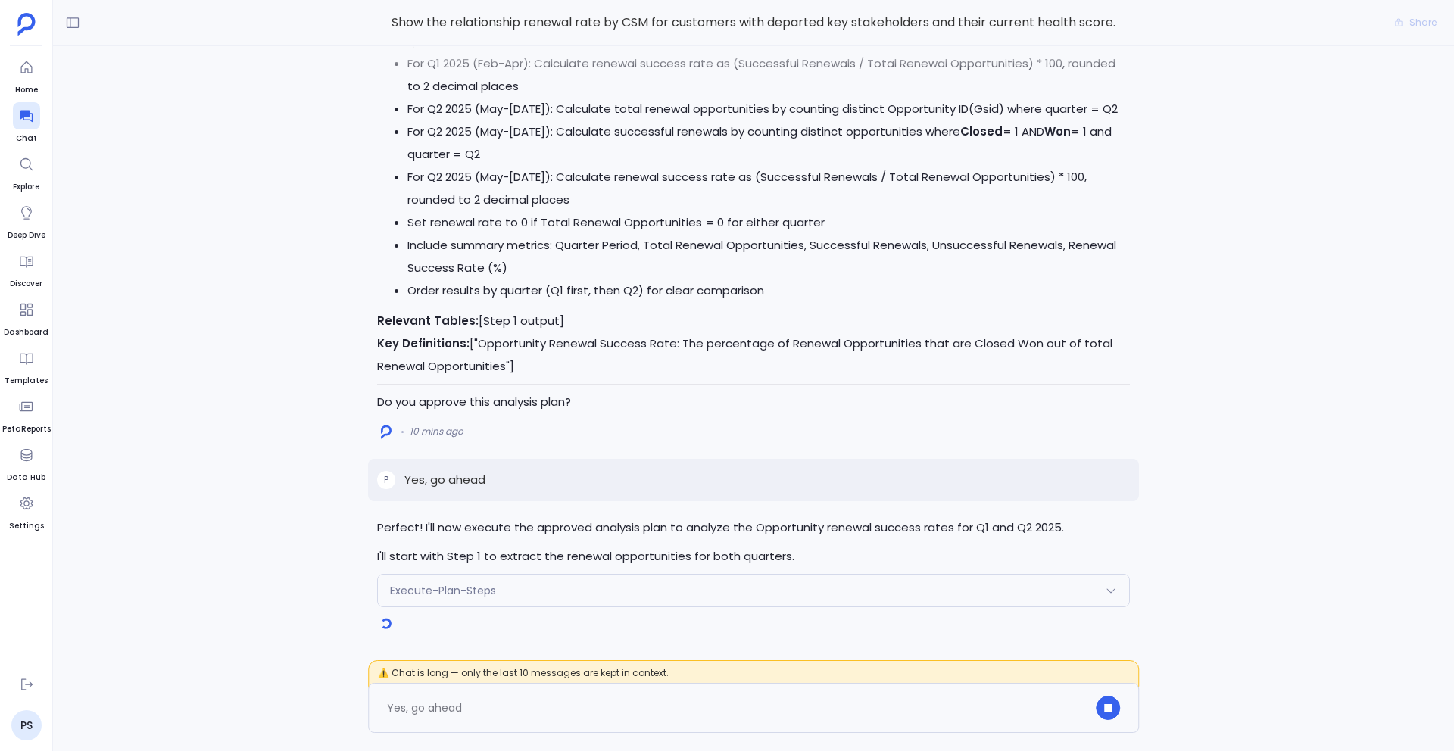
click at [565, 585] on div "Execute-Plan-Steps" at bounding box center [753, 591] width 751 height 32
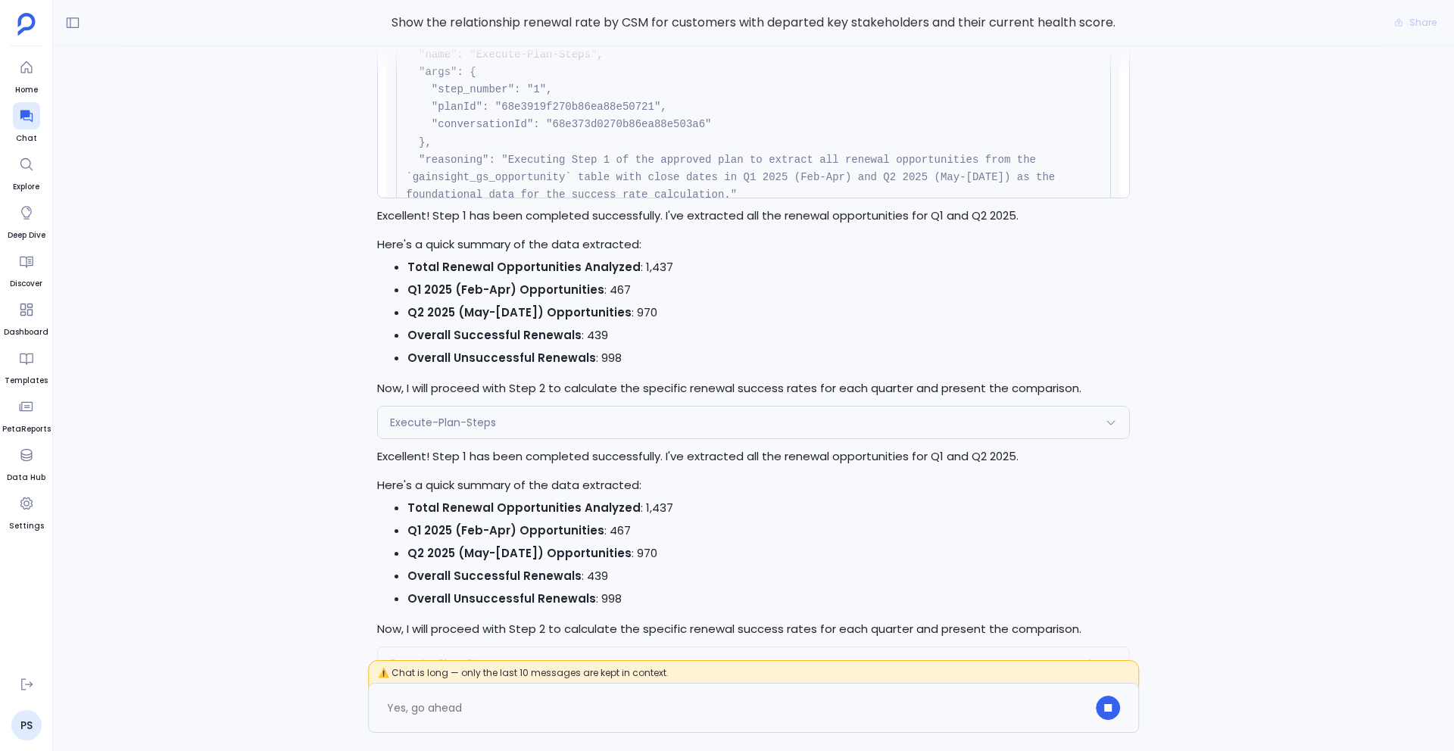
scroll to position [-314, 0]
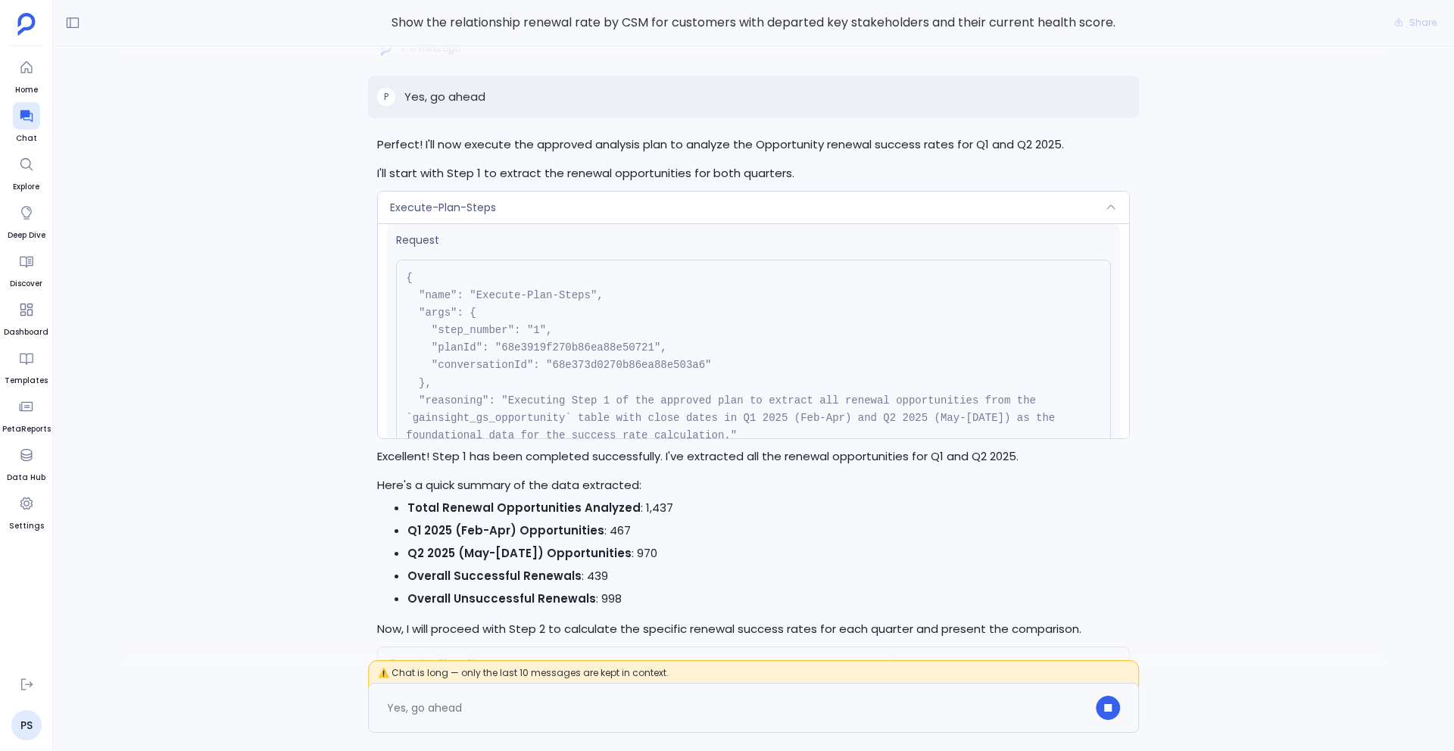
click at [513, 198] on div "Execute-Plan-Steps" at bounding box center [753, 208] width 751 height 32
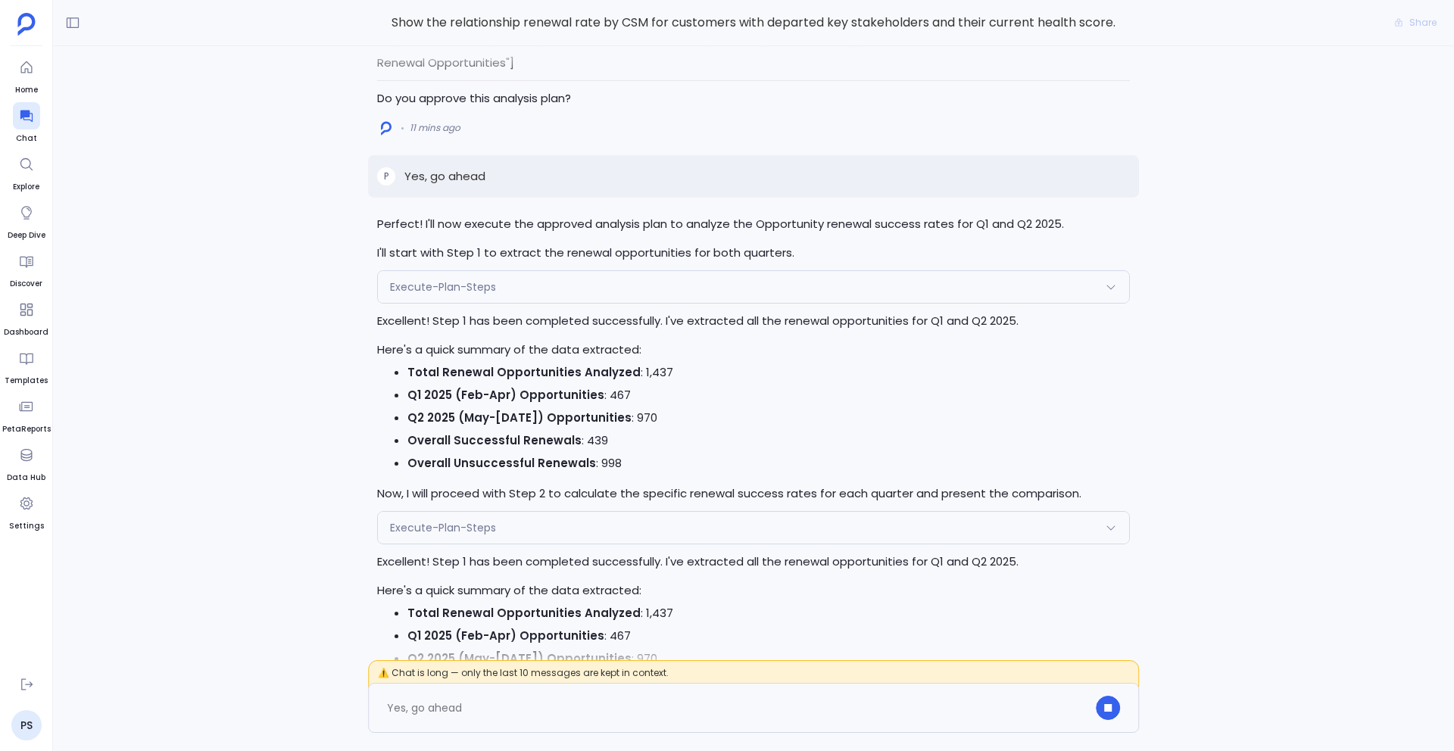
scroll to position [0, 0]
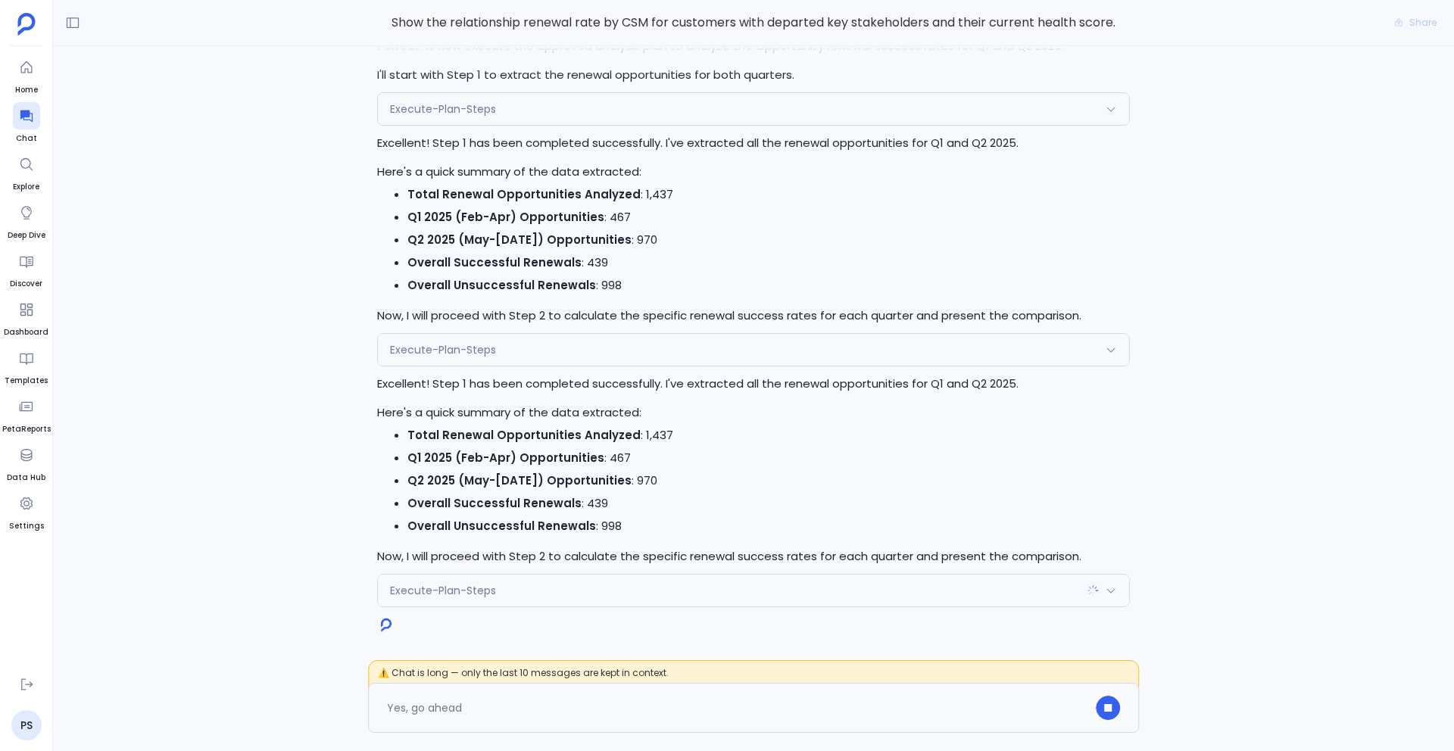
click at [635, 601] on div "Execute-Plan-Steps" at bounding box center [753, 591] width 751 height 32
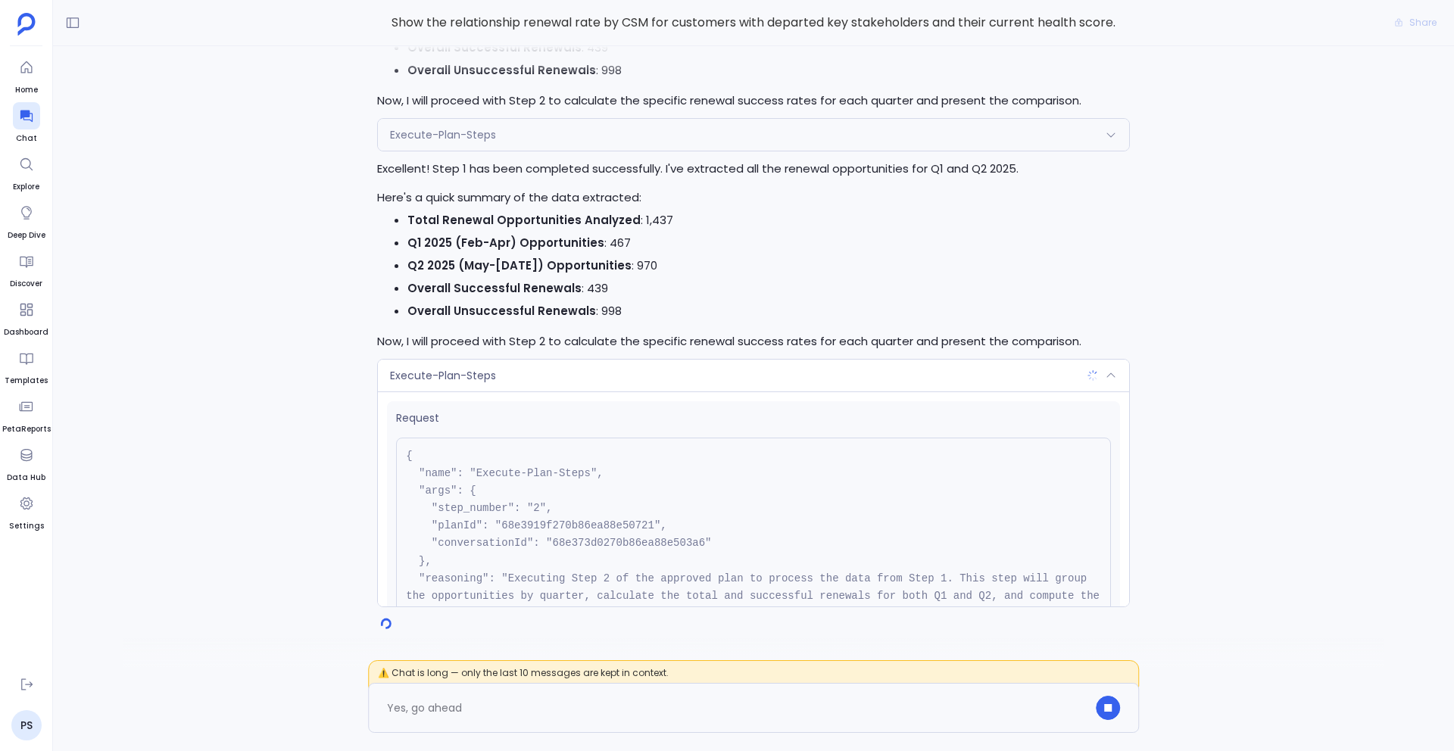
click at [508, 133] on div "Execute-Plan-Steps" at bounding box center [753, 135] width 751 height 32
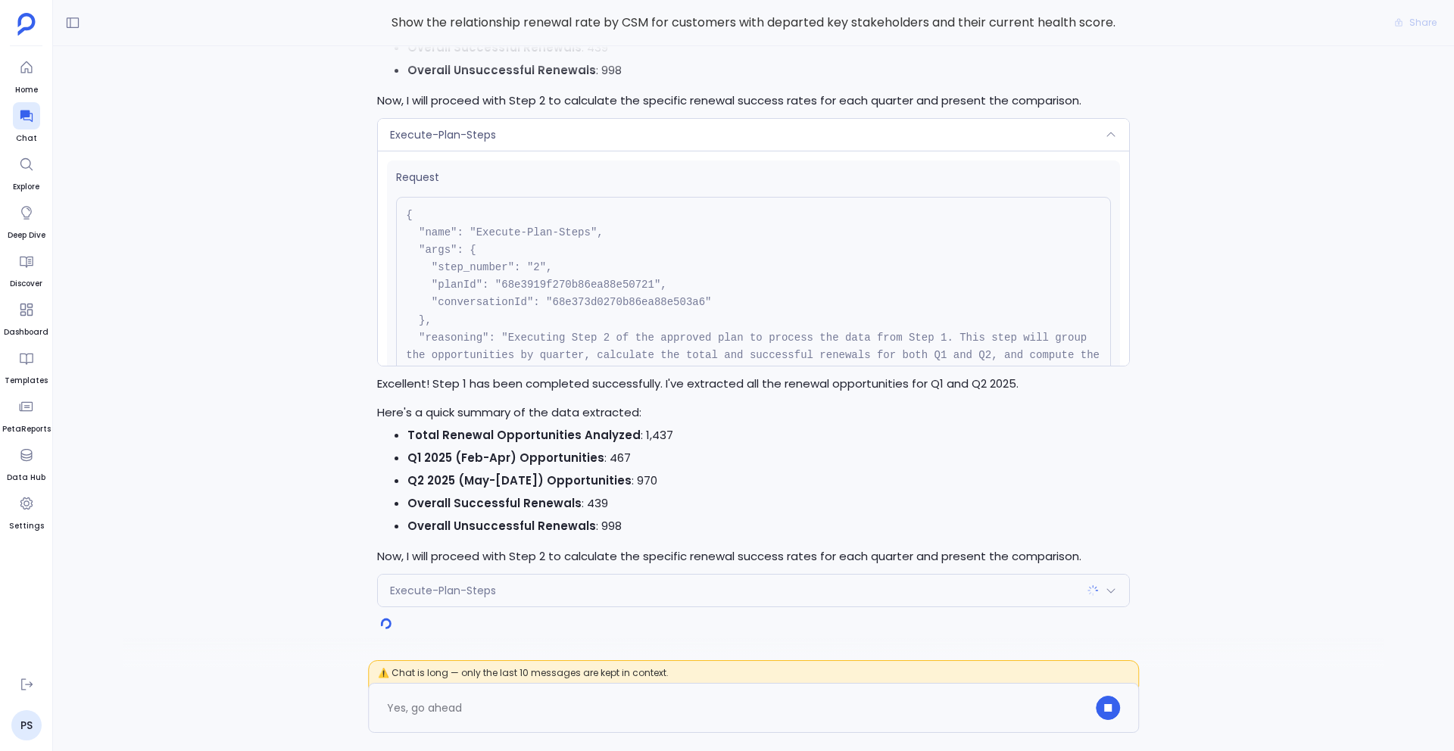
click at [428, 585] on span "Execute-Plan-Steps" at bounding box center [443, 590] width 106 height 15
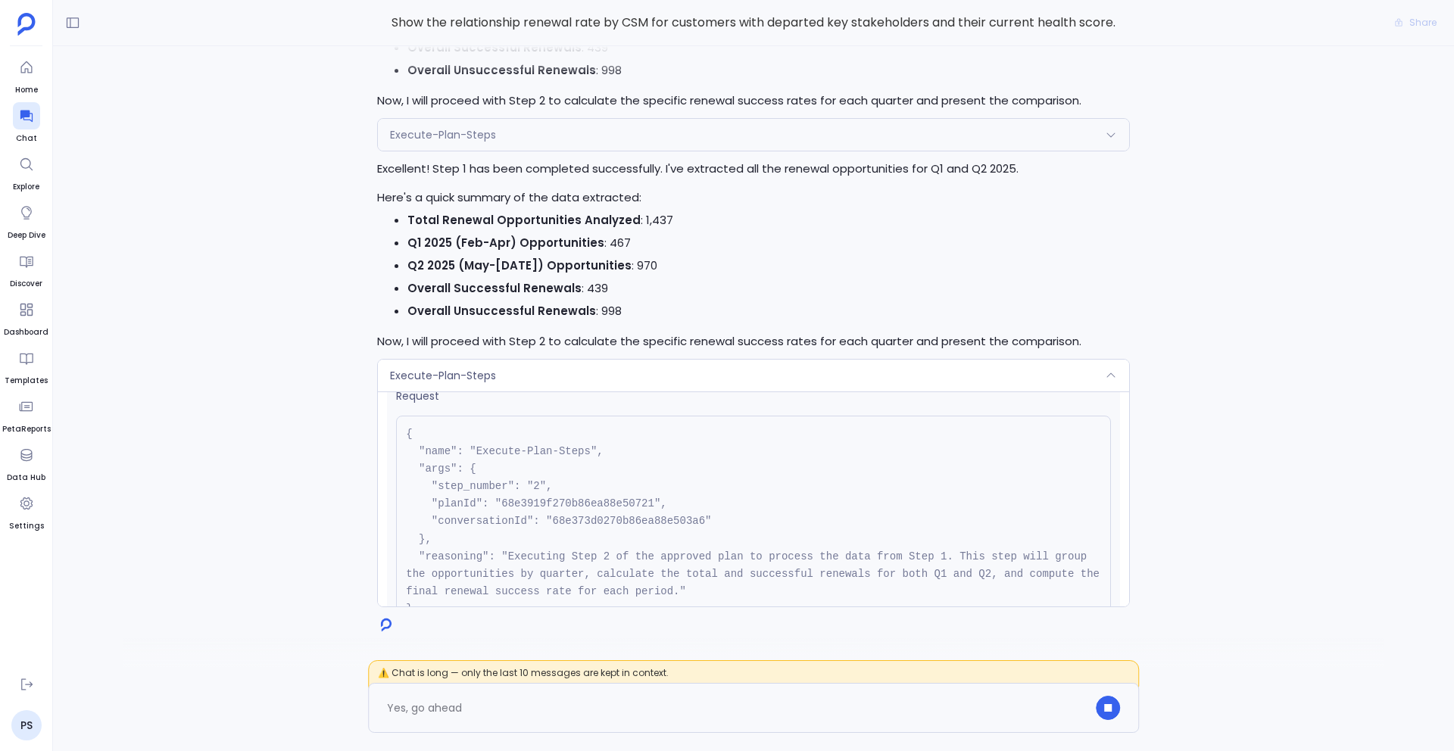
scroll to position [17, 0]
click at [512, 379] on div "Execute-Plan-Steps" at bounding box center [753, 376] width 751 height 32
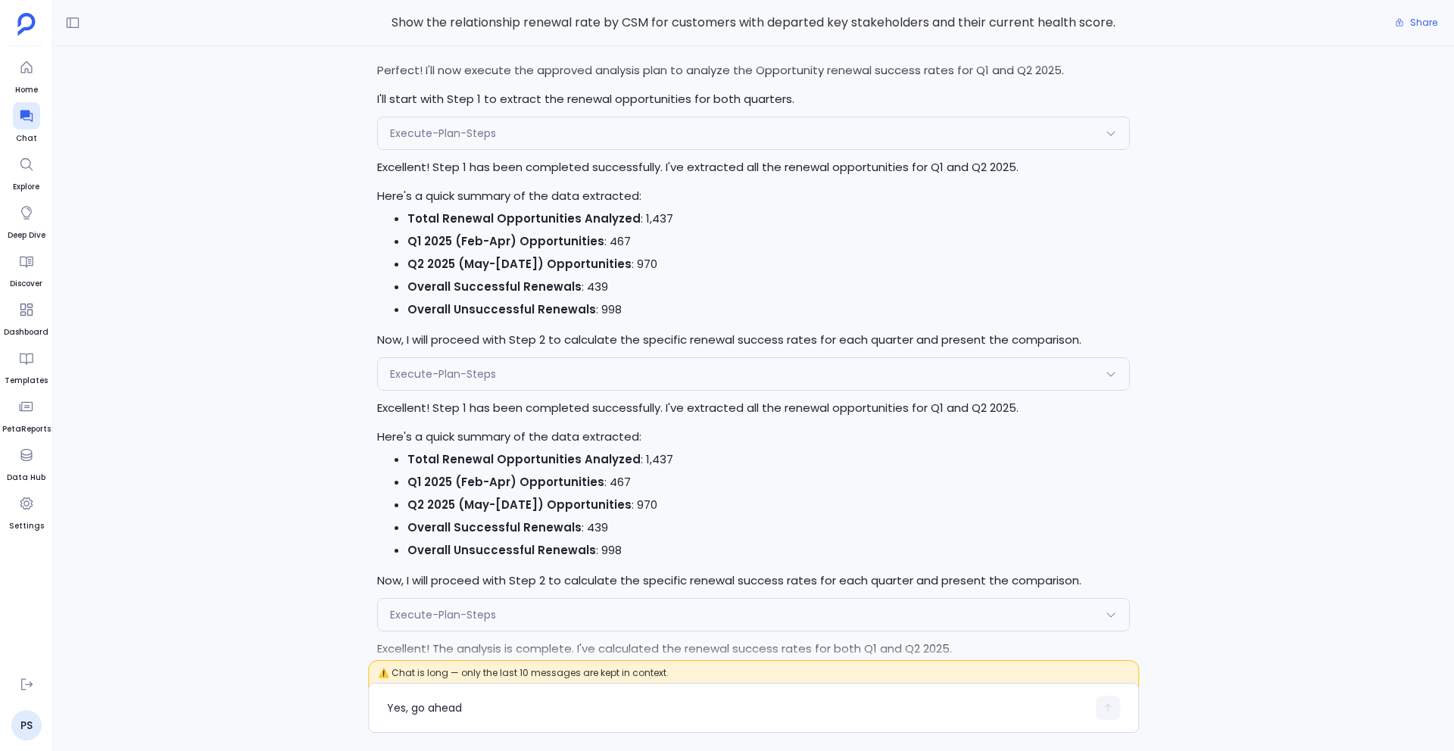
click at [551, 390] on div "Execute-Plan-Steps" at bounding box center [753, 374] width 751 height 32
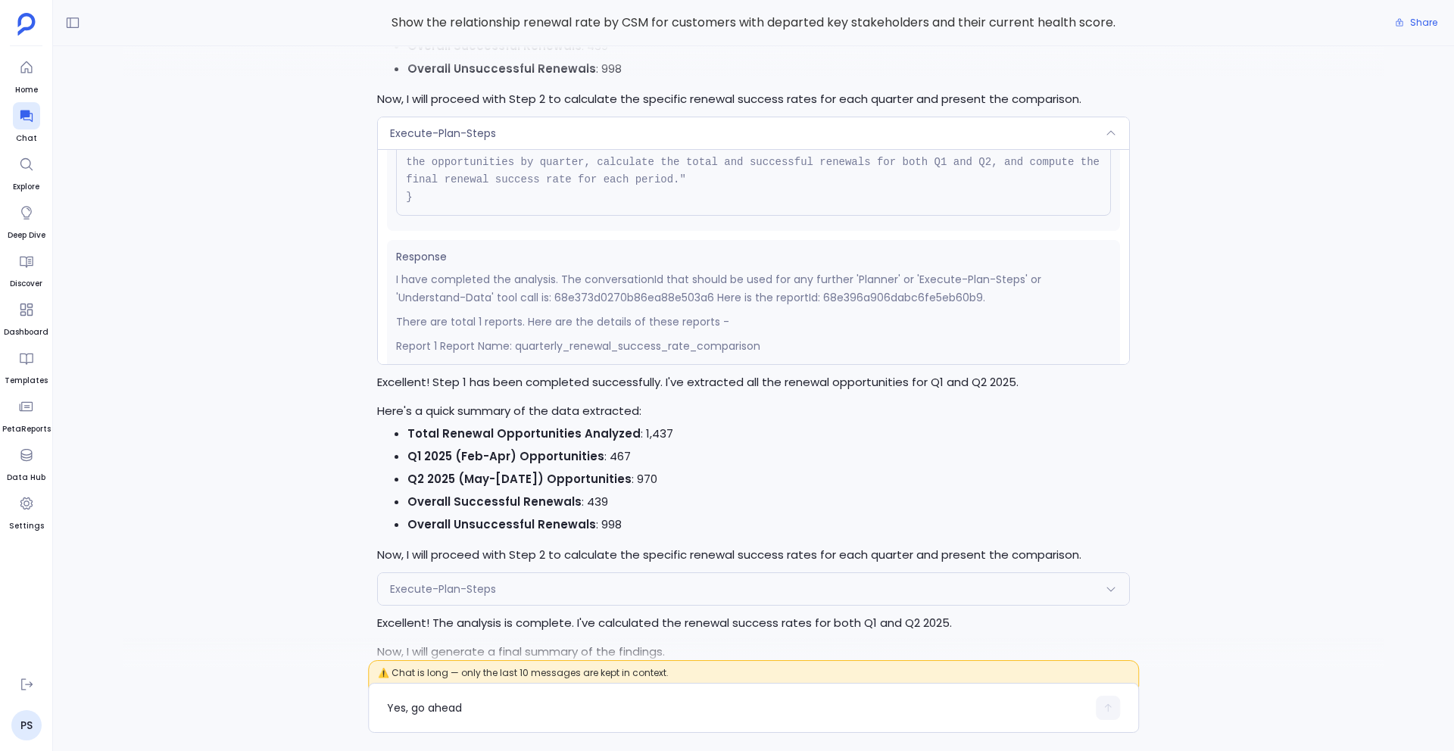
scroll to position [191, 0]
click at [580, 149] on div "Execute-Plan-Steps" at bounding box center [753, 133] width 751 height 32
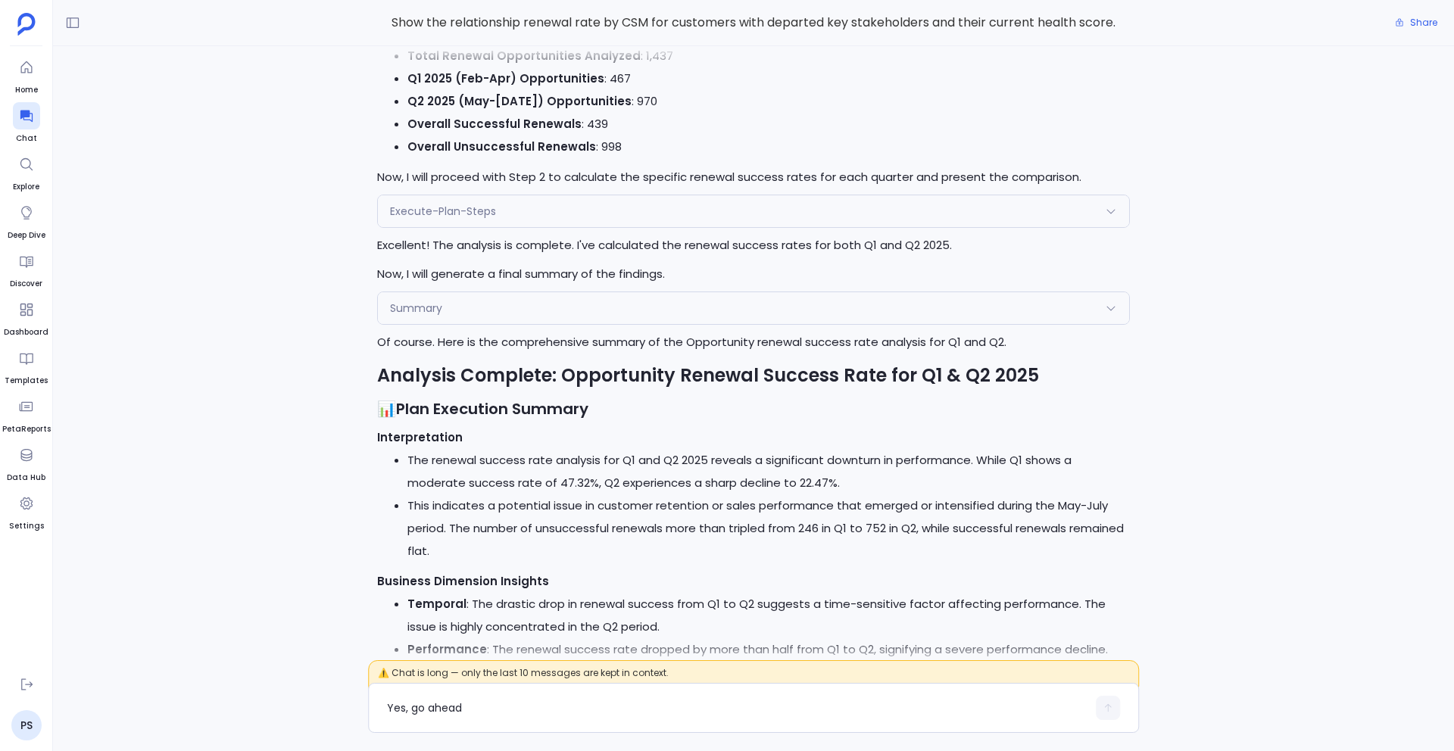
click at [587, 223] on div "Execute-Plan-Steps" at bounding box center [753, 211] width 751 height 32
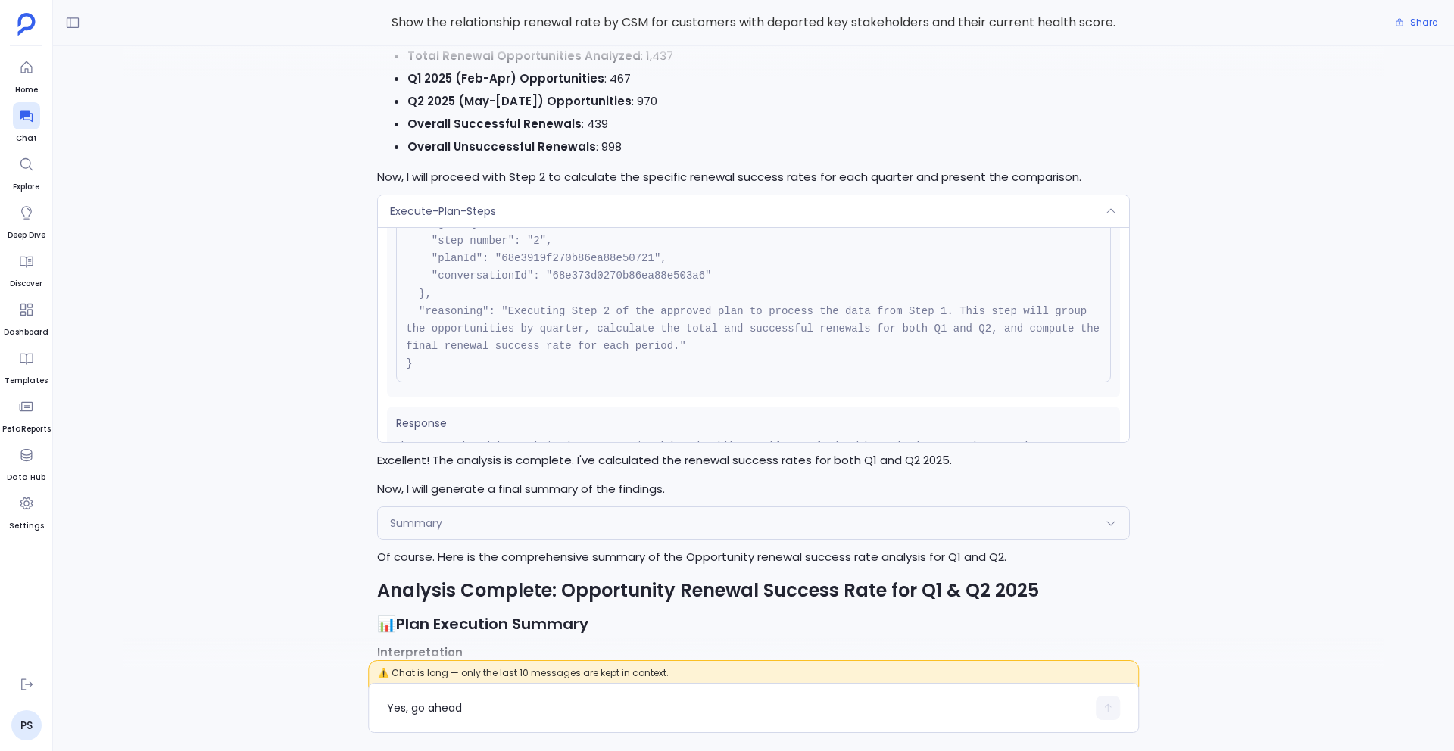
scroll to position [28, 0]
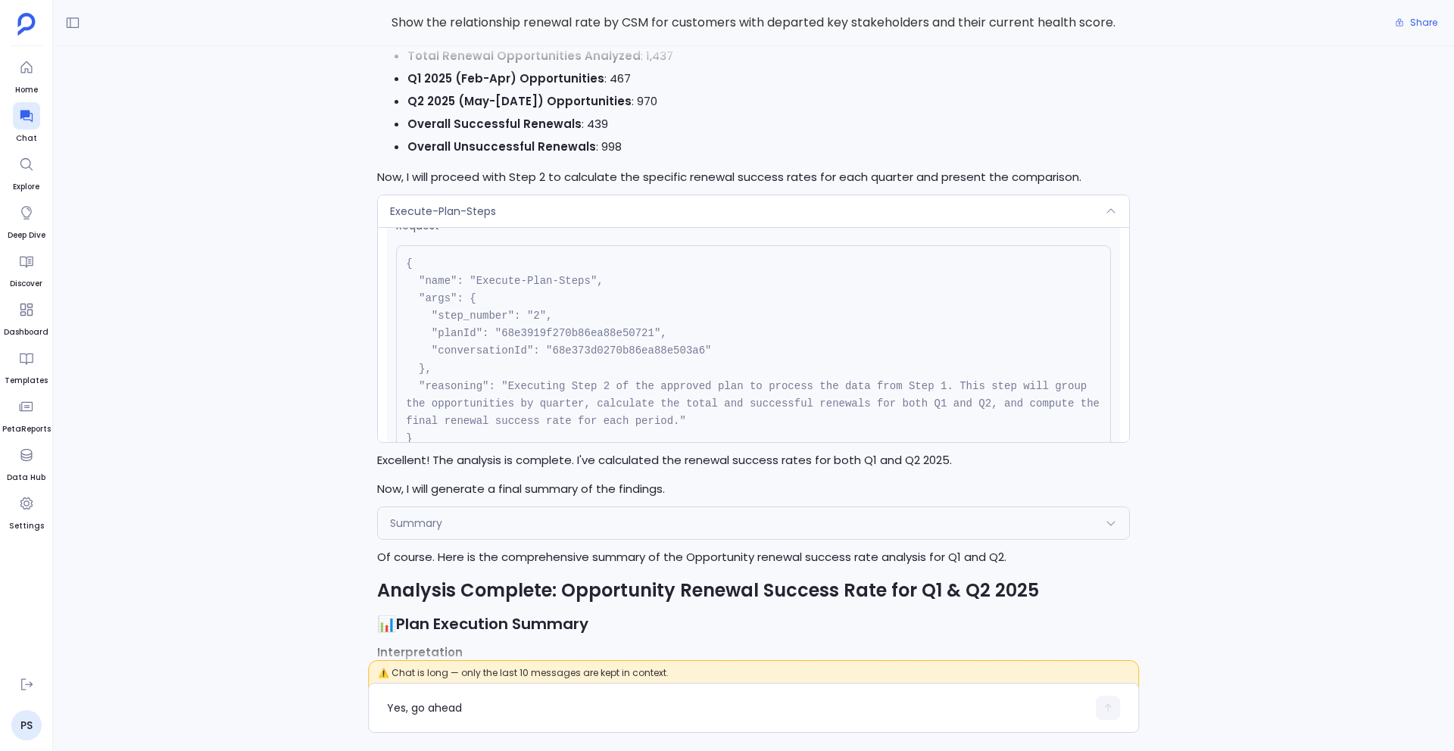
click at [601, 227] on div "Execute-Plan-Steps" at bounding box center [753, 211] width 751 height 32
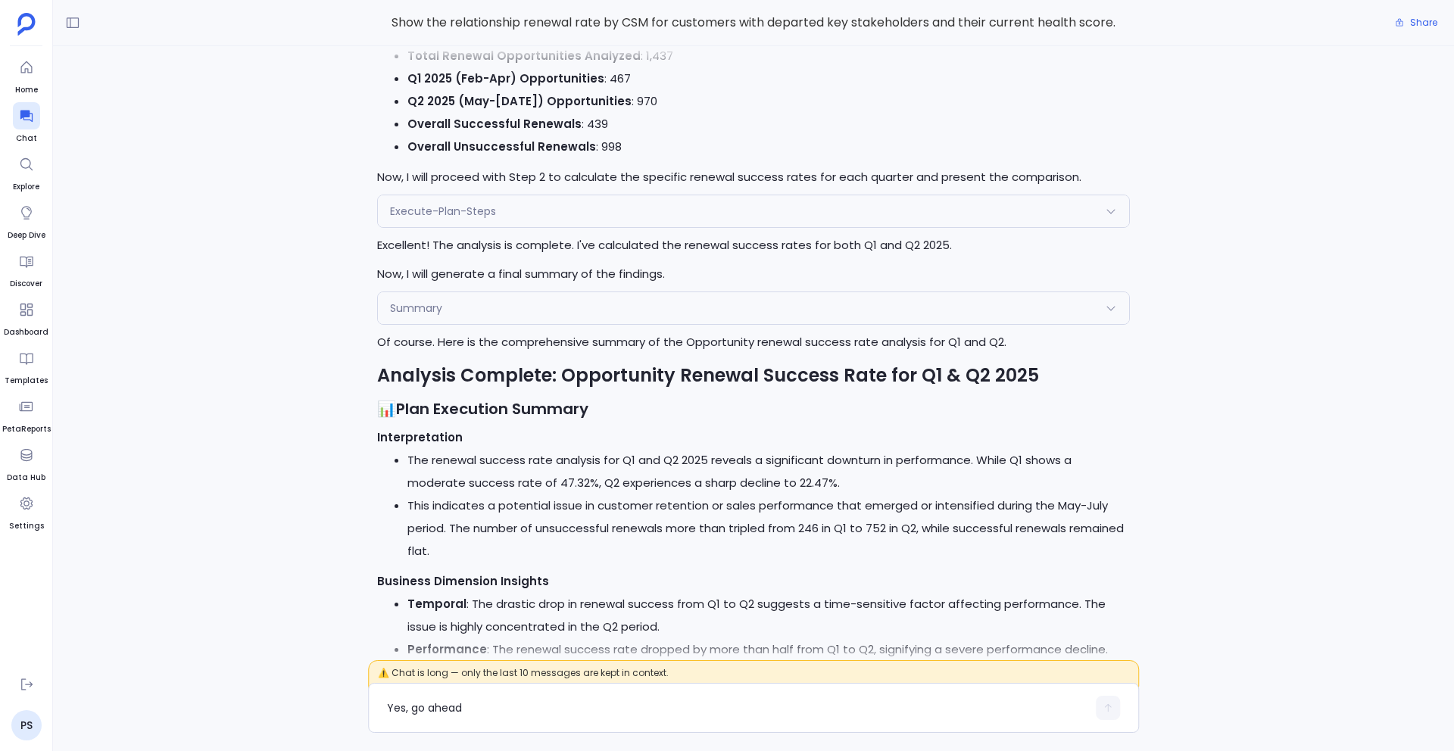
click at [601, 227] on div "Execute-Plan-Steps" at bounding box center [753, 211] width 751 height 32
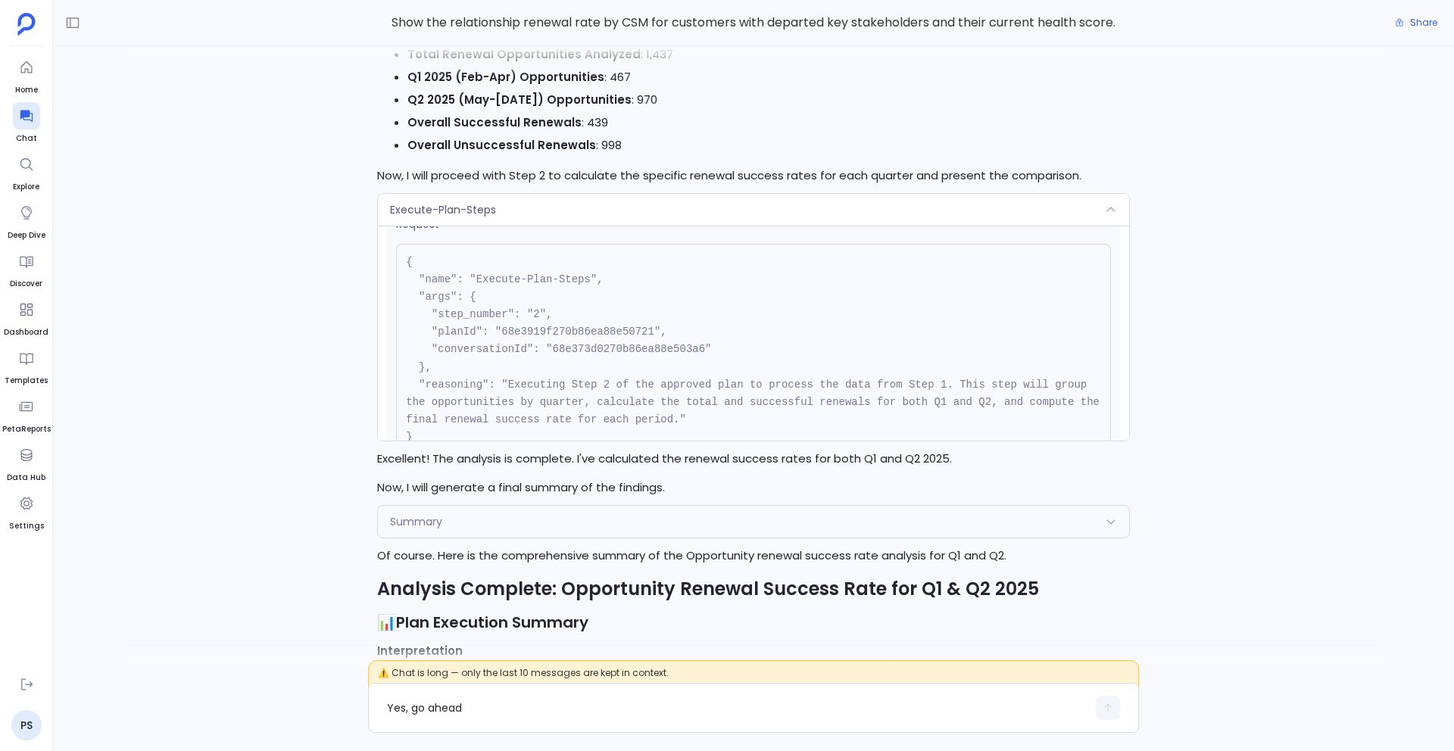
scroll to position [-925, 0]
click at [620, 227] on div "Execute-Plan-Steps" at bounding box center [753, 211] width 751 height 32
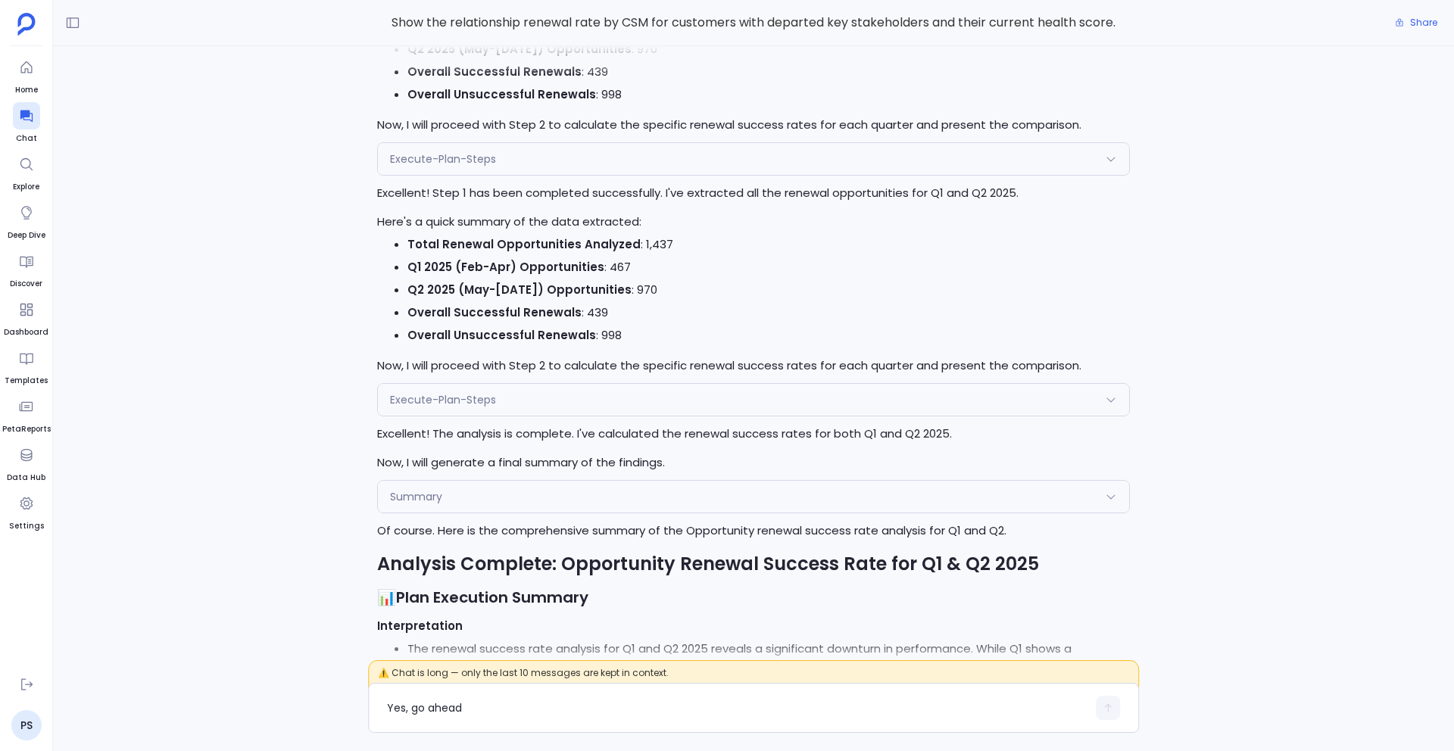
scroll to position [-902, 0]
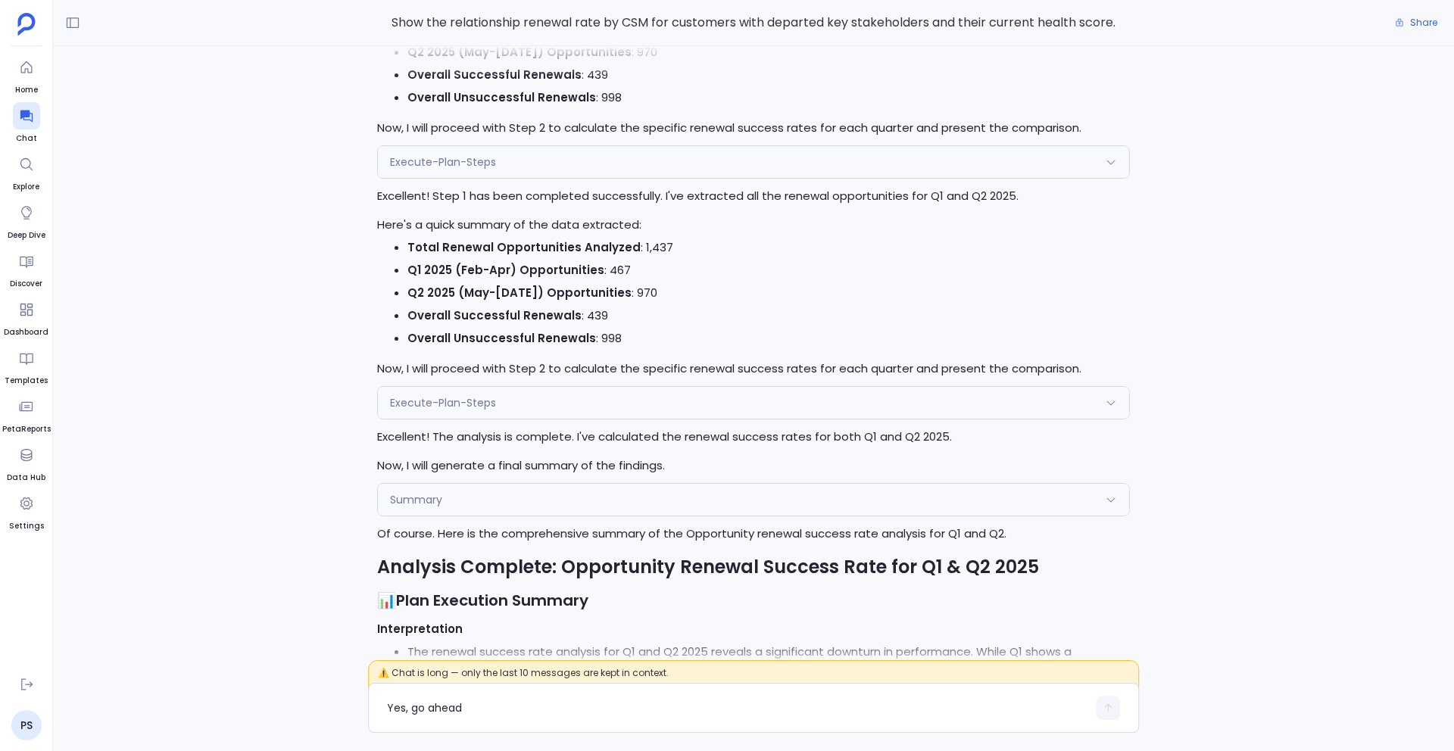
click at [585, 178] on div "Execute-Plan-Steps" at bounding box center [753, 162] width 751 height 32
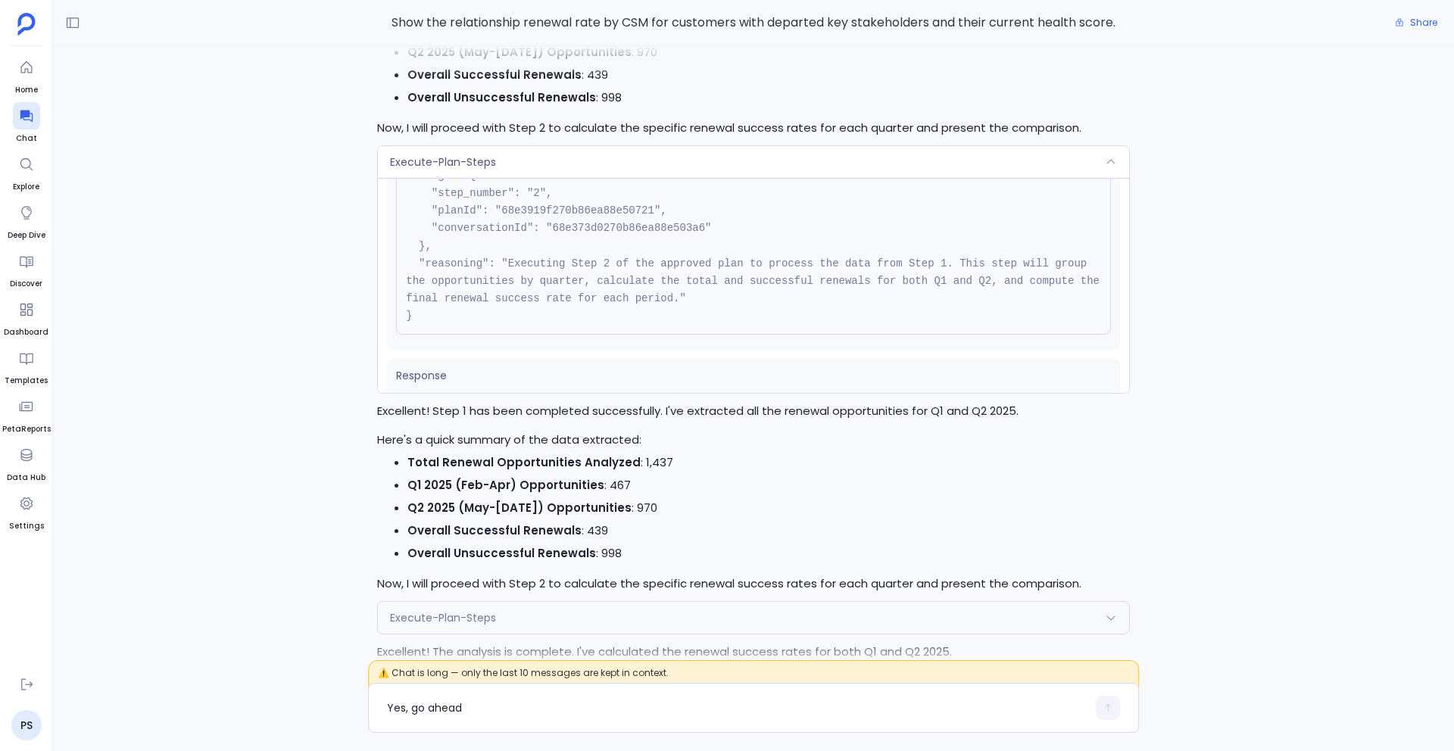
scroll to position [0, 0]
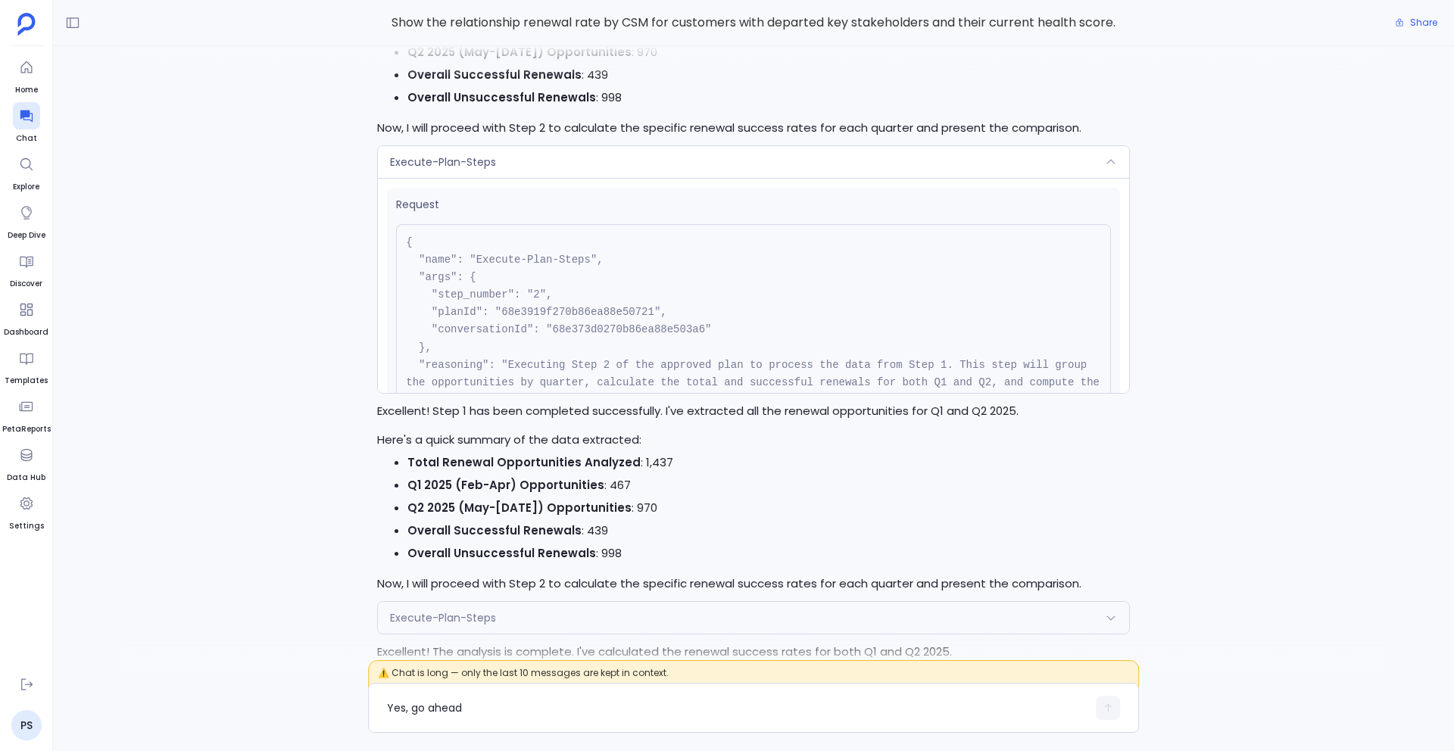
click at [576, 178] on div "Execute-Plan-Steps" at bounding box center [753, 162] width 751 height 32
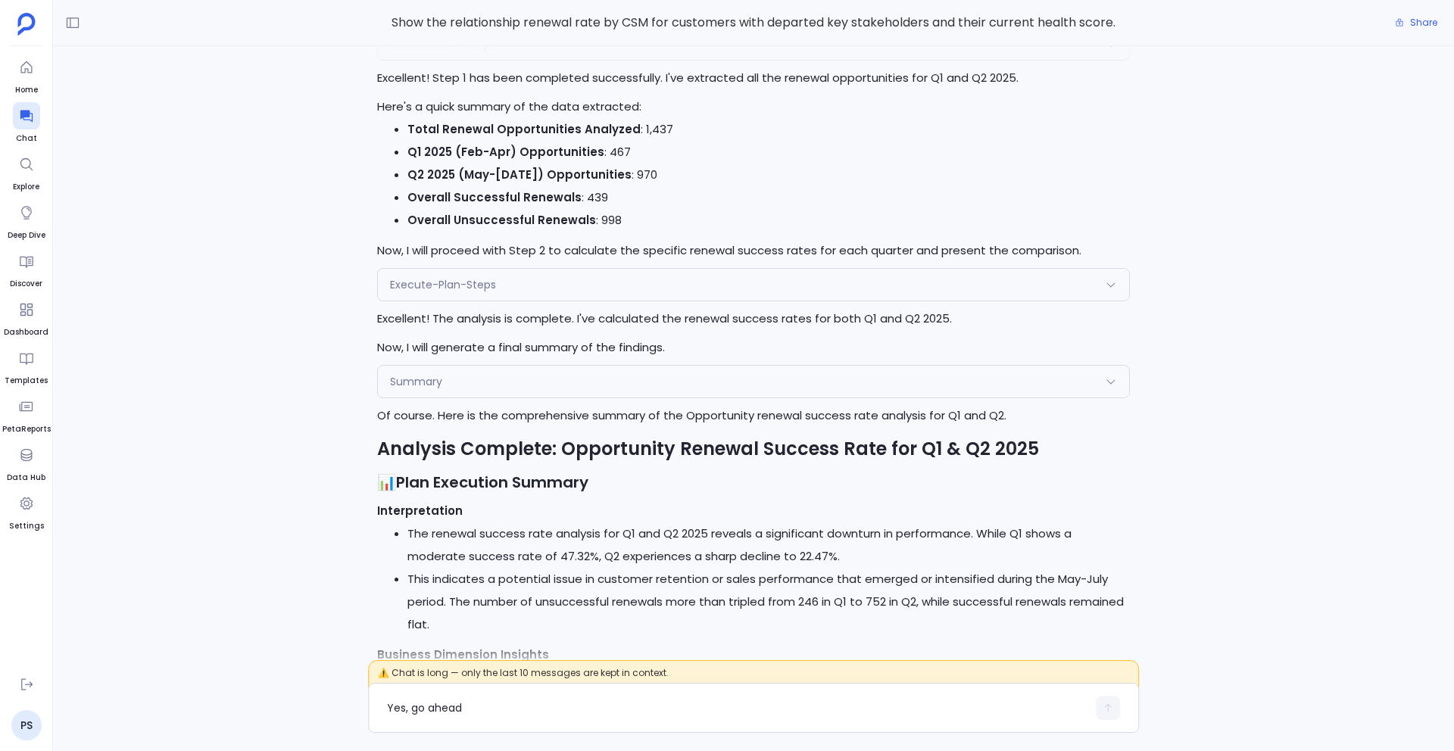
scroll to position [-782, 0]
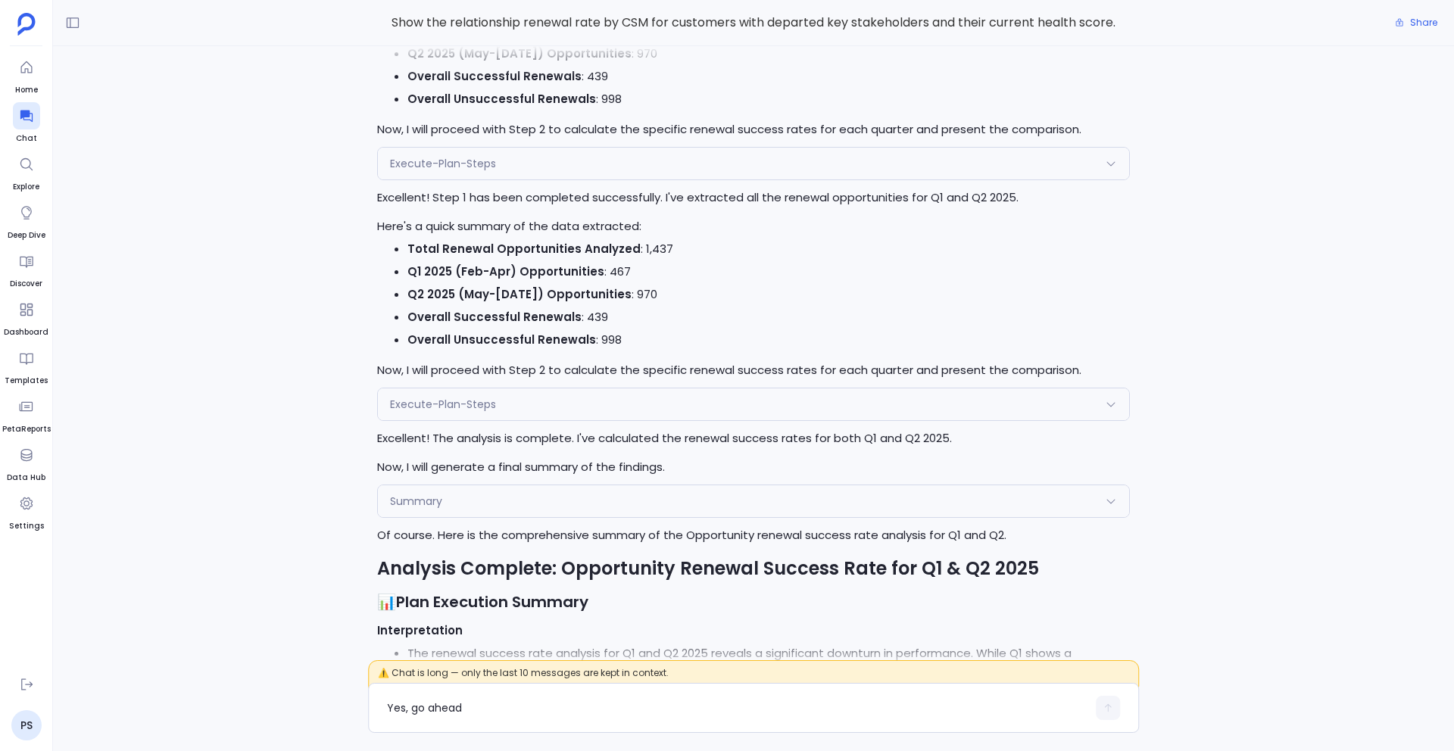
click at [511, 179] on div "Execute-Plan-Steps" at bounding box center [753, 164] width 751 height 32
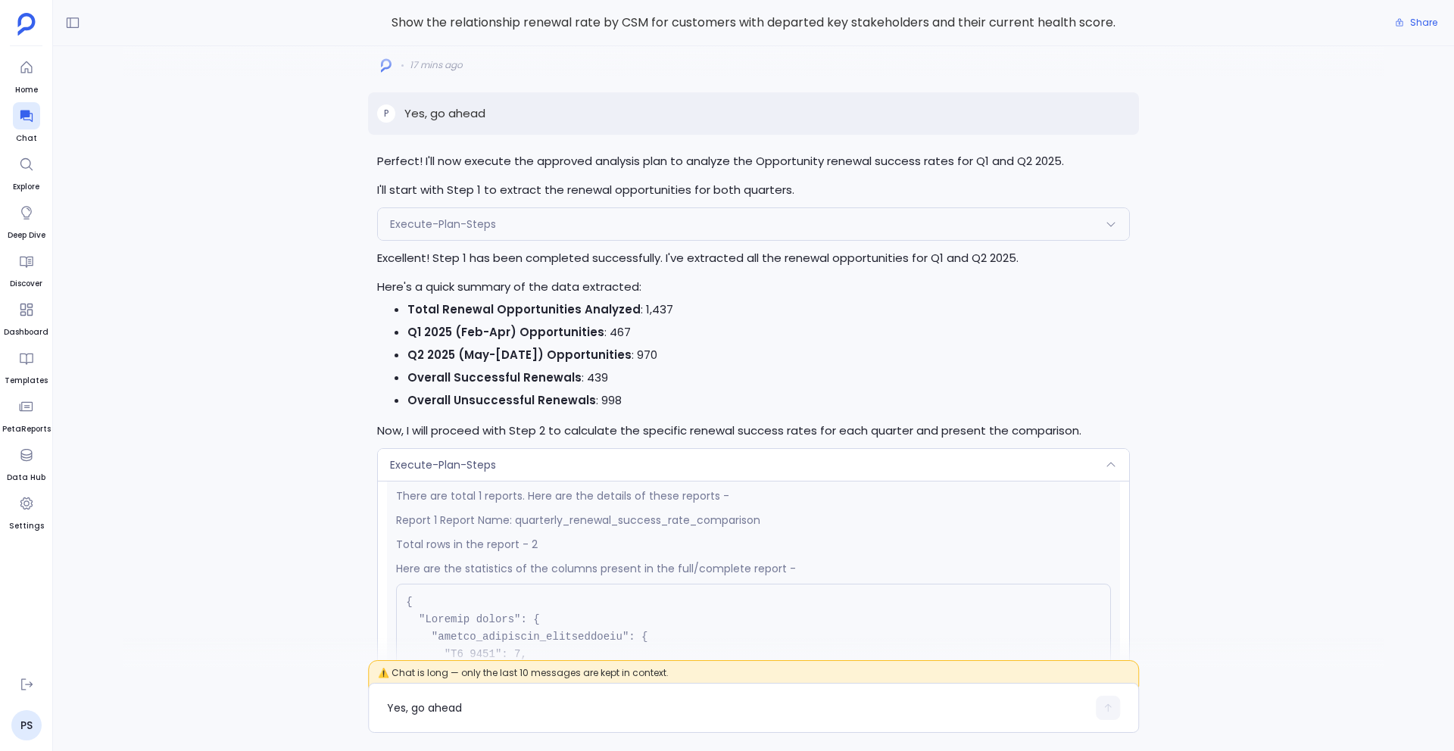
scroll to position [-1422, 0]
click at [426, 233] on span "Execute-Plan-Steps" at bounding box center [443, 225] width 106 height 15
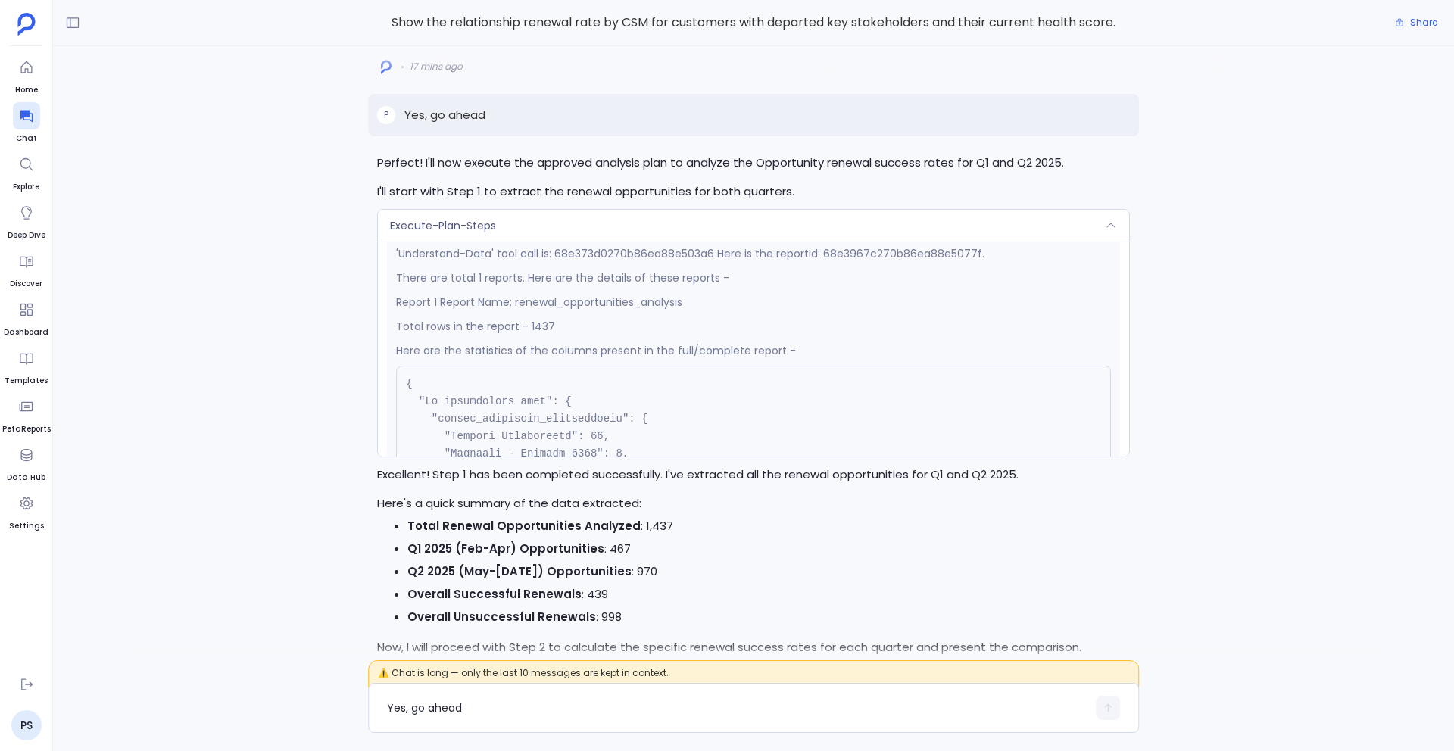
scroll to position [364, 0]
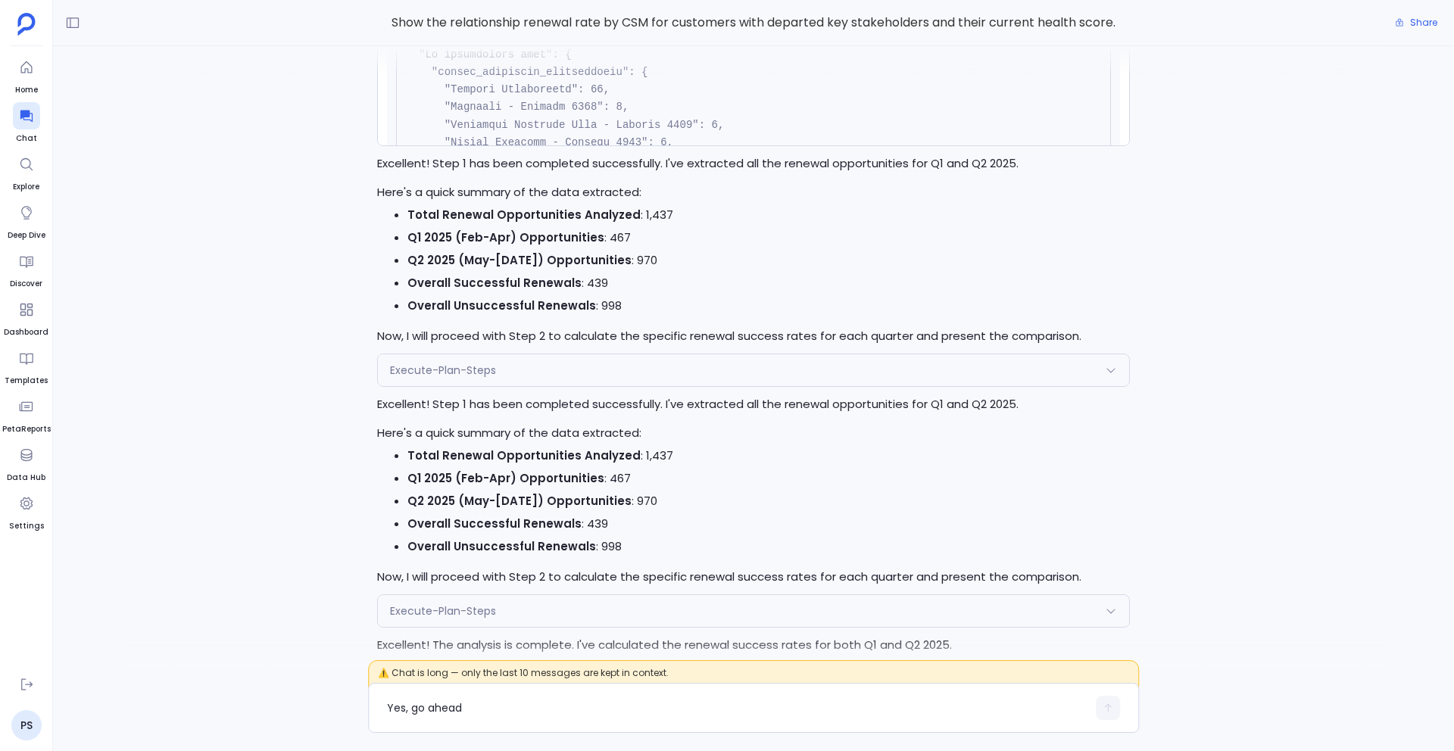
scroll to position [-1044, 0]
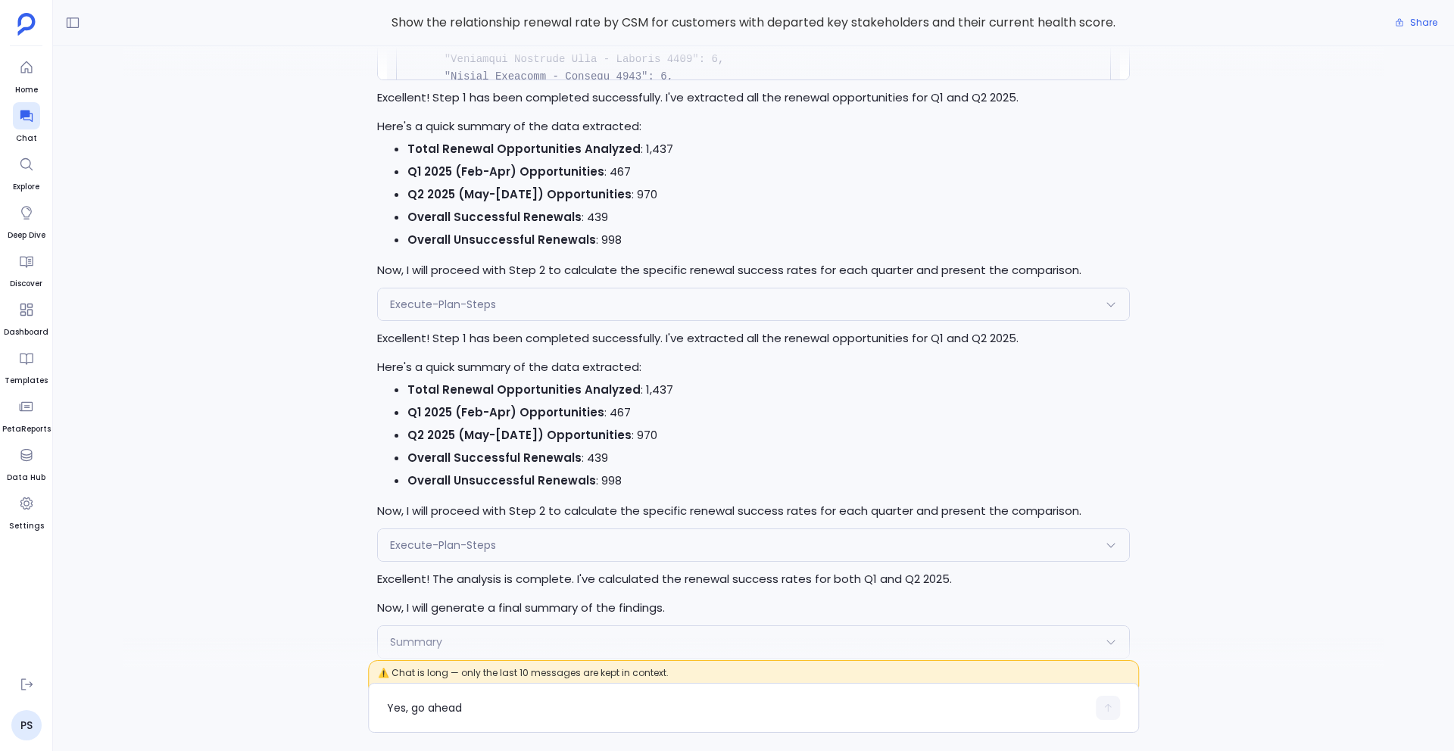
click at [438, 312] on span "Execute-Plan-Steps" at bounding box center [443, 304] width 106 height 15
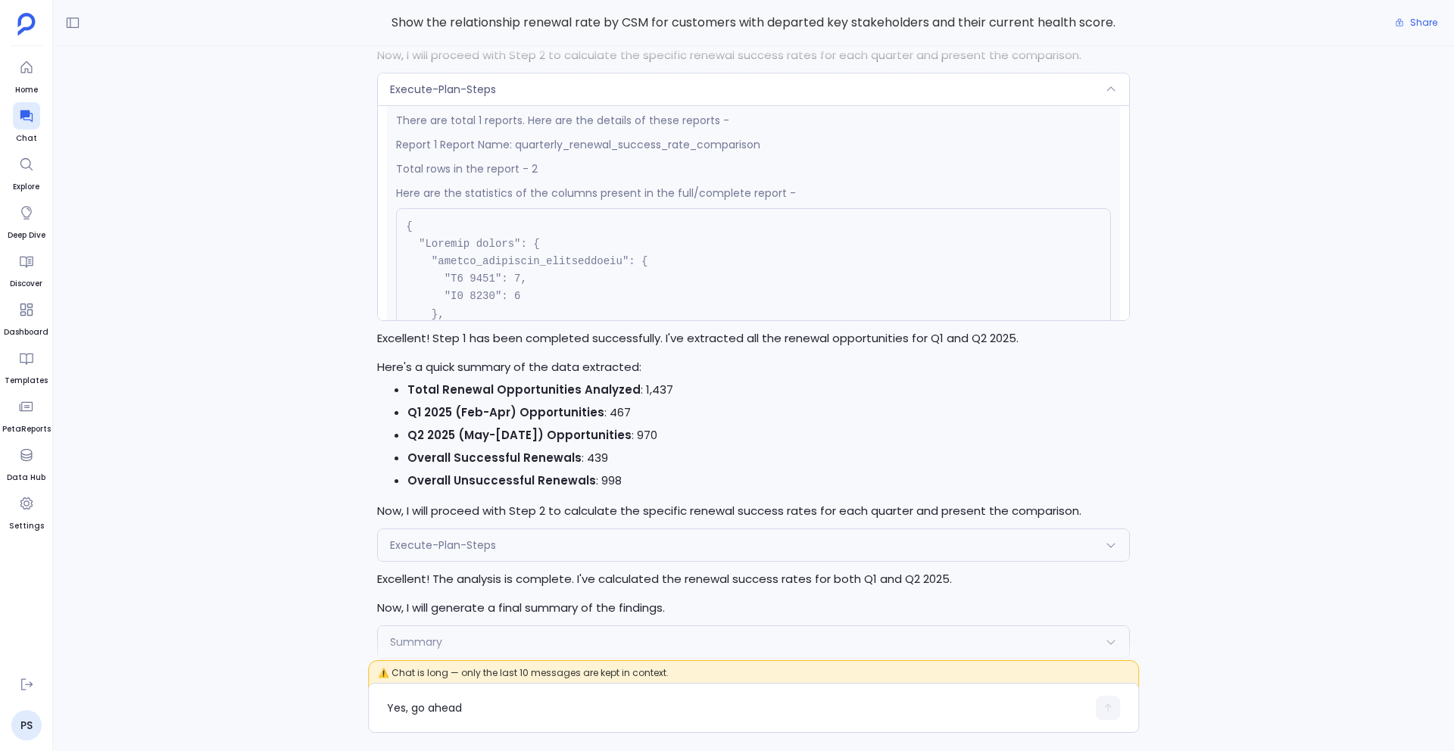
click at [499, 561] on div "Execute-Plan-Steps" at bounding box center [753, 545] width 751 height 32
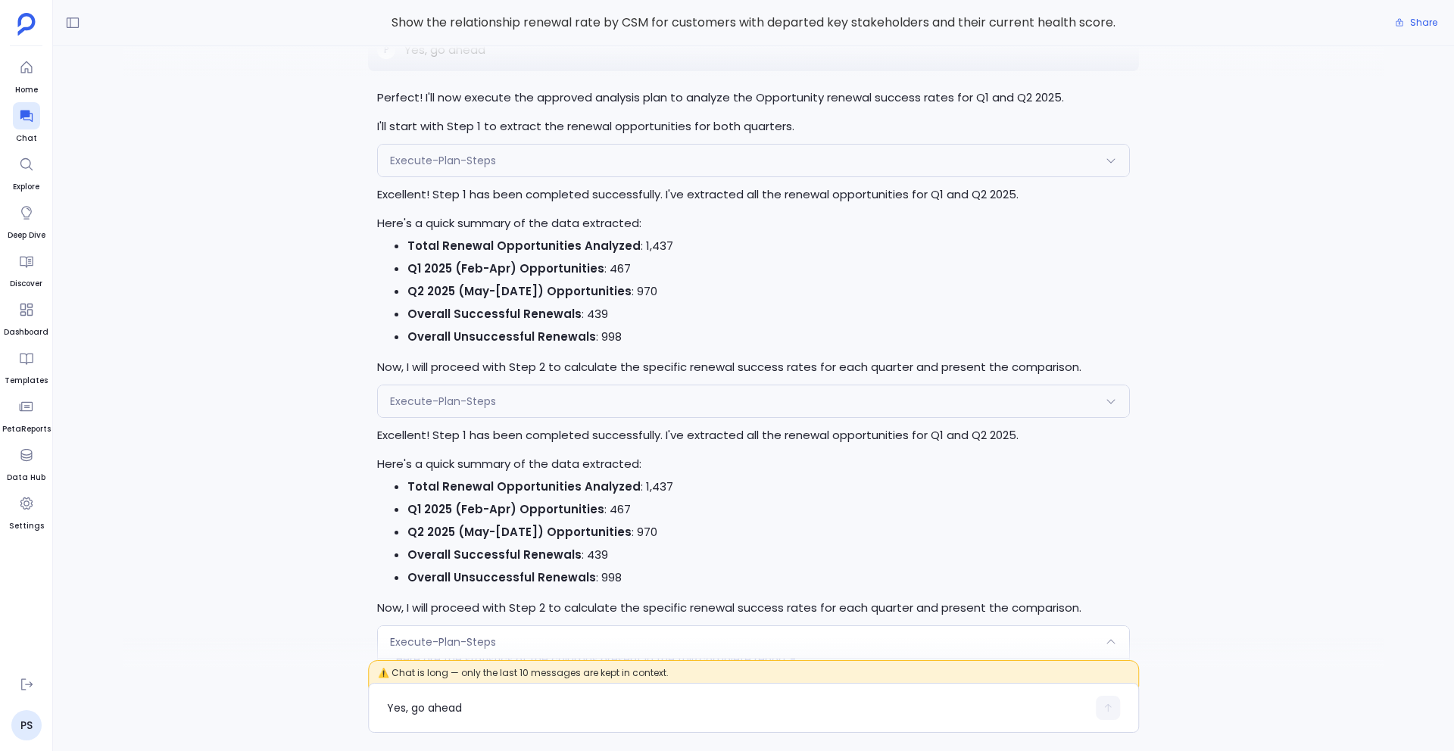
scroll to position [-1359, 0]
click at [466, 420] on div "Execute-Plan-Steps" at bounding box center [753, 405] width 751 height 32
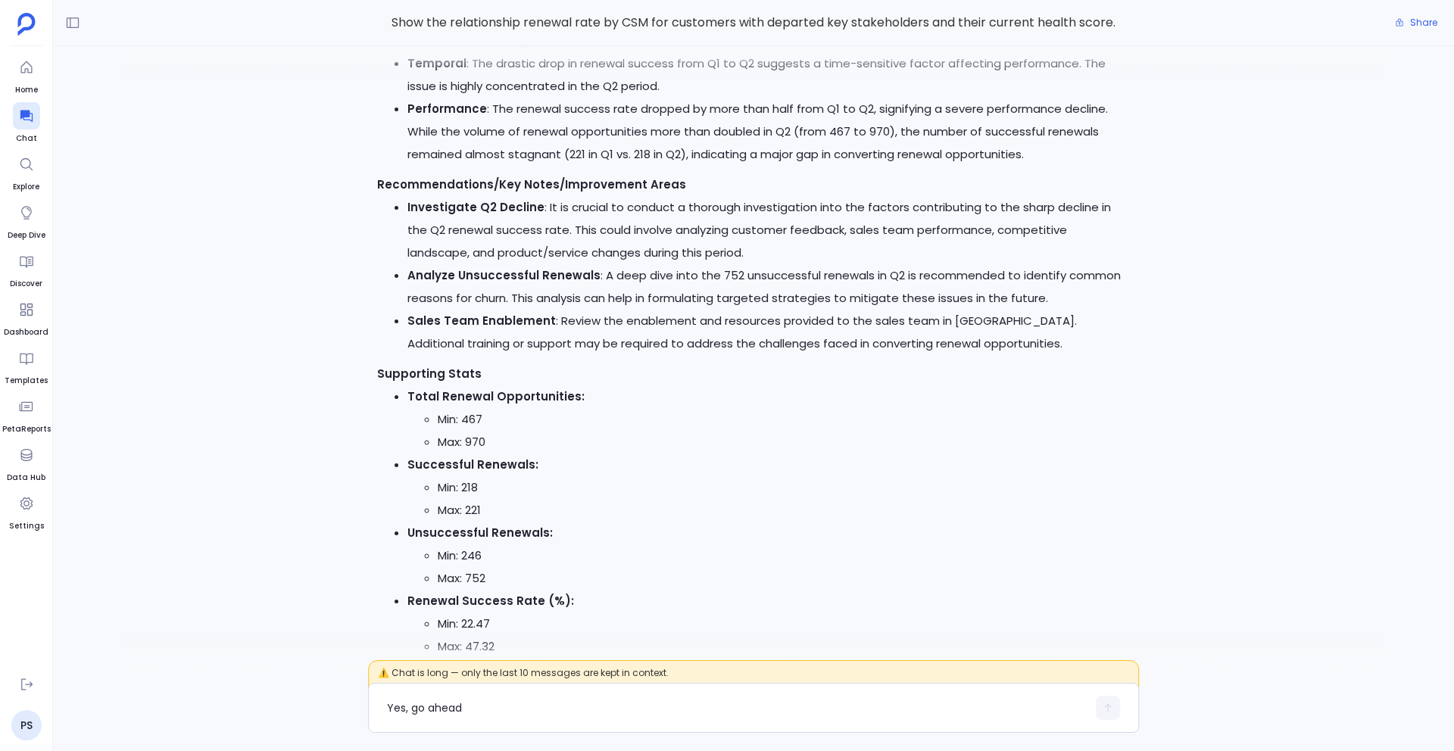
scroll to position [0, 0]
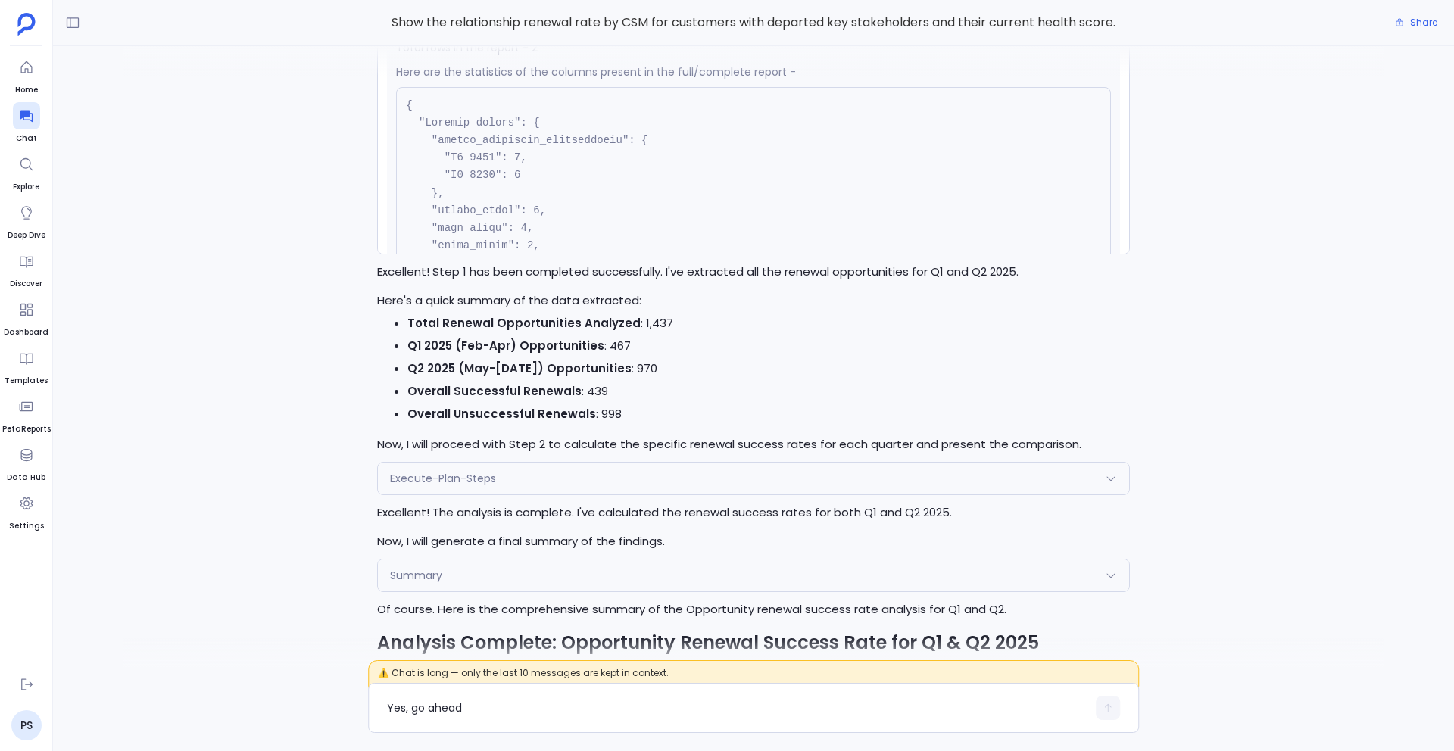
click at [595, 403] on li "Overall Successful Renewals : 439" at bounding box center [768, 391] width 723 height 23
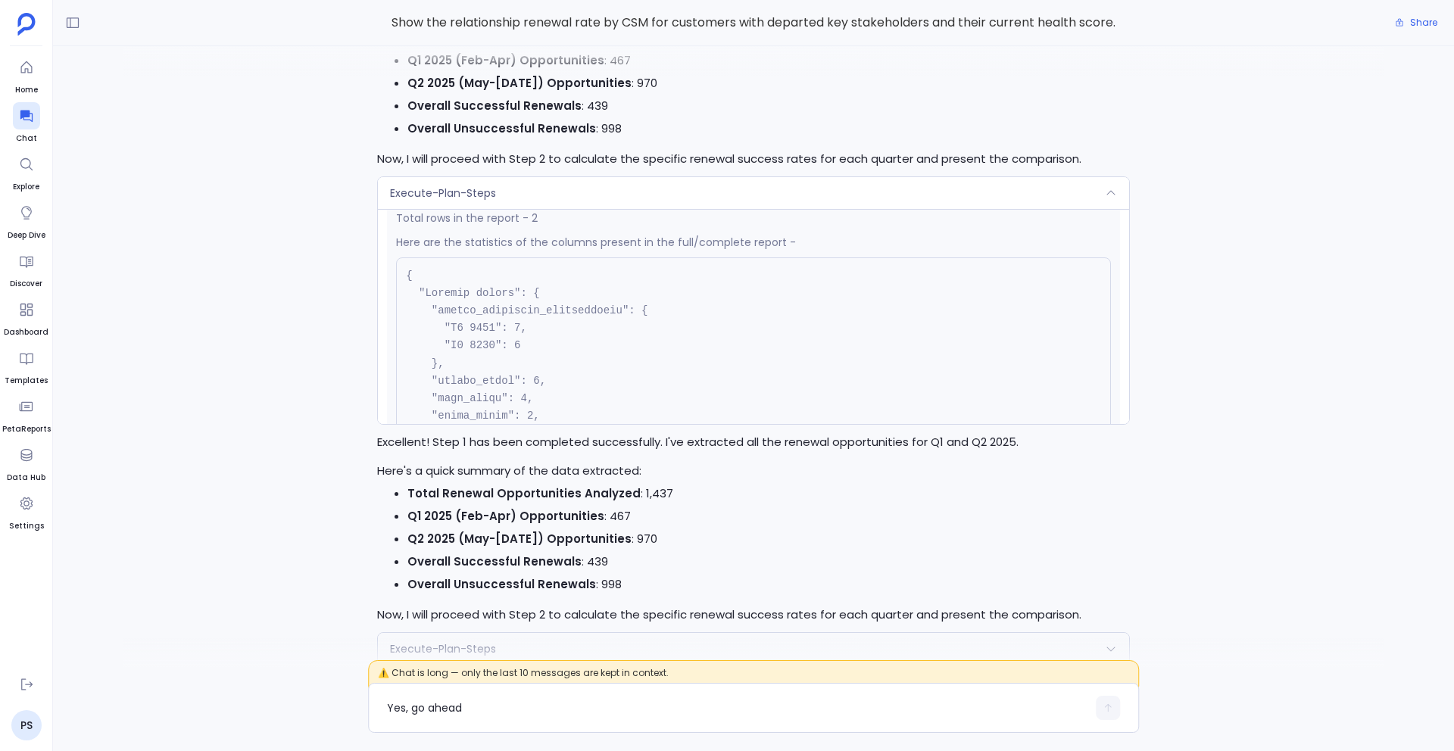
scroll to position [-1165, 0]
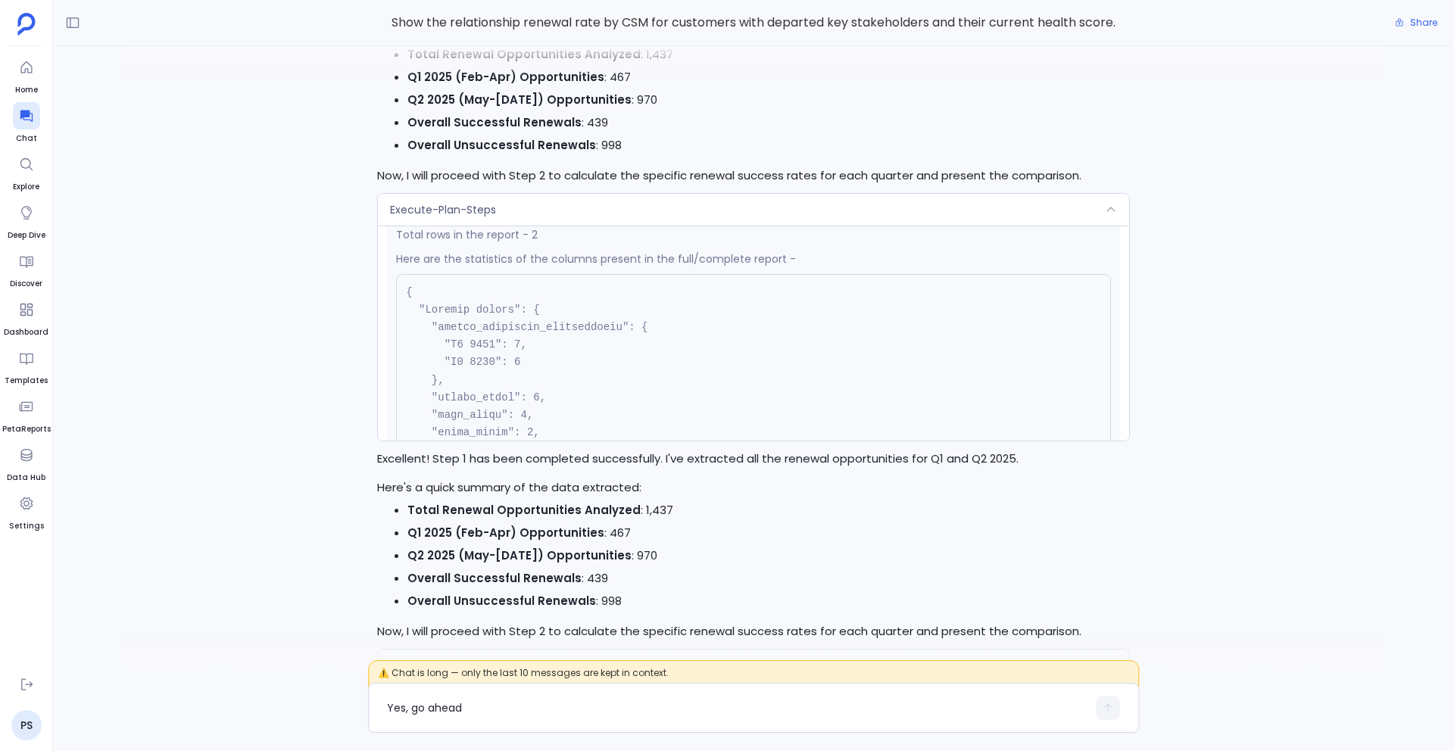
click at [474, 217] on span "Execute-Plan-Steps" at bounding box center [443, 209] width 106 height 15
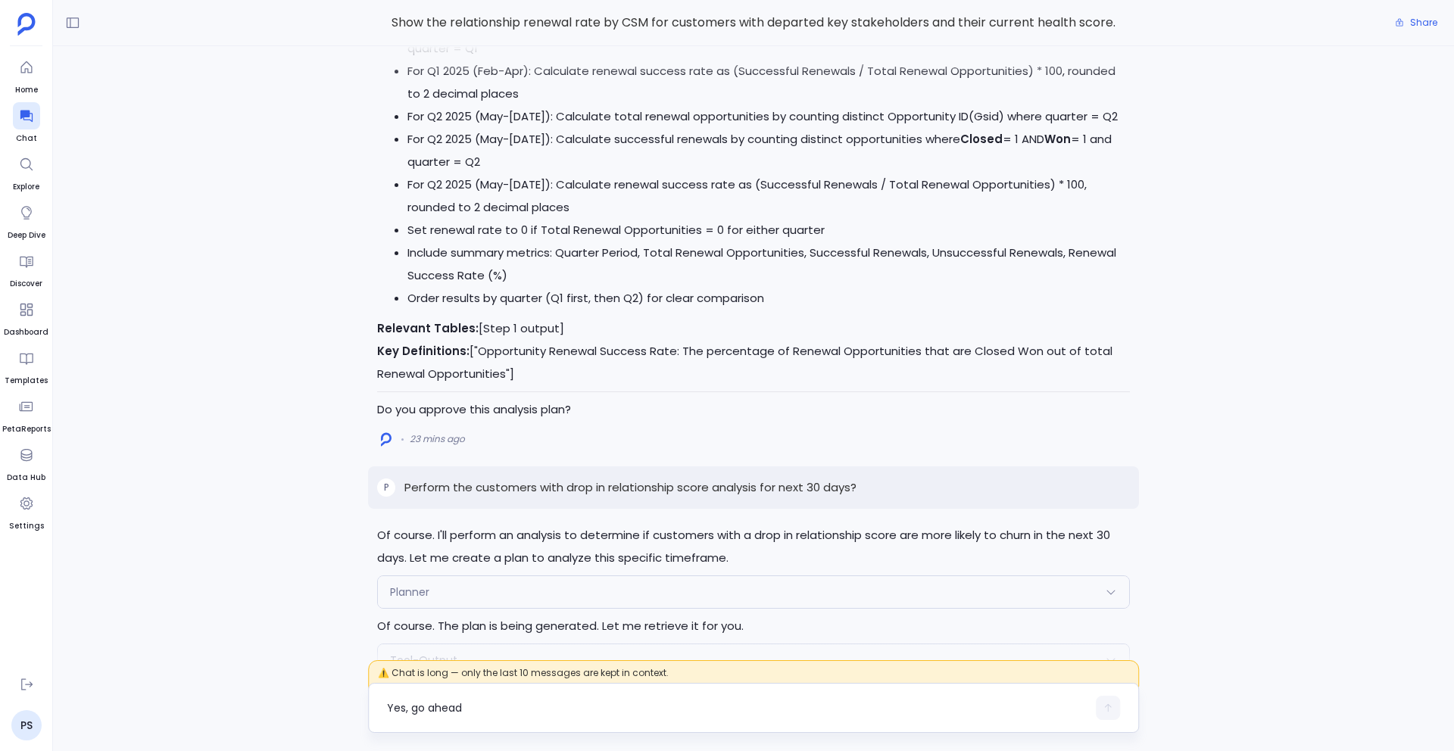
scroll to position [-2973, 0]
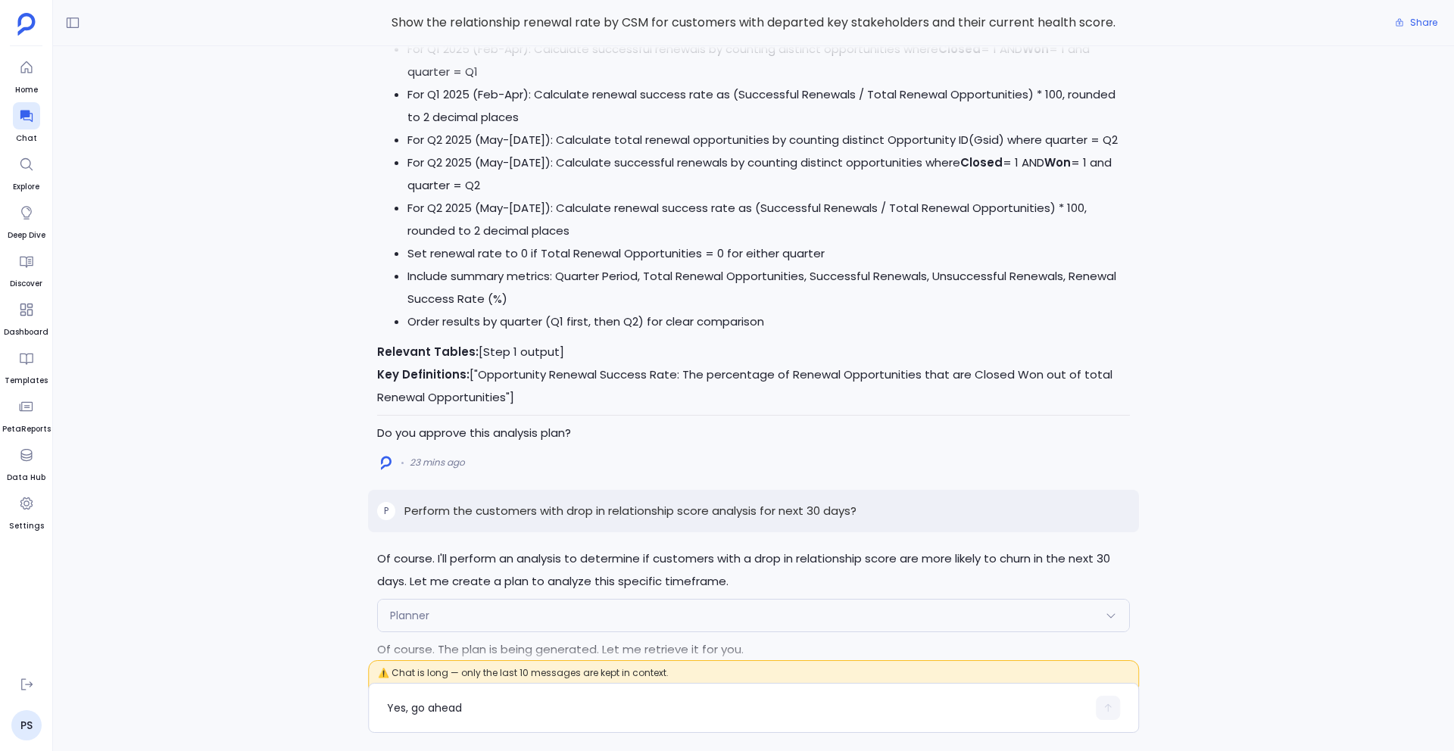
click at [635, 513] on p "Perform the customers with drop in relationship score analysis for next 30 days?" at bounding box center [630, 511] width 452 height 18
copy p "Perform the customers with drop in relationship score analysis for next 30 days?"
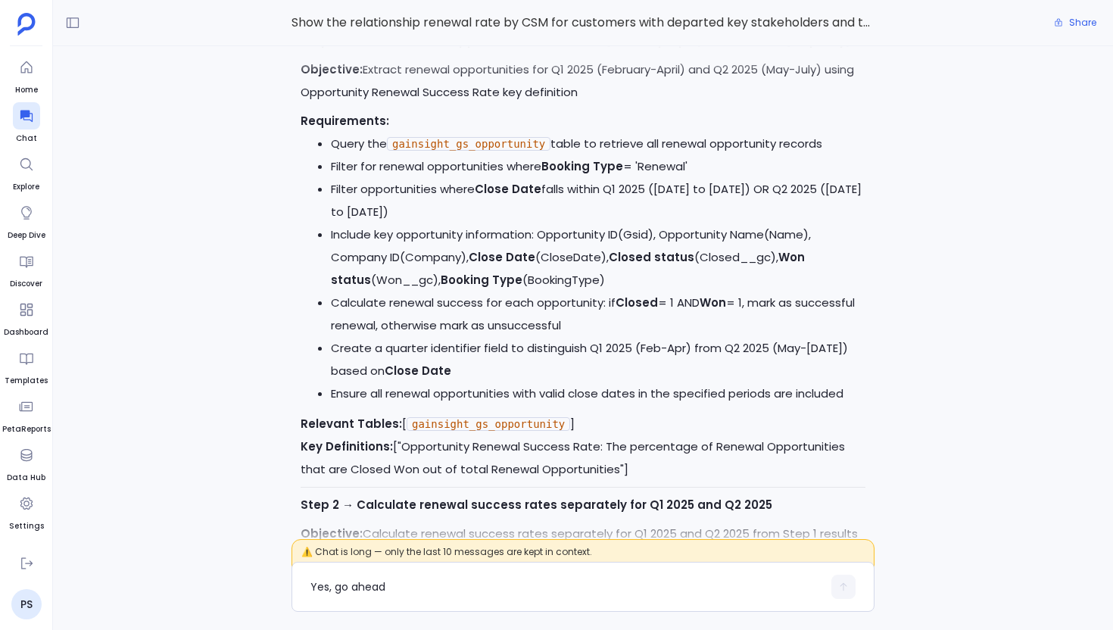
scroll to position [-2821, 0]
